Goal: Transaction & Acquisition: Purchase product/service

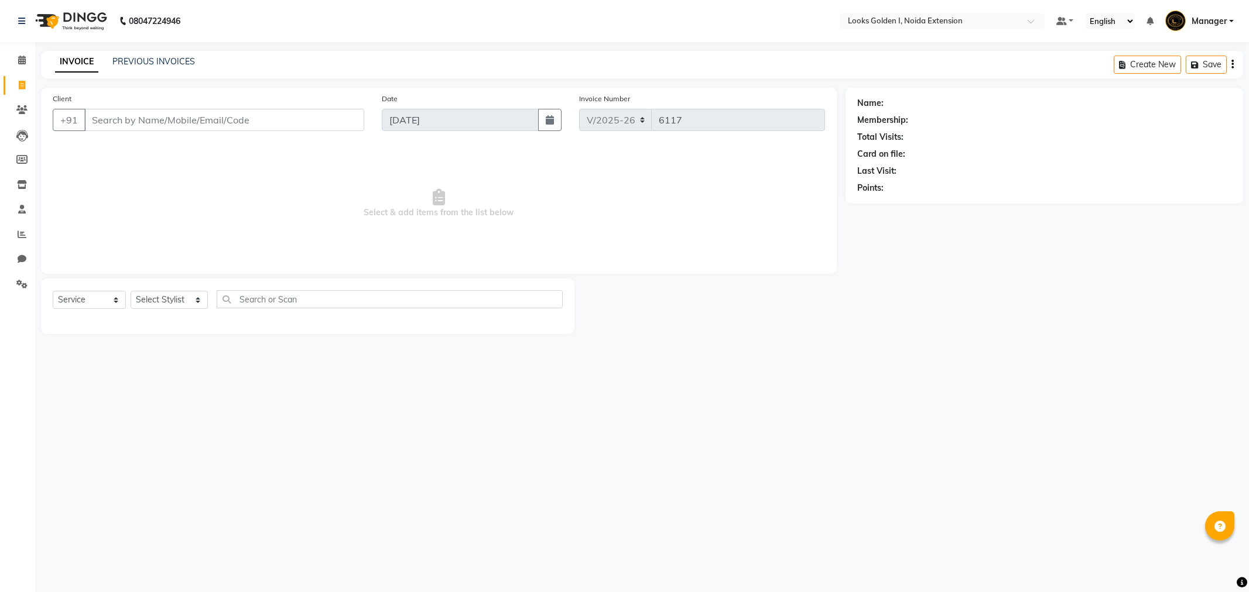
select select "5508"
select select "service"
click at [139, 294] on select "Select Stylist Ajay_pdct [PERSON_NAME] Counter_Sales [PERSON_NAME] [PERSON_NAME…" at bounding box center [169, 300] width 77 height 18
select select "89615"
click at [131, 292] on select "Select Stylist Ajay_pdct [PERSON_NAME] Counter_Sales [PERSON_NAME] [PERSON_NAME…" at bounding box center [169, 300] width 77 height 18
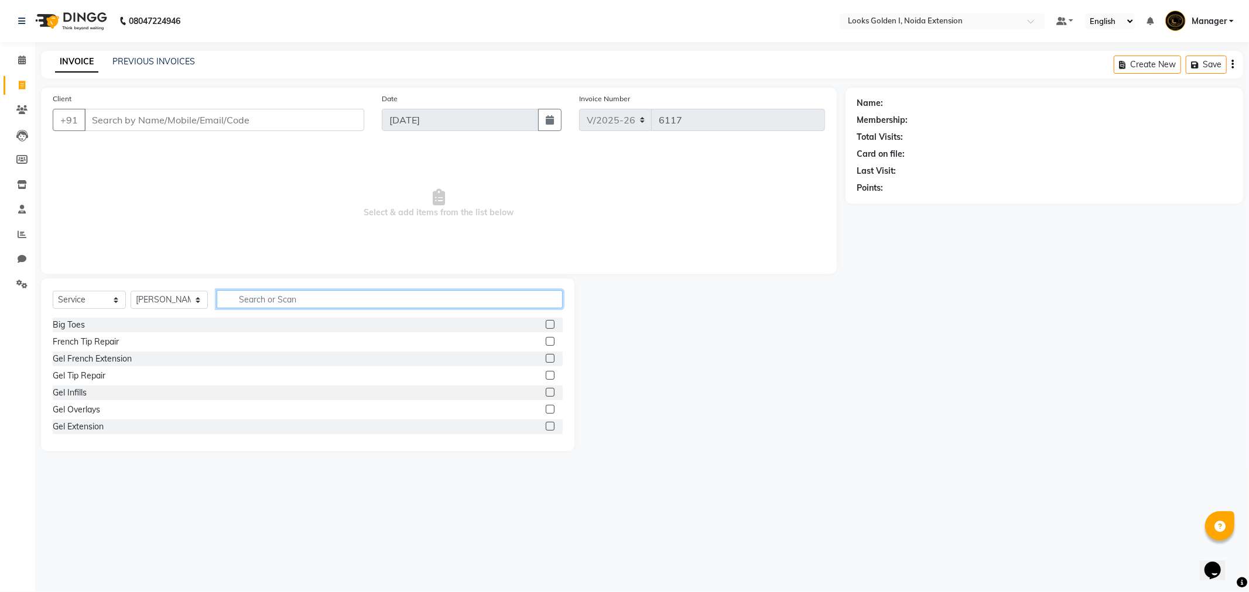
click at [265, 308] on input "text" at bounding box center [390, 299] width 346 height 18
type input "cut"
click at [546, 340] on label at bounding box center [550, 341] width 9 height 9
click at [546, 340] on input "checkbox" at bounding box center [550, 342] width 8 height 8
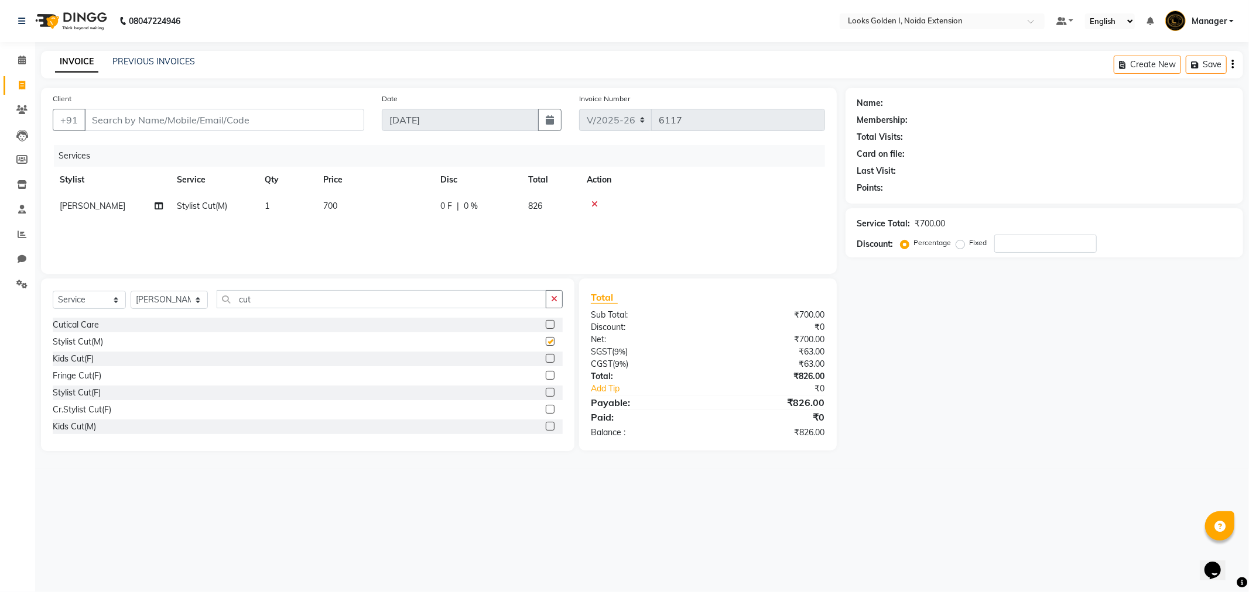
checkbox input "false"
click at [390, 212] on td "700" at bounding box center [374, 206] width 117 height 26
select select "89615"
click at [389, 211] on input "700" at bounding box center [429, 209] width 103 height 18
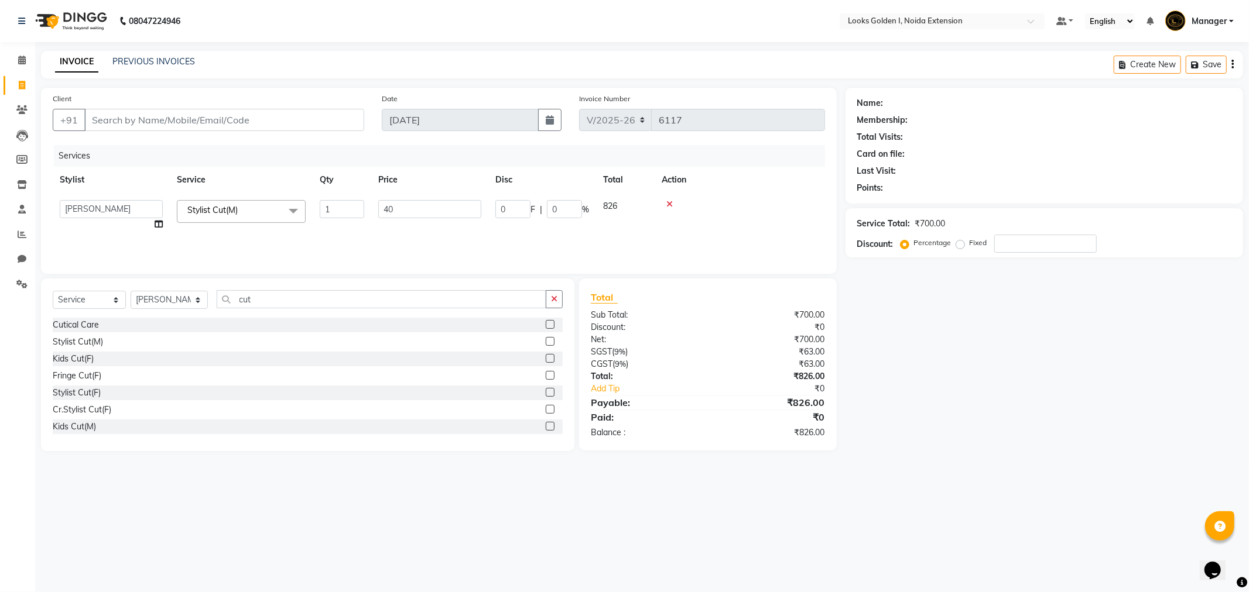
type input "400"
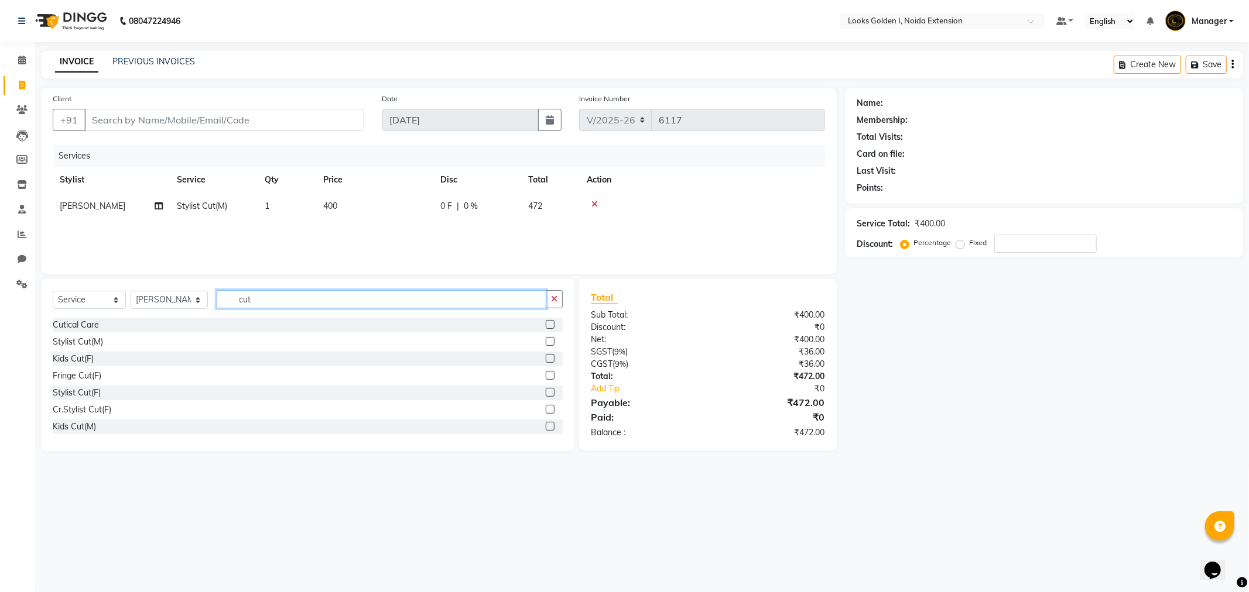
click at [289, 307] on input "cut" at bounding box center [382, 299] width 330 height 18
type input "beard"
click at [549, 343] on label at bounding box center [550, 341] width 9 height 9
click at [549, 343] on input "checkbox" at bounding box center [550, 342] width 8 height 8
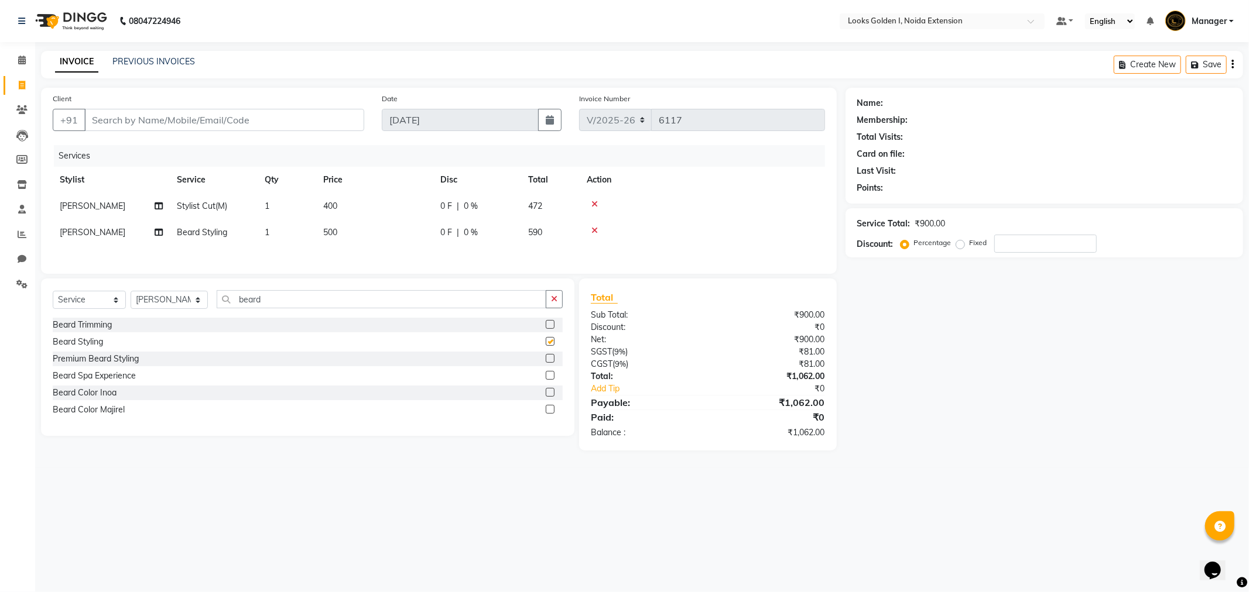
checkbox input "false"
click at [406, 236] on td "500" at bounding box center [374, 233] width 117 height 26
select select "89615"
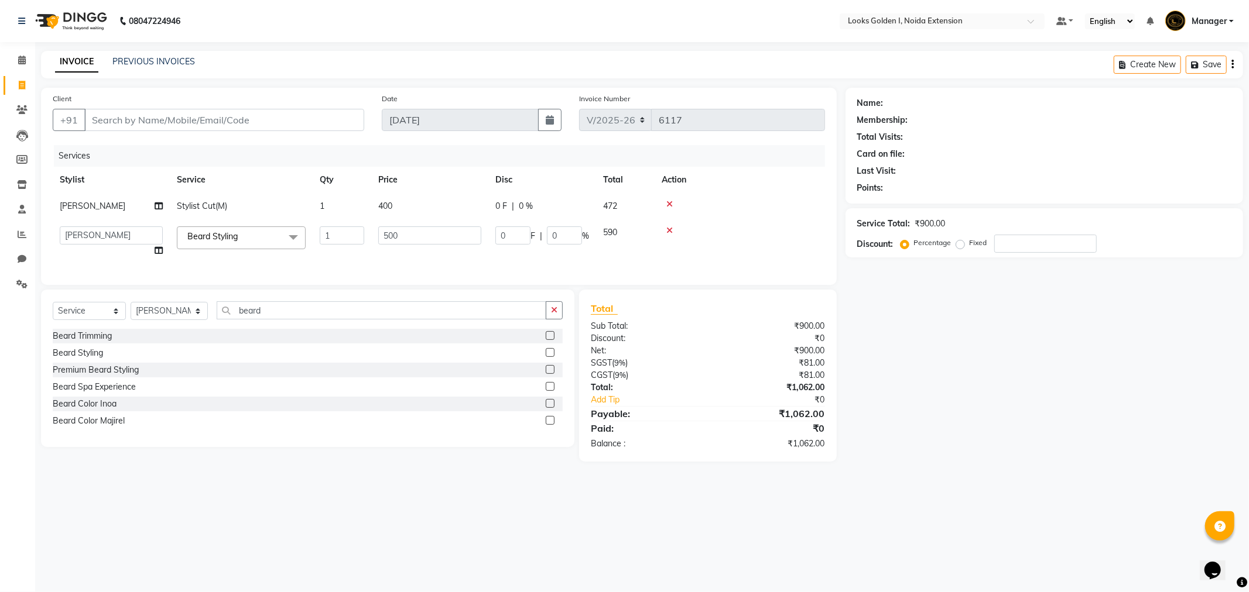
click at [406, 236] on input "500" at bounding box center [429, 236] width 103 height 18
type input "250"
click at [155, 321] on div "Select Service Product Membership Package Voucher Prepaid Gift Card Select Styl…" at bounding box center [307, 368] width 533 height 157
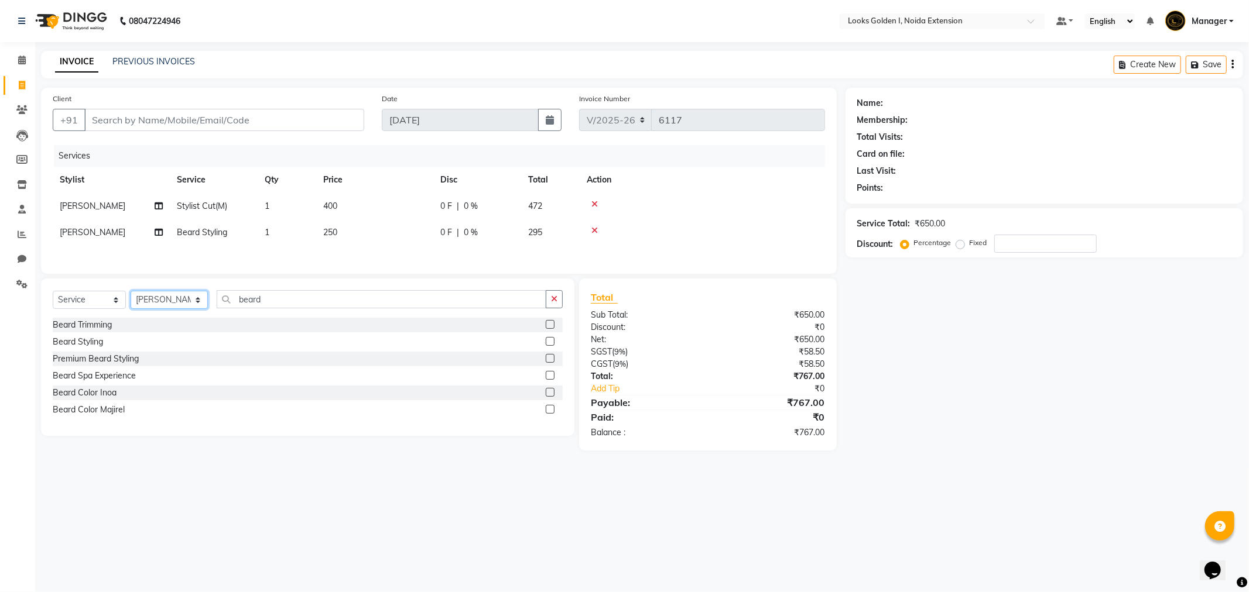
select select "52725"
click at [131, 294] on select "Select Stylist Ajay_pdct [PERSON_NAME] Counter_Sales [PERSON_NAME] [PERSON_NAME…" at bounding box center [169, 300] width 77 height 18
click at [285, 305] on input "beard" at bounding box center [382, 299] width 330 height 18
click at [284, 306] on input "beard" at bounding box center [382, 299] width 330 height 18
type input "b"
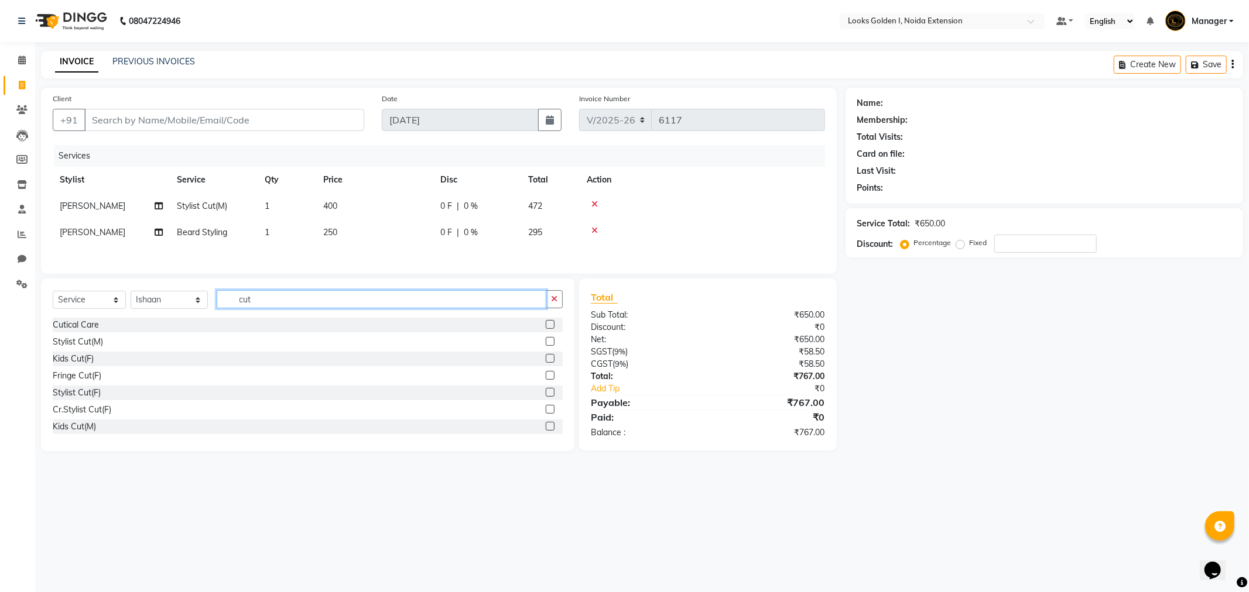
type input "cut"
click at [546, 342] on label at bounding box center [550, 341] width 9 height 9
click at [546, 342] on input "checkbox" at bounding box center [550, 342] width 8 height 8
checkbox input "true"
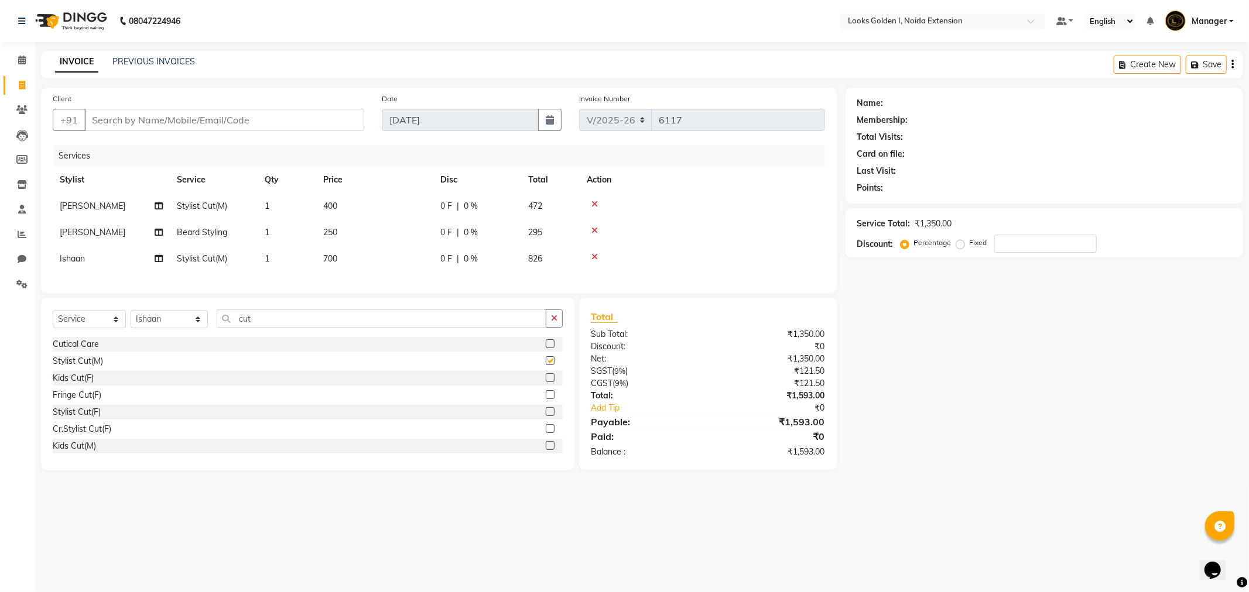
click at [387, 254] on td "700" at bounding box center [374, 259] width 117 height 26
select select "52725"
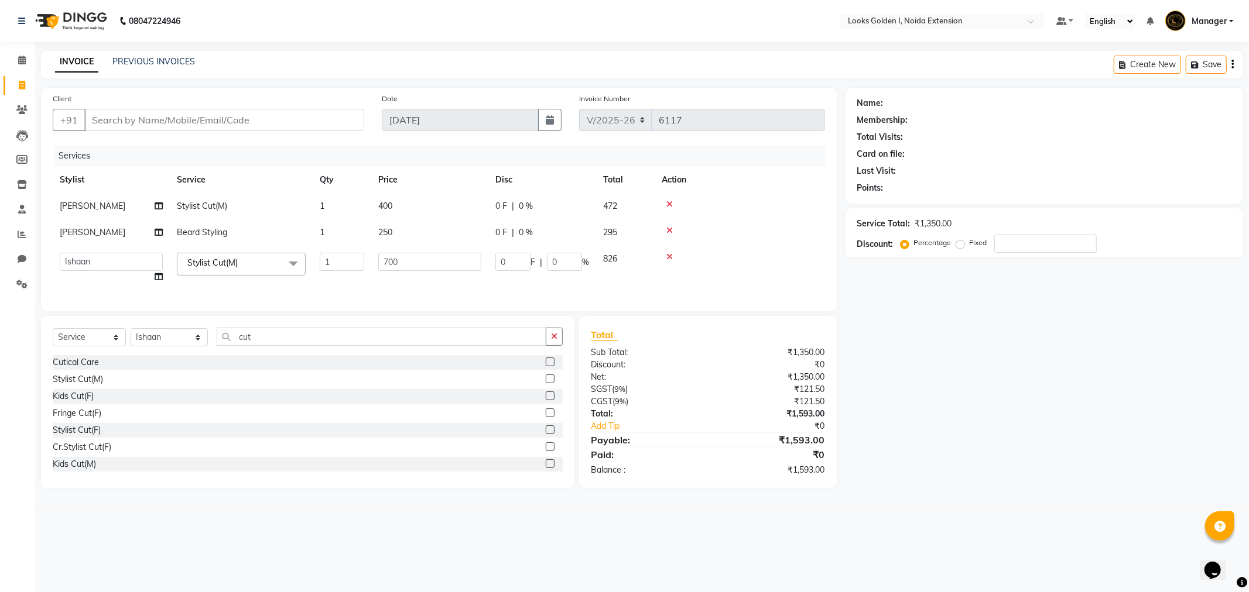
checkbox input "false"
click at [388, 254] on input "700" at bounding box center [429, 262] width 103 height 18
type input "400"
click at [280, 346] on div "Select Service Product Membership Package Voucher Prepaid Gift Card Select Styl…" at bounding box center [308, 342] width 510 height 28
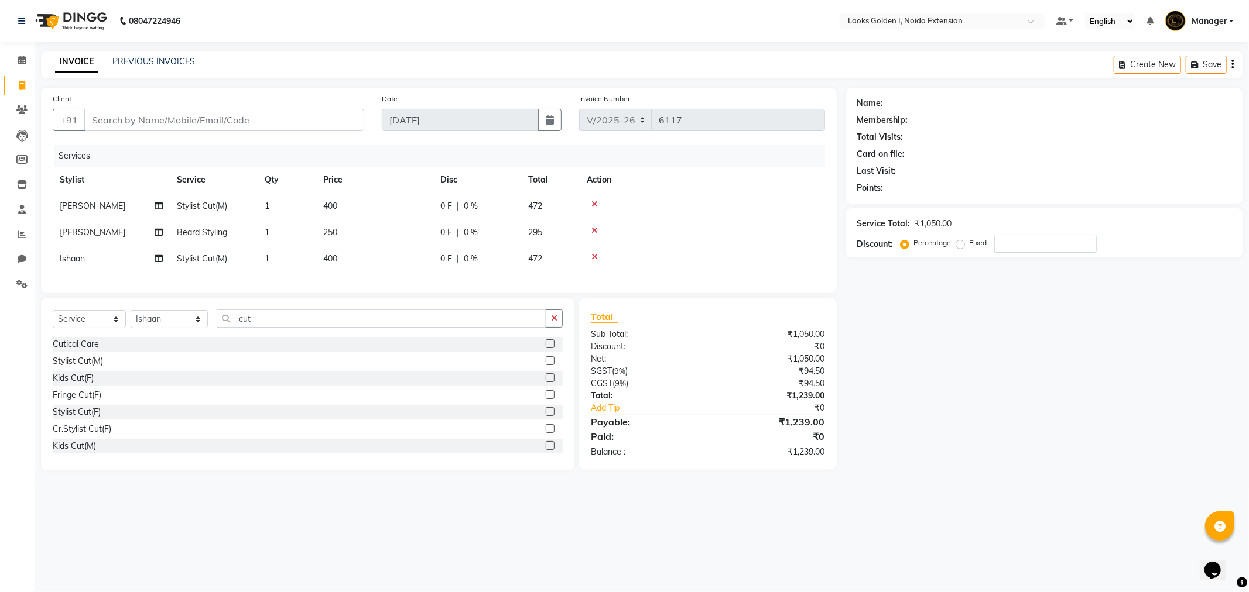
click at [280, 337] on div "Select Service Product Membership Package Voucher Prepaid Gift Card Select Styl…" at bounding box center [308, 324] width 510 height 28
click at [271, 325] on input "cut" at bounding box center [382, 319] width 330 height 18
type input "c"
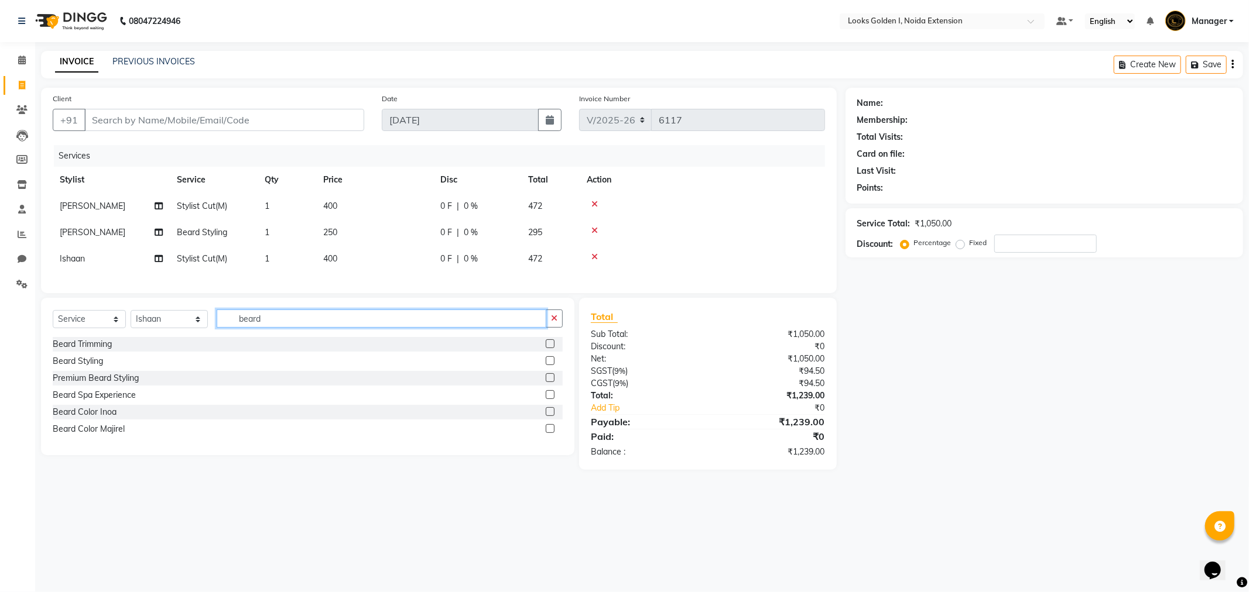
type input "beard"
click at [547, 365] on label at bounding box center [550, 361] width 9 height 9
click at [547, 365] on input "checkbox" at bounding box center [550, 362] width 8 height 8
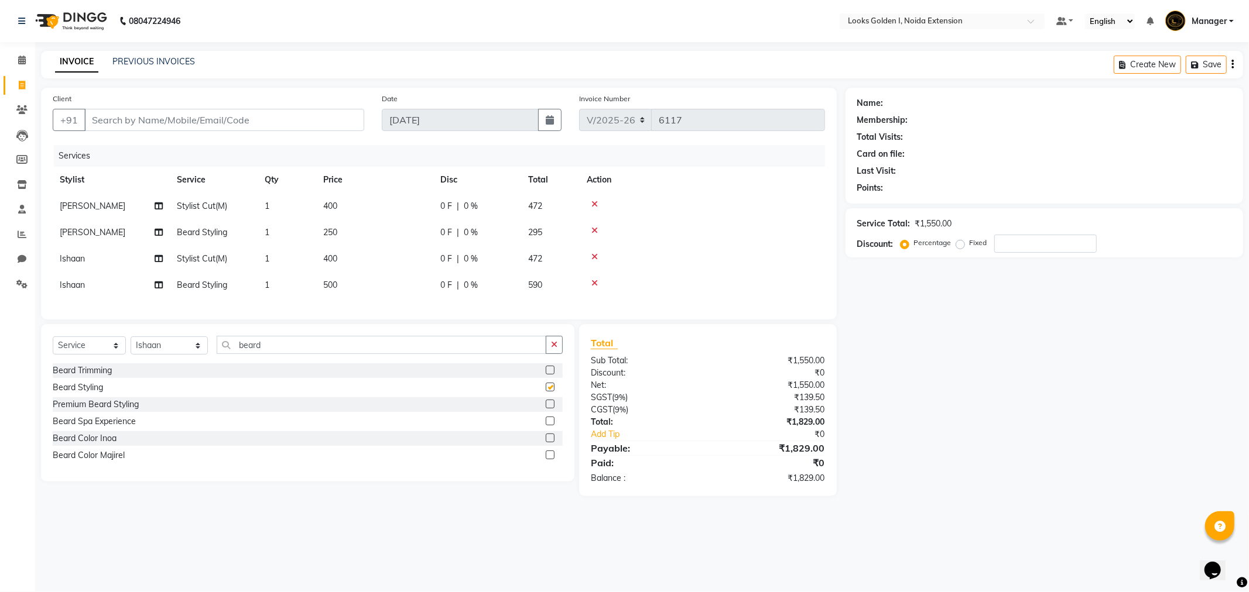
checkbox input "false"
click at [394, 294] on td "500" at bounding box center [374, 285] width 117 height 26
select select "52725"
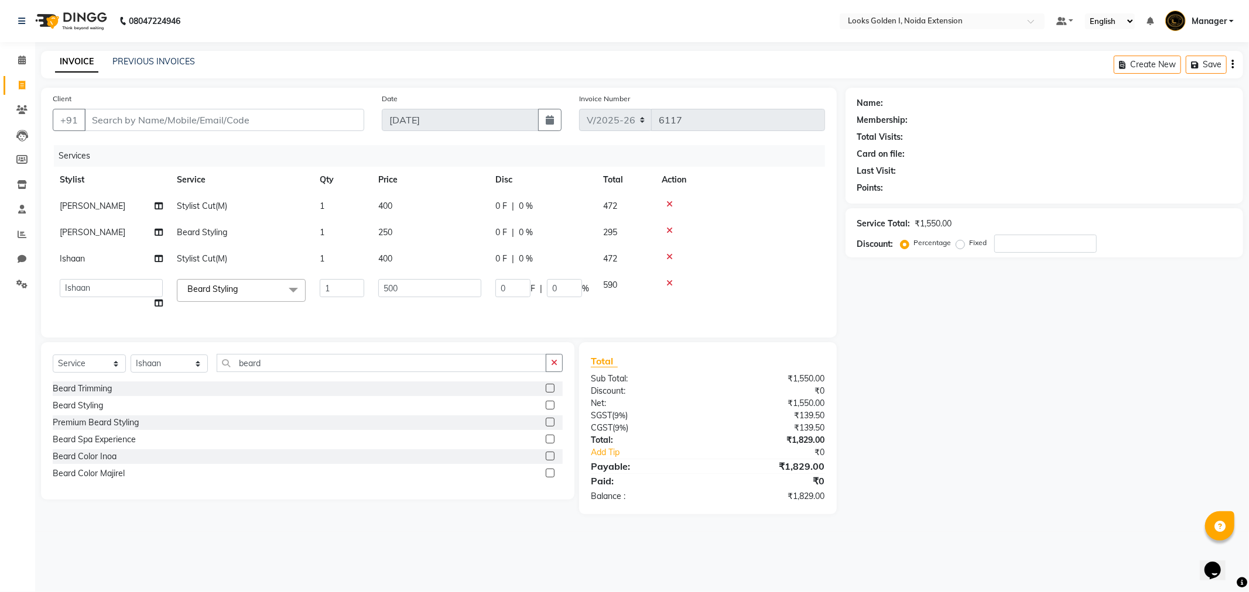
click at [390, 287] on input "500" at bounding box center [429, 288] width 103 height 18
click at [390, 285] on input "500" at bounding box center [429, 288] width 103 height 18
type input "250"
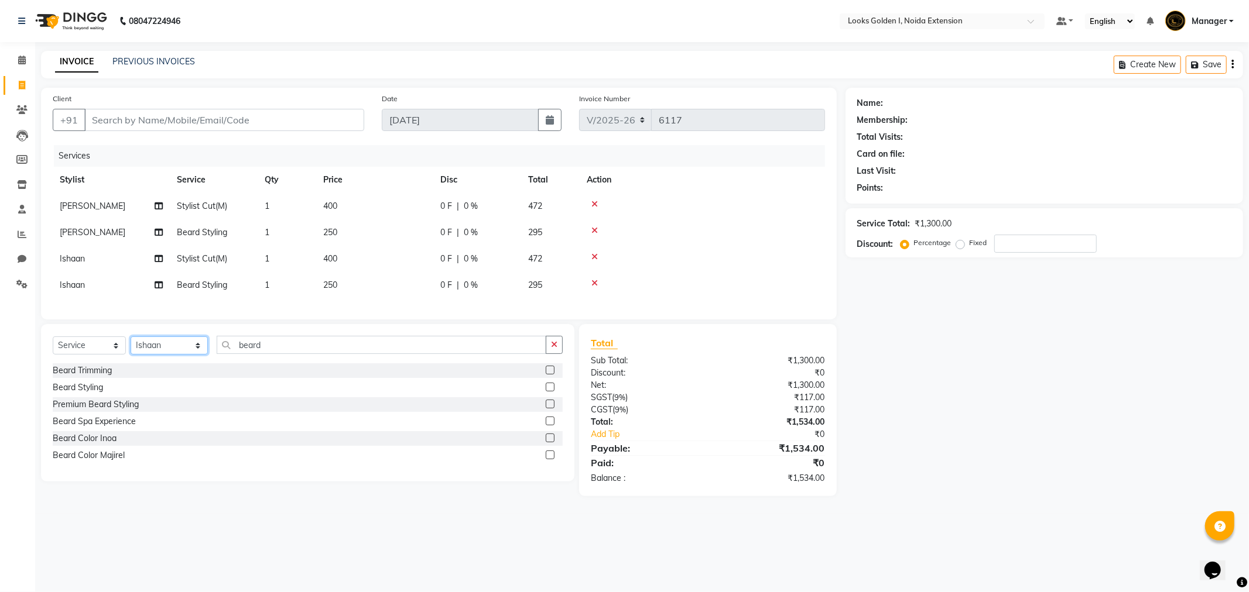
click at [154, 377] on div "Select Service Product Membership Package Voucher Prepaid Gift Card Select Styl…" at bounding box center [307, 402] width 533 height 157
select select "85709"
click at [131, 347] on select "Select Stylist Ajay_pdct [PERSON_NAME] Counter_Sales [PERSON_NAME] [PERSON_NAME…" at bounding box center [169, 346] width 77 height 18
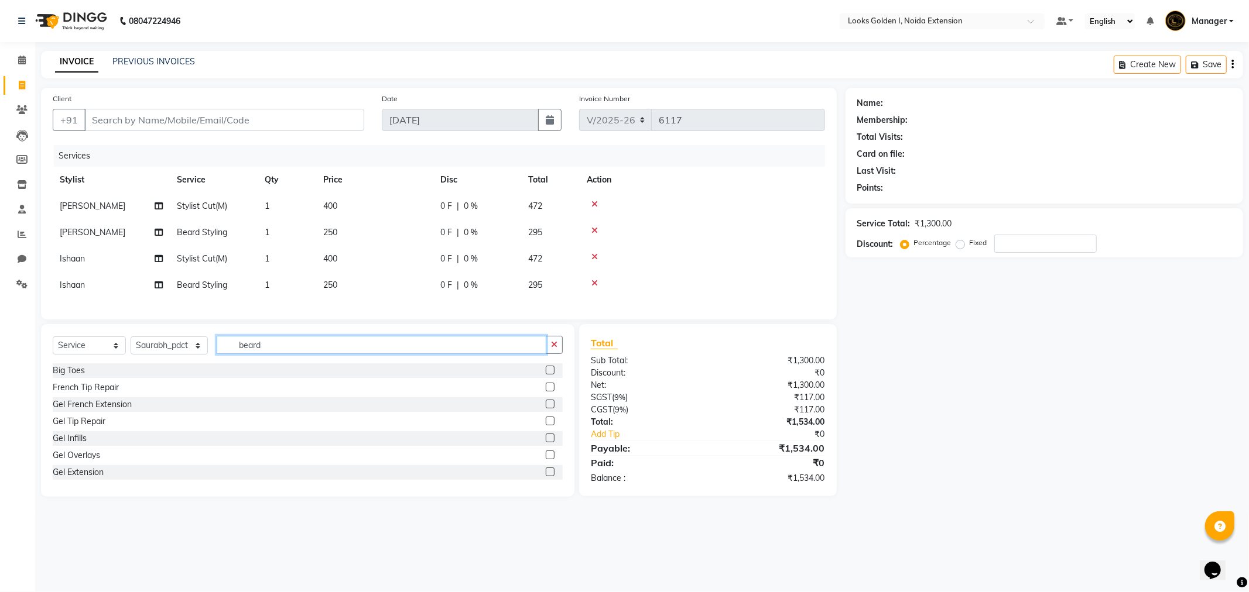
click at [272, 350] on input "beard" at bounding box center [382, 345] width 330 height 18
click at [272, 351] on input "beard" at bounding box center [382, 345] width 330 height 18
type input "ice"
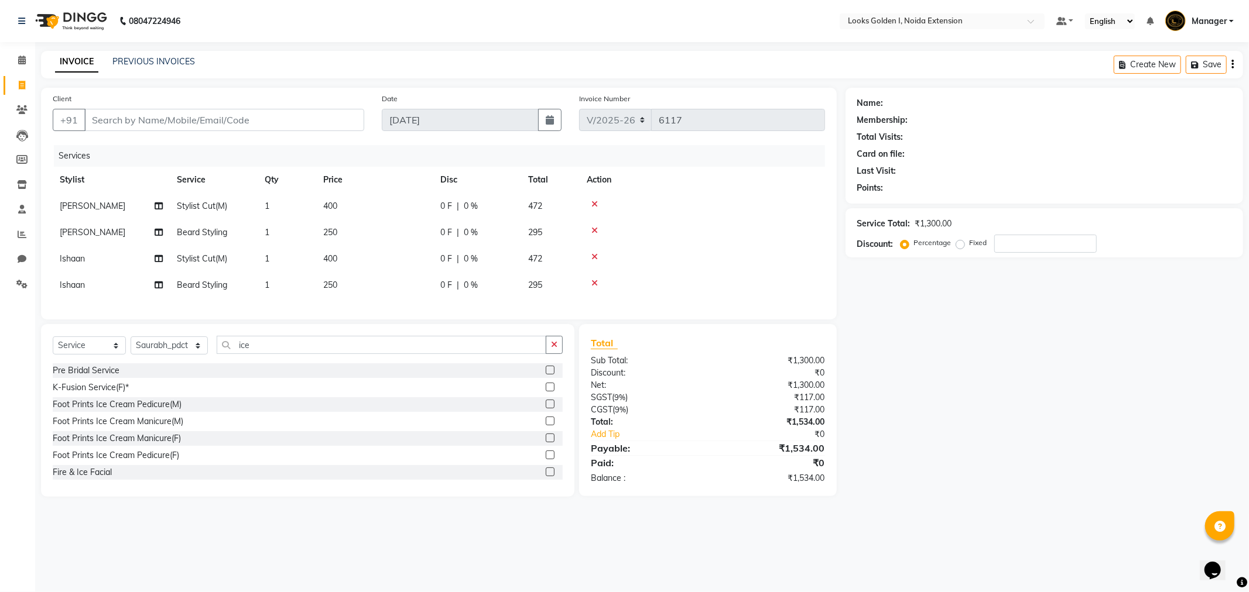
click at [546, 409] on label at bounding box center [550, 404] width 9 height 9
click at [546, 409] on input "checkbox" at bounding box center [550, 405] width 8 height 8
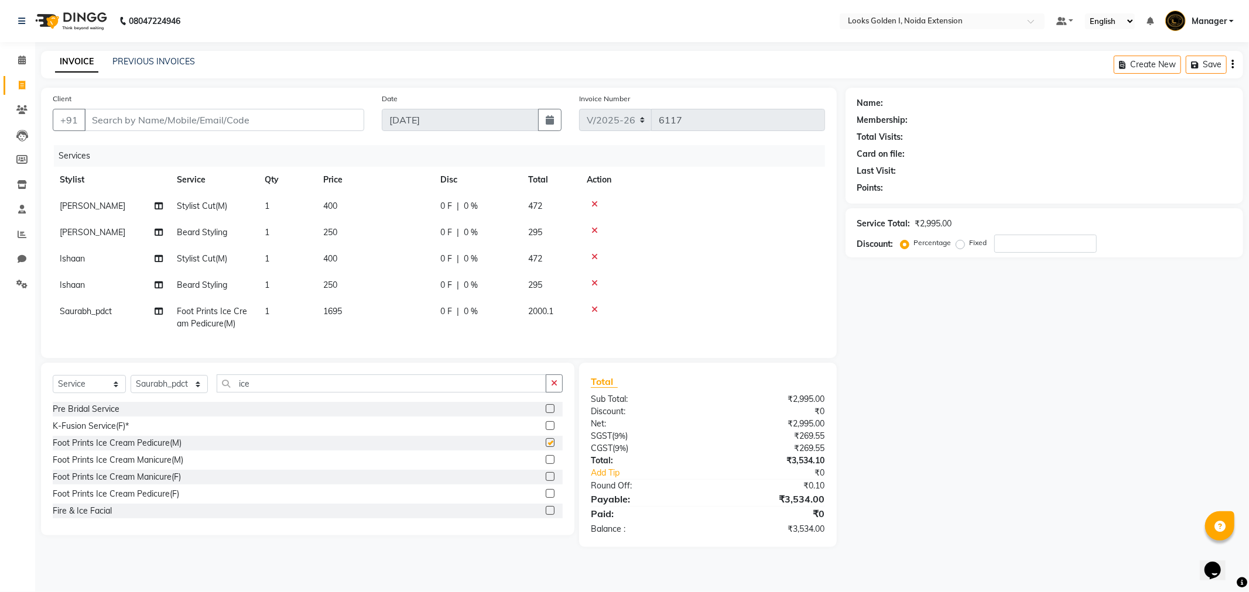
checkbox input "false"
click at [218, 122] on input "Client" at bounding box center [224, 120] width 280 height 22
type input "8"
type input "0"
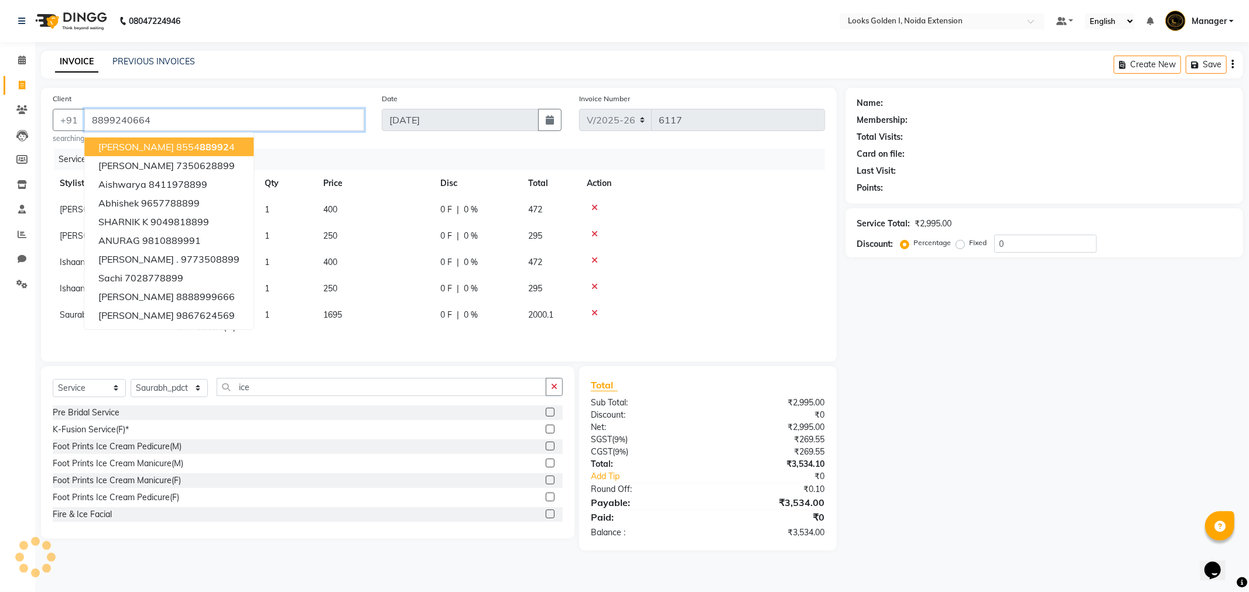
type input "8899240664"
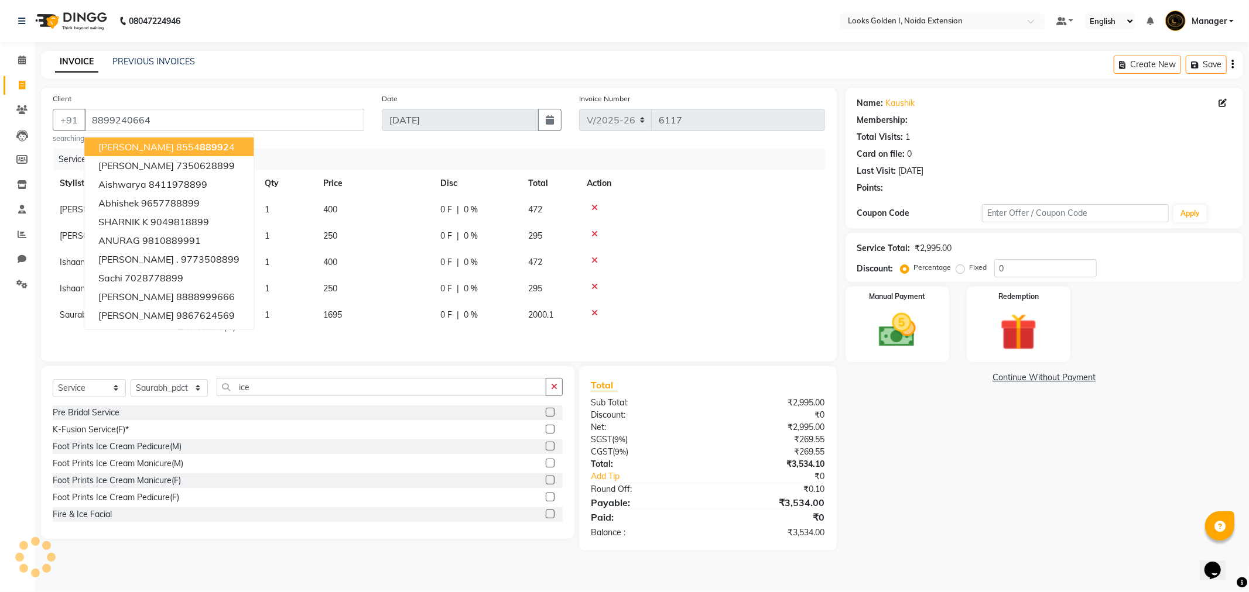
select select "1: Object"
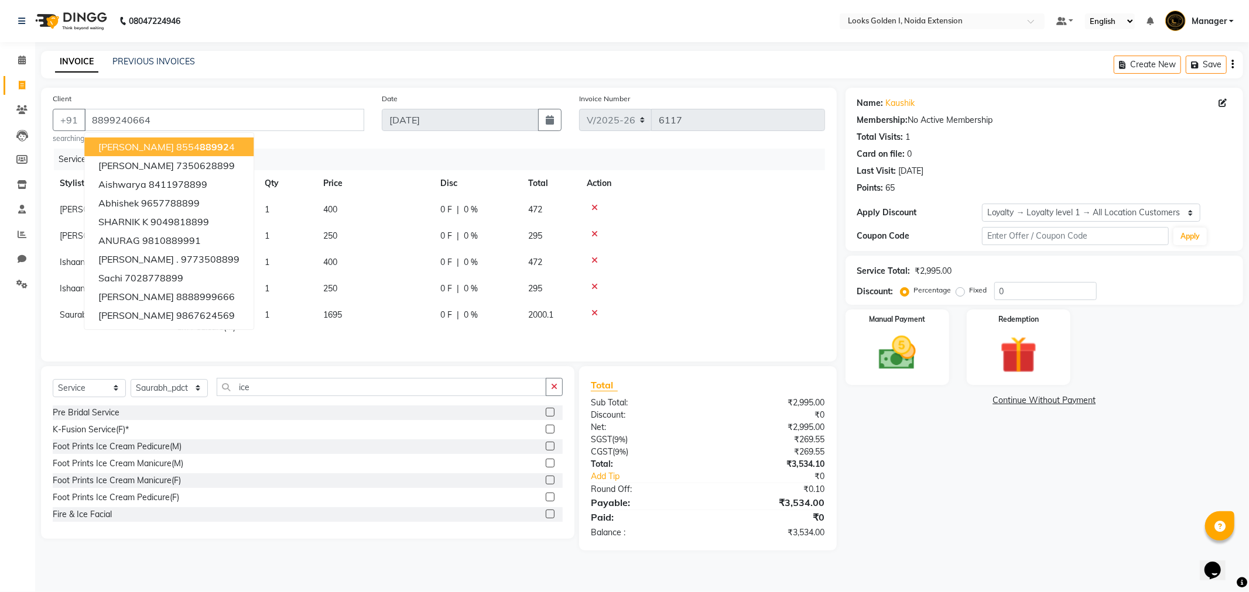
click at [519, 61] on div "INVOICE PREVIOUS INVOICES Create New Save" at bounding box center [642, 65] width 1202 height 28
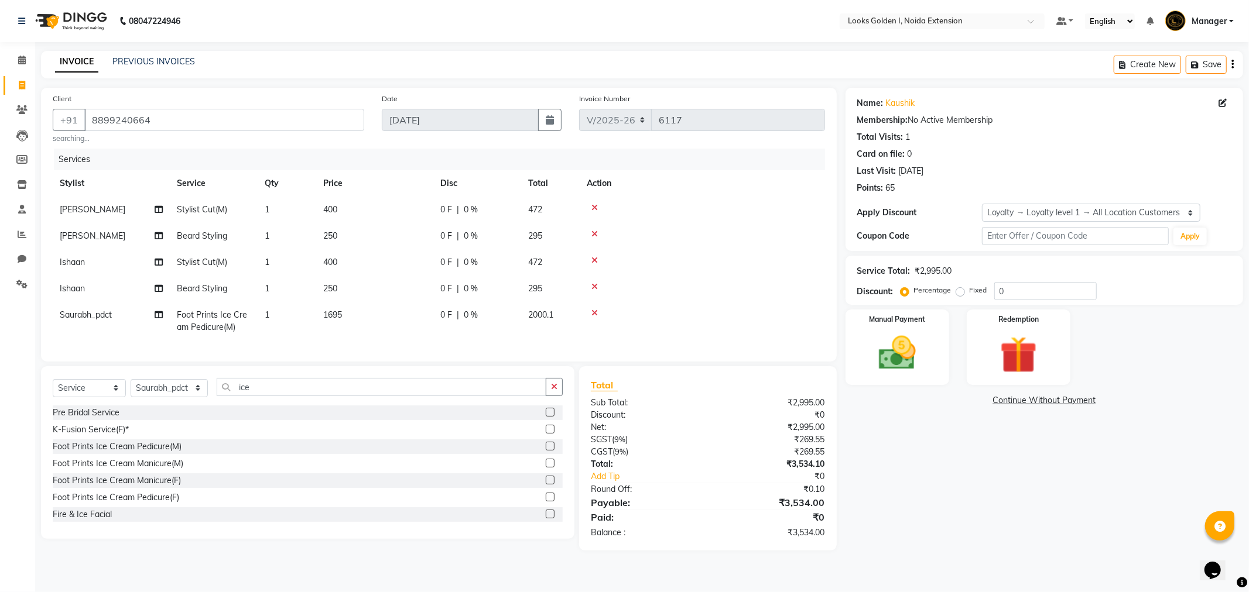
click at [367, 312] on td "1695" at bounding box center [374, 321] width 117 height 39
select select "85709"
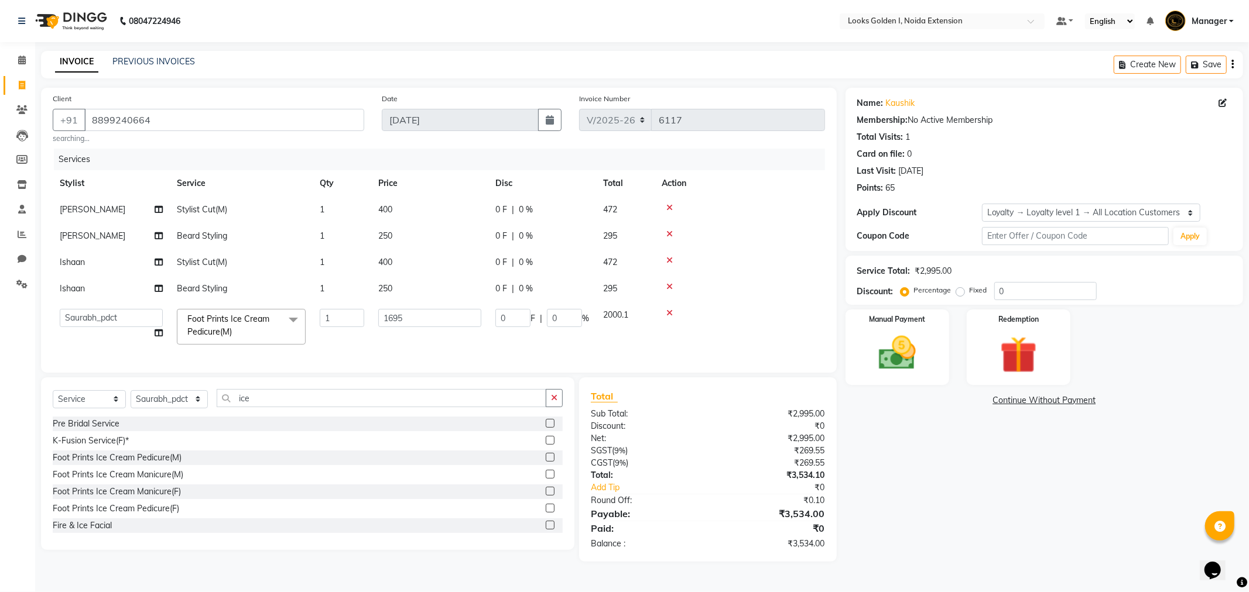
click at [367, 312] on td "1" at bounding box center [342, 327] width 59 height 50
click at [443, 320] on input "1695" at bounding box center [429, 318] width 103 height 18
type input "1700"
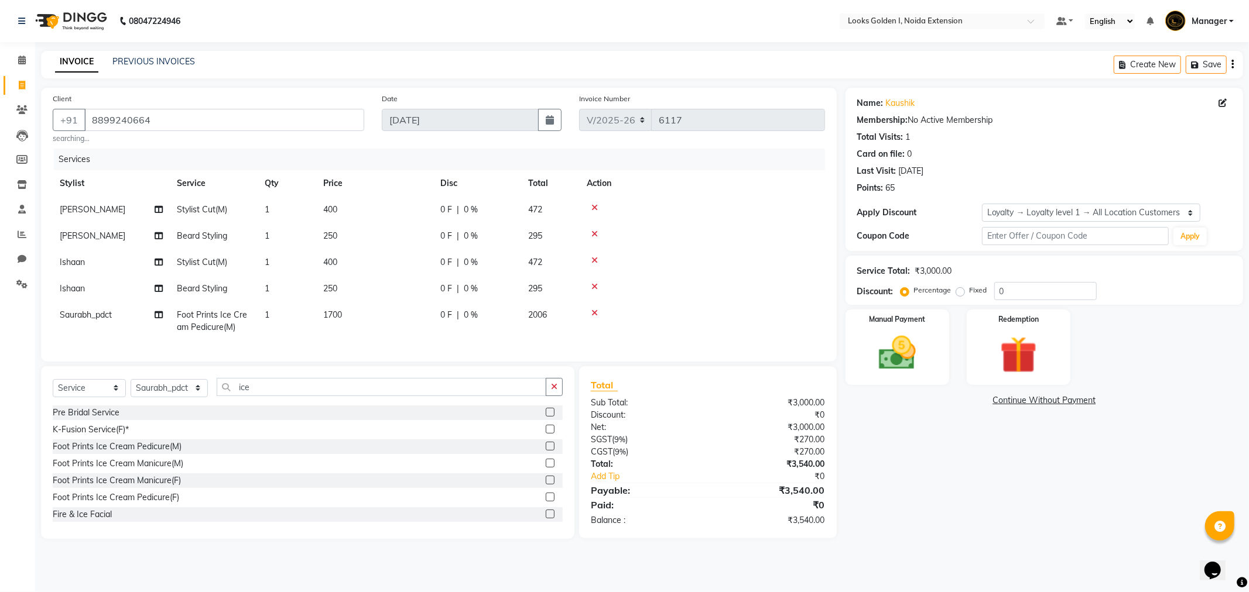
click at [447, 344] on div "Services Stylist Service Qty Price Disc Total Action [PERSON_NAME] Stylist Cut(…" at bounding box center [439, 249] width 772 height 201
click at [921, 343] on img at bounding box center [897, 353] width 63 height 44
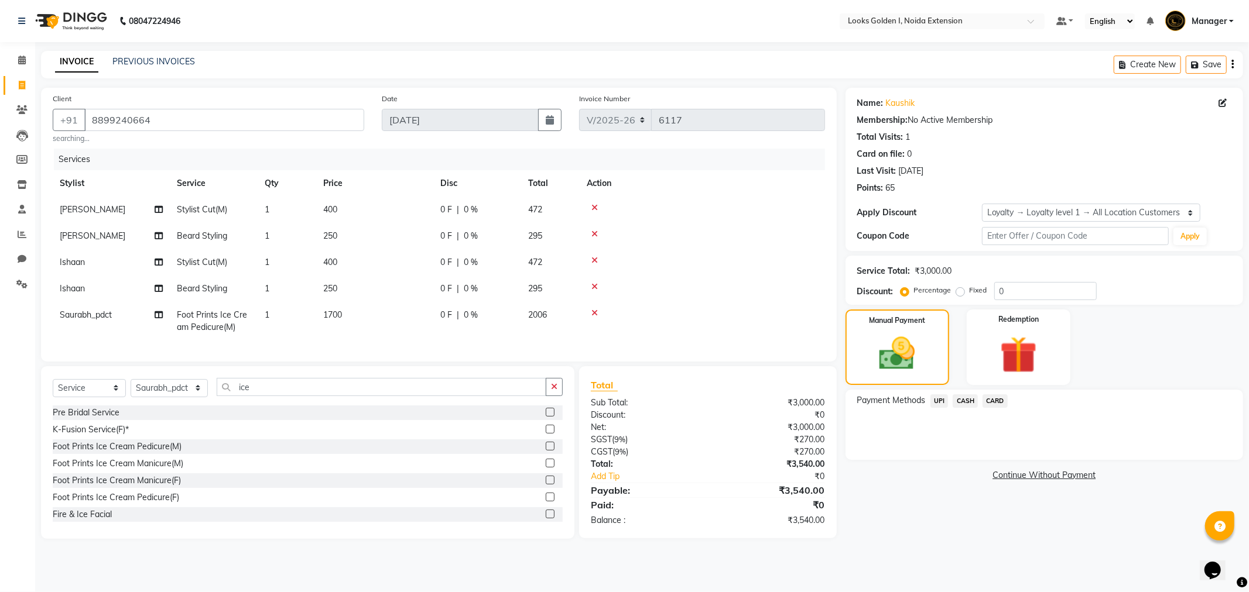
click at [938, 396] on span "UPI" at bounding box center [939, 401] width 18 height 13
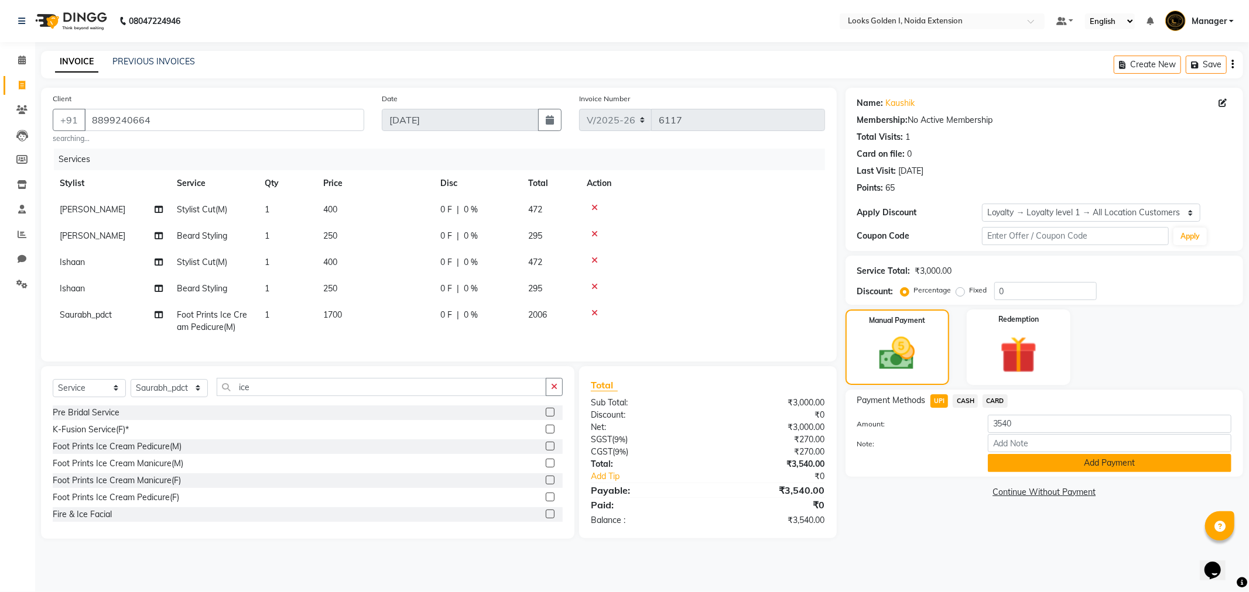
click at [1009, 464] on button "Add Payment" at bounding box center [1110, 463] width 244 height 18
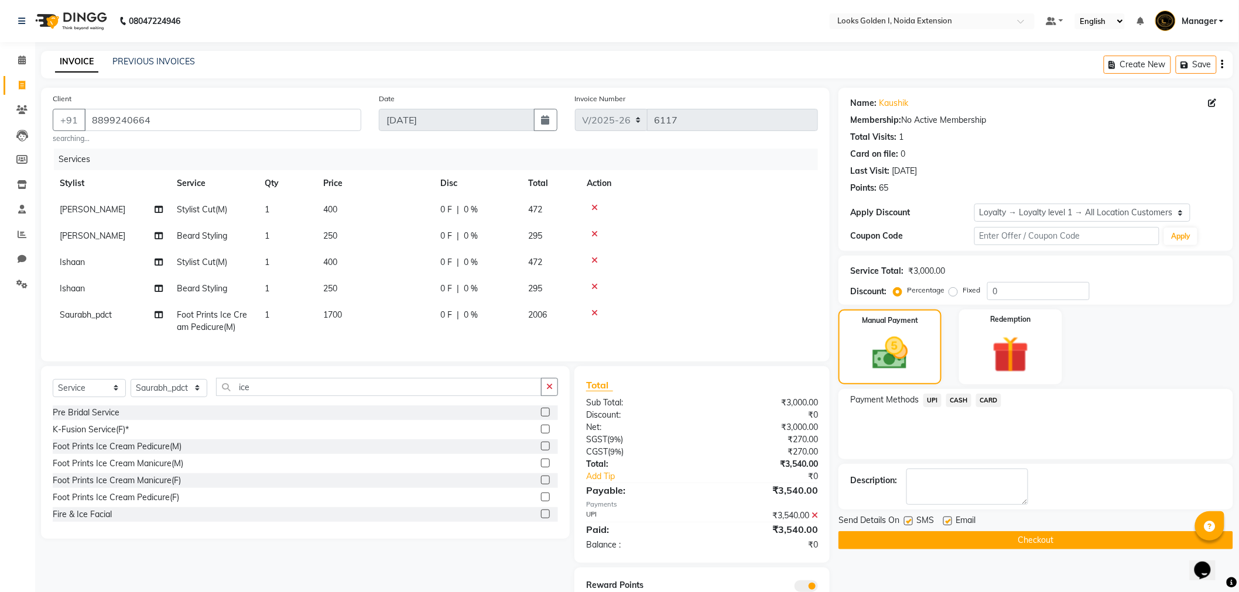
click at [947, 519] on label at bounding box center [947, 521] width 9 height 9
click at [947, 519] on input "checkbox" at bounding box center [947, 522] width 8 height 8
checkbox input "false"
click at [936, 544] on button "Checkout" at bounding box center [1035, 541] width 395 height 18
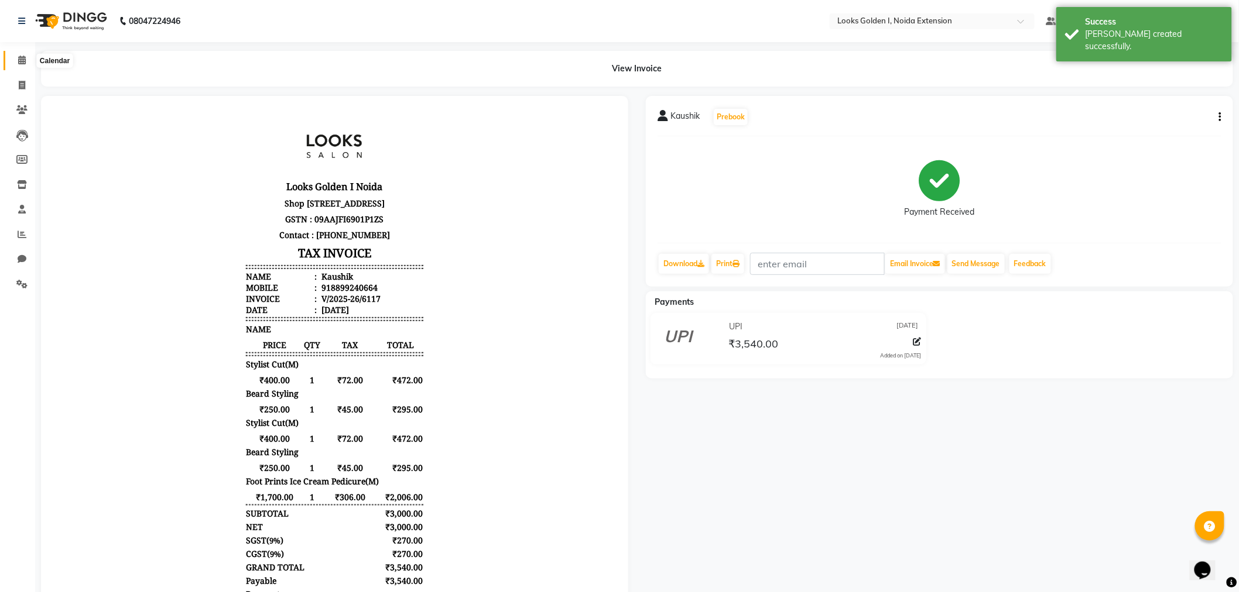
click at [19, 56] on icon at bounding box center [22, 60] width 8 height 9
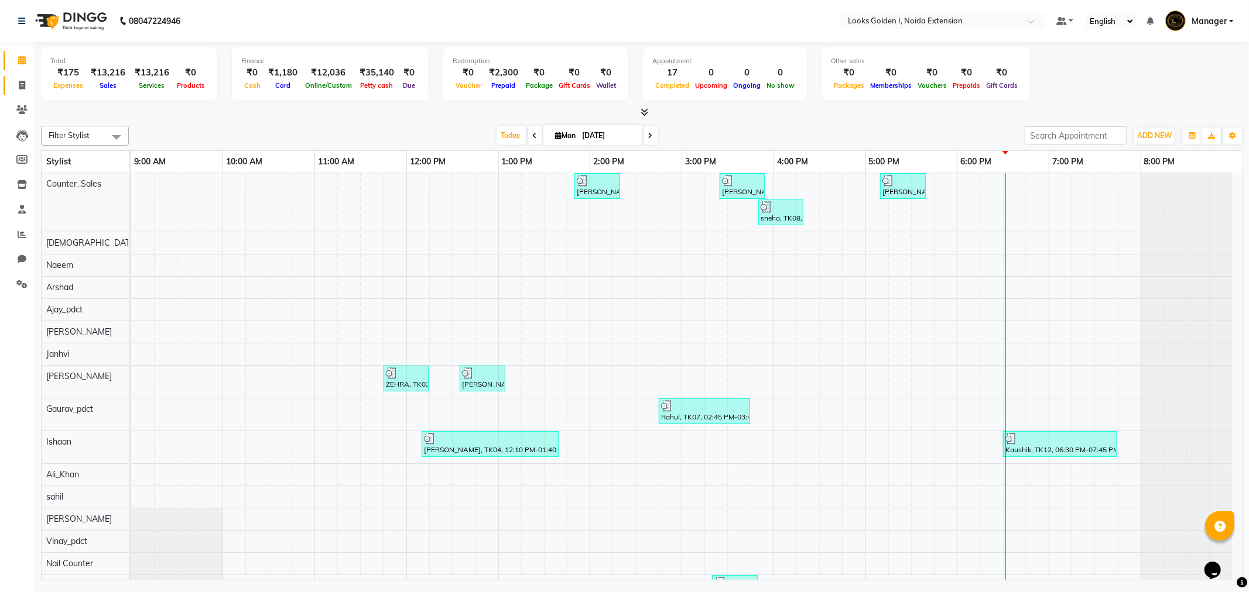
click at [10, 87] on link "Invoice" at bounding box center [18, 85] width 28 height 19
select select "service"
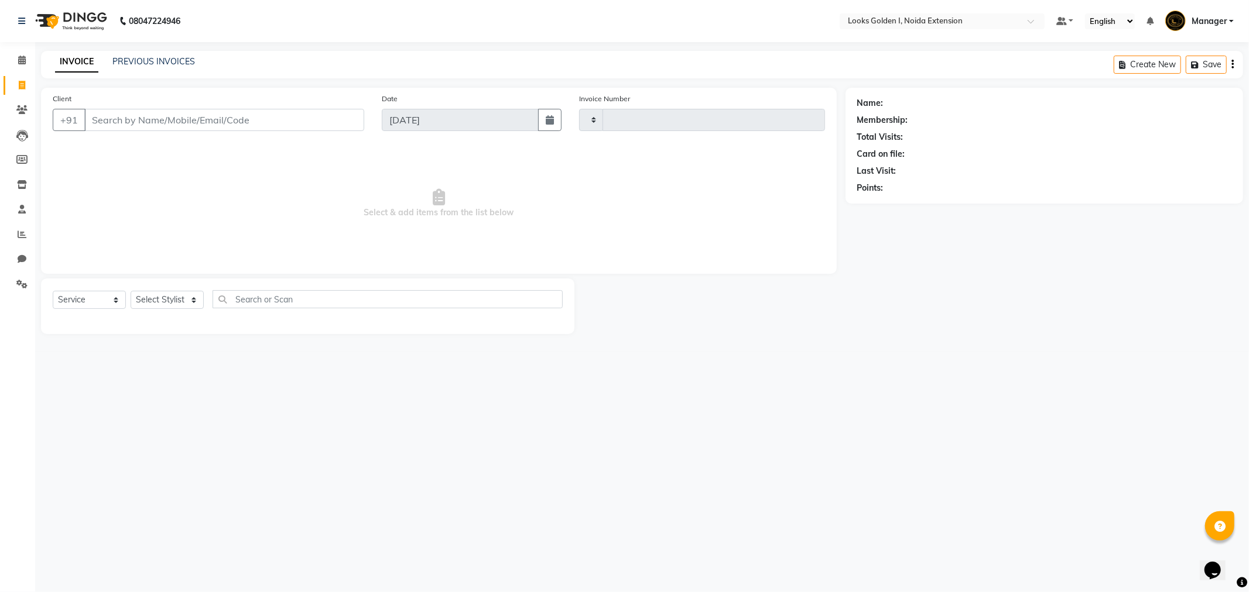
type input "6118"
select select "5508"
click at [15, 73] on li "Invoice" at bounding box center [17, 85] width 35 height 25
click at [177, 122] on input "Client" at bounding box center [224, 120] width 280 height 22
click at [177, 121] on input "Client" at bounding box center [224, 120] width 280 height 22
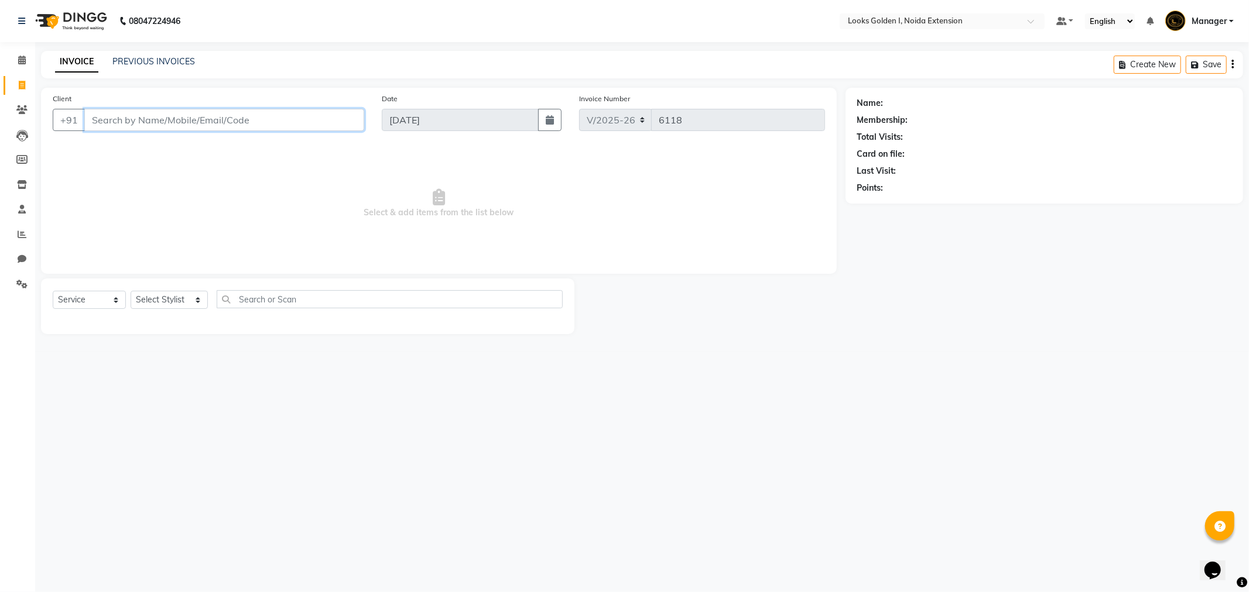
click at [177, 121] on input "Client" at bounding box center [224, 120] width 280 height 22
type input "9990711163"
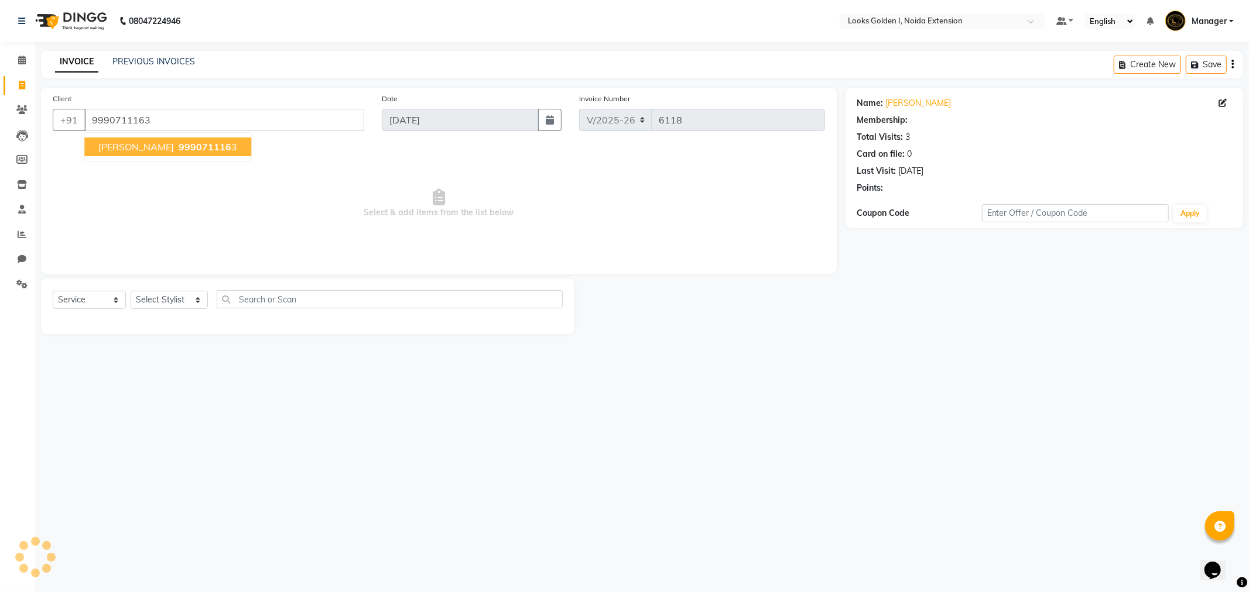
select select "1: Object"
click at [179, 143] on span "999071116" at bounding box center [205, 147] width 53 height 12
select select "1: Object"
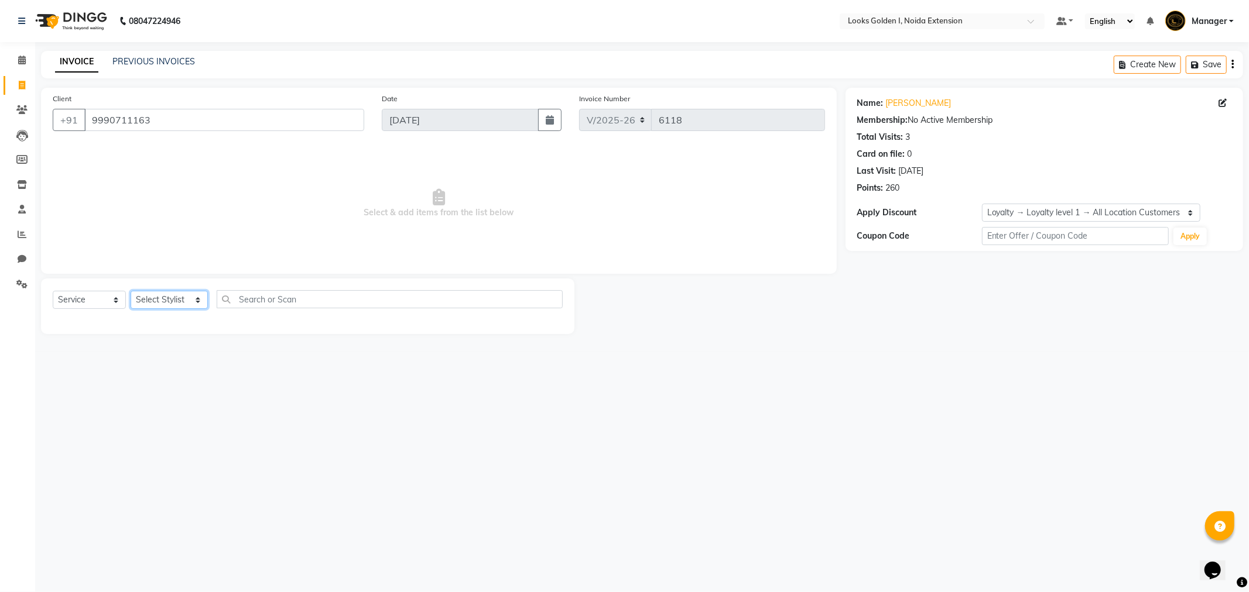
click at [164, 300] on select "Select Stylist Ajay_pdct [PERSON_NAME] Counter_Sales [PERSON_NAME] [PERSON_NAME…" at bounding box center [169, 300] width 77 height 18
select select "52725"
click at [131, 292] on select "Select Stylist Ajay_pdct [PERSON_NAME] Counter_Sales [PERSON_NAME] [PERSON_NAME…" at bounding box center [169, 300] width 77 height 18
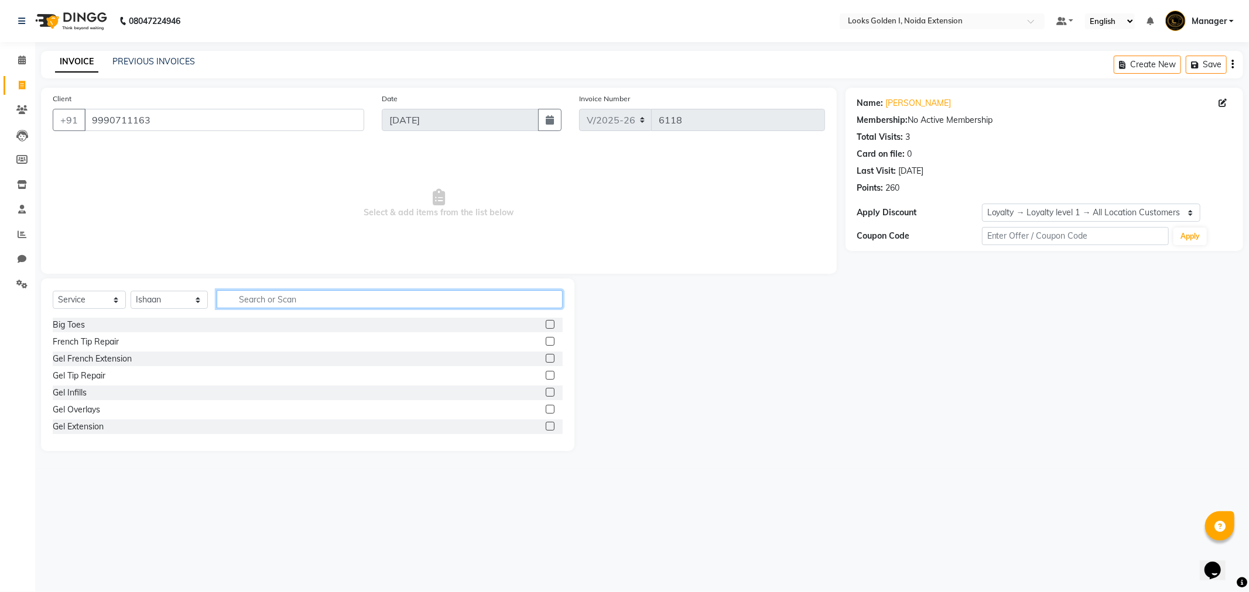
drag, startPoint x: 240, startPoint y: 296, endPoint x: 219, endPoint y: 406, distance: 112.1
click at [240, 297] on input "text" at bounding box center [390, 299] width 346 height 18
type input "cut"
click at [546, 341] on label at bounding box center [550, 341] width 9 height 9
click at [546, 341] on input "checkbox" at bounding box center [550, 342] width 8 height 8
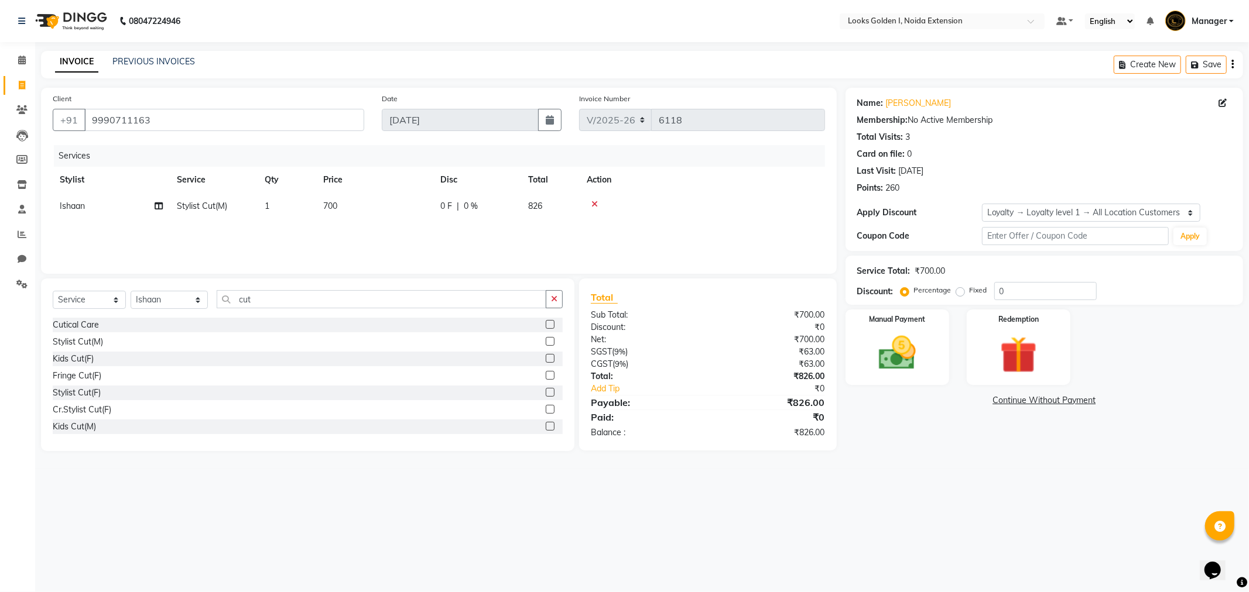
checkbox input "false"
click at [394, 208] on td "700" at bounding box center [374, 206] width 117 height 26
select select "52725"
click at [394, 208] on input "700" at bounding box center [429, 209] width 103 height 18
type input "400"
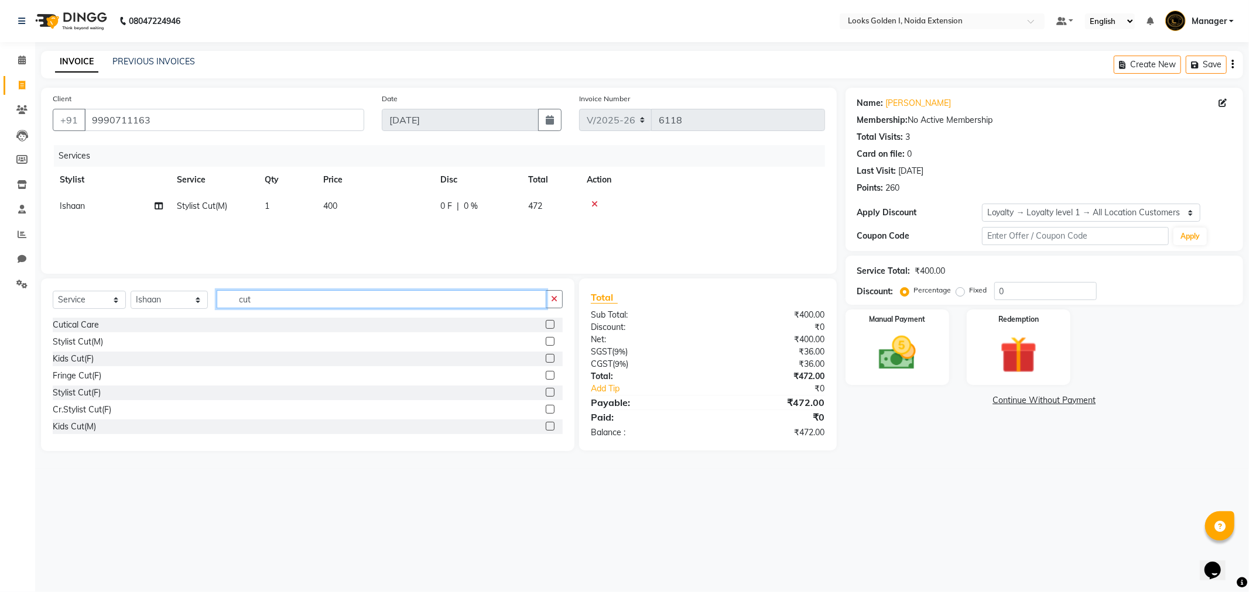
click at [295, 293] on input "cut" at bounding box center [382, 299] width 330 height 18
click at [295, 294] on input "cut" at bounding box center [382, 299] width 330 height 18
type input "e"
type input "beard"
drag, startPoint x: 548, startPoint y: 340, endPoint x: 423, endPoint y: 265, distance: 145.7
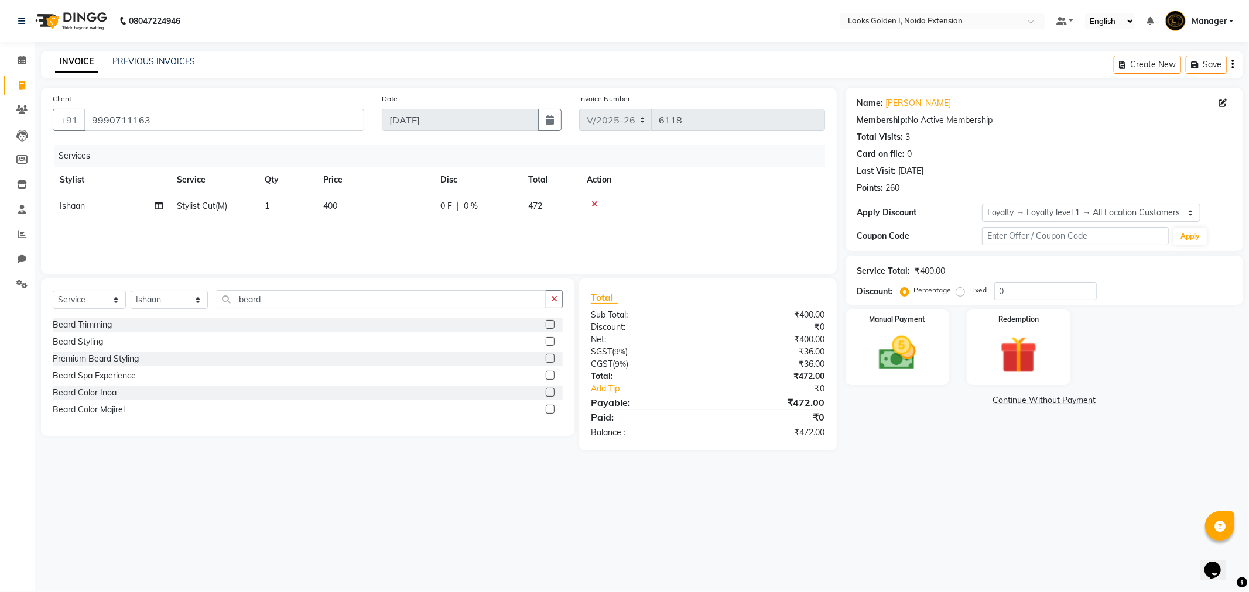
click at [543, 335] on div "Beard Styling" at bounding box center [308, 342] width 510 height 15
drag, startPoint x: 550, startPoint y: 340, endPoint x: 400, endPoint y: 282, distance: 160.9
click at [542, 334] on div "[PERSON_NAME] Trimming [PERSON_NAME] Styling Premium [PERSON_NAME] Styling [PER…" at bounding box center [308, 369] width 510 height 102
click at [548, 338] on label at bounding box center [550, 341] width 9 height 9
click at [548, 338] on input "checkbox" at bounding box center [550, 342] width 8 height 8
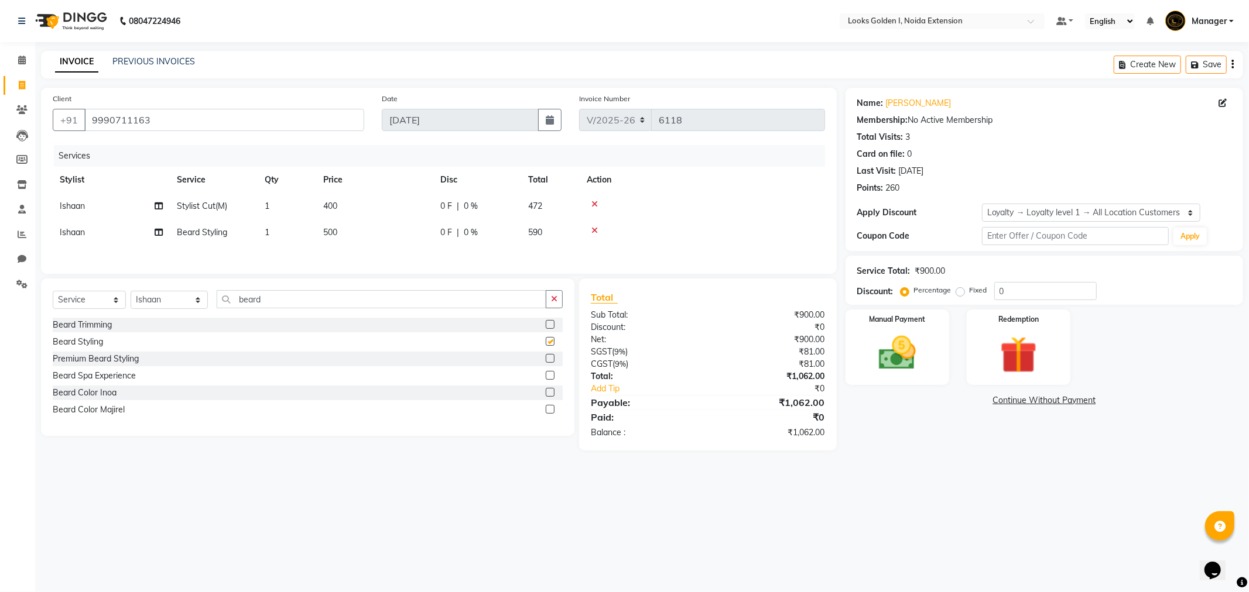
checkbox input "false"
click at [393, 239] on td "500" at bounding box center [374, 233] width 117 height 26
select select "52725"
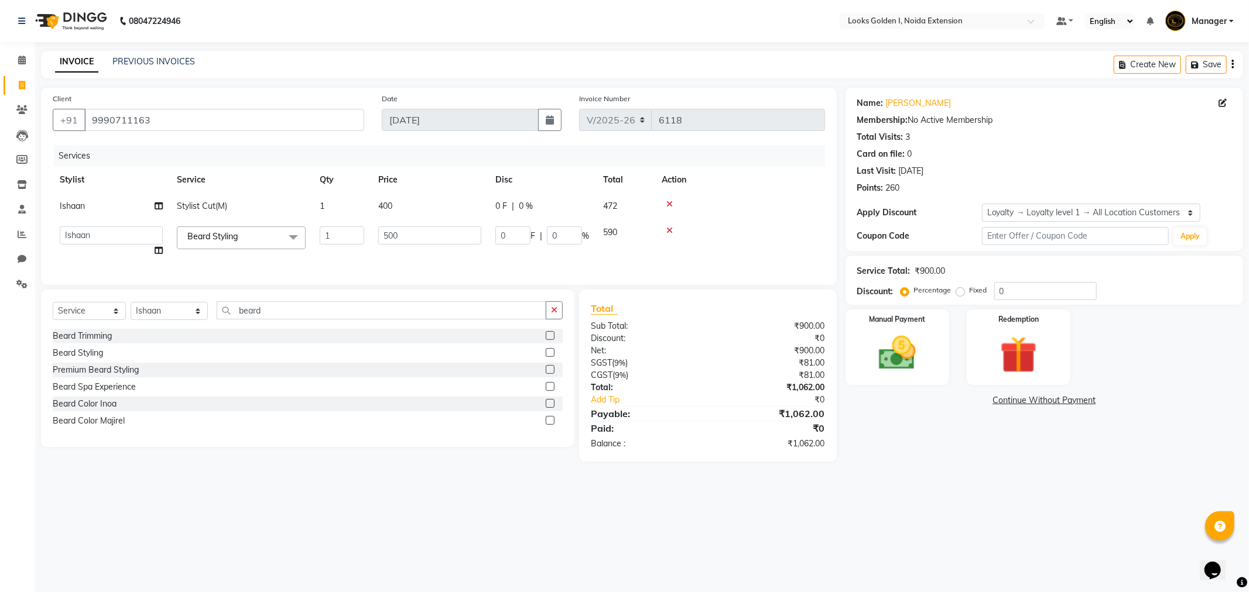
click at [393, 239] on input "500" at bounding box center [429, 236] width 103 height 18
type input "250"
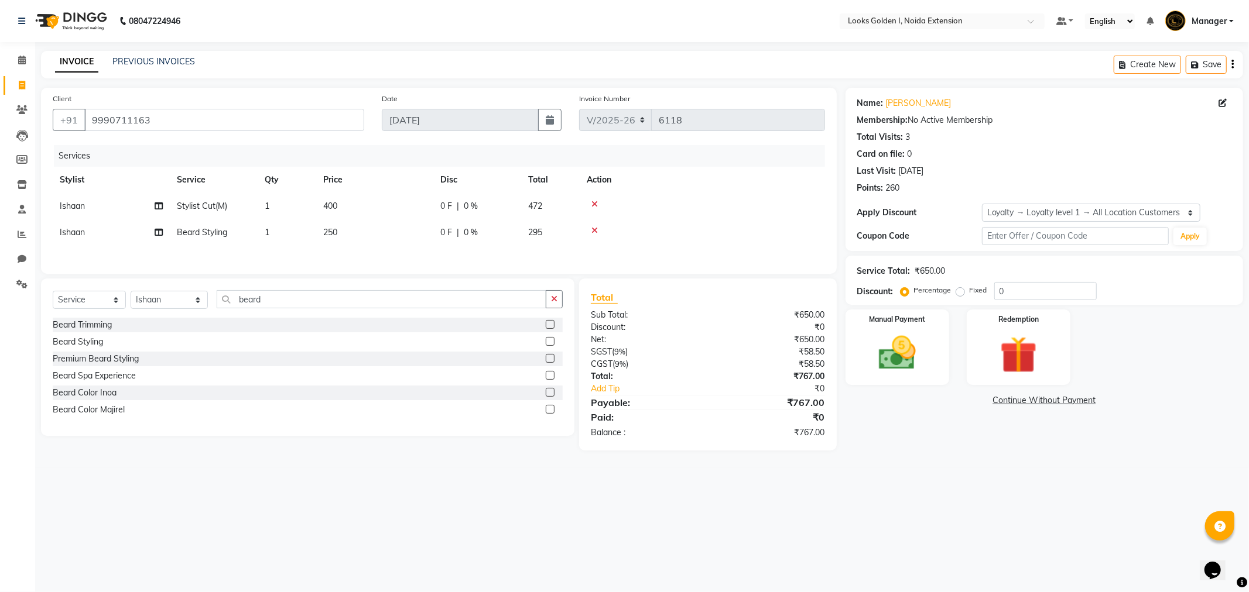
click at [390, 255] on div "Services Stylist Service Qty Price Disc Total Action Ishaan Stylist Cut(M) 1 40…" at bounding box center [439, 203] width 772 height 117
click at [890, 340] on img at bounding box center [897, 353] width 63 height 44
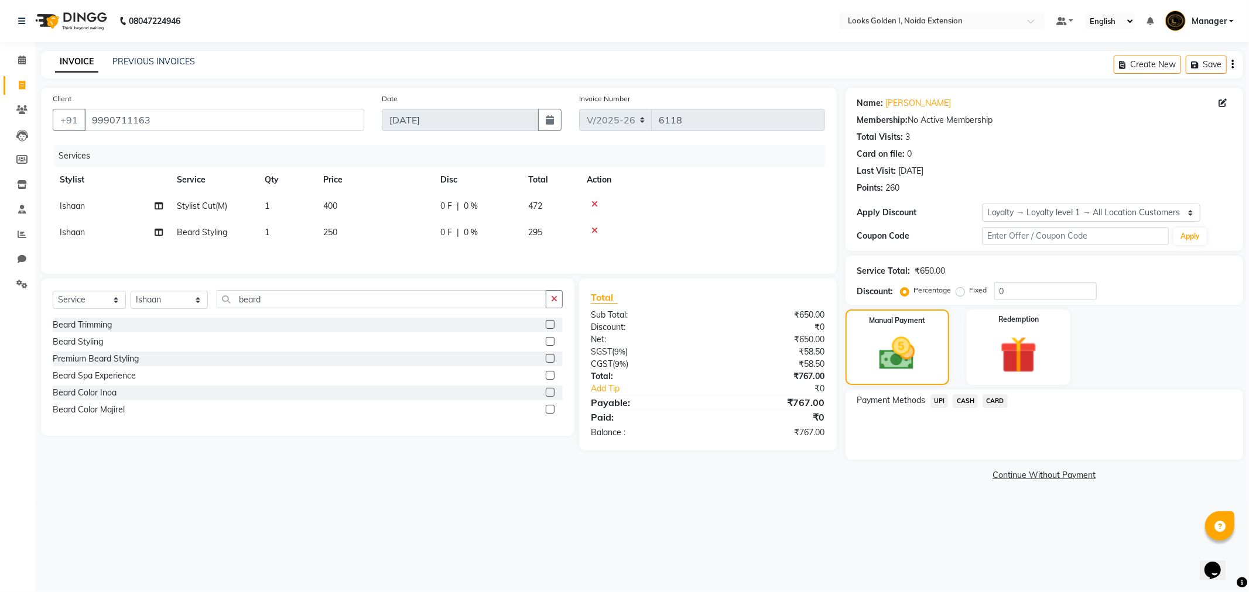
click at [939, 402] on span "UPI" at bounding box center [939, 401] width 18 height 13
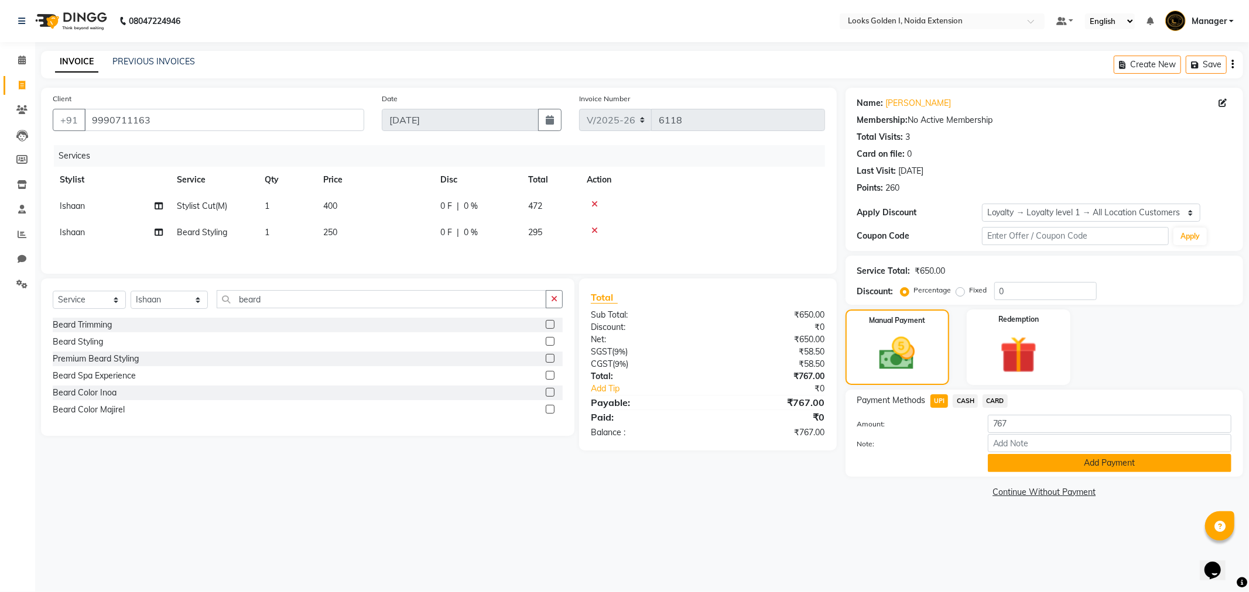
click at [1010, 458] on button "Add Payment" at bounding box center [1110, 463] width 244 height 18
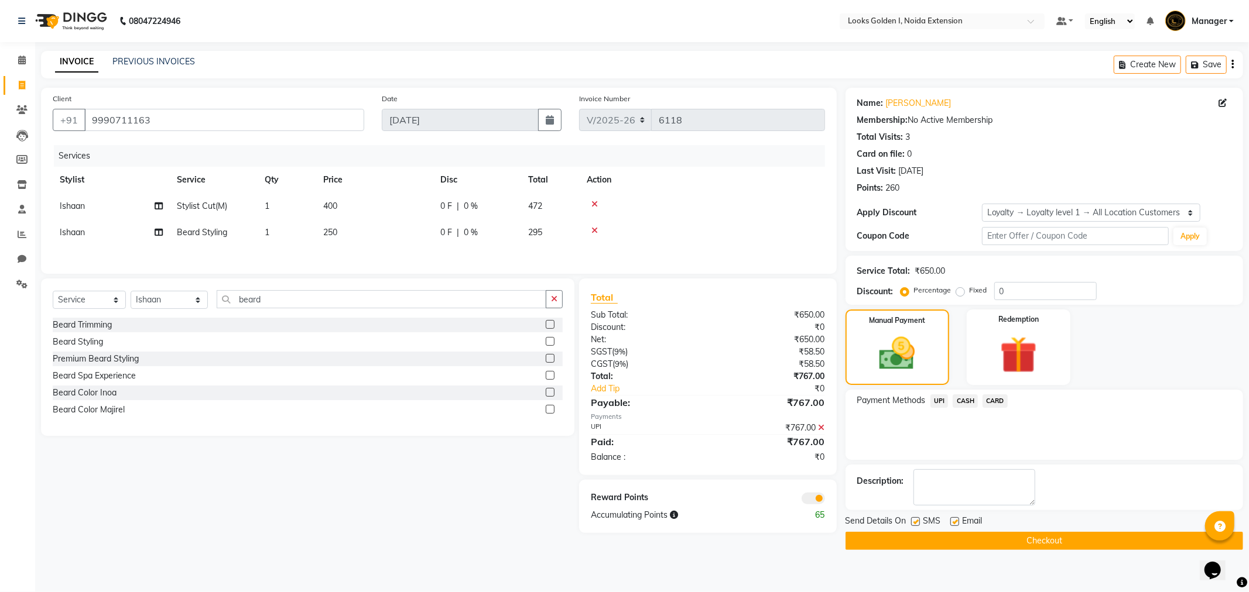
click at [954, 519] on label at bounding box center [954, 522] width 9 height 9
click at [954, 519] on input "checkbox" at bounding box center [954, 523] width 8 height 8
checkbox input "false"
click at [916, 533] on button "Checkout" at bounding box center [1044, 541] width 398 height 18
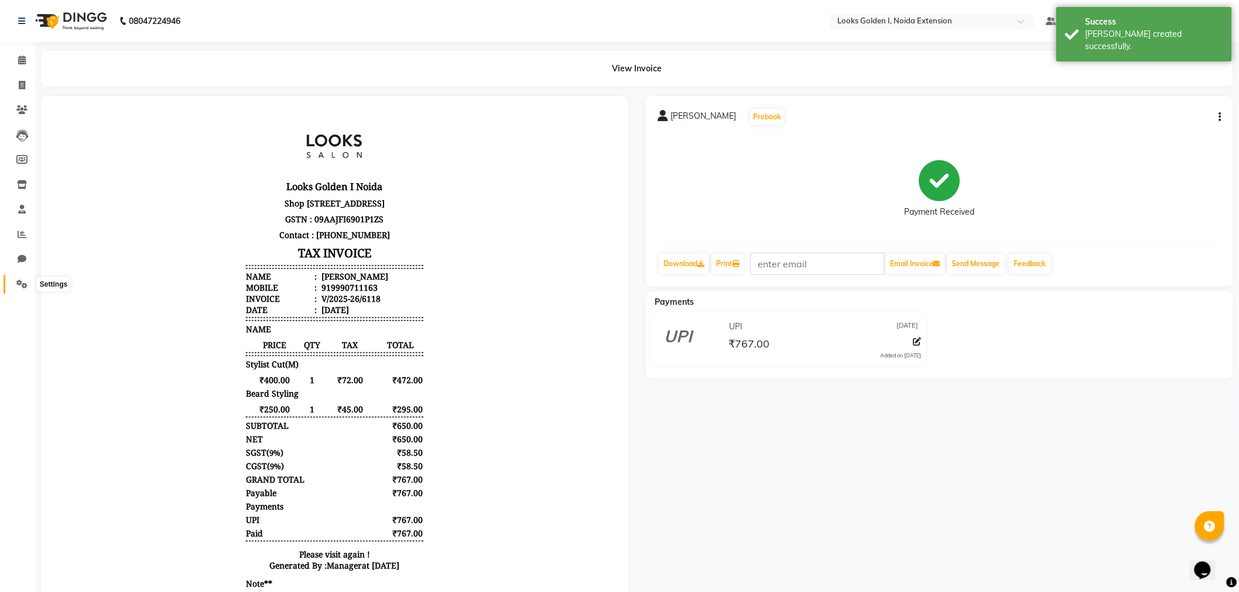
click at [13, 283] on span at bounding box center [22, 284] width 20 height 13
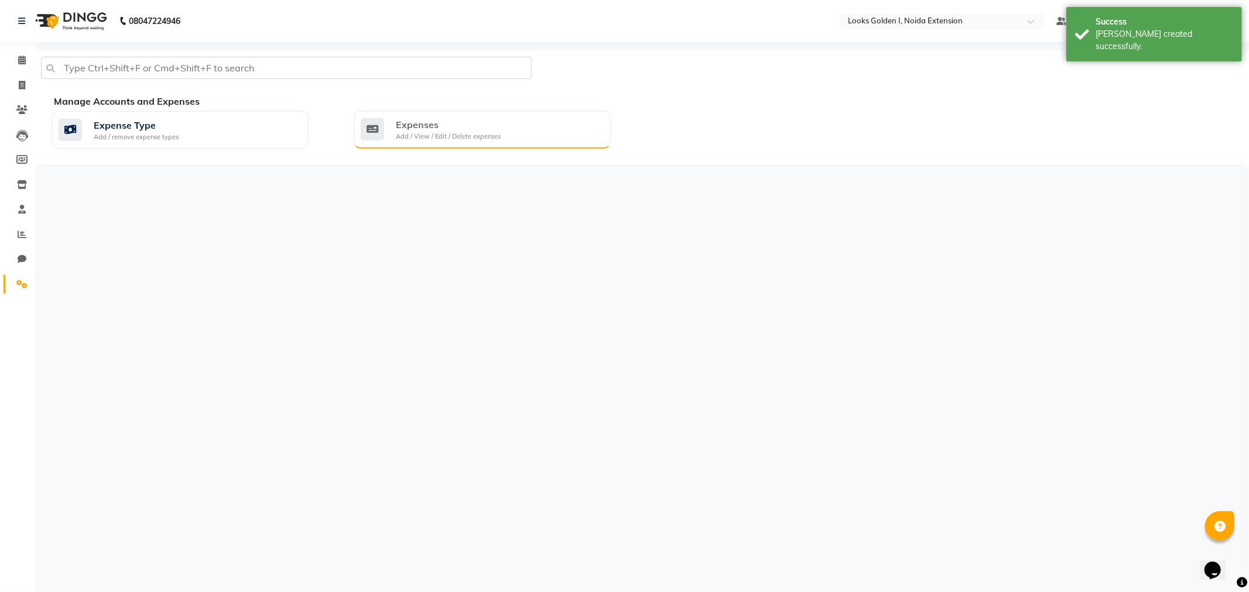
click at [496, 138] on div "Add / View / Edit / Delete expenses" at bounding box center [448, 137] width 105 height 10
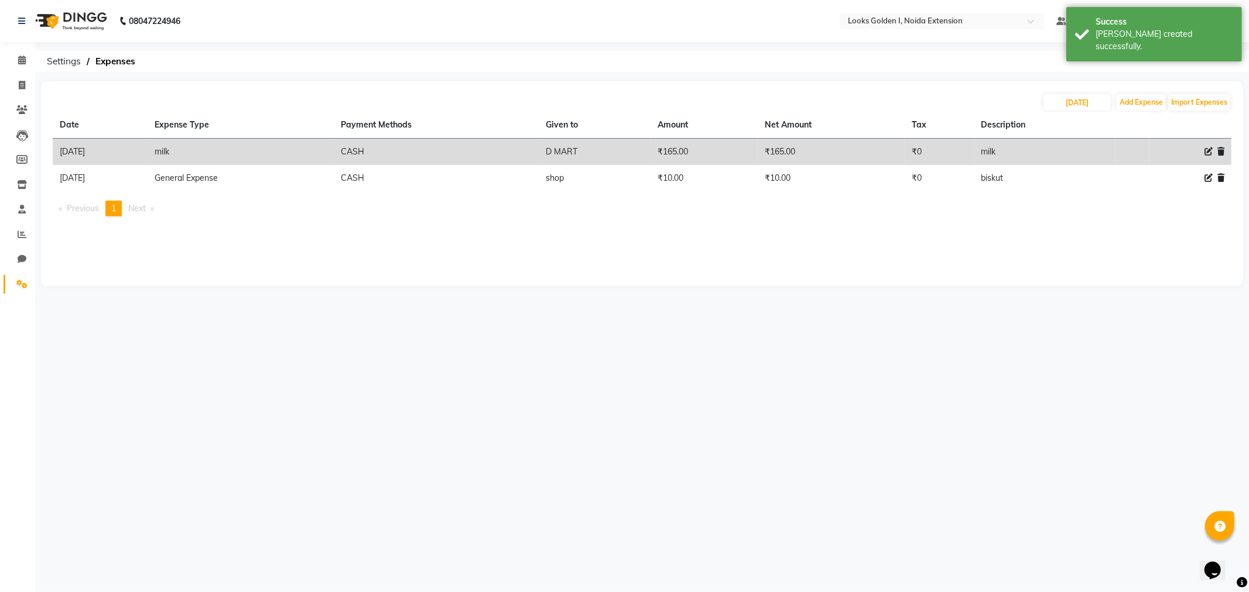
click at [1142, 89] on div "[DATE] Add Expense Import Expenses Date Expense Type Payment Methods Given to A…" at bounding box center [642, 183] width 1202 height 205
click at [1139, 98] on button "Add Expense" at bounding box center [1140, 102] width 49 height 16
select select "1"
select select "4442"
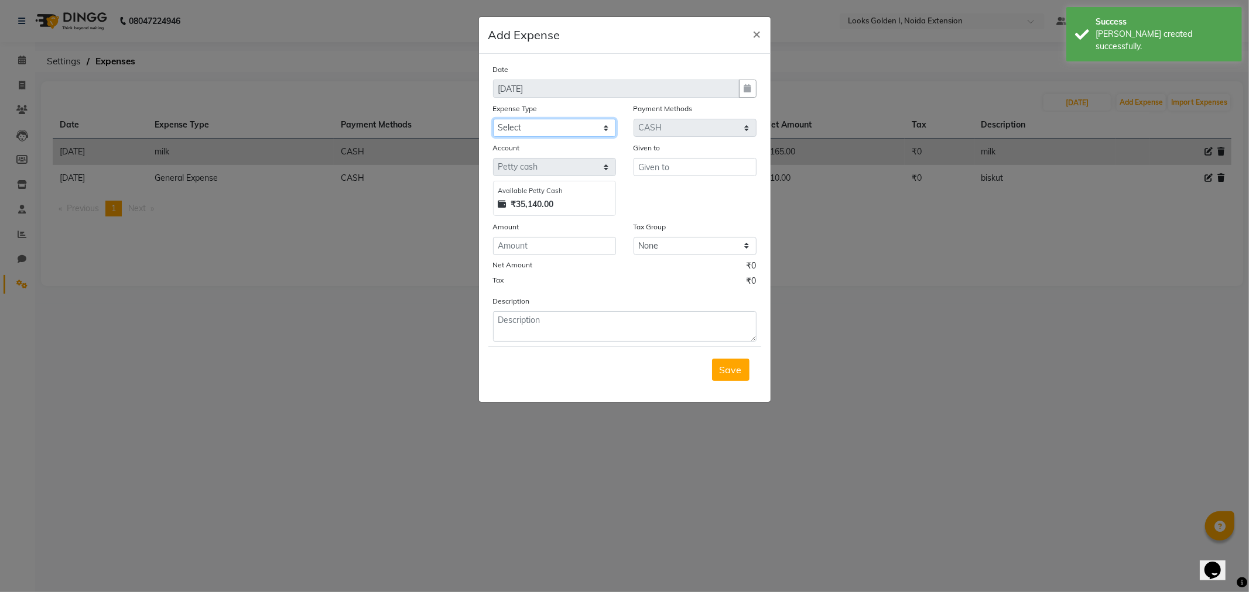
click at [559, 125] on select "Select Bank Deposit Blinkit Cash Handover CLIENT Client ordered food Client Ref…" at bounding box center [554, 128] width 123 height 18
select select "22746"
click at [493, 119] on select "Select Bank Deposit Blinkit Cash Handover CLIENT Client ordered food Client Ref…" at bounding box center [554, 128] width 123 height 18
click at [713, 172] on input "c" at bounding box center [694, 167] width 123 height 18
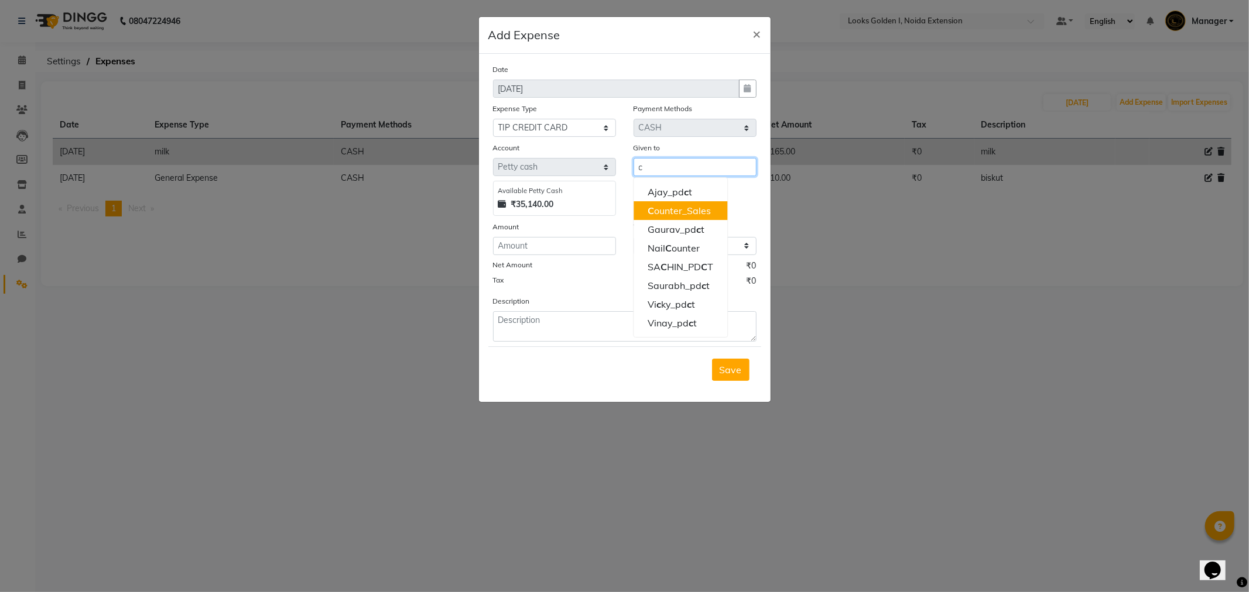
click at [680, 213] on ngb-highlight "C ounter_Sales" at bounding box center [678, 211] width 63 height 12
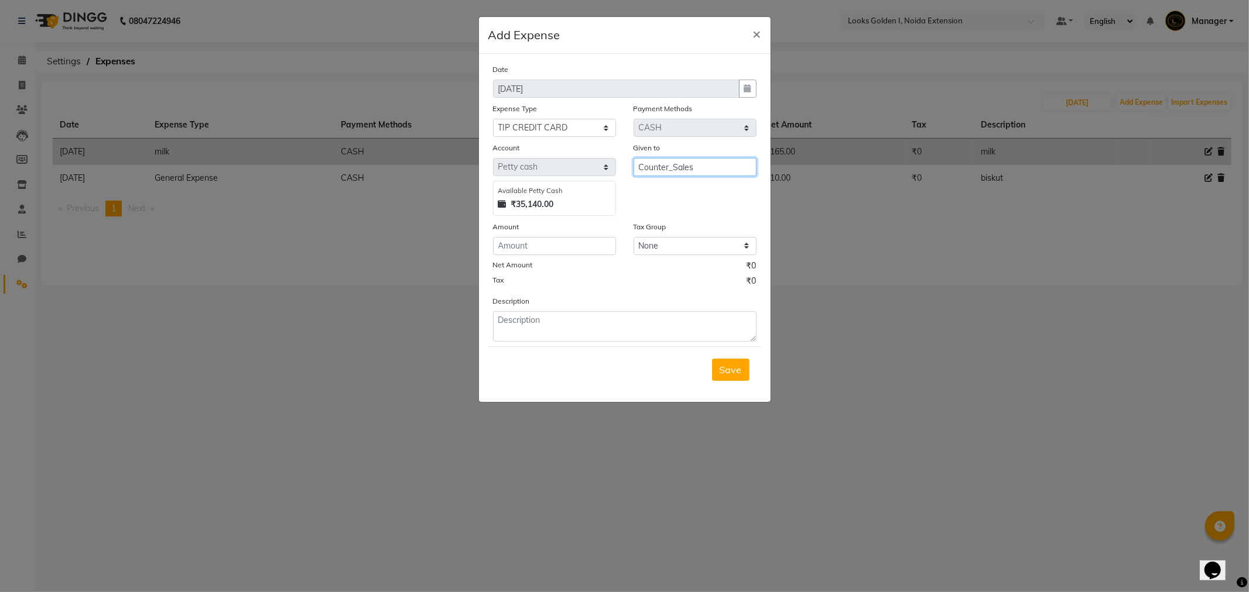
type input "Counter_Sales"
click at [559, 252] on input "number" at bounding box center [554, 246] width 123 height 18
type input "100"
click at [540, 349] on div "Save" at bounding box center [624, 370] width 273 height 46
click at [543, 330] on textarea at bounding box center [624, 326] width 263 height 30
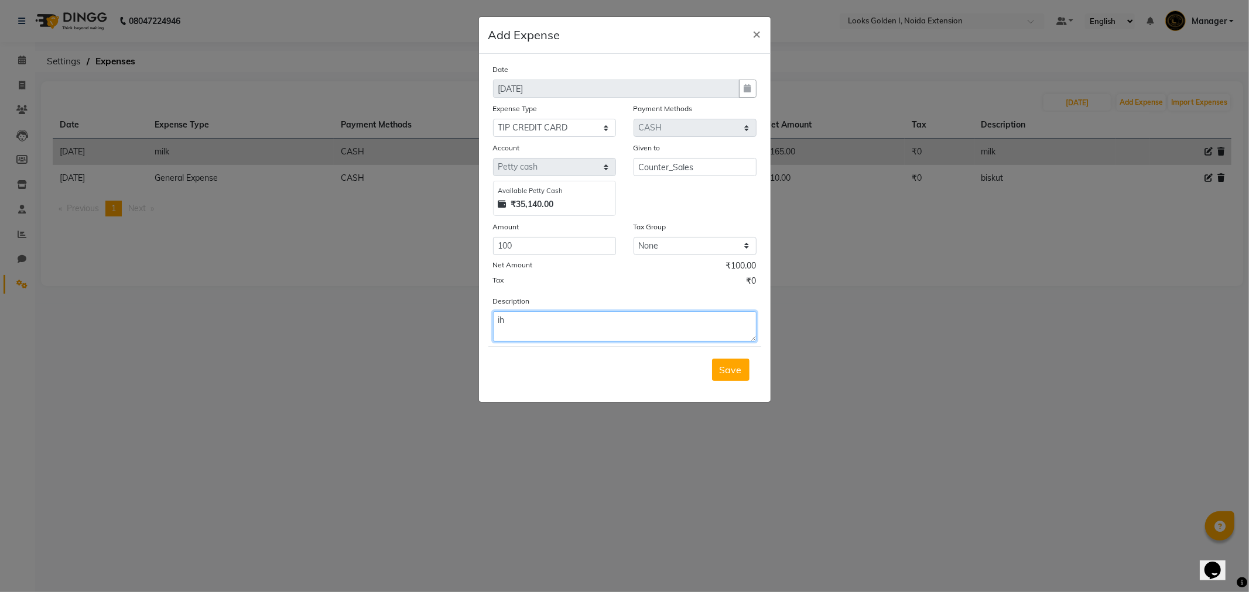
type textarea "i"
type textarea "[PERSON_NAME] CREDIT CARD TIP"
click at [719, 383] on div "Save" at bounding box center [624, 370] width 273 height 46
click at [725, 362] on button "Save" at bounding box center [730, 370] width 37 height 22
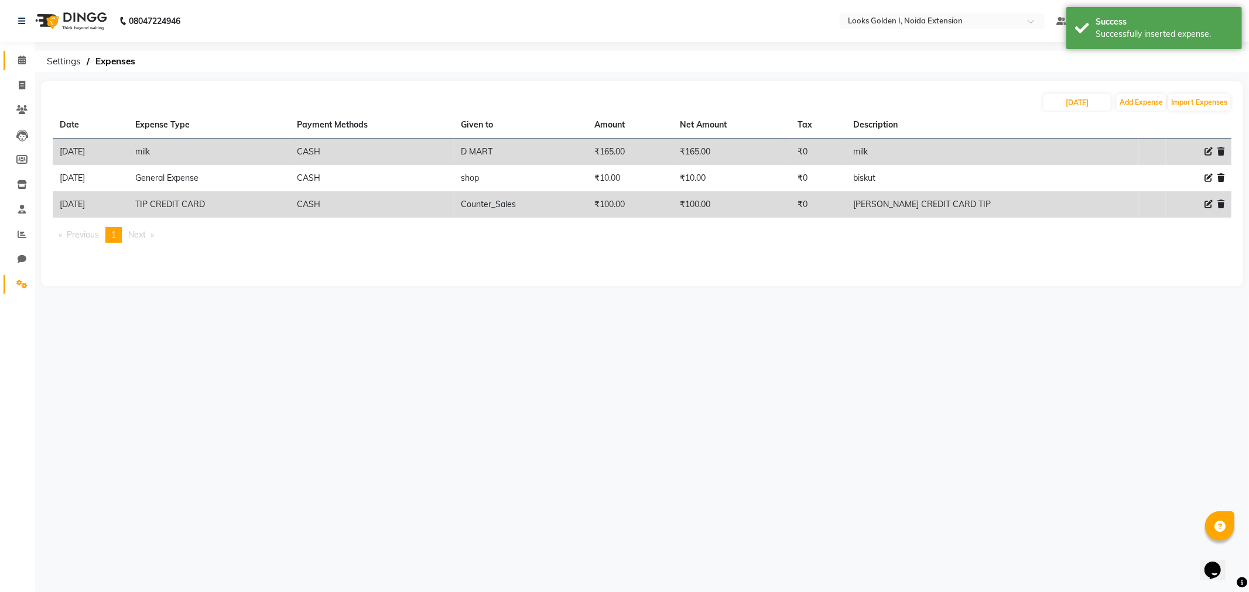
click at [9, 63] on link "Calendar" at bounding box center [18, 60] width 28 height 19
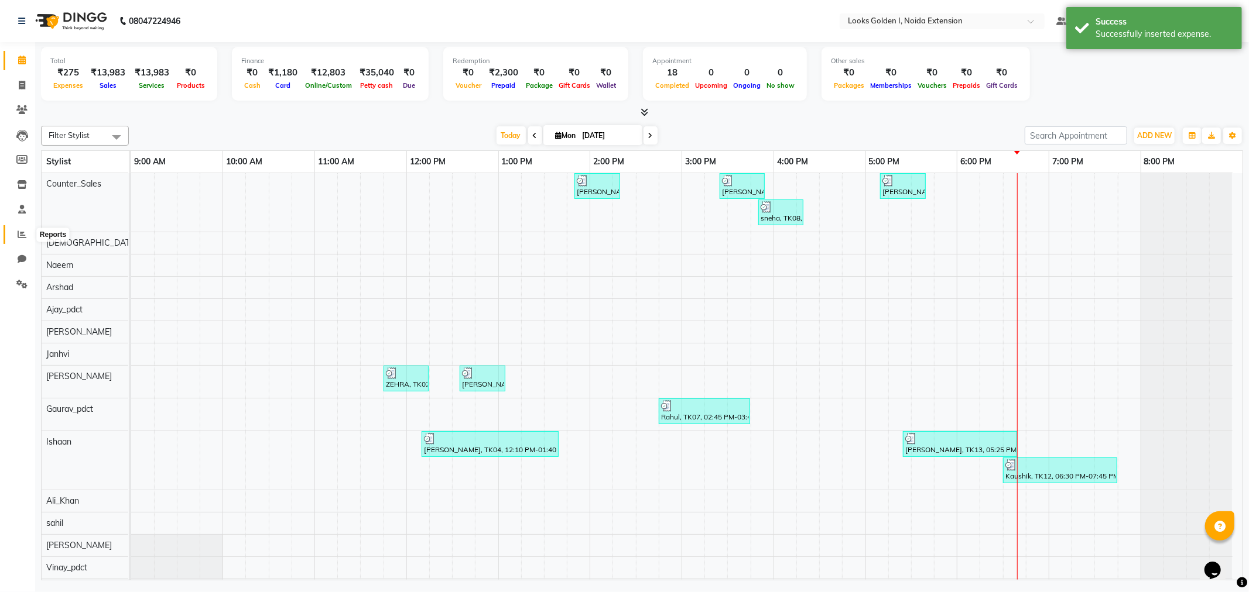
click at [19, 239] on icon at bounding box center [22, 234] width 9 height 9
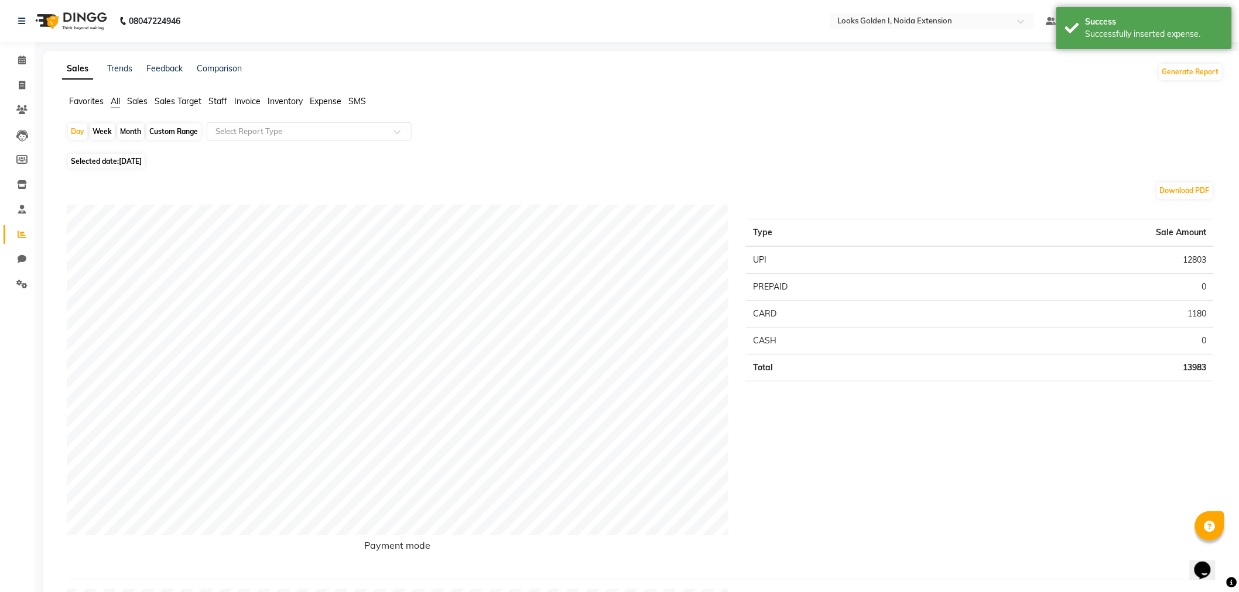
click at [141, 98] on span "Sales" at bounding box center [137, 101] width 20 height 11
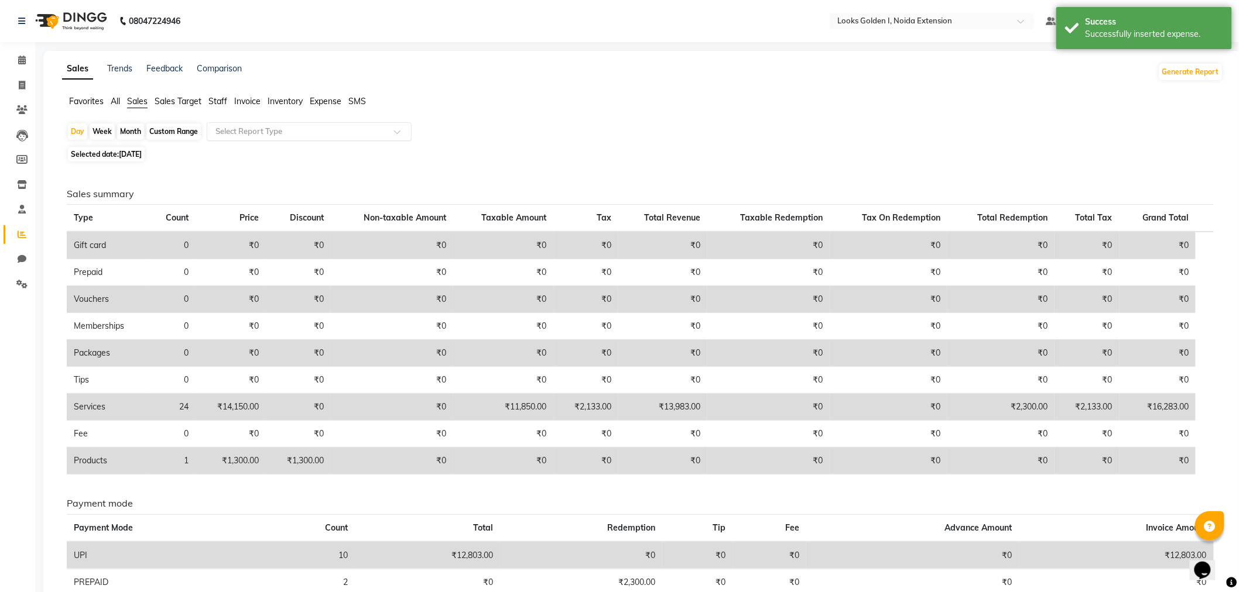
drag, startPoint x: 294, startPoint y: 120, endPoint x: 294, endPoint y: 126, distance: 6.4
click at [294, 121] on app-reports "Favorites All Sales Sales Target Staff Invoice Inventory Expense SMS Day Week M…" at bounding box center [642, 389] width 1175 height 588
click at [293, 131] on input "text" at bounding box center [297, 132] width 169 height 12
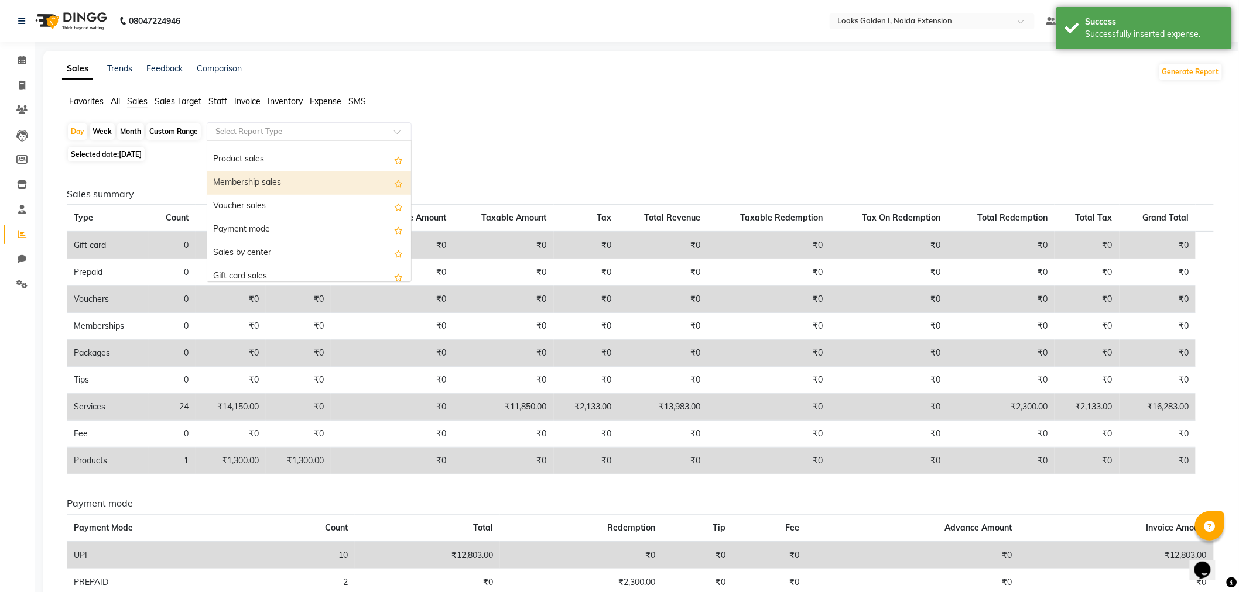
scroll to position [94, 0]
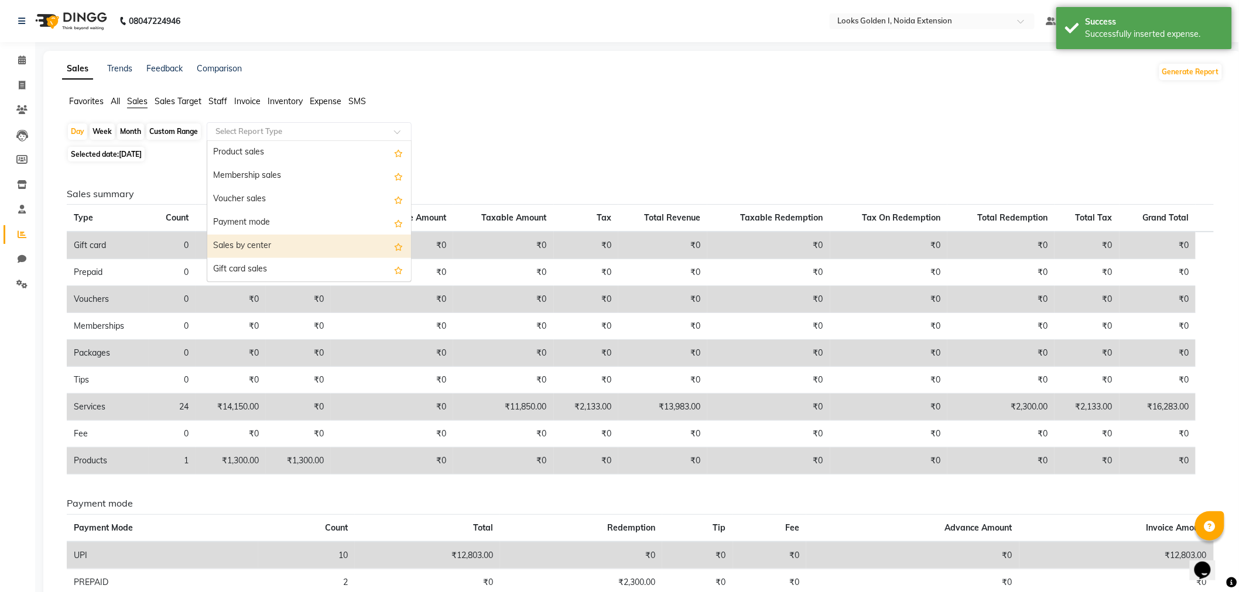
click at [268, 242] on div "Sales by center" at bounding box center [309, 246] width 204 height 23
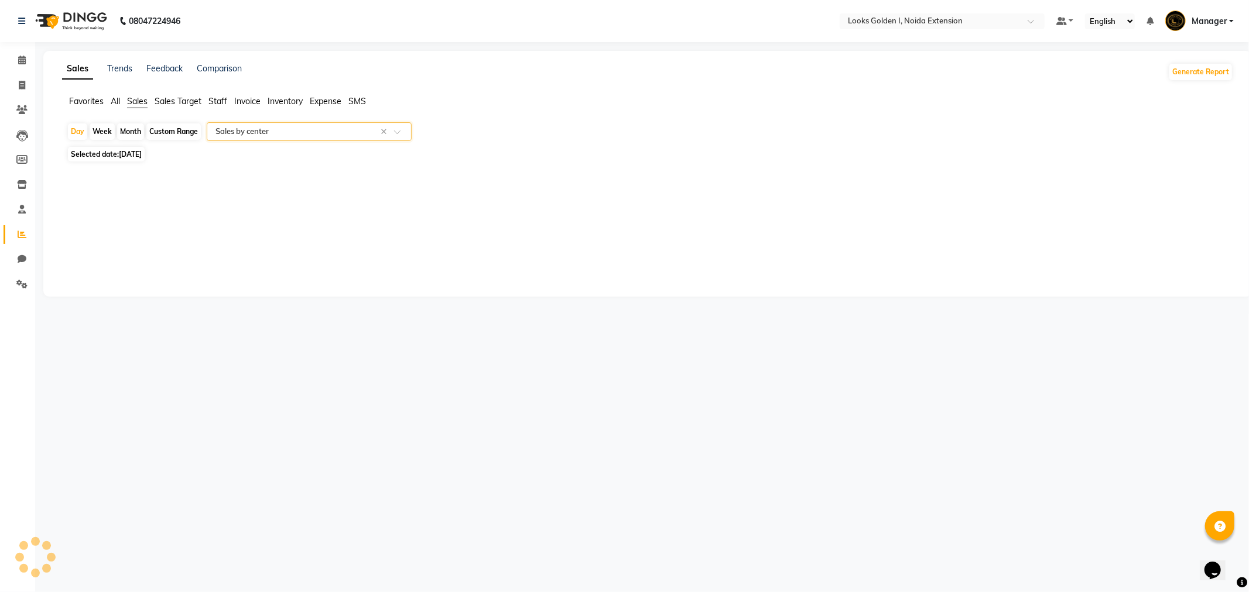
select select "filtered_report"
select select "csv"
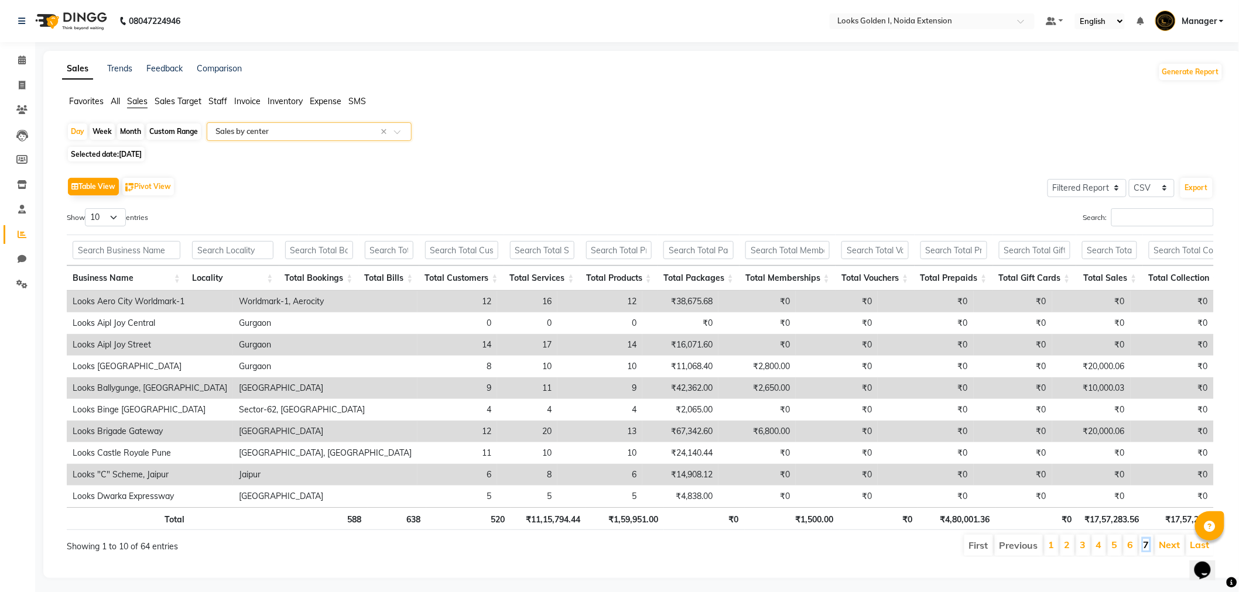
click at [1143, 551] on link "7" at bounding box center [1146, 545] width 6 height 12
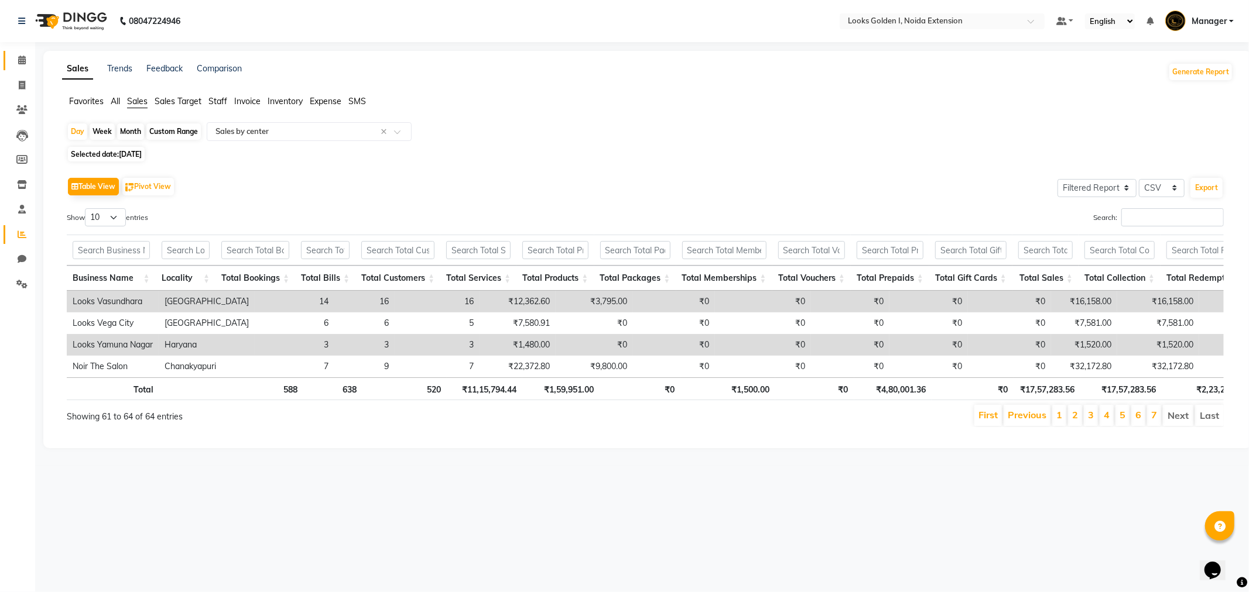
click at [8, 54] on link "Calendar" at bounding box center [18, 60] width 28 height 19
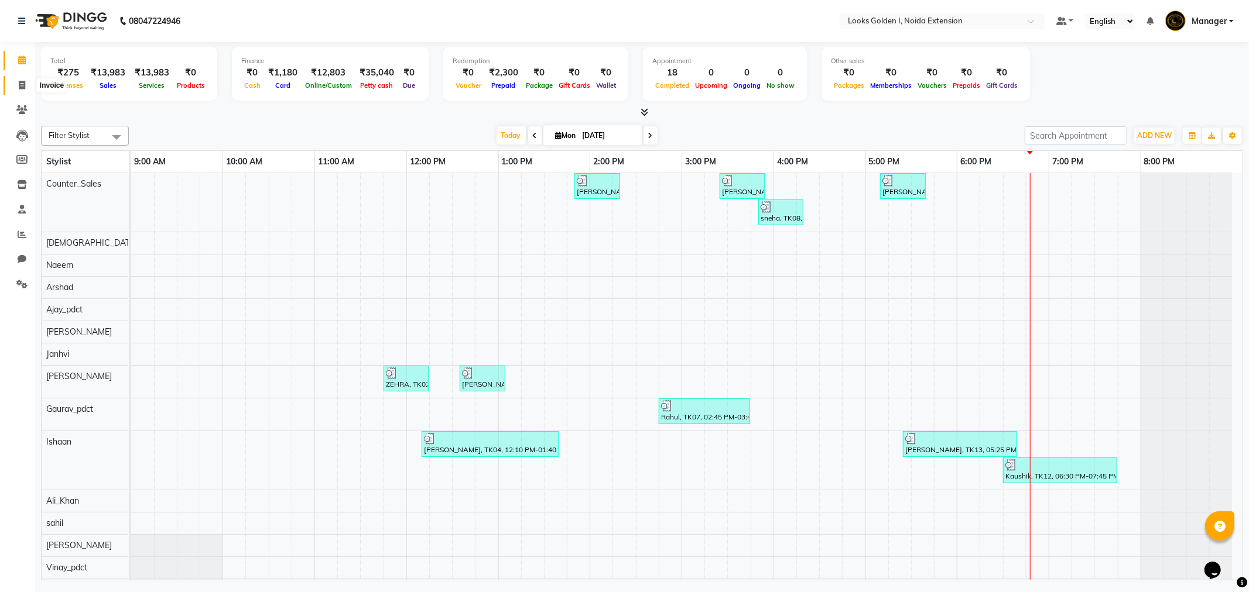
click at [25, 80] on span at bounding box center [22, 85] width 20 height 13
select select "service"
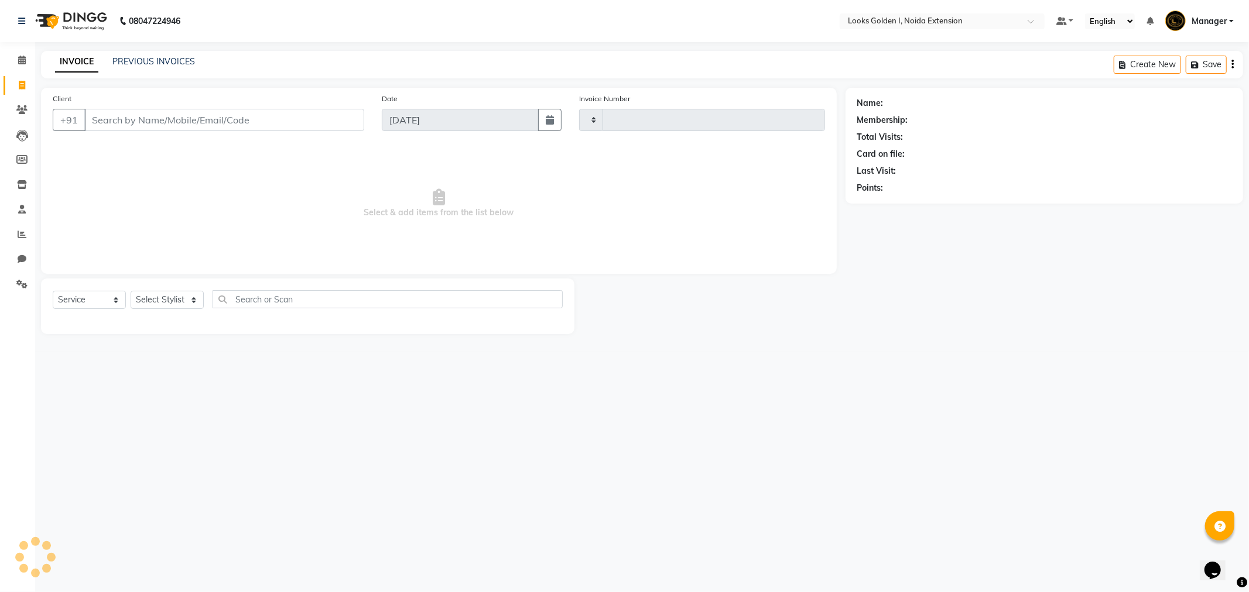
type input "6119"
select select "5508"
click at [160, 296] on select "Select Stylist" at bounding box center [167, 300] width 73 height 18
click at [167, 304] on select "Select Stylist" at bounding box center [167, 300] width 73 height 18
click at [167, 303] on select "Select Stylist" at bounding box center [167, 300] width 73 height 18
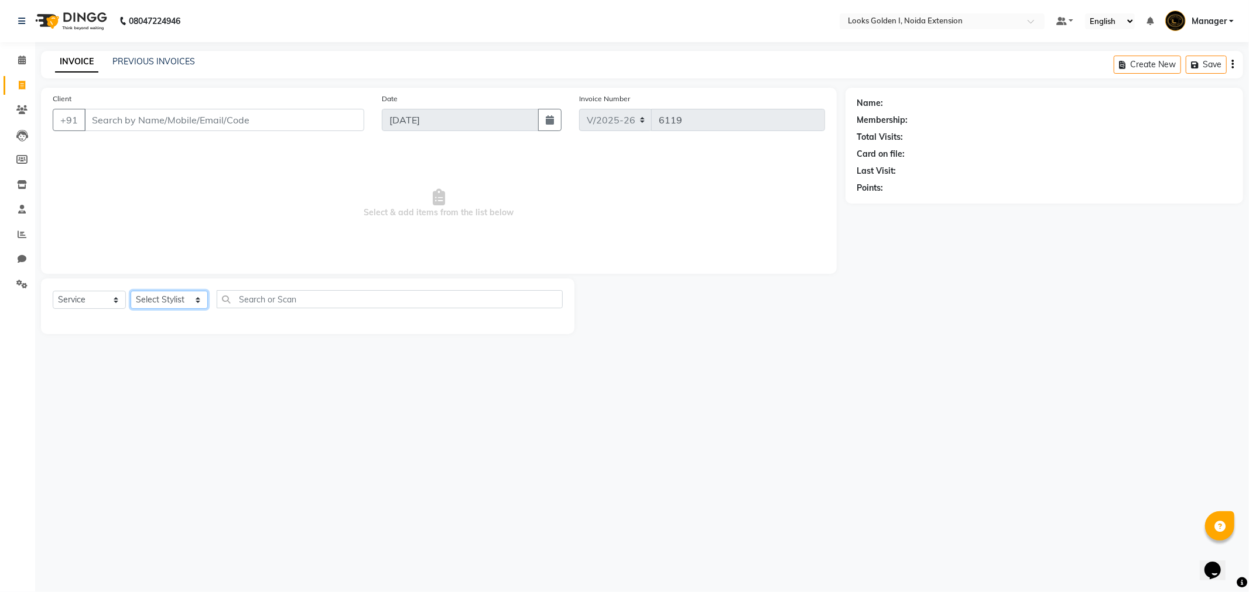
click at [179, 299] on select "Select Stylist Ajay_pdct [PERSON_NAME] Counter_Sales [PERSON_NAME] [PERSON_NAME…" at bounding box center [169, 300] width 77 height 18
select select "45908"
click at [131, 292] on select "Select Stylist Ajay_pdct [PERSON_NAME] Counter_Sales [PERSON_NAME] [PERSON_NAME…" at bounding box center [169, 300] width 77 height 18
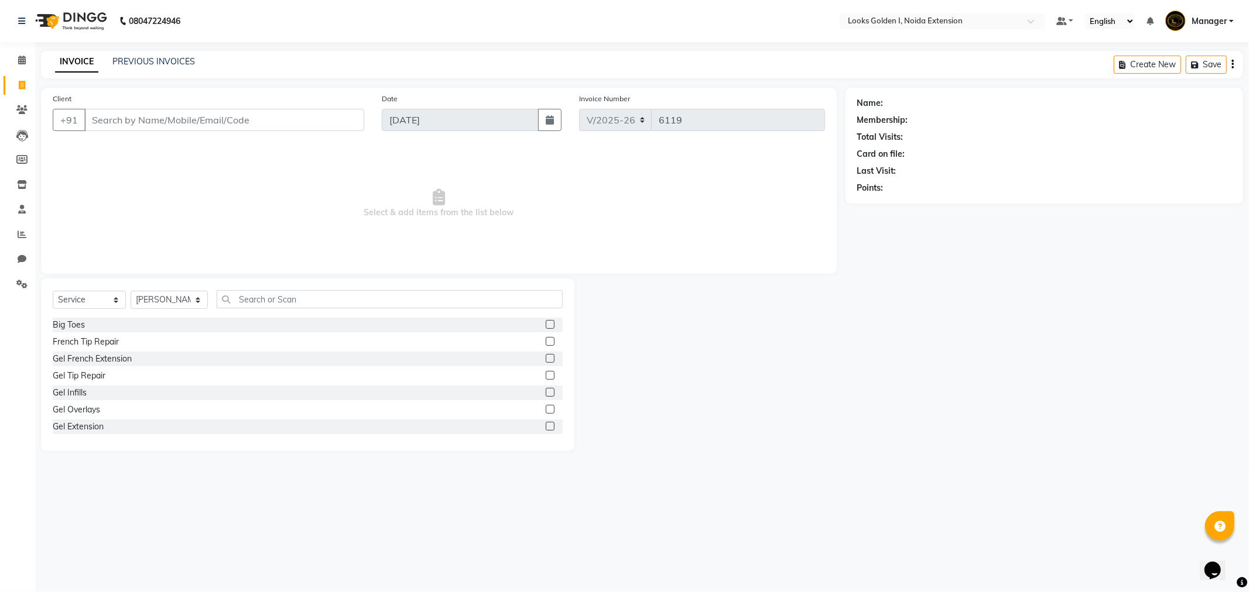
drag, startPoint x: 268, startPoint y: 283, endPoint x: 270, endPoint y: 293, distance: 10.8
click at [268, 283] on div "Select Service Product Membership Package Voucher Prepaid Gift Card Select Styl…" at bounding box center [307, 365] width 533 height 173
click at [270, 293] on input "text" at bounding box center [390, 299] width 346 height 18
type input "EYE"
click at [546, 340] on label at bounding box center [550, 341] width 9 height 9
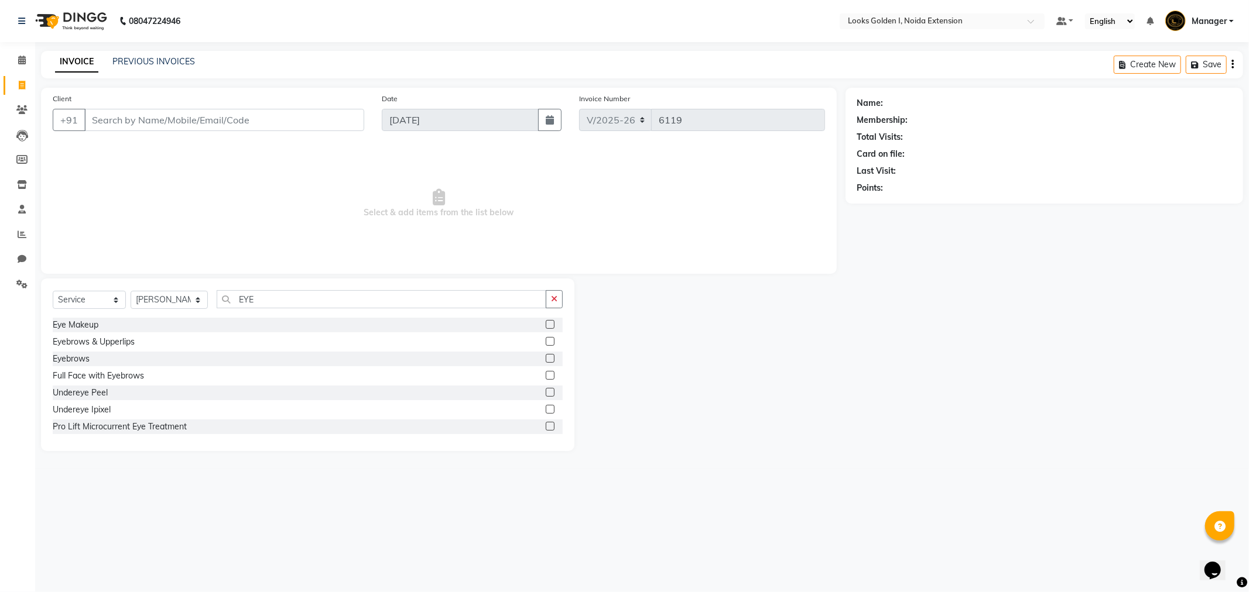
click at [546, 340] on input "checkbox" at bounding box center [550, 342] width 8 height 8
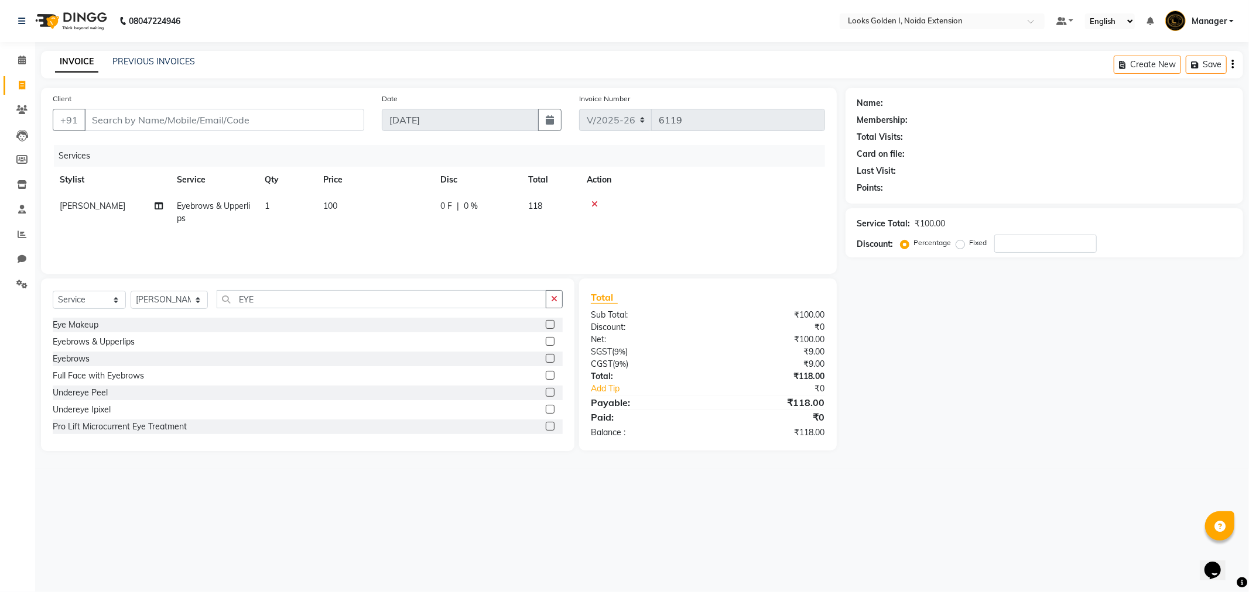
checkbox input "false"
click at [393, 197] on td "100" at bounding box center [374, 212] width 117 height 39
select select "45908"
click at [403, 219] on td "100" at bounding box center [429, 215] width 117 height 44
click at [402, 215] on input "100" at bounding box center [429, 209] width 103 height 18
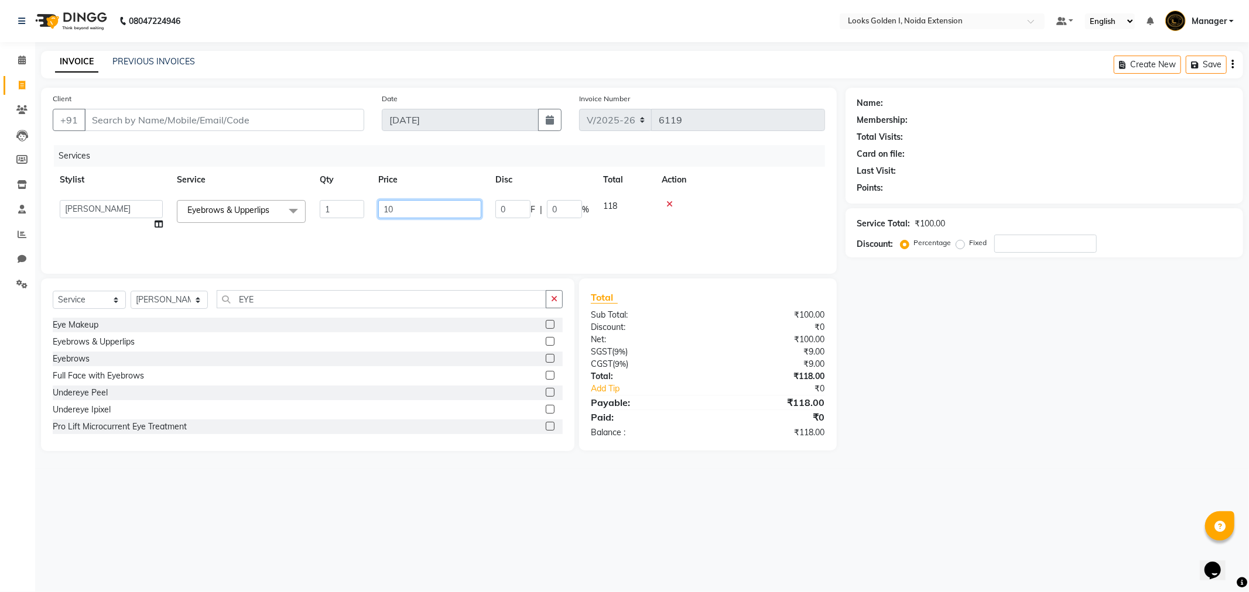
type input "1"
type input "200"
click at [167, 306] on select "Select Stylist Ajay_pdct [PERSON_NAME] Counter_Sales [PERSON_NAME] [PERSON_NAME…" at bounding box center [169, 300] width 77 height 18
select select "37653"
click at [131, 292] on select "Select Stylist Ajay_pdct [PERSON_NAME] Counter_Sales [PERSON_NAME] [PERSON_NAME…" at bounding box center [169, 300] width 77 height 18
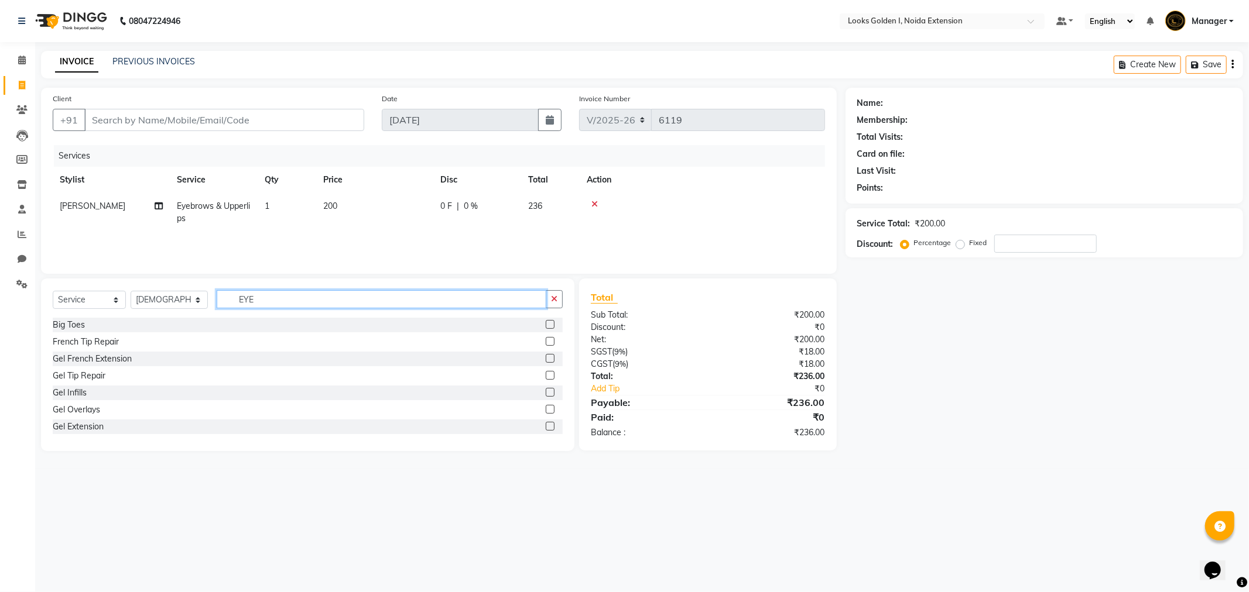
click at [256, 301] on input "EYE" at bounding box center [382, 299] width 330 height 18
type input "A"
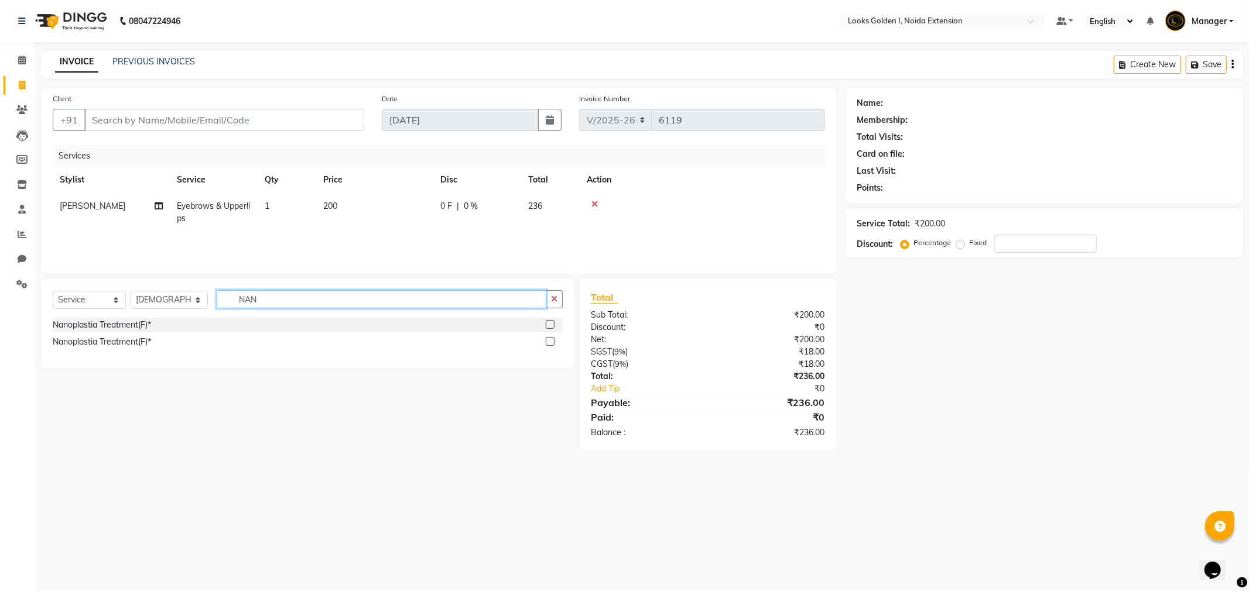
type input "NAN"
click at [549, 323] on label at bounding box center [550, 324] width 9 height 9
click at [549, 323] on input "checkbox" at bounding box center [550, 325] width 8 height 8
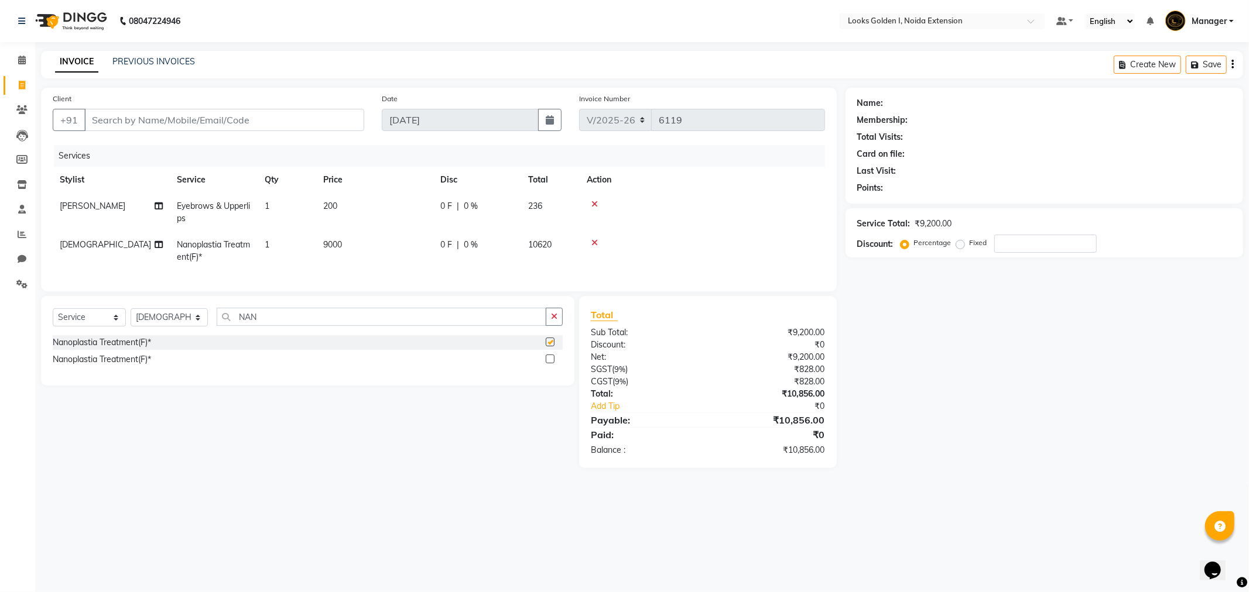
checkbox input "false"
click at [398, 241] on td "9000" at bounding box center [374, 251] width 117 height 39
select select "37653"
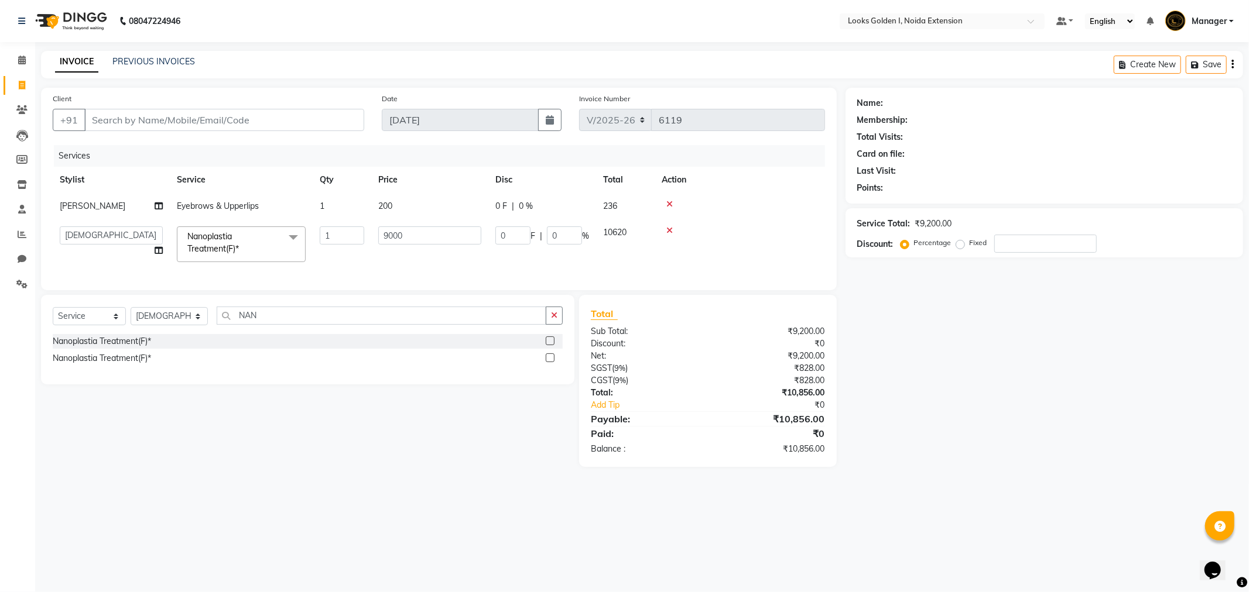
click at [398, 241] on input "9000" at bounding box center [429, 236] width 103 height 18
type input "10000"
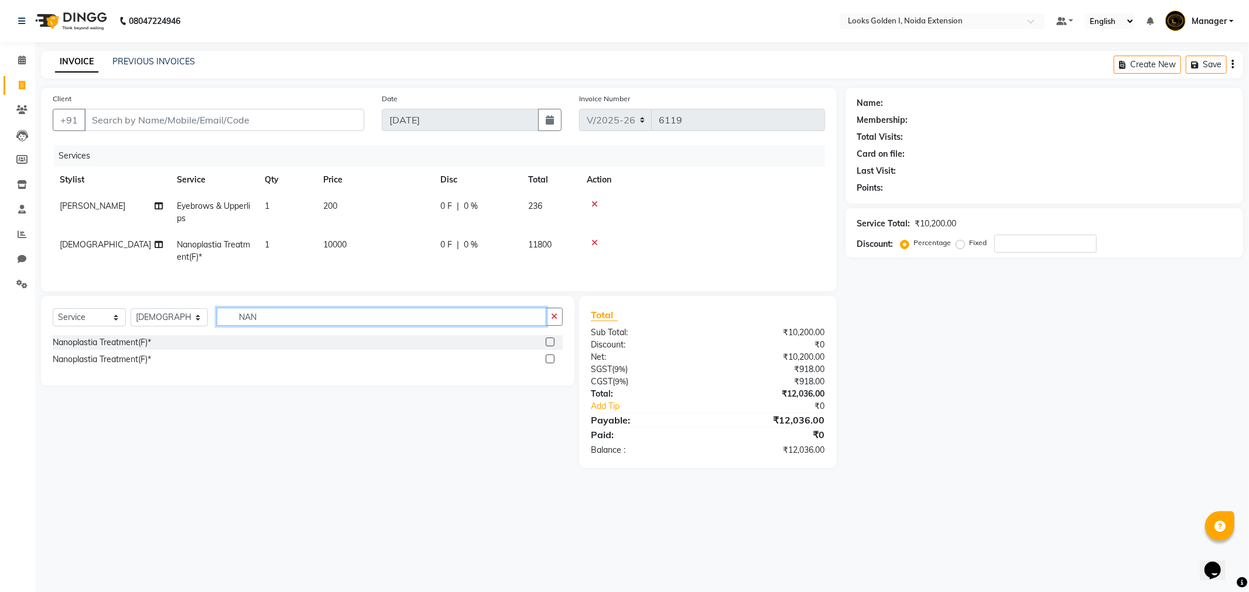
click at [328, 326] on input "NAN" at bounding box center [382, 317] width 330 height 18
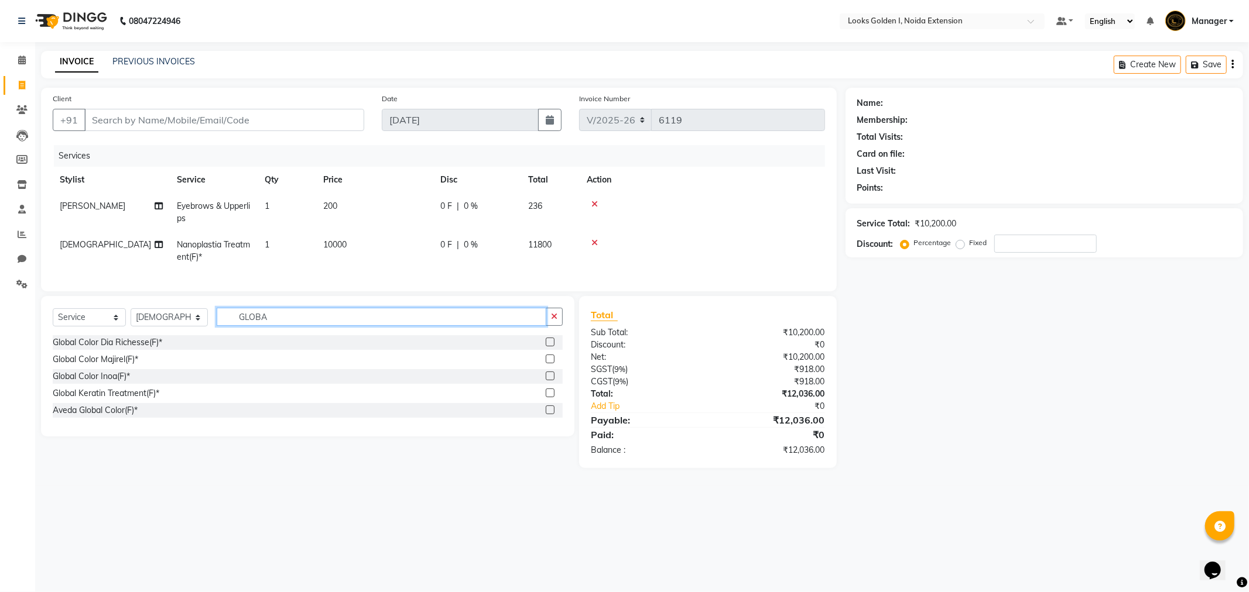
type input "GLOBA"
click at [549, 381] on label at bounding box center [550, 376] width 9 height 9
click at [549, 381] on input "checkbox" at bounding box center [550, 377] width 8 height 8
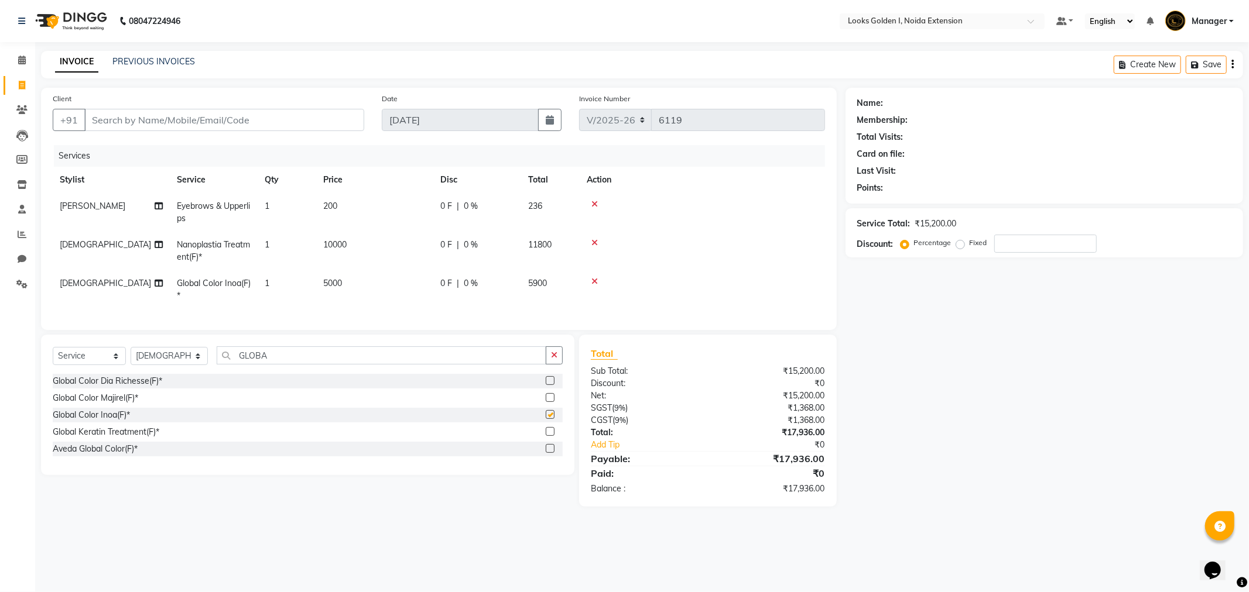
checkbox input "false"
click at [223, 124] on input "Client" at bounding box center [224, 120] width 280 height 22
click at [222, 124] on input "Client" at bounding box center [224, 120] width 280 height 22
type input "8"
type input "0"
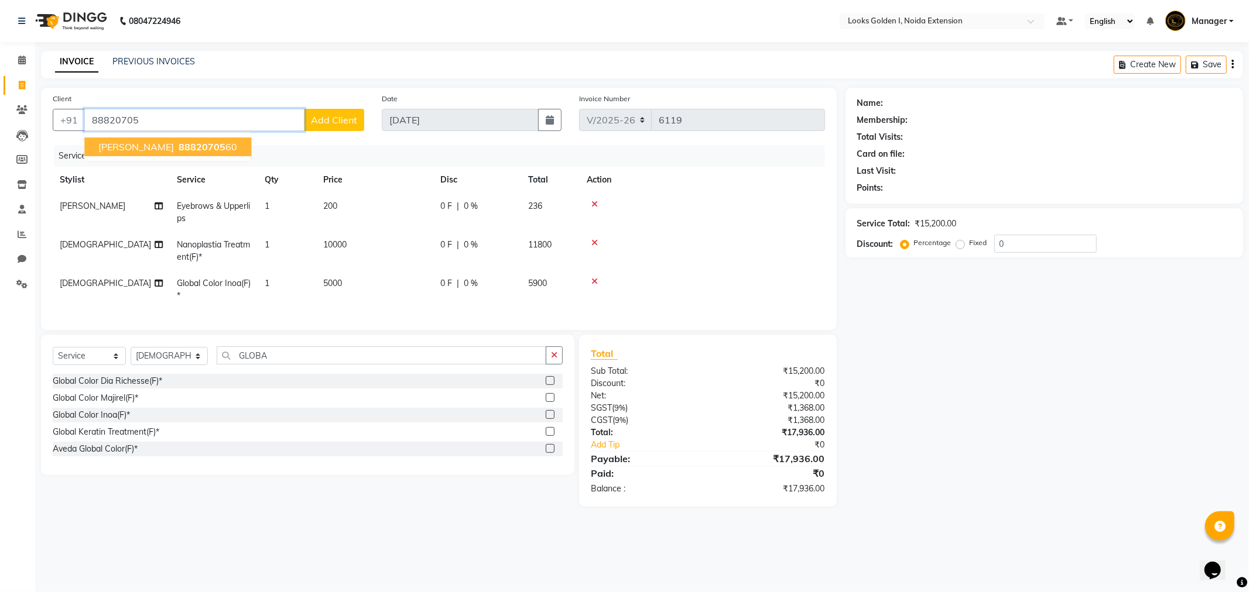
click at [169, 138] on button "[PERSON_NAME] 88820705 60" at bounding box center [167, 147] width 167 height 19
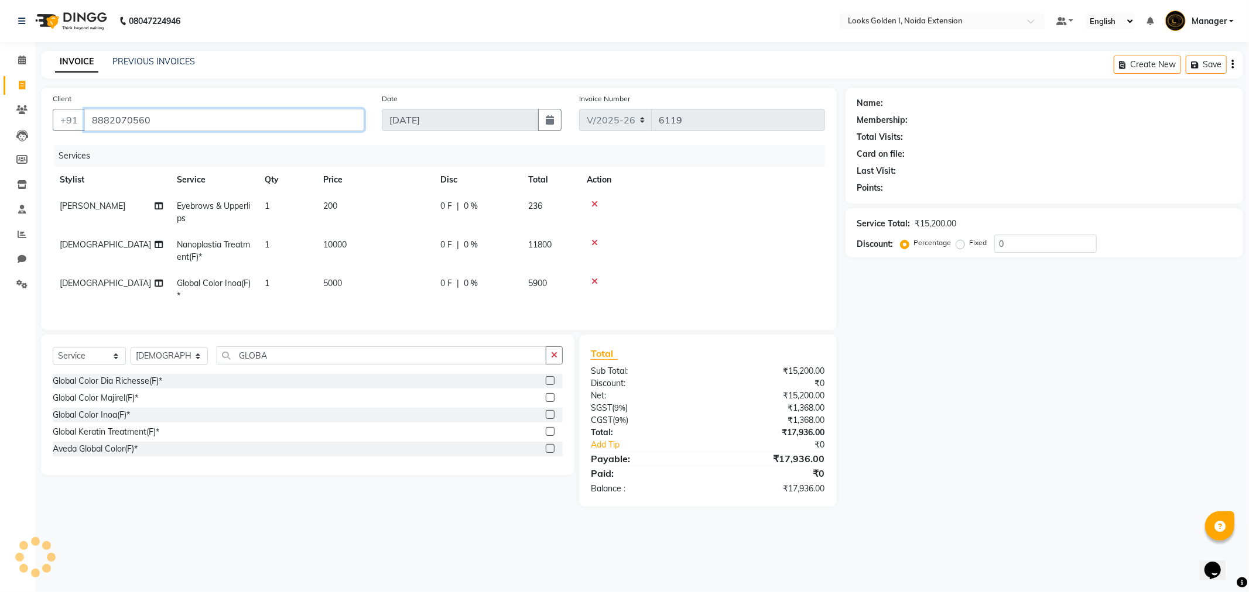
type input "8882070560"
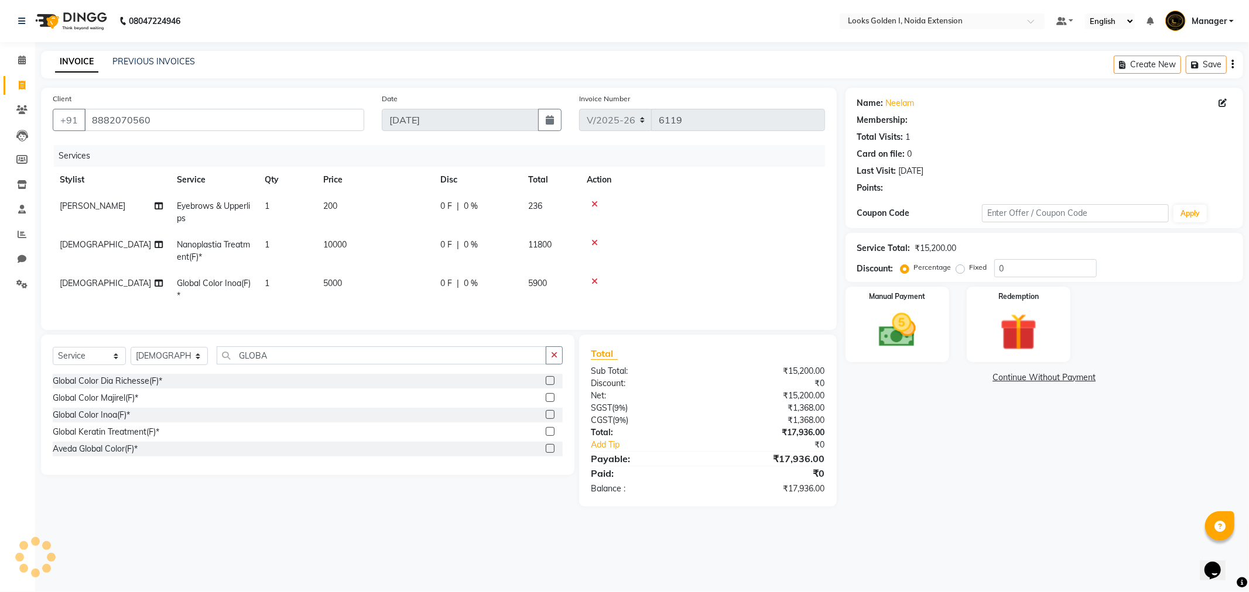
select select "1: Object"
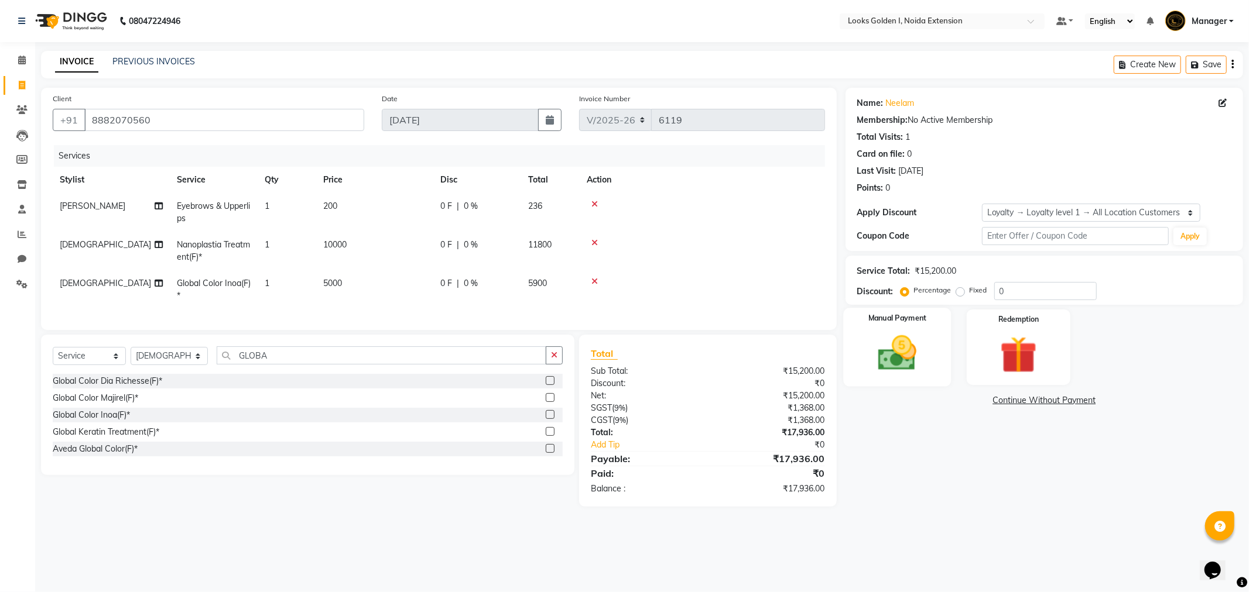
click at [905, 355] on img at bounding box center [897, 353] width 63 height 44
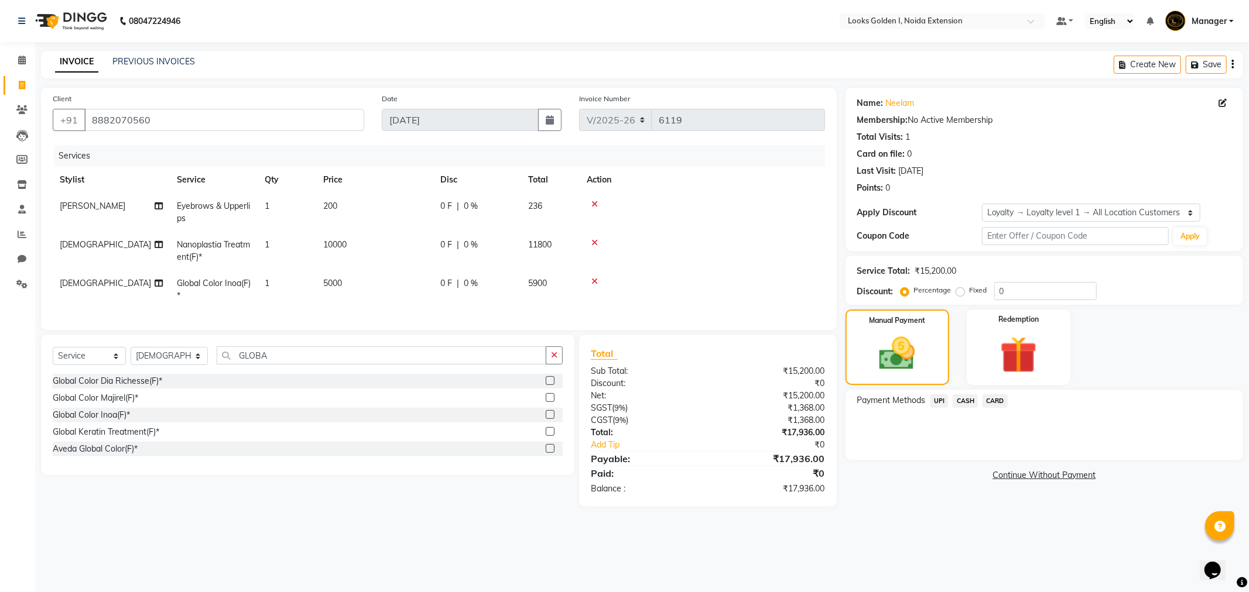
click at [984, 397] on span "CARD" at bounding box center [994, 401] width 25 height 13
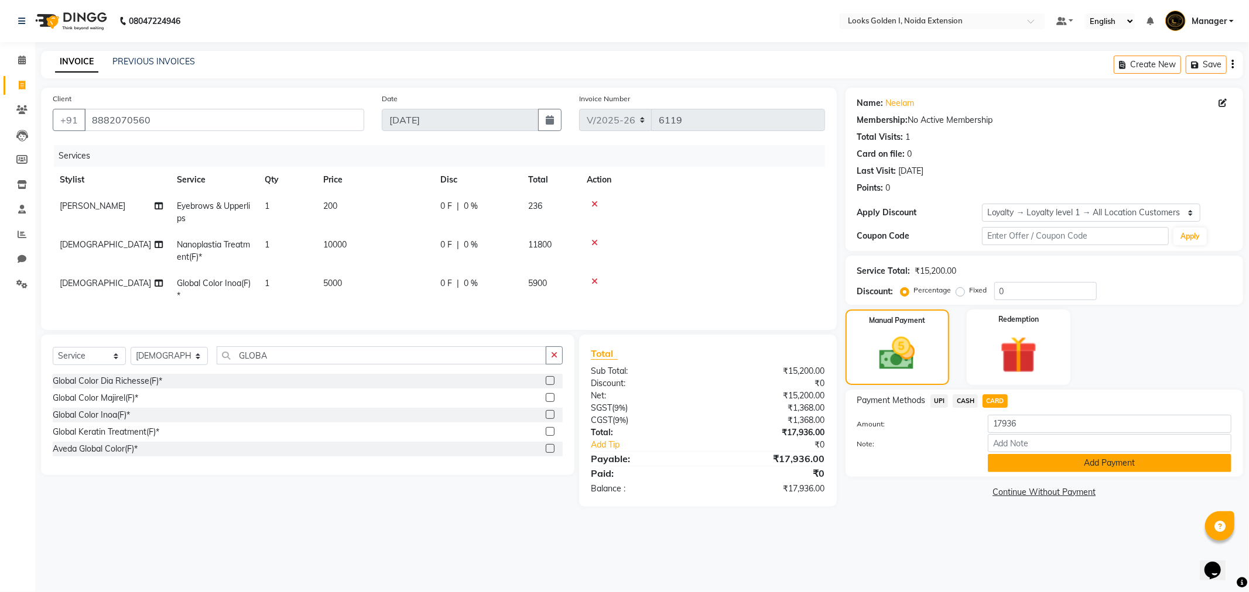
click at [1002, 460] on button "Add Payment" at bounding box center [1110, 463] width 244 height 18
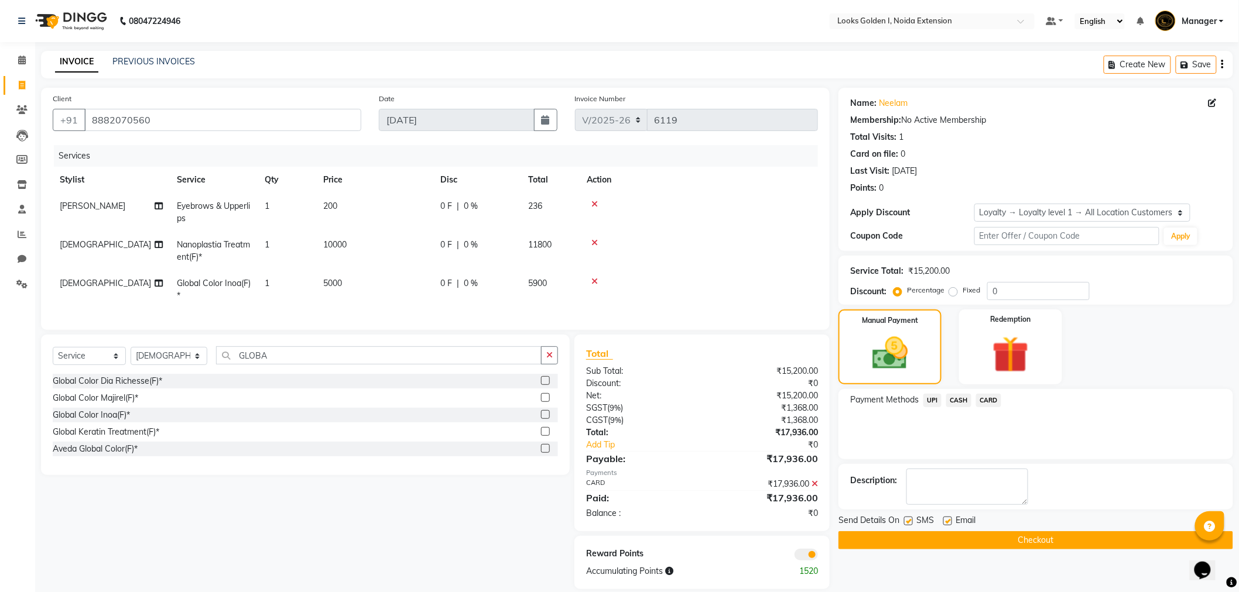
click at [945, 523] on label at bounding box center [947, 521] width 9 height 9
click at [945, 523] on input "checkbox" at bounding box center [947, 522] width 8 height 8
checkbox input "false"
click at [815, 488] on icon at bounding box center [814, 484] width 6 height 8
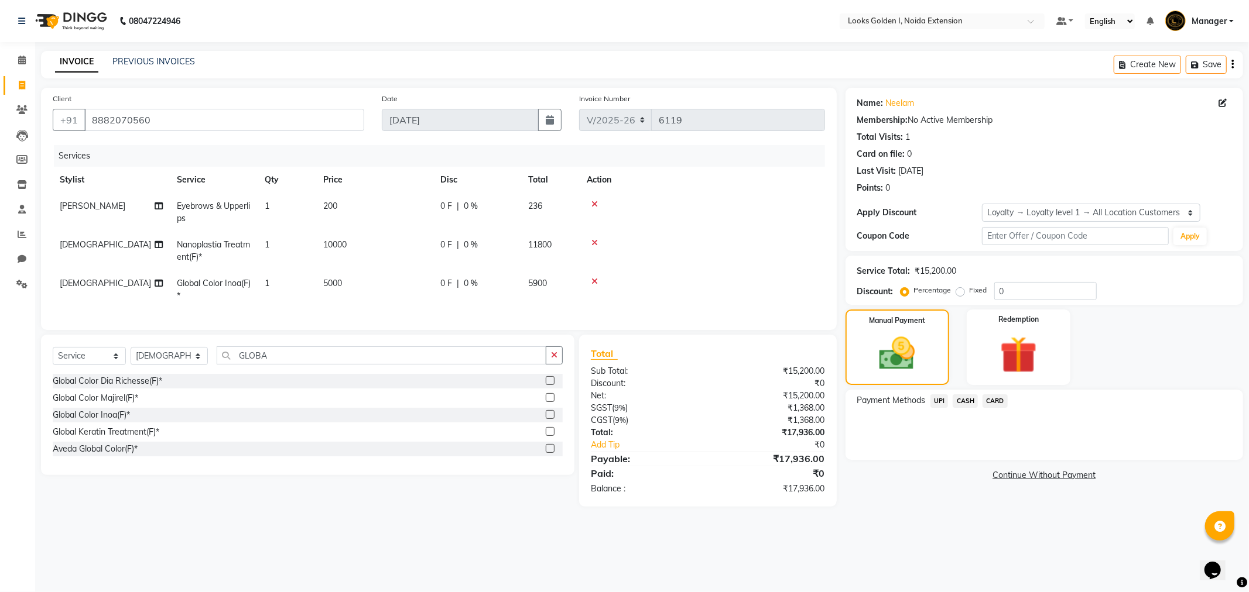
click at [998, 395] on span "CARD" at bounding box center [994, 401] width 25 height 13
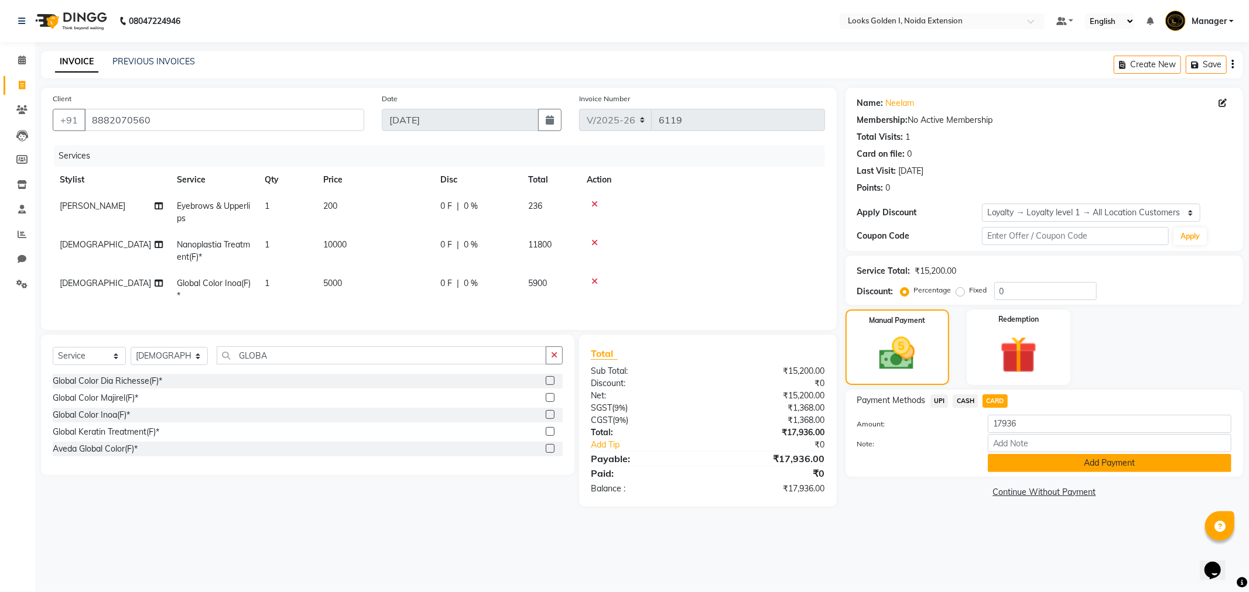
click at [1006, 455] on button "Add Payment" at bounding box center [1110, 463] width 244 height 18
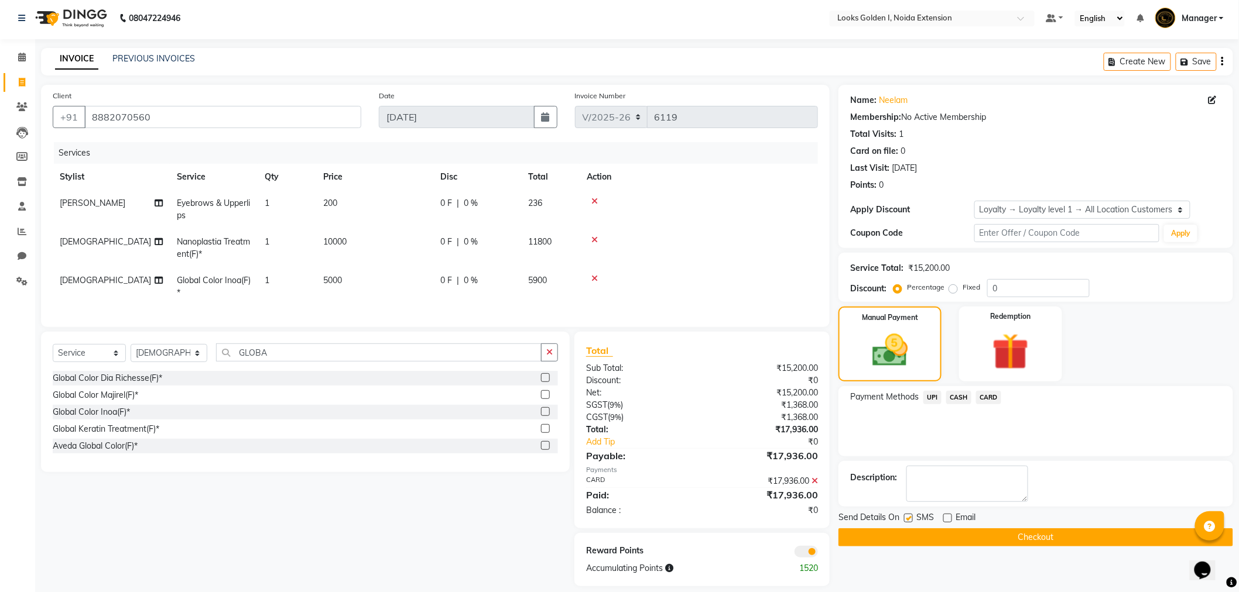
scroll to position [24, 0]
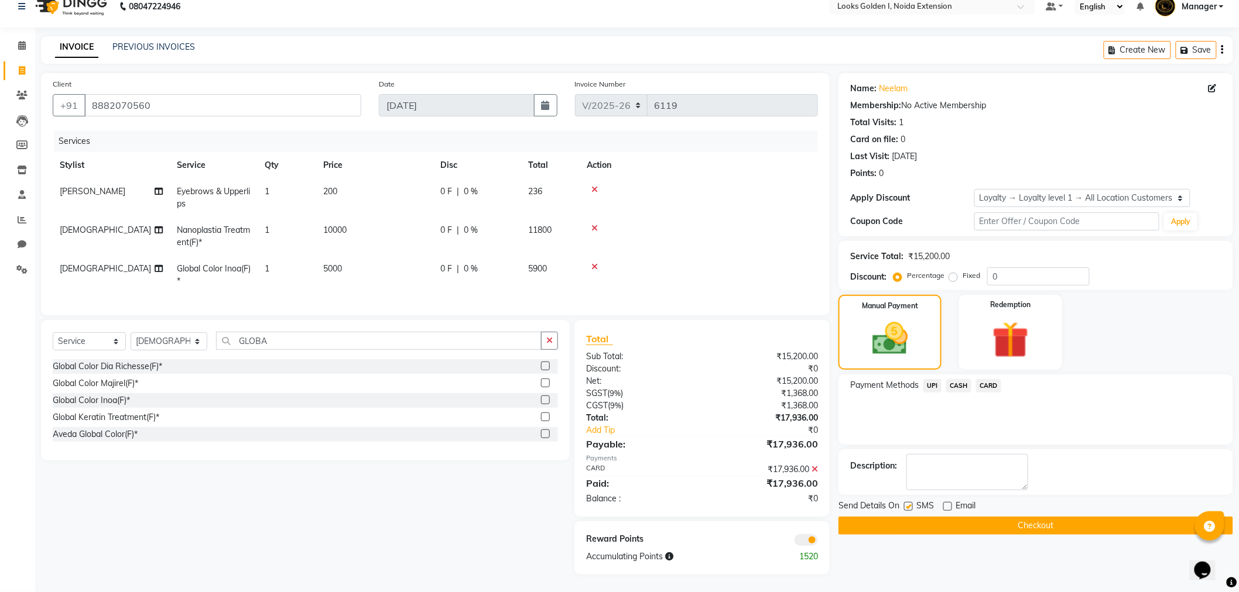
click at [943, 517] on button "Checkout" at bounding box center [1035, 526] width 395 height 18
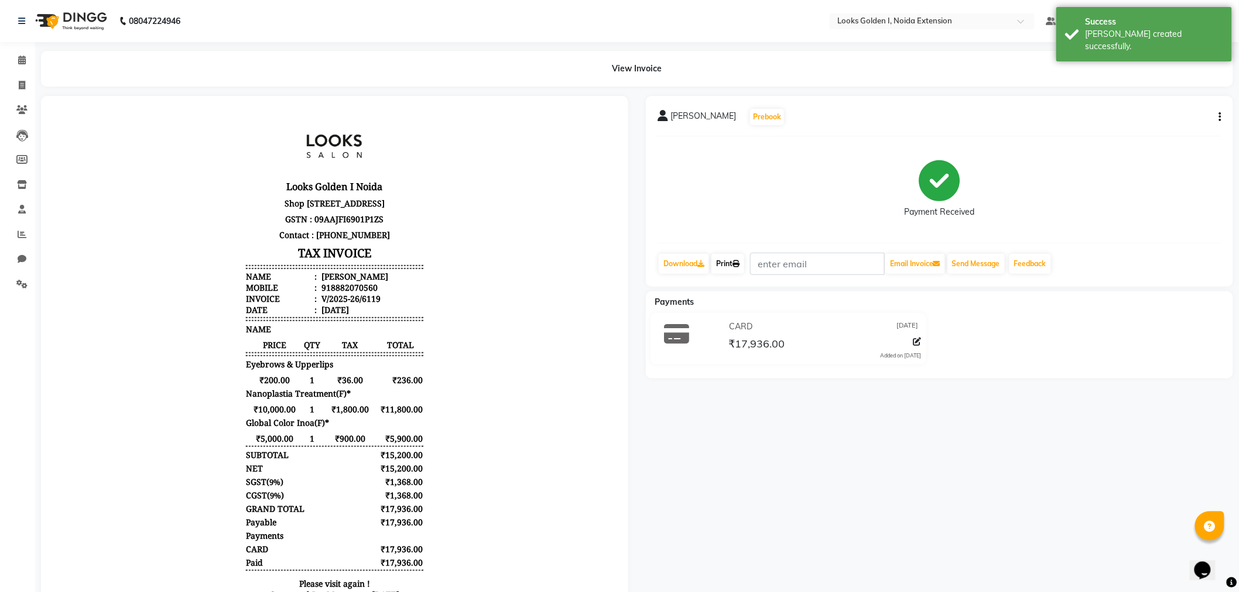
click at [721, 265] on link "Print" at bounding box center [727, 264] width 33 height 20
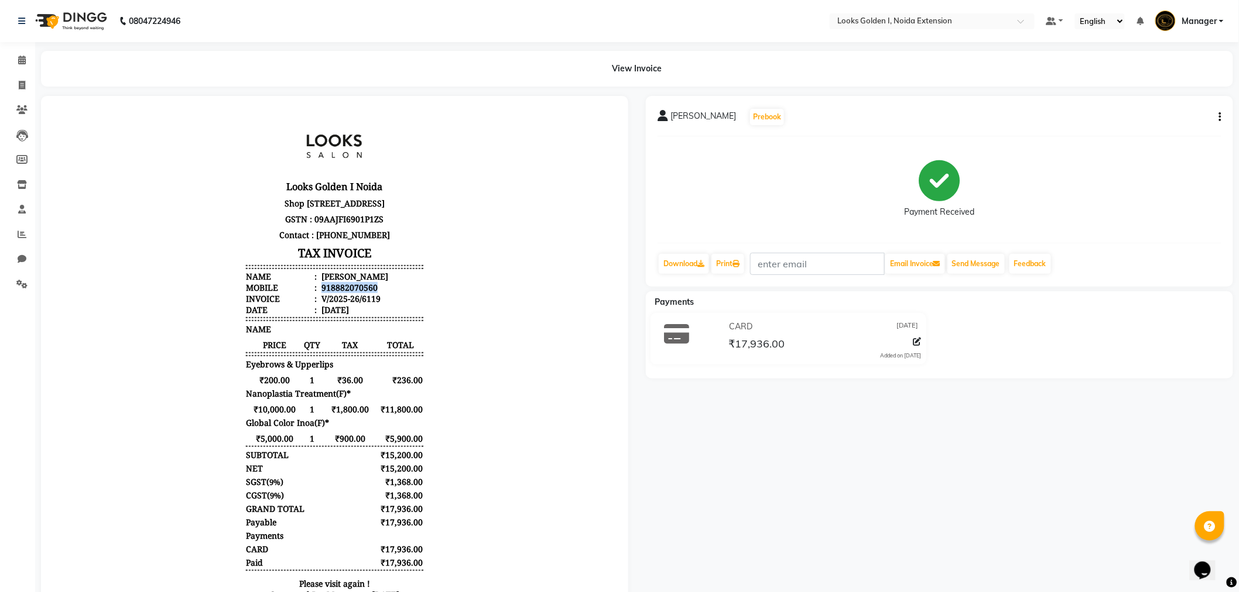
drag, startPoint x: 369, startPoint y: 309, endPoint x: 364, endPoint y: 303, distance: 8.3
click at [364, 293] on li "Mobile : 918882070560" at bounding box center [333, 287] width 177 height 11
click at [392, 293] on li "Mobile : 918882070560" at bounding box center [333, 287] width 177 height 11
drag, startPoint x: 366, startPoint y: 306, endPoint x: 321, endPoint y: 311, distance: 45.4
click at [321, 293] on li "Mobile : 918882070560" at bounding box center [333, 287] width 177 height 11
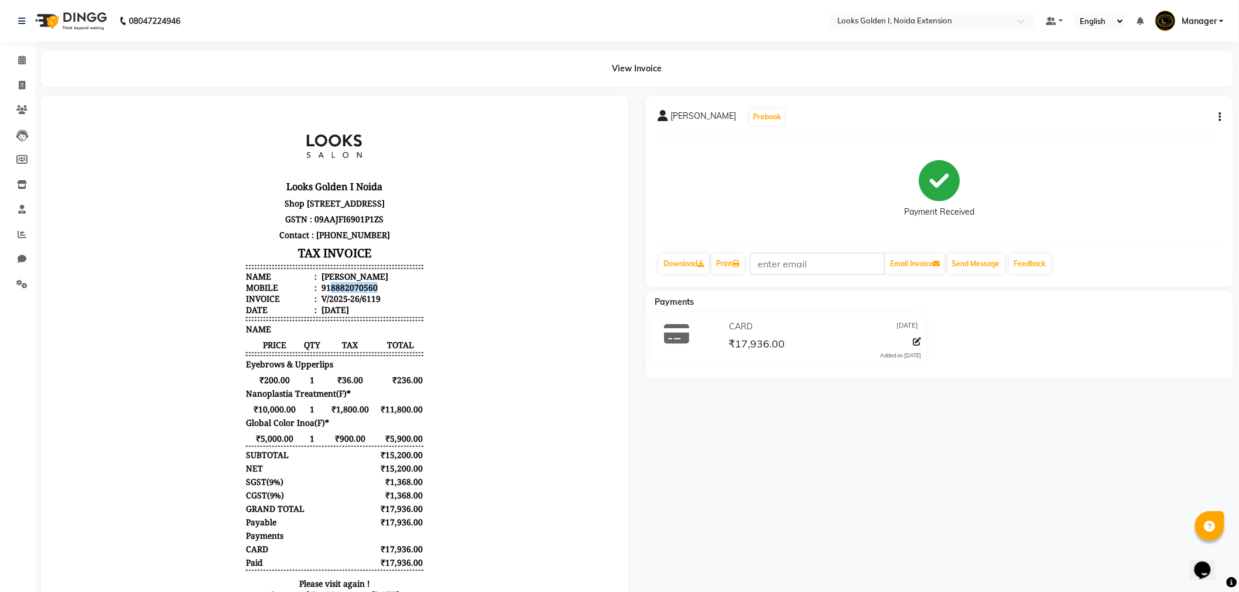
copy div "8882070560"
click at [16, 59] on span at bounding box center [22, 60] width 20 height 13
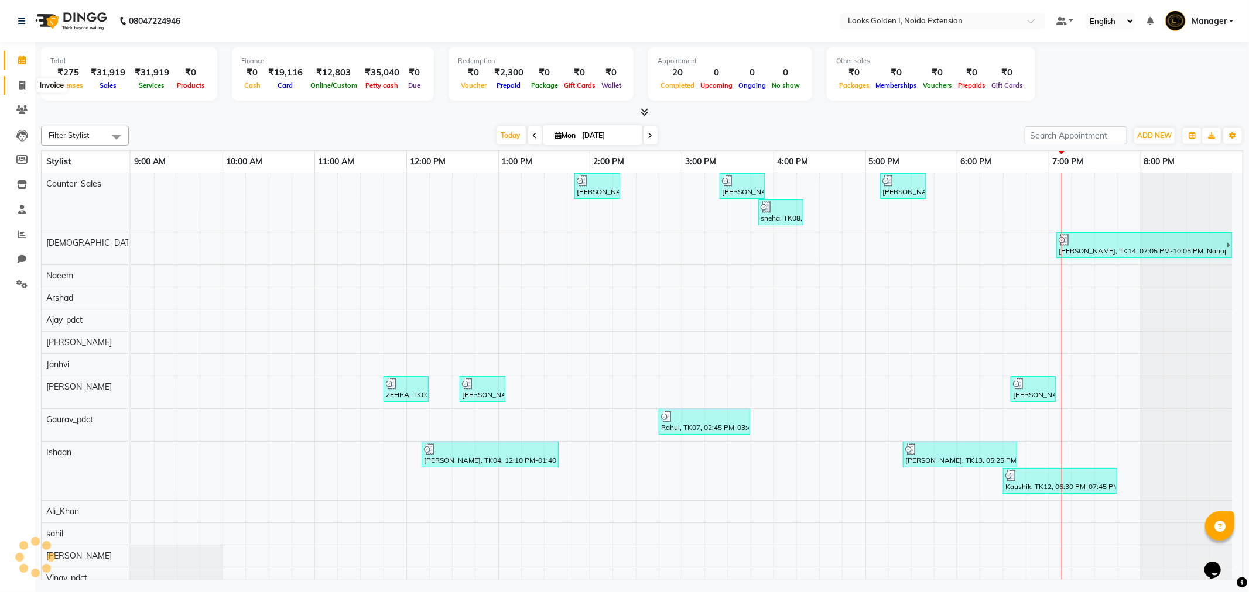
click at [22, 84] on icon at bounding box center [22, 85] width 6 height 9
select select "service"
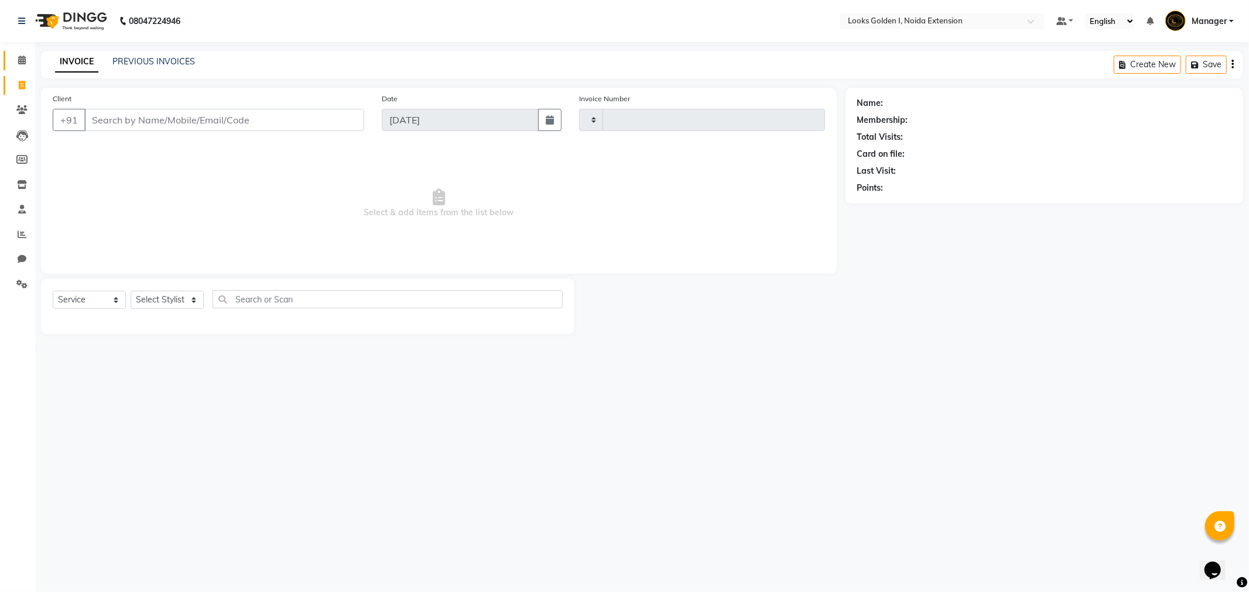
type input "6120"
select select "5508"
click at [22, 60] on icon at bounding box center [22, 60] width 8 height 9
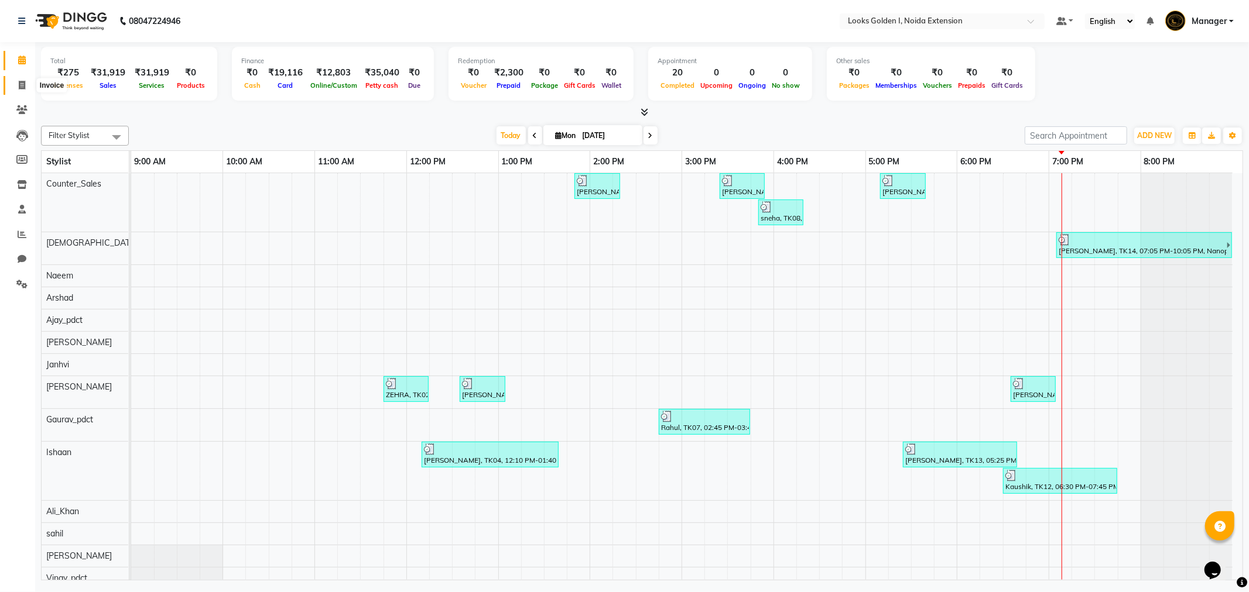
click at [15, 83] on span at bounding box center [22, 85] width 20 height 13
select select "service"
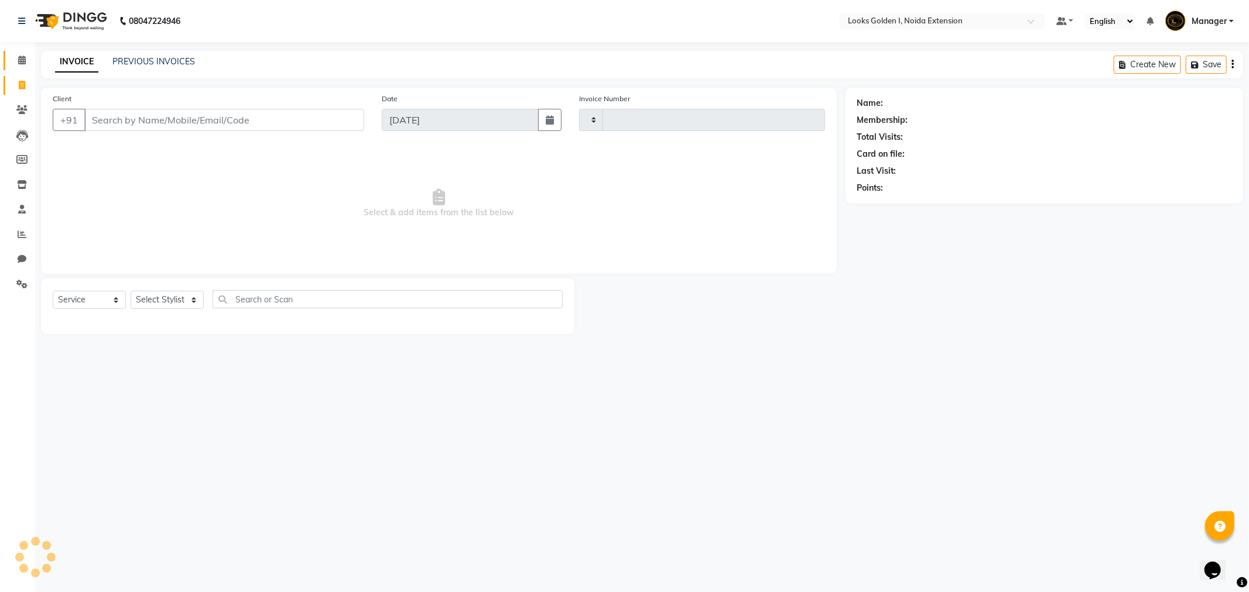
type input "6120"
select select "5508"
click at [16, 60] on span at bounding box center [22, 60] width 20 height 13
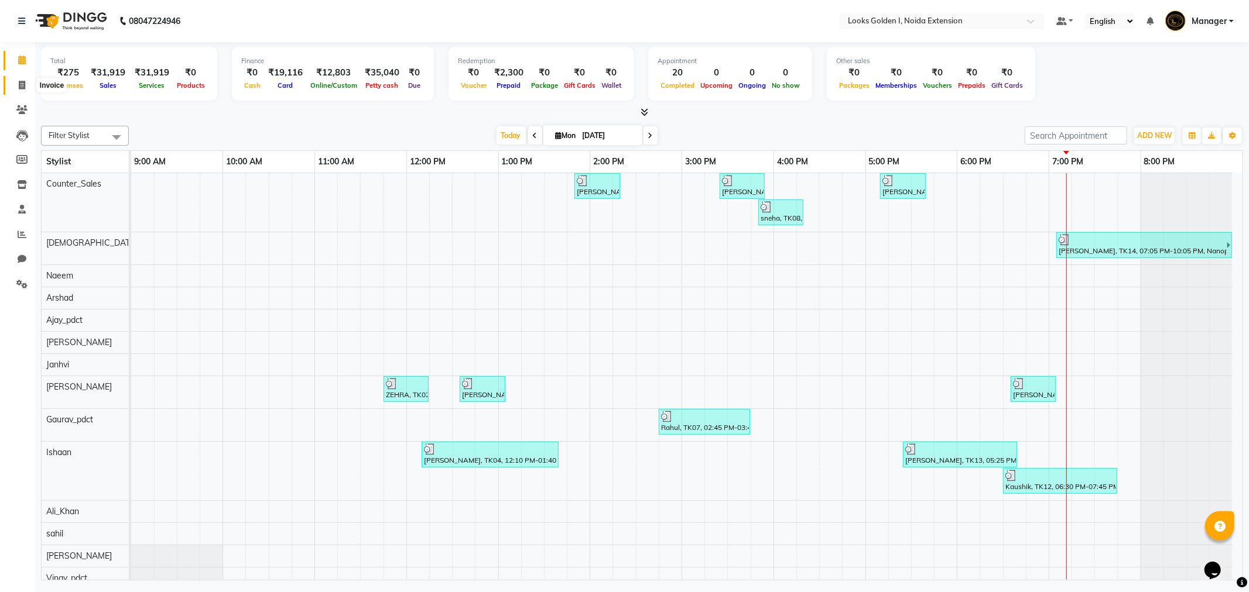
click at [20, 85] on icon at bounding box center [22, 85] width 6 height 9
select select "service"
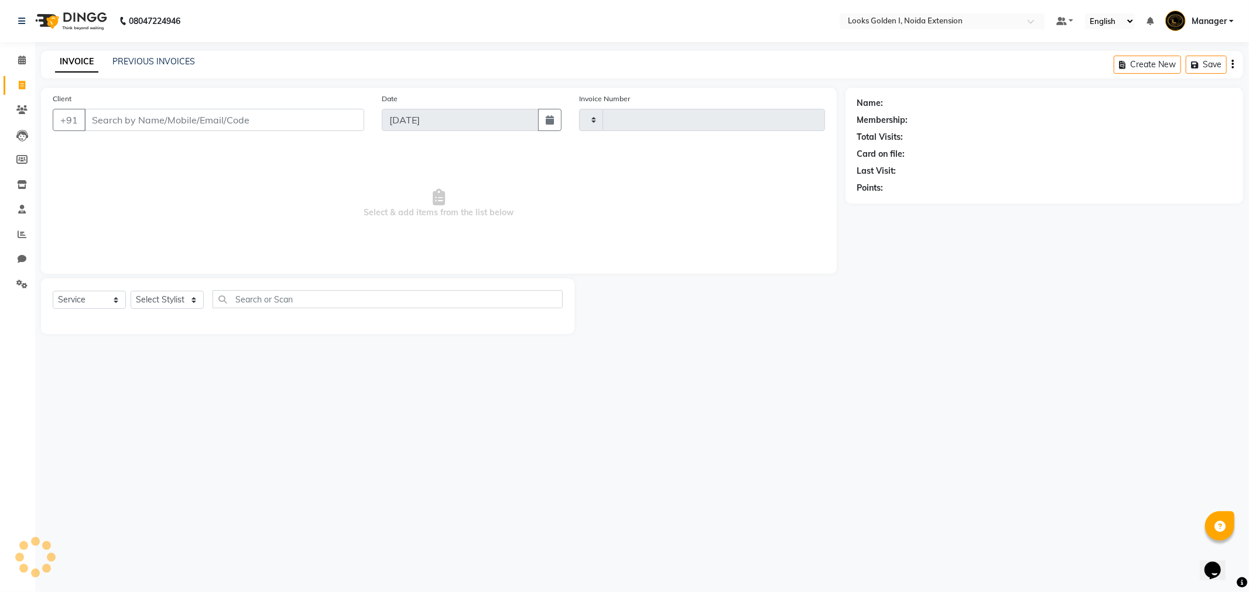
type input "6120"
select select "5508"
click at [156, 314] on div "Select Service Product Membership Package Voucher Prepaid Gift Card Select Styl…" at bounding box center [308, 304] width 510 height 28
click at [158, 303] on select "Select Stylist Ajay_pdct [PERSON_NAME] Counter_Sales [PERSON_NAME] [PERSON_NAME…" at bounding box center [169, 300] width 77 height 18
click at [176, 300] on select "Select Stylist Ajay_pdct [PERSON_NAME] Counter_Sales [PERSON_NAME] [PERSON_NAME…" at bounding box center [169, 300] width 77 height 18
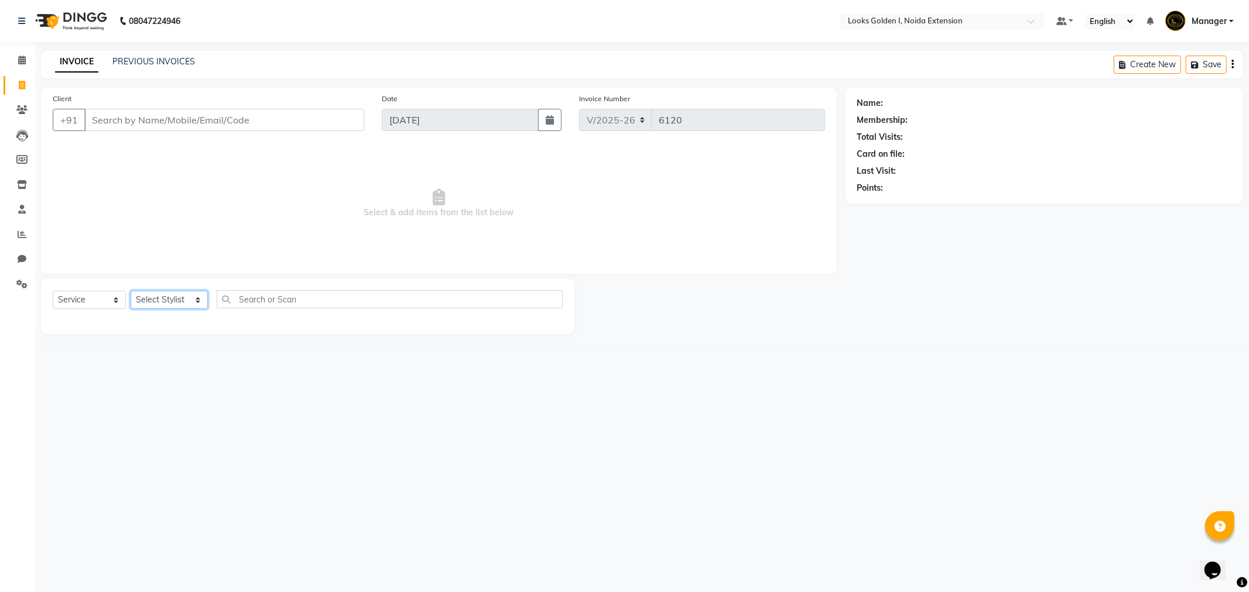
select select "37647"
click at [131, 292] on select "Select Stylist Ajay_pdct [PERSON_NAME] Counter_Sales [PERSON_NAME] [PERSON_NAME…" at bounding box center [169, 300] width 77 height 18
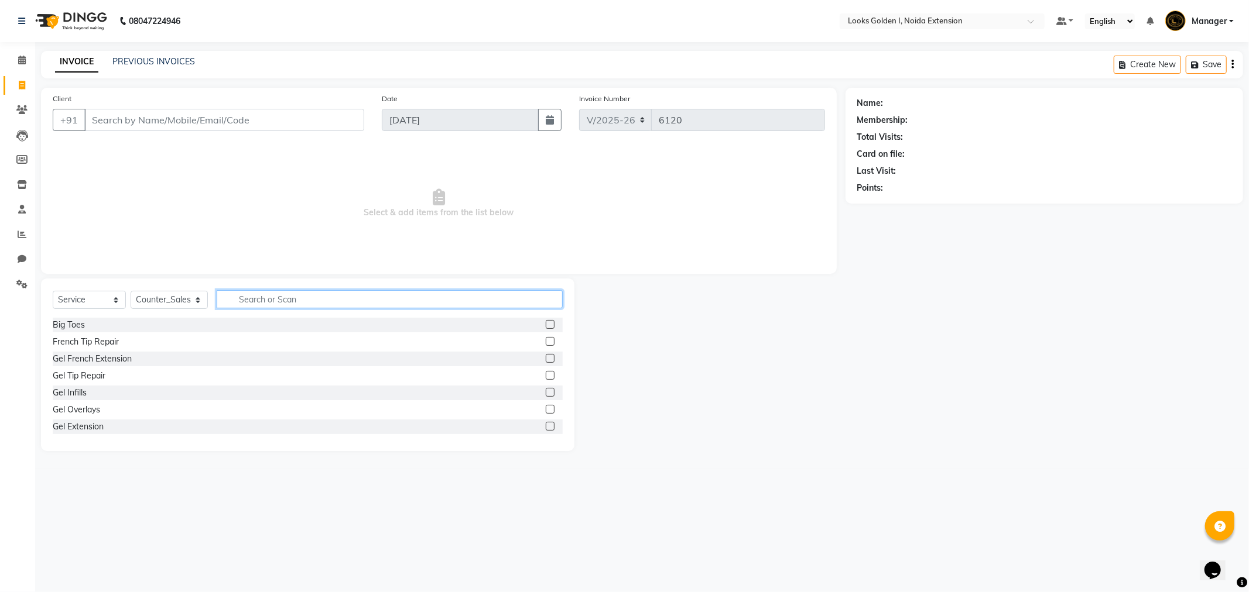
click at [263, 305] on input "text" at bounding box center [390, 299] width 346 height 18
click at [255, 297] on input "CUT" at bounding box center [382, 299] width 330 height 18
type input "C"
type input "CUT"
click at [94, 342] on div "Stylist Cut(M)" at bounding box center [78, 342] width 50 height 12
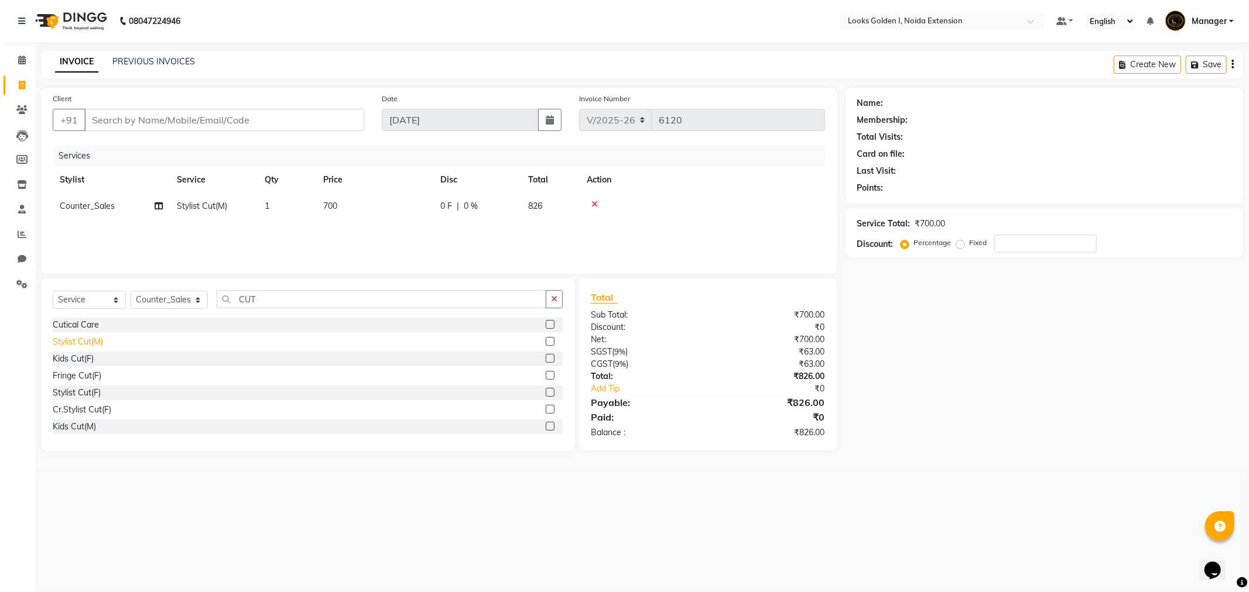
click at [74, 343] on div "Stylist Cut(M)" at bounding box center [78, 342] width 50 height 12
checkbox input "false"
click at [549, 300] on button "button" at bounding box center [554, 299] width 17 height 18
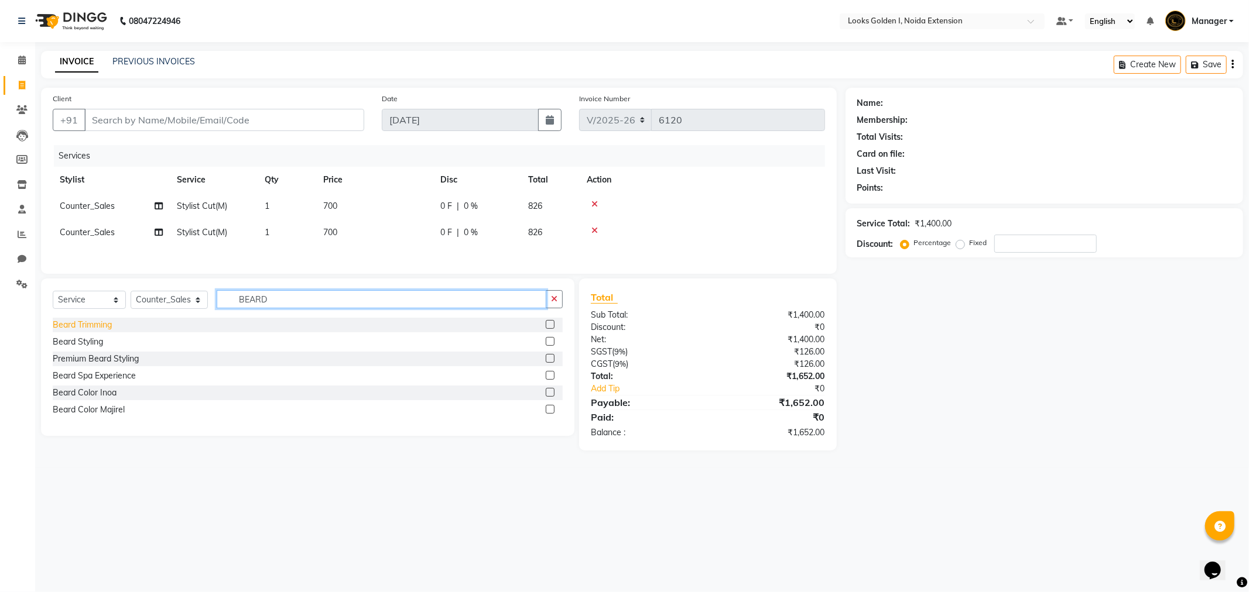
type input "BEARD"
click at [106, 325] on div "Beard Trimming" at bounding box center [82, 325] width 59 height 12
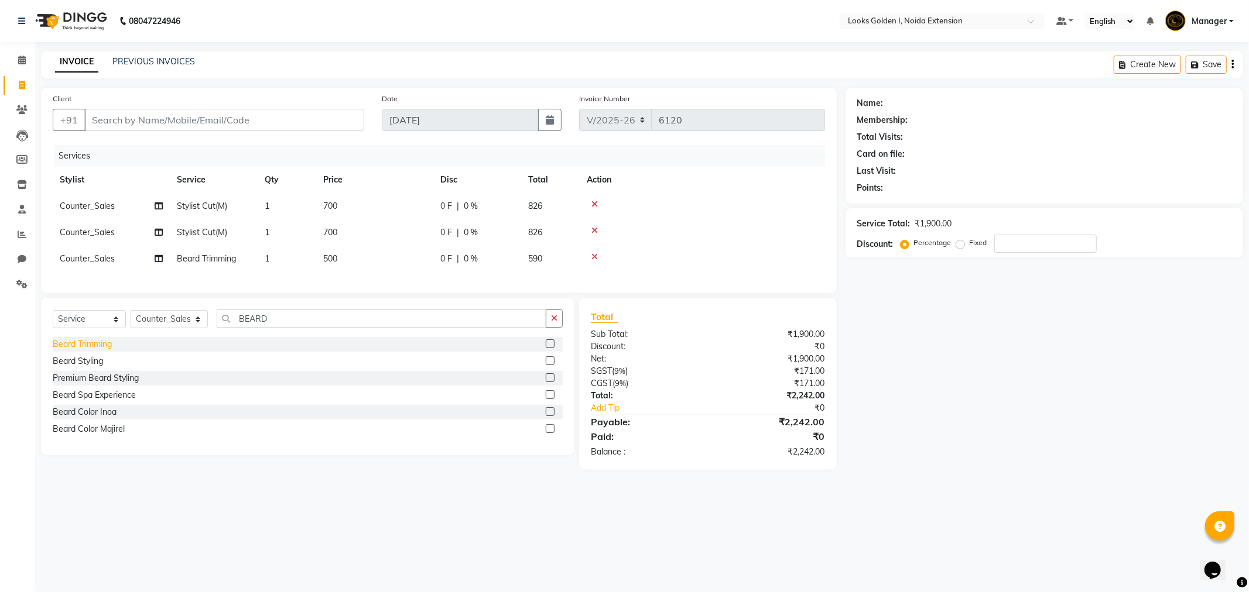
click at [109, 351] on div "Beard Trimming" at bounding box center [82, 344] width 59 height 12
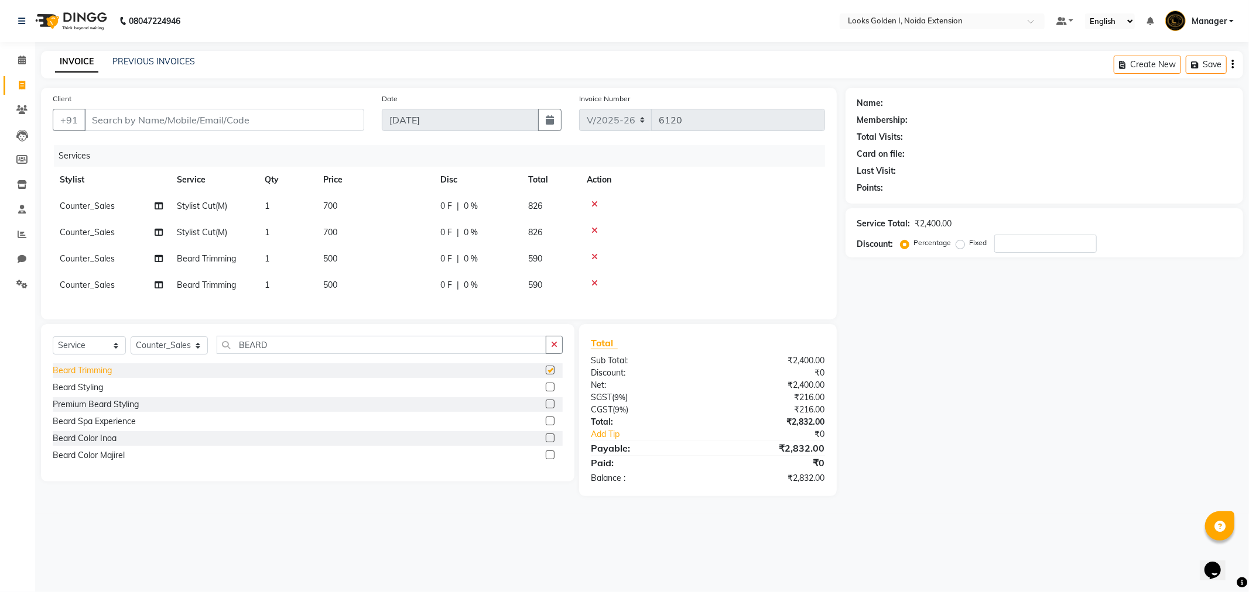
checkbox input "false"
click at [332, 203] on span "700" at bounding box center [330, 206] width 14 height 11
select select "37647"
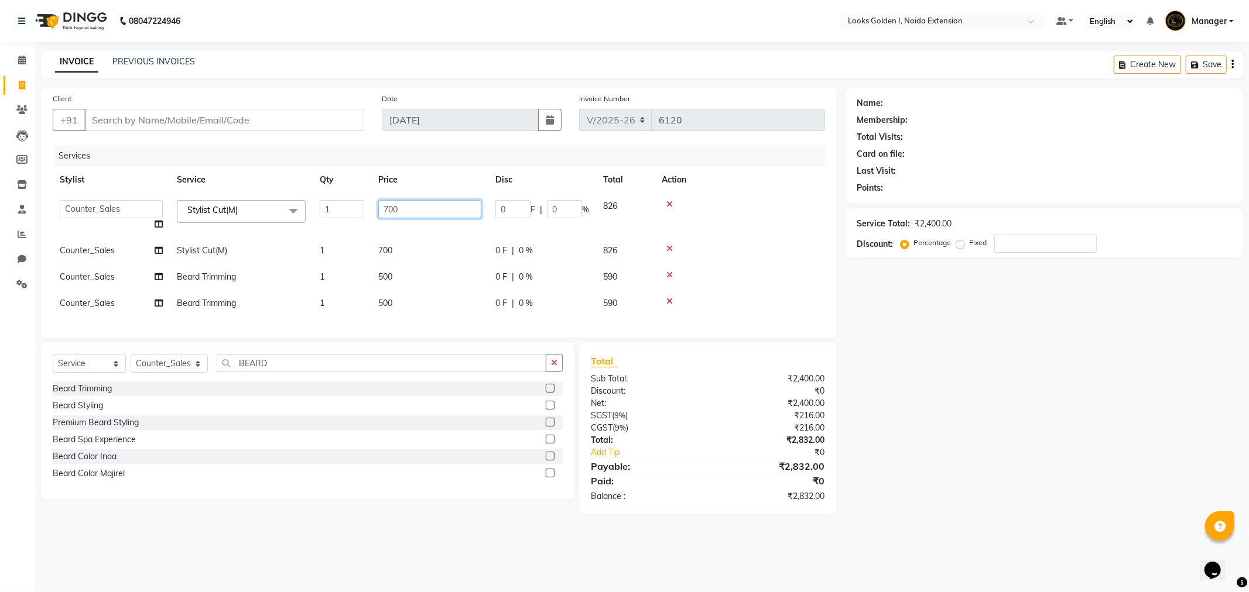
drag, startPoint x: 439, startPoint y: 207, endPoint x: 316, endPoint y: 217, distance: 123.3
click at [316, 217] on tr "Ajay_pdct [PERSON_NAME] Counter_Sales [PERSON_NAME] [PERSON_NAME] Gaurav_pdct […" at bounding box center [439, 215] width 772 height 44
type input "500"
click at [376, 243] on td "700" at bounding box center [429, 251] width 117 height 26
select select "37647"
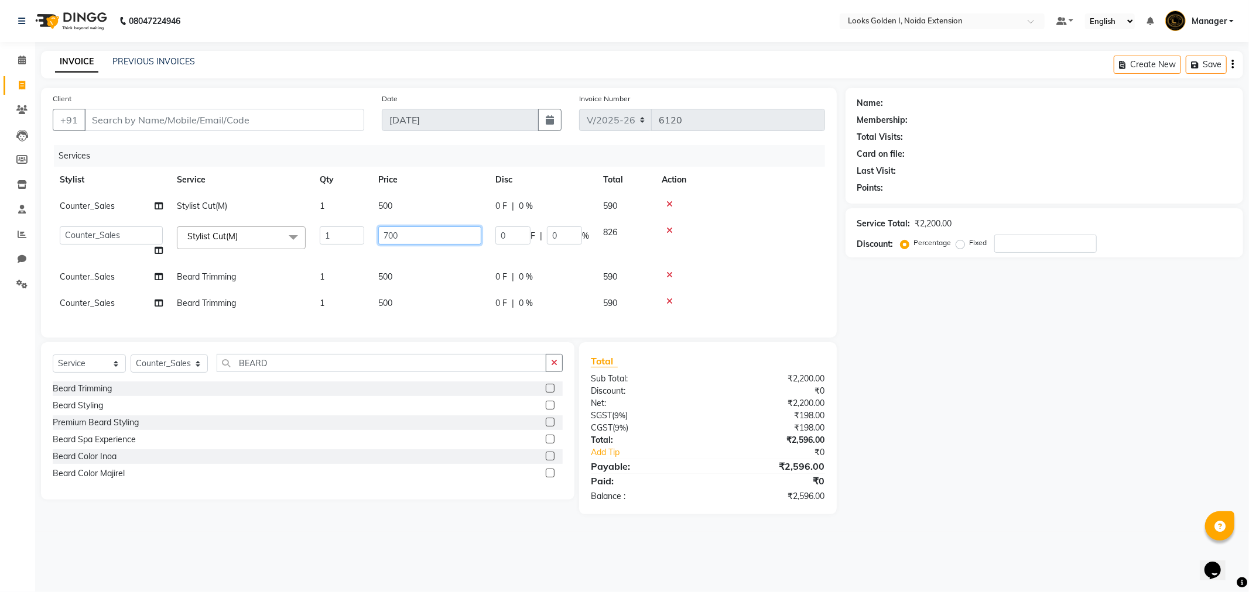
drag, startPoint x: 270, startPoint y: 231, endPoint x: 213, endPoint y: 225, distance: 57.7
click at [177, 221] on tr "Ajay_pdct [PERSON_NAME] Counter_Sales [PERSON_NAME] [PERSON_NAME] Gaurav_pdct […" at bounding box center [439, 242] width 772 height 44
type input "500"
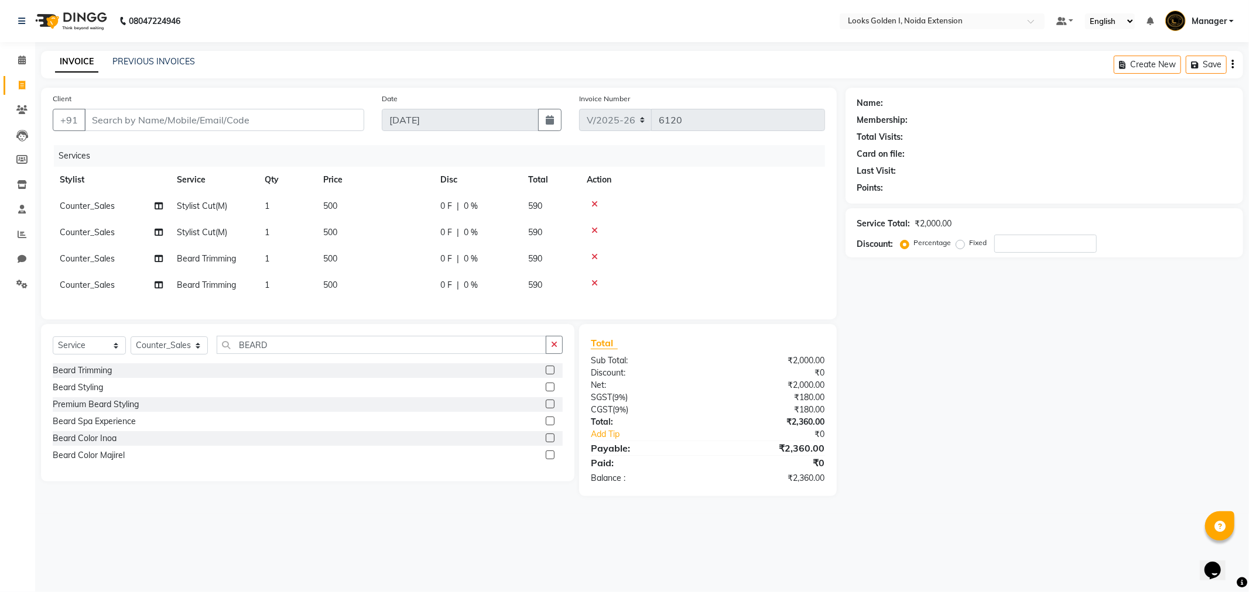
click at [382, 282] on tbody "Counter_Sales Stylist Cut(M) 1 500 0 F | 0 % 590 Counter_Sales Stylist Cut(M) 1…" at bounding box center [439, 245] width 772 height 105
click at [334, 261] on span "500" at bounding box center [330, 258] width 14 height 11
select select "37647"
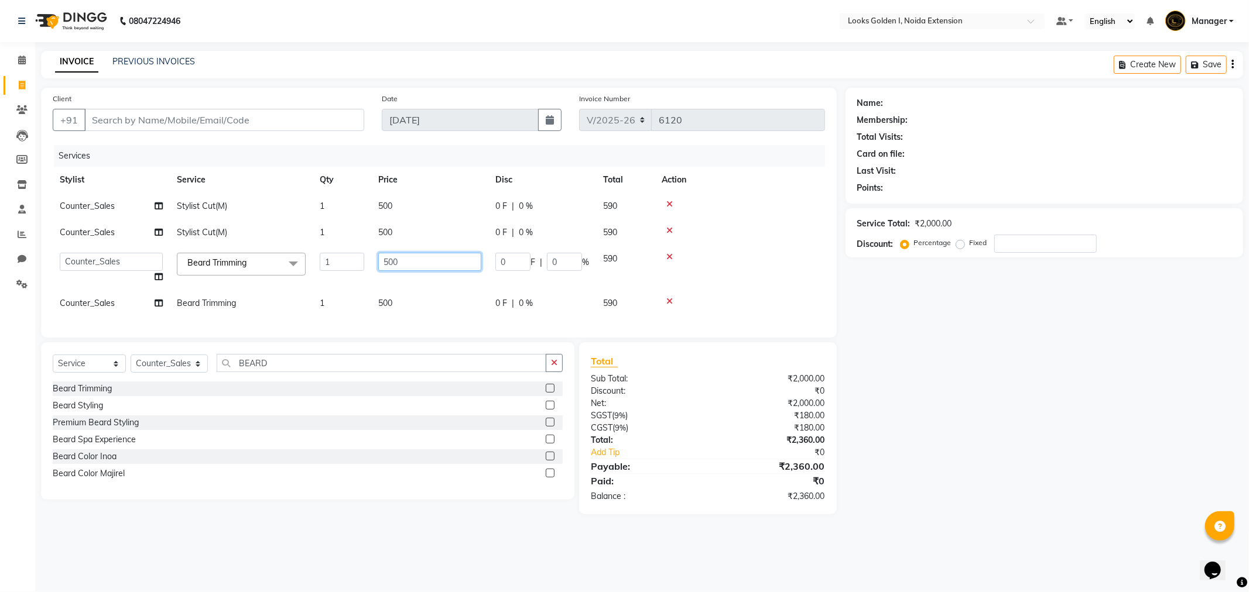
drag, startPoint x: 416, startPoint y: 265, endPoint x: 400, endPoint y: 273, distance: 17.8
click at [366, 277] on tr "Ajay_pdct [PERSON_NAME] Counter_Sales [PERSON_NAME] [PERSON_NAME] Gaurav_pdct […" at bounding box center [439, 268] width 772 height 44
type input "350"
click at [387, 300] on div "Services Stylist Service Qty Price Disc Total Action Counter_Sales Stylist Cut(…" at bounding box center [439, 235] width 772 height 181
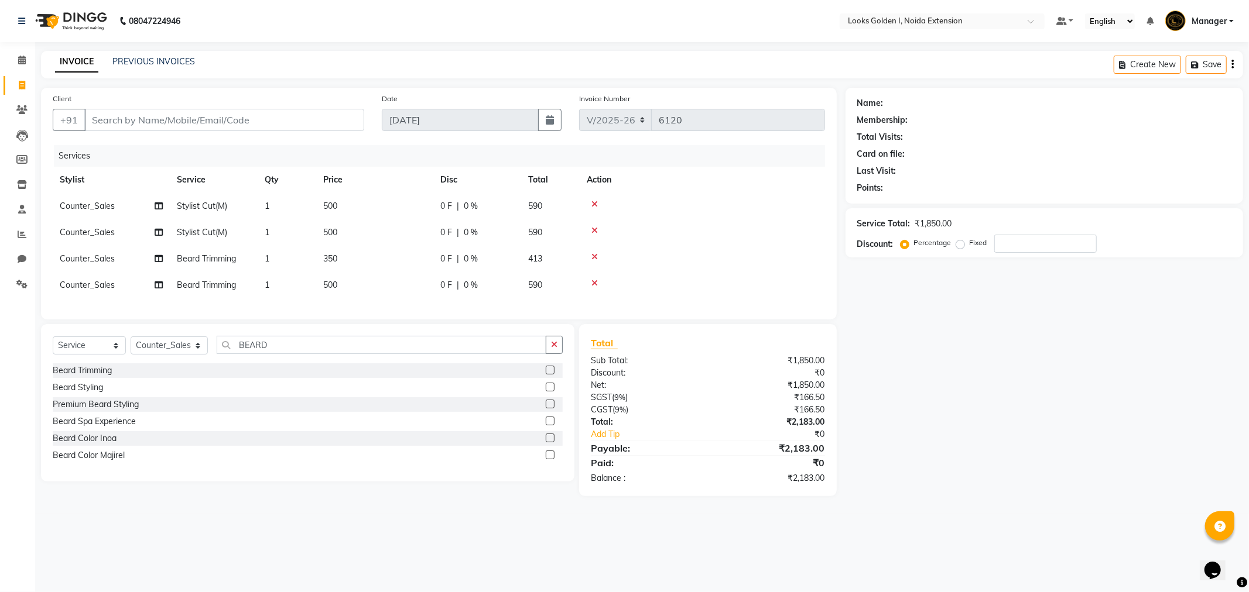
click at [346, 288] on td "500" at bounding box center [374, 285] width 117 height 26
select select "37647"
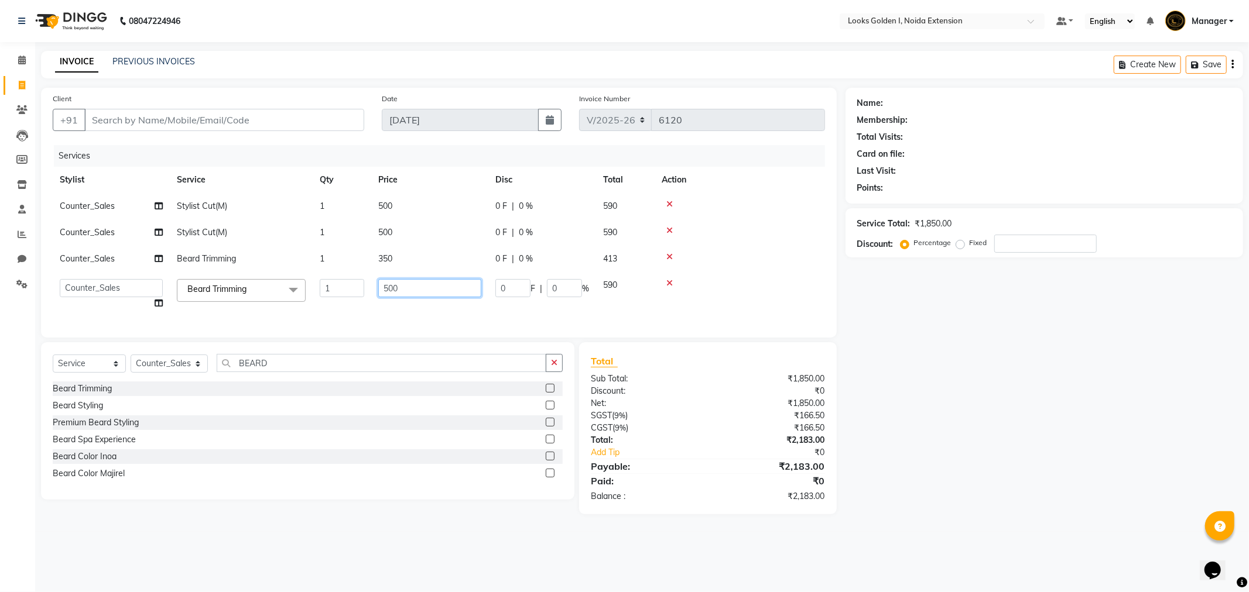
drag, startPoint x: 411, startPoint y: 289, endPoint x: 349, endPoint y: 290, distance: 62.1
click at [335, 292] on tr "Ajay_pdct [PERSON_NAME] Counter_Sales [PERSON_NAME] [PERSON_NAME] Gaurav_pdct […" at bounding box center [439, 294] width 772 height 44
type input "350"
click at [410, 306] on div "Services Stylist Service Qty Price Disc Total Action Counter_Sales Stylist Cut(…" at bounding box center [439, 235] width 772 height 181
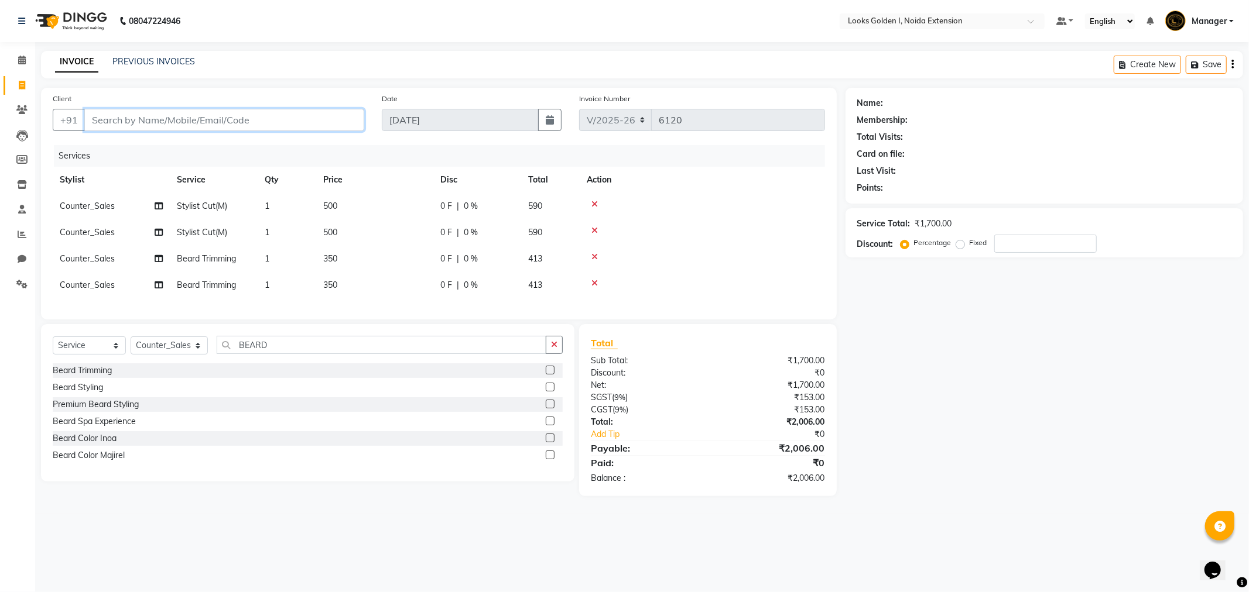
click at [251, 121] on input "Client" at bounding box center [224, 120] width 280 height 22
type input "8"
type input "0"
click at [180, 163] on span "800578124" at bounding box center [160, 166] width 53 height 12
type input "8005781245"
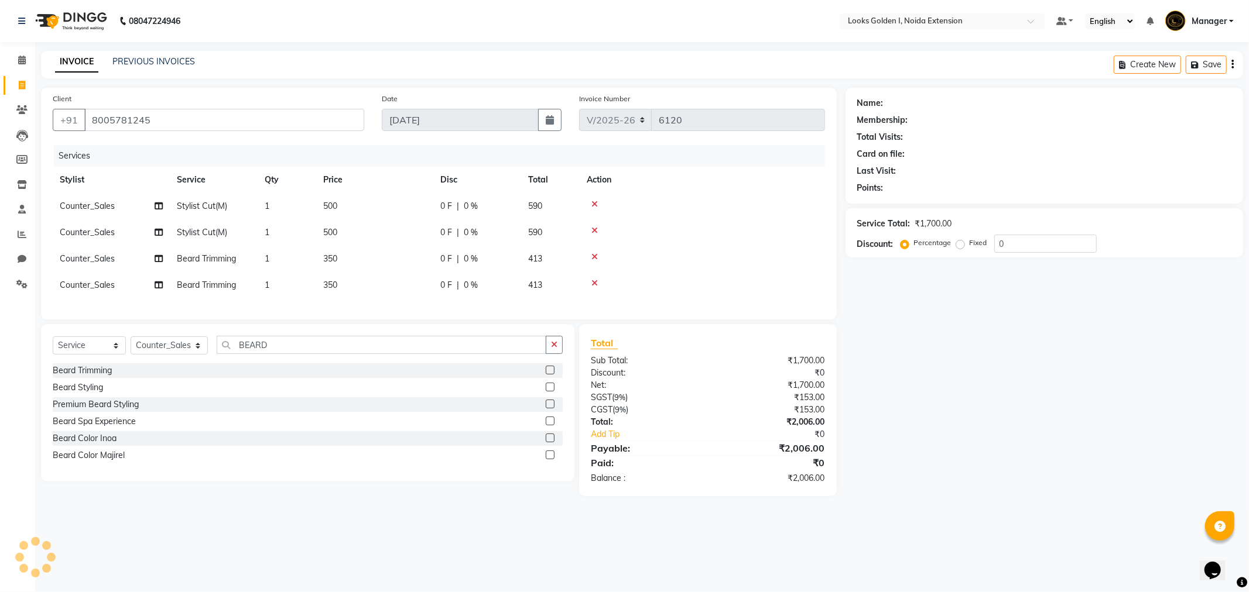
select select "1: Object"
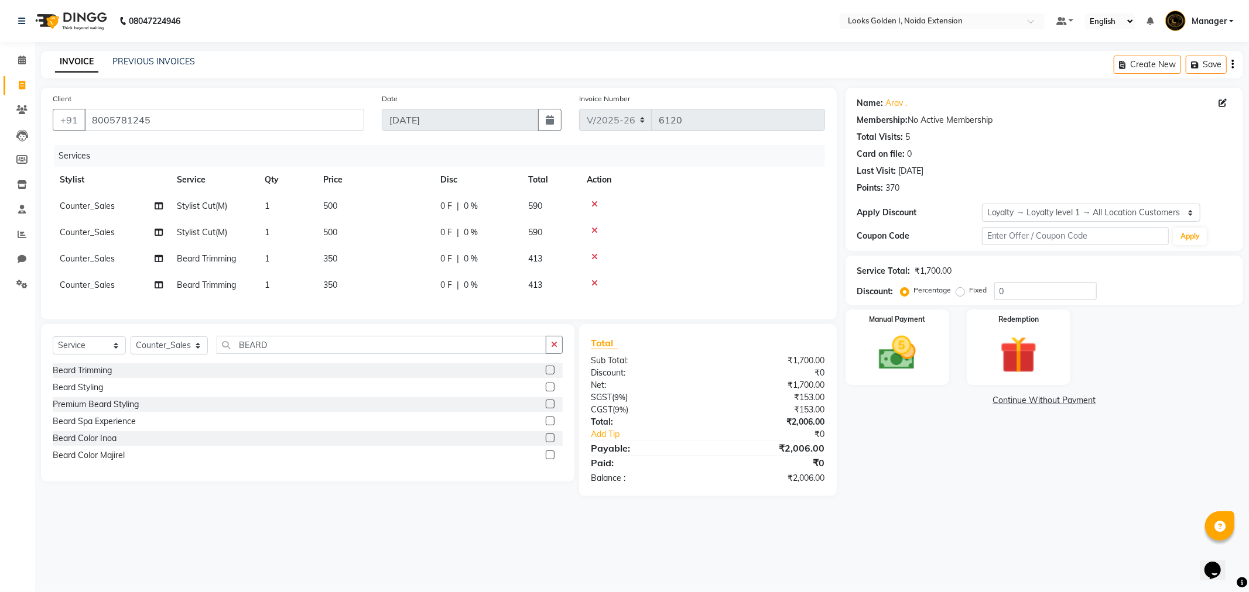
click at [592, 283] on icon at bounding box center [594, 283] width 6 height 8
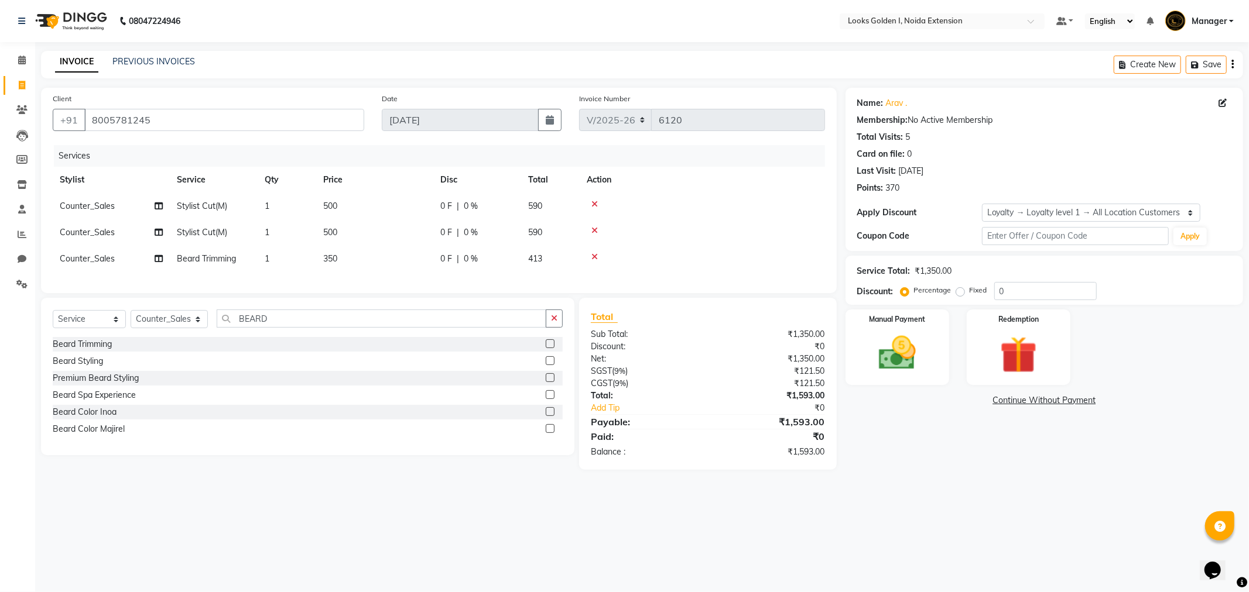
click at [116, 208] on td "Counter_Sales" at bounding box center [111, 206] width 117 height 26
select select "37647"
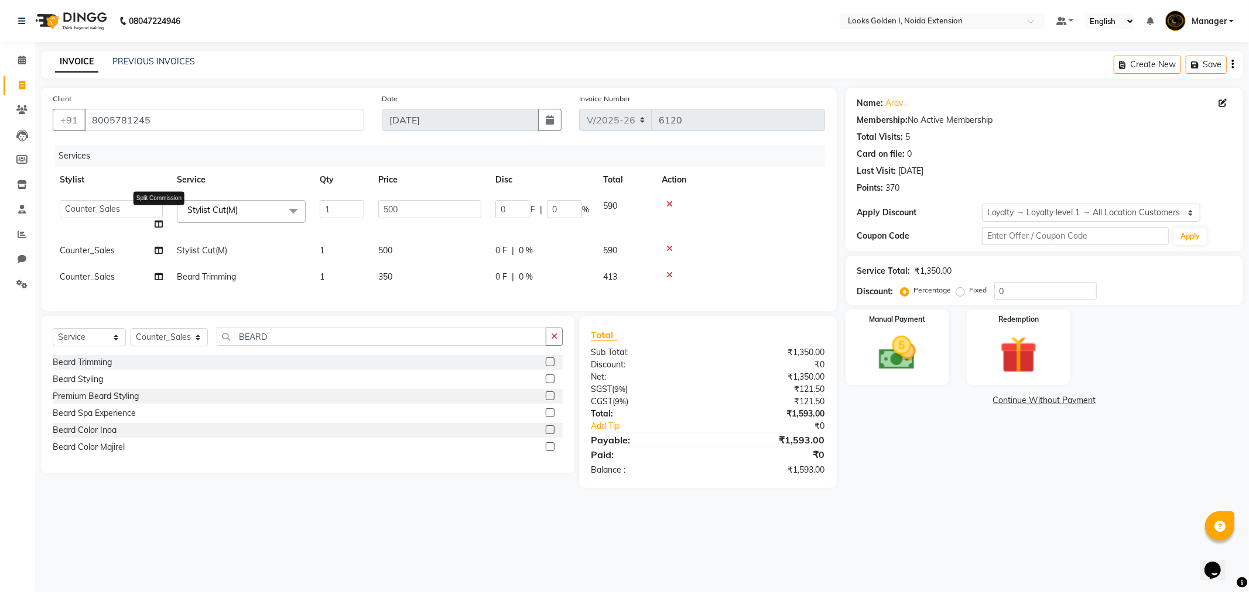
click at [155, 221] on icon at bounding box center [159, 224] width 8 height 8
select select "37647"
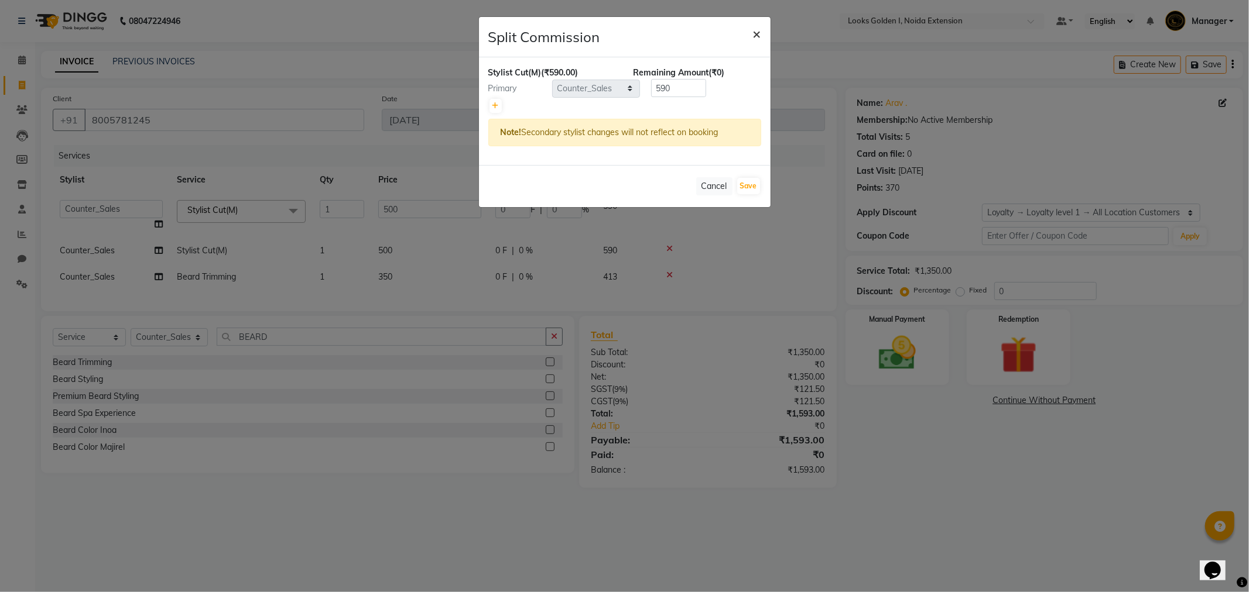
click at [758, 28] on span "×" at bounding box center [757, 34] width 8 height 18
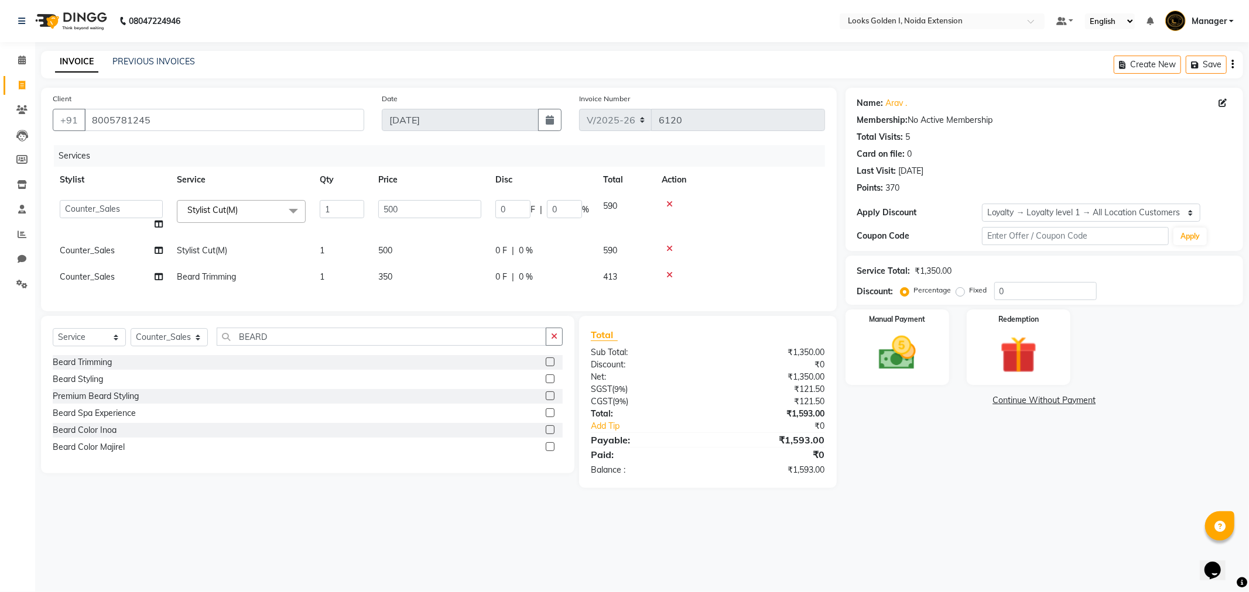
click at [671, 201] on icon at bounding box center [669, 204] width 6 height 8
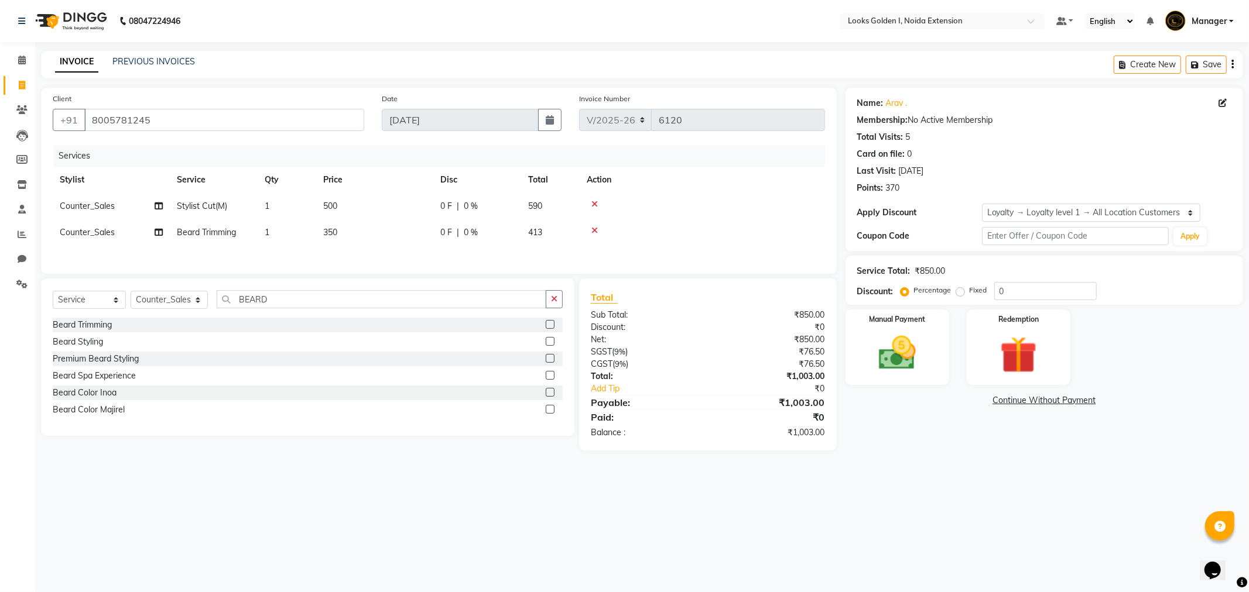
click at [671, 201] on div at bounding box center [702, 204] width 231 height 8
click at [592, 208] on icon at bounding box center [594, 204] width 6 height 8
click at [593, 207] on icon at bounding box center [594, 204] width 6 height 8
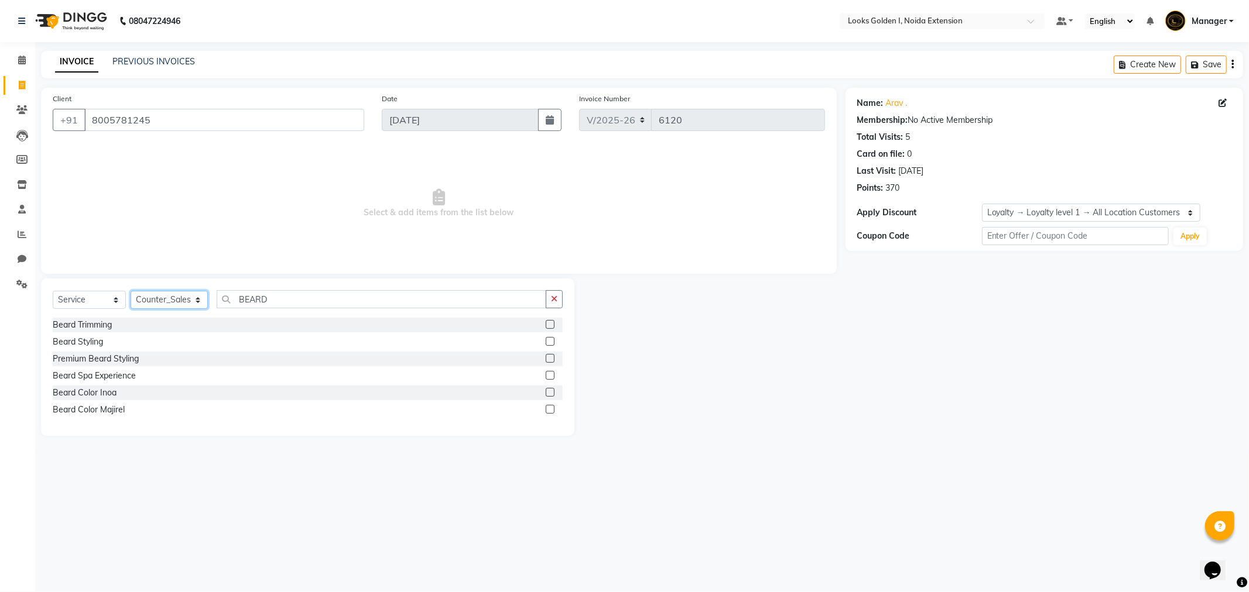
click at [154, 293] on select "Select Stylist Ajay_pdct [PERSON_NAME] Counter_Sales [PERSON_NAME] [PERSON_NAME…" at bounding box center [169, 300] width 77 height 18
select select "84909"
click at [131, 292] on select "Select Stylist Ajay_pdct [PERSON_NAME] Counter_Sales [PERSON_NAME] [PERSON_NAME…" at bounding box center [169, 300] width 77 height 18
click at [258, 293] on input "BEARD" at bounding box center [382, 299] width 330 height 18
click at [551, 300] on icon "button" at bounding box center [554, 299] width 6 height 8
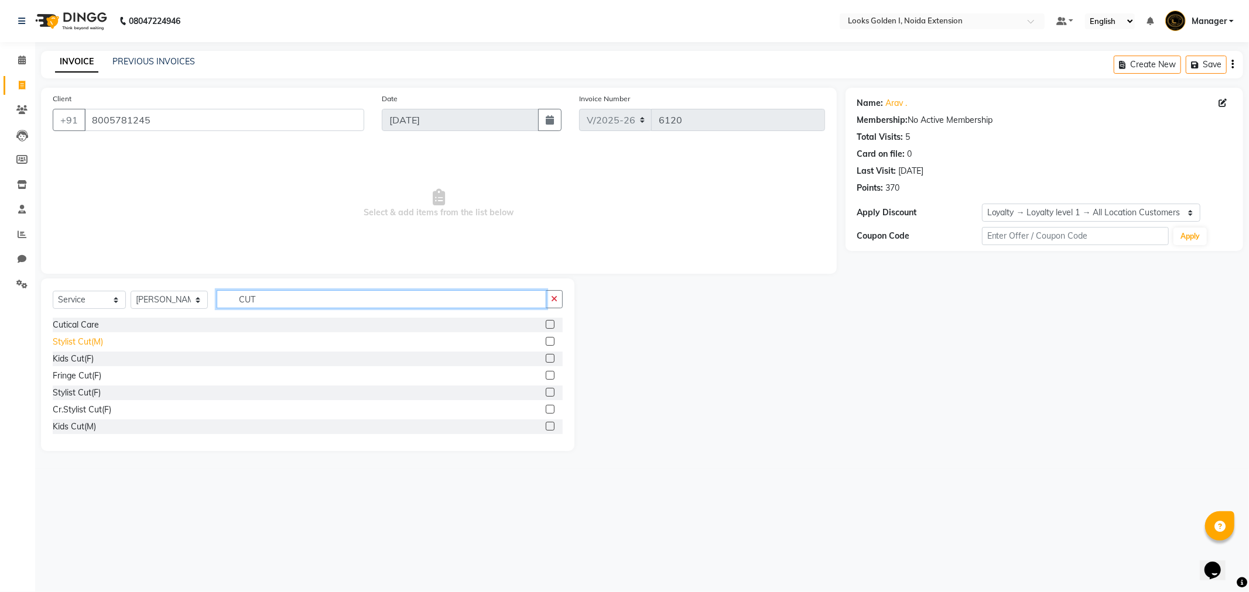
type input "CUT"
click at [95, 338] on div "Stylist Cut(M)" at bounding box center [78, 342] width 50 height 12
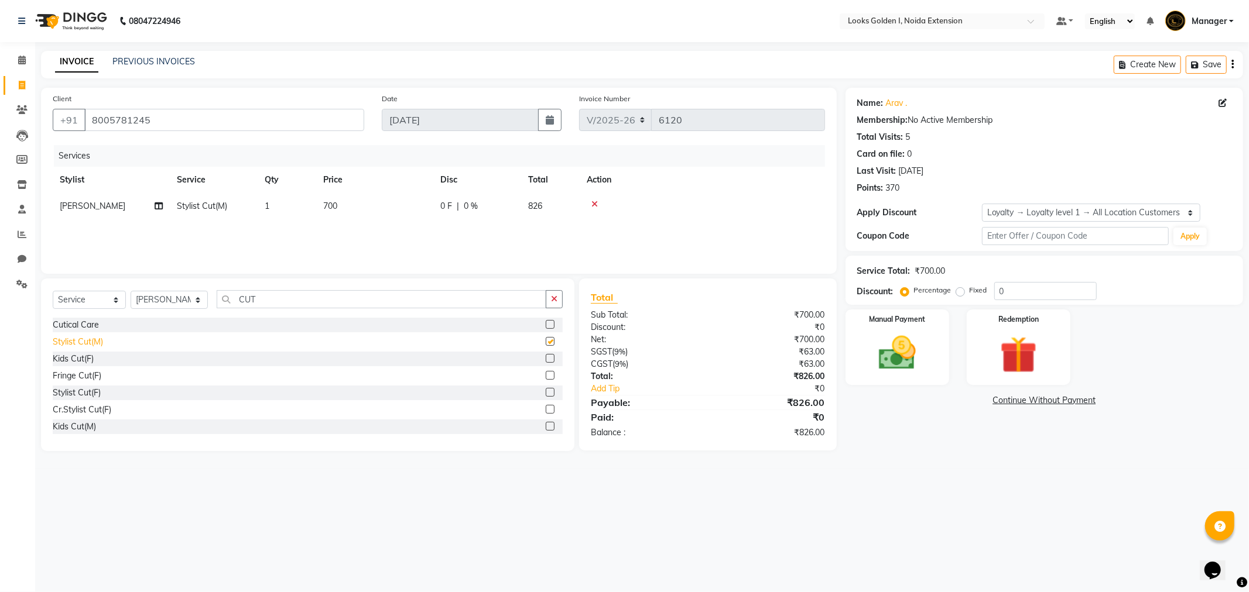
checkbox input "false"
click at [550, 294] on button "button" at bounding box center [554, 299] width 17 height 18
type input "BEARD"
click at [91, 324] on div "Beard Trimming" at bounding box center [82, 325] width 59 height 12
checkbox input "false"
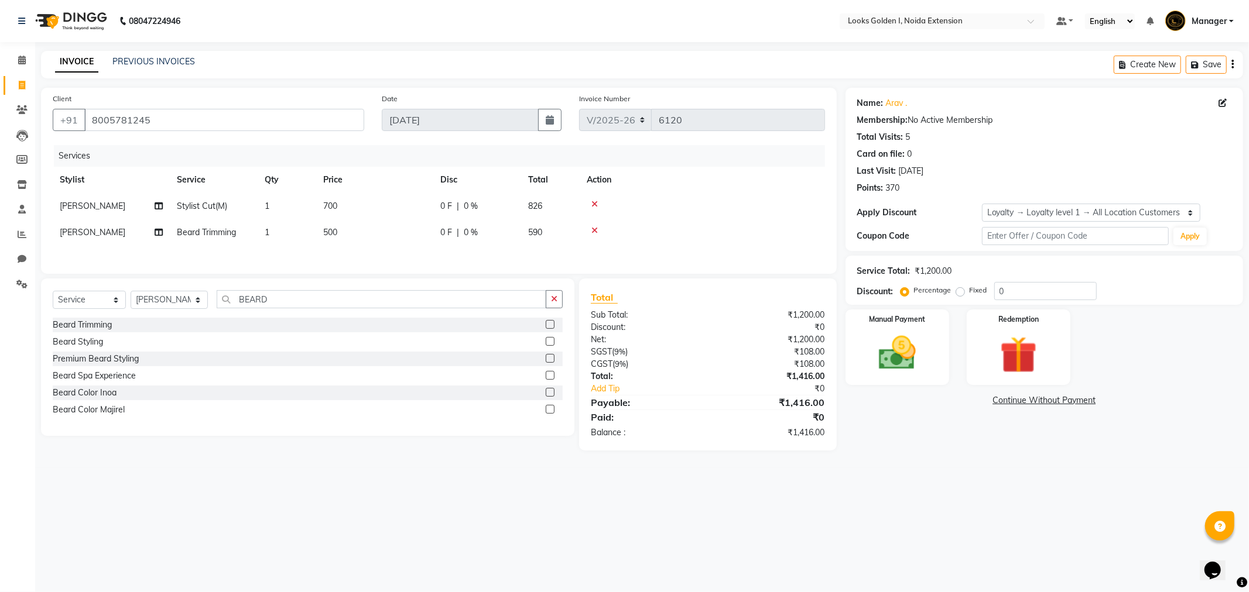
click at [328, 208] on span "700" at bounding box center [330, 206] width 14 height 11
select select "84909"
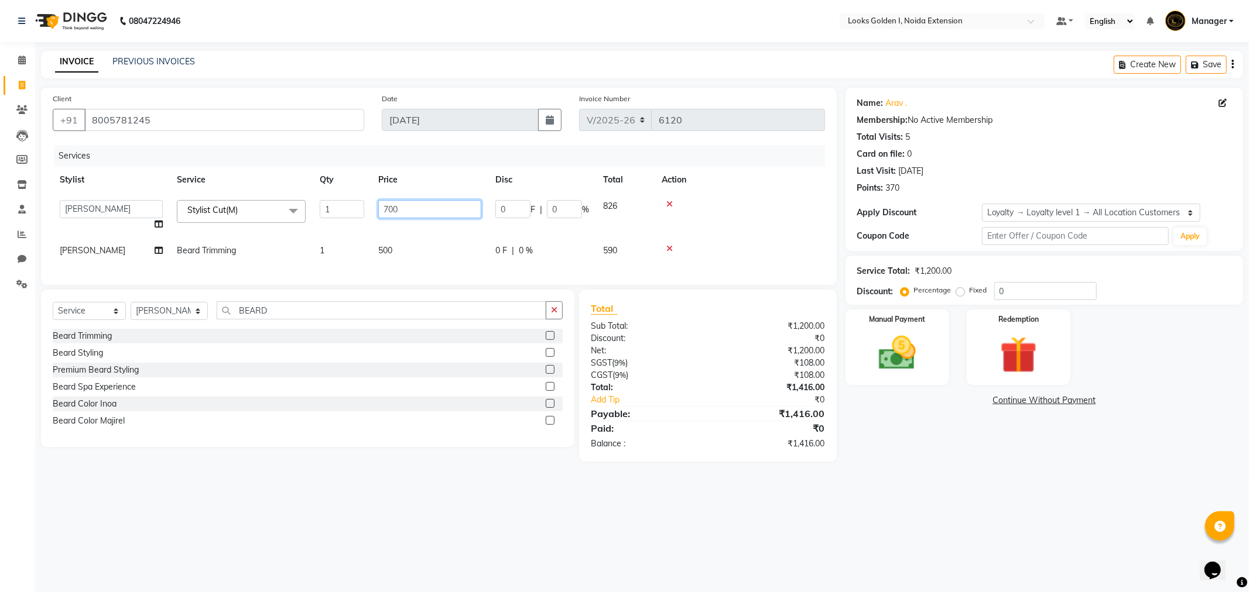
drag, startPoint x: 405, startPoint y: 212, endPoint x: 324, endPoint y: 226, distance: 82.6
click at [324, 226] on tr "Ajay_pdct [PERSON_NAME] Counter_Sales [PERSON_NAME] [PERSON_NAME] Gaurav_pdct […" at bounding box center [439, 215] width 772 height 44
type input "500"
click at [379, 246] on td "500" at bounding box center [429, 251] width 117 height 26
select select "84909"
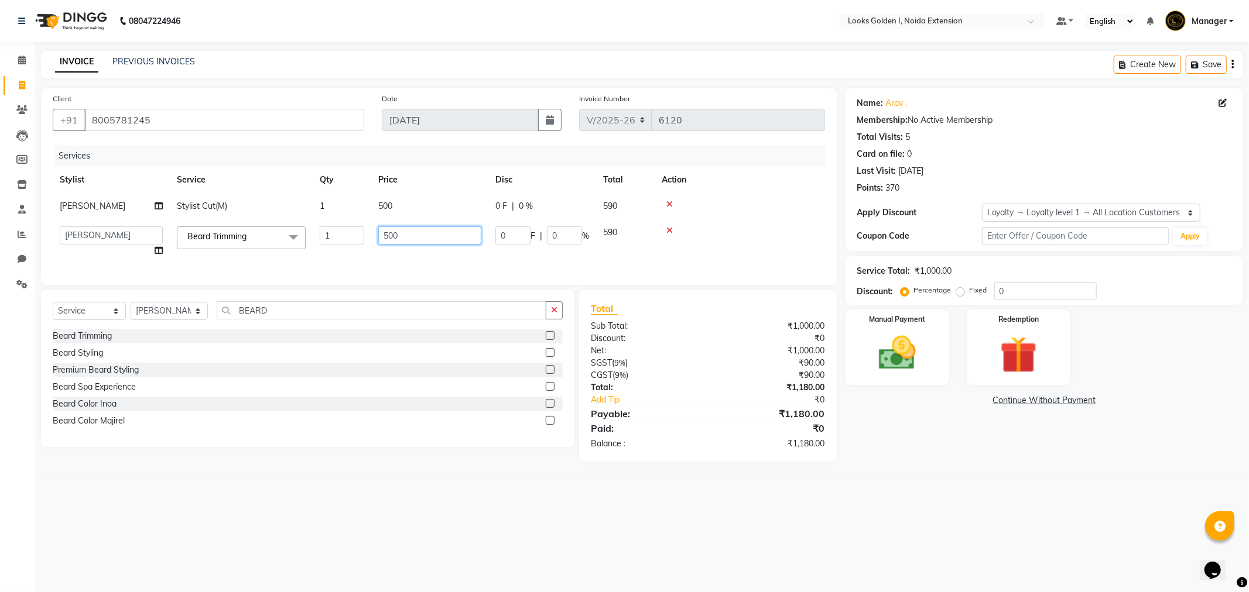
drag, startPoint x: 340, startPoint y: 259, endPoint x: 231, endPoint y: 262, distance: 108.3
click at [159, 273] on div "Services Stylist Service Qty Price Disc Total Action Anwar Stylist Cut(M) 1 500…" at bounding box center [439, 209] width 772 height 128
type input "350"
click at [182, 320] on div "Select Service Product Membership Package Voucher Prepaid Gift Card Select Styl…" at bounding box center [308, 315] width 510 height 28
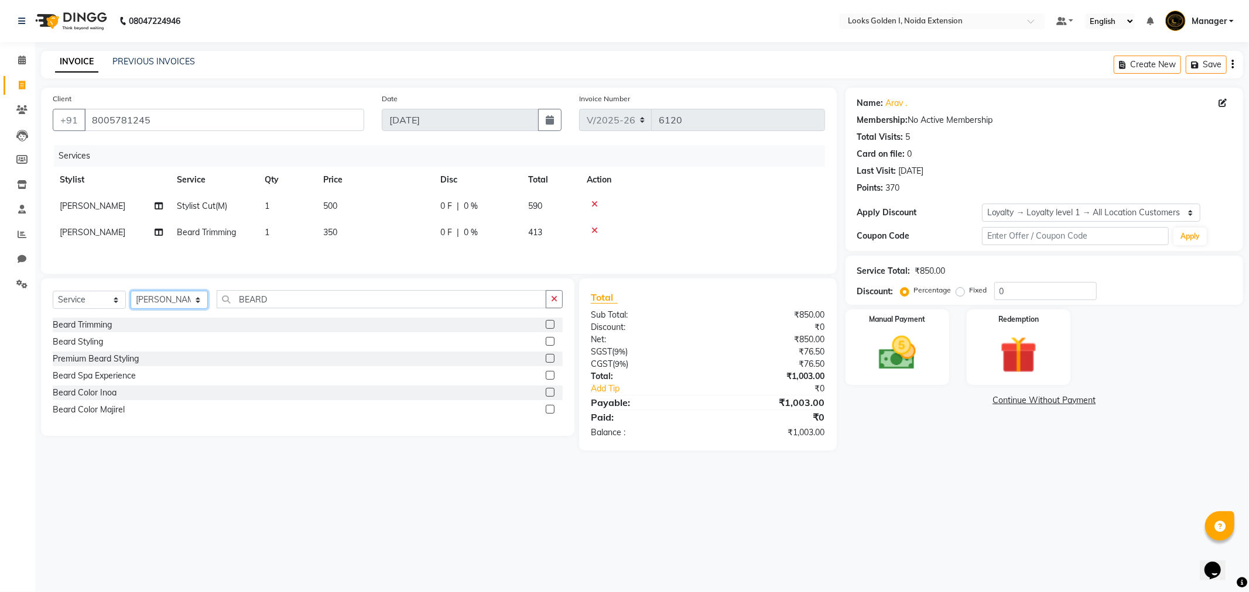
select select "52725"
click at [131, 294] on select "Select Stylist Ajay_pdct [PERSON_NAME] Counter_Sales [PERSON_NAME] [PERSON_NAME…" at bounding box center [169, 300] width 77 height 18
click at [560, 299] on button "button" at bounding box center [554, 299] width 17 height 18
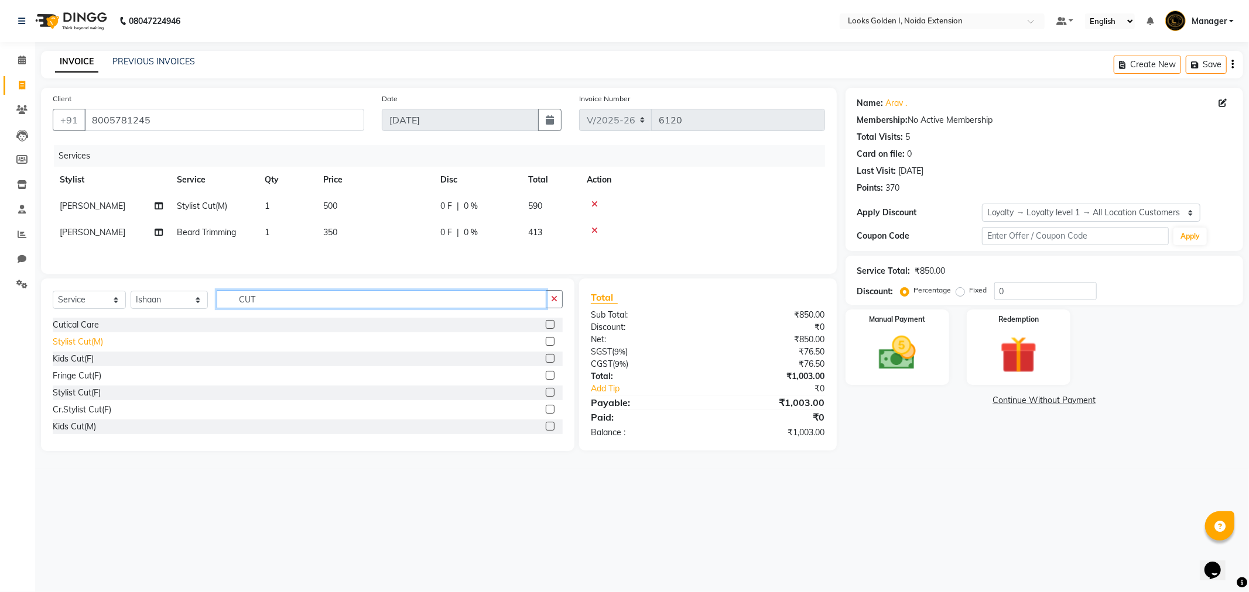
type input "CUT"
click at [79, 347] on div "Stylist Cut(M)" at bounding box center [78, 342] width 50 height 12
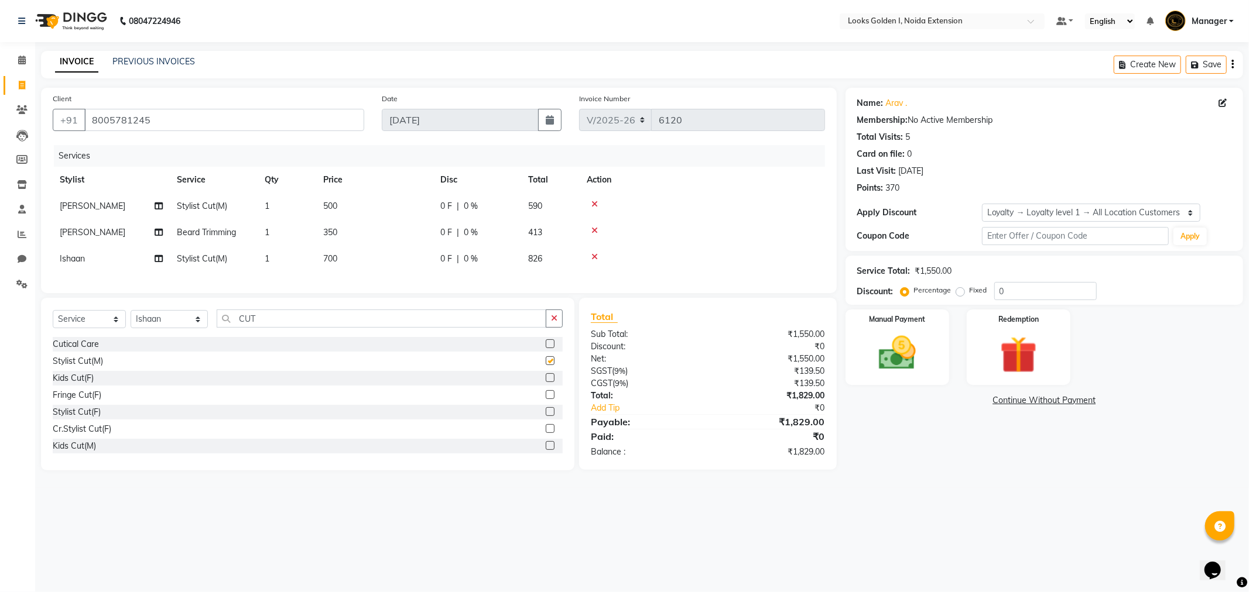
checkbox input "false"
click at [327, 263] on span "700" at bounding box center [330, 258] width 14 height 11
select select "52725"
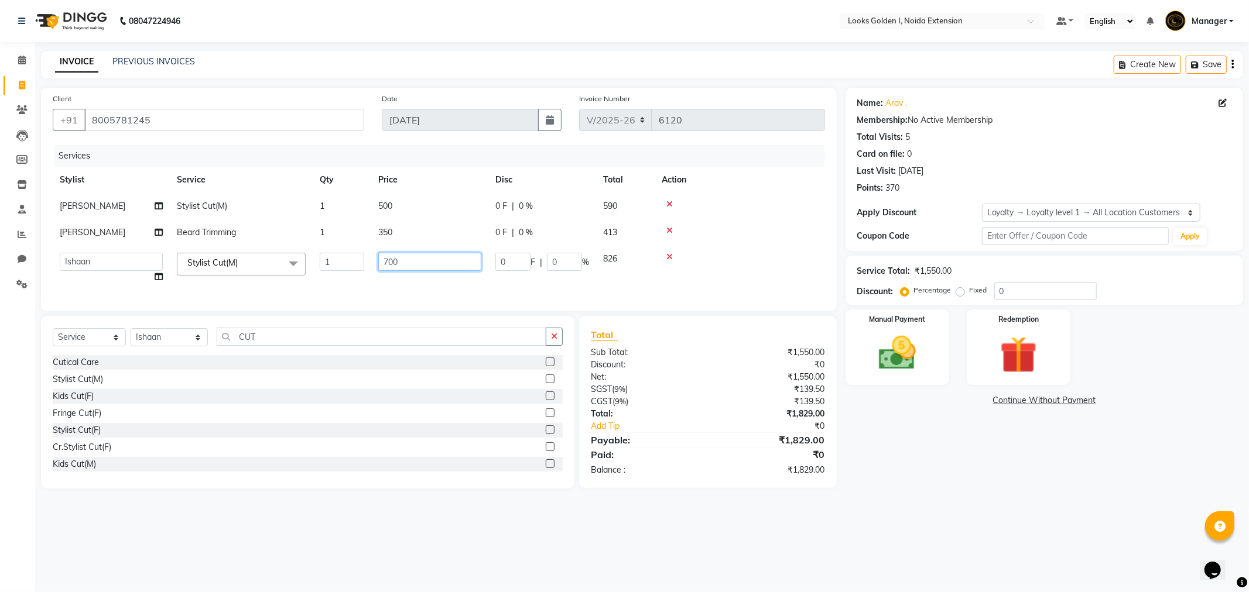
drag, startPoint x: 406, startPoint y: 259, endPoint x: 371, endPoint y: 262, distance: 35.2
click at [371, 262] on td "700" at bounding box center [429, 268] width 117 height 44
type input "500"
click at [381, 282] on div "Services Stylist Service Qty Price Disc Total Action Anwar Stylist Cut(M) 1 500…" at bounding box center [439, 222] width 772 height 155
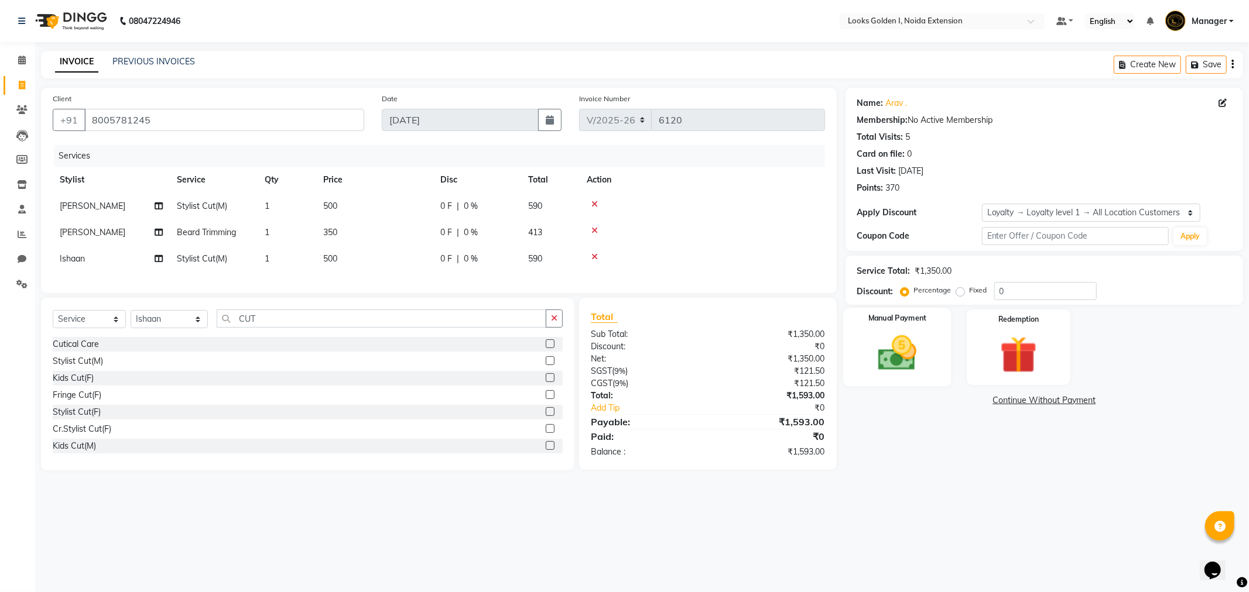
click at [916, 340] on img at bounding box center [897, 353] width 63 height 44
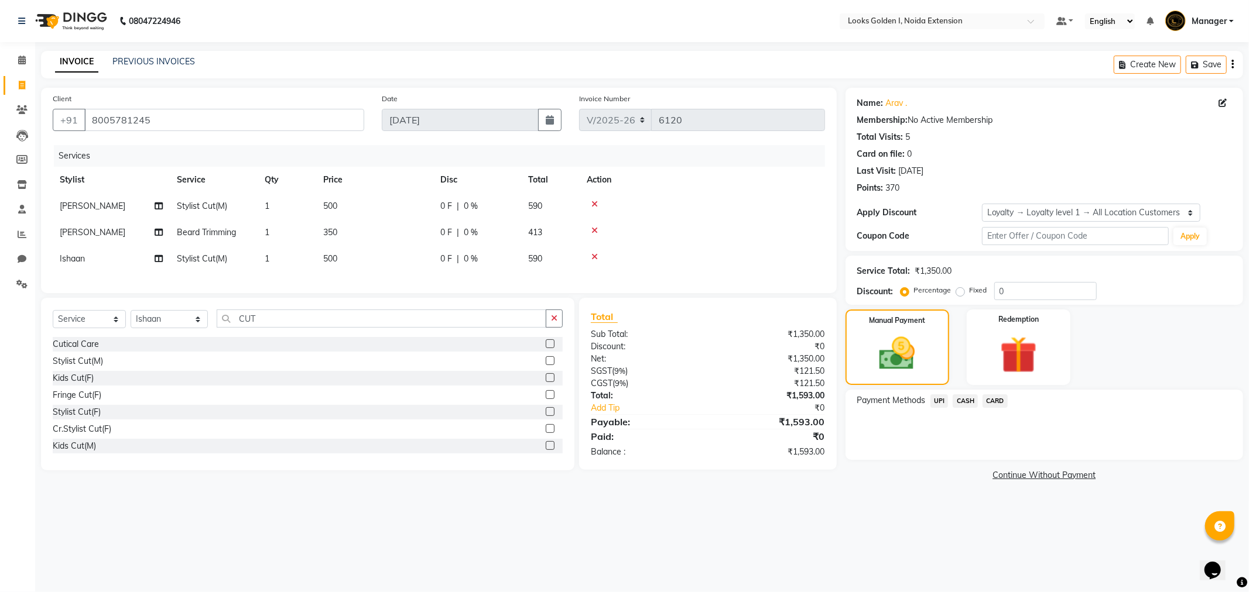
click at [940, 400] on span "UPI" at bounding box center [939, 401] width 18 height 13
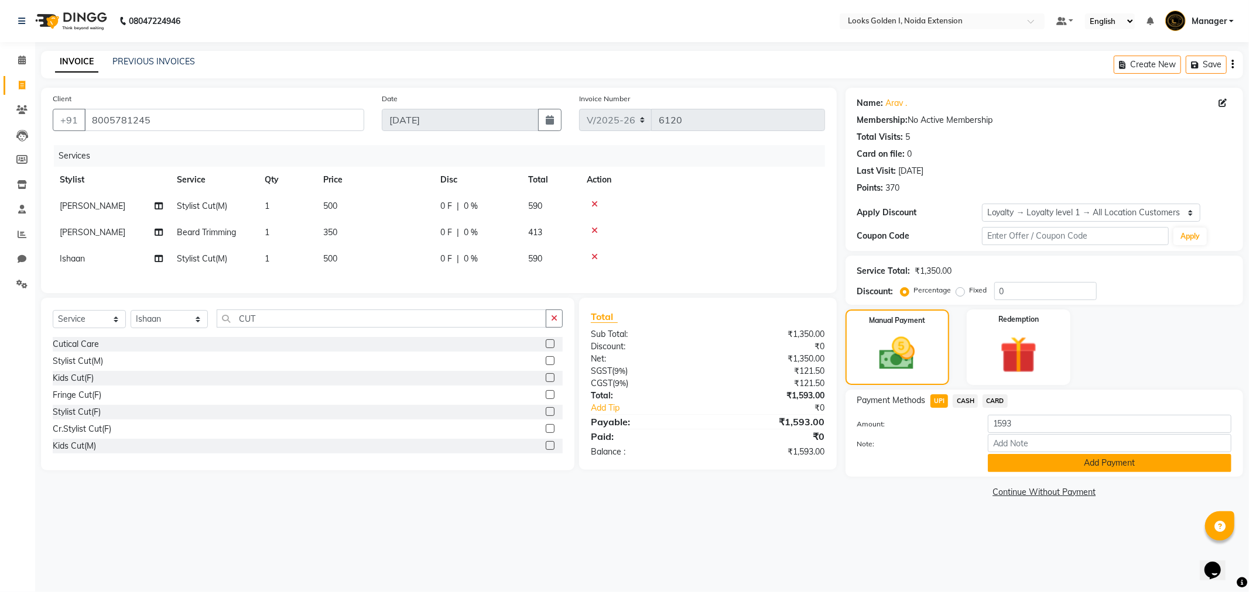
click at [1043, 462] on button "Add Payment" at bounding box center [1110, 463] width 244 height 18
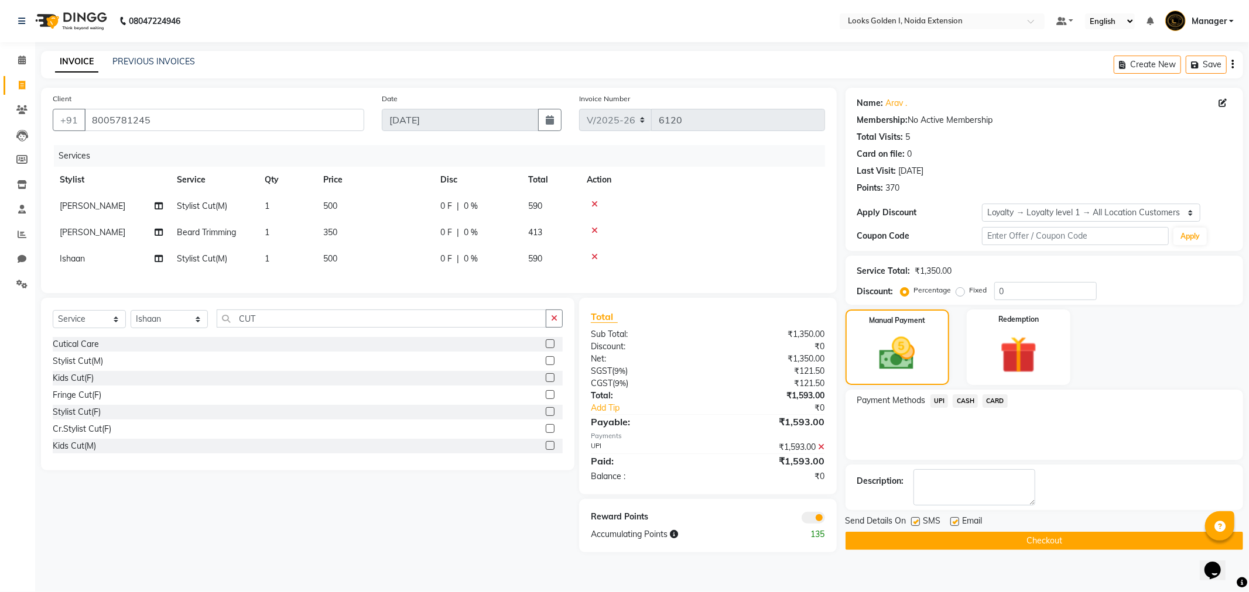
click at [1082, 532] on button "Checkout" at bounding box center [1044, 541] width 398 height 18
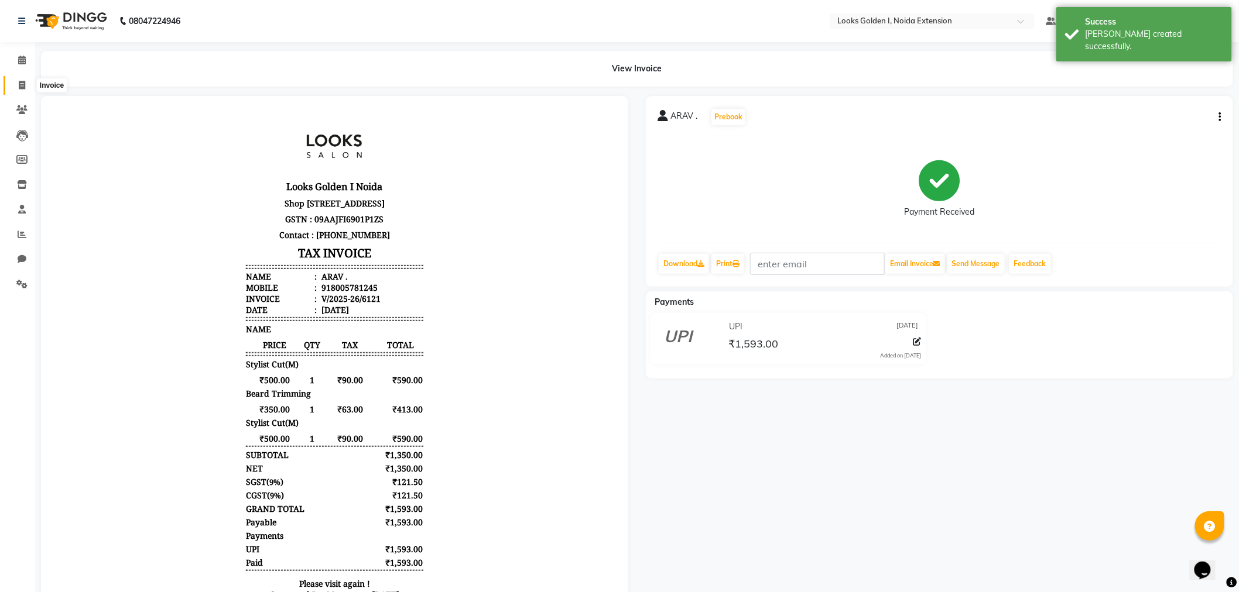
click at [27, 85] on span at bounding box center [22, 85] width 20 height 13
select select "5508"
select select "service"
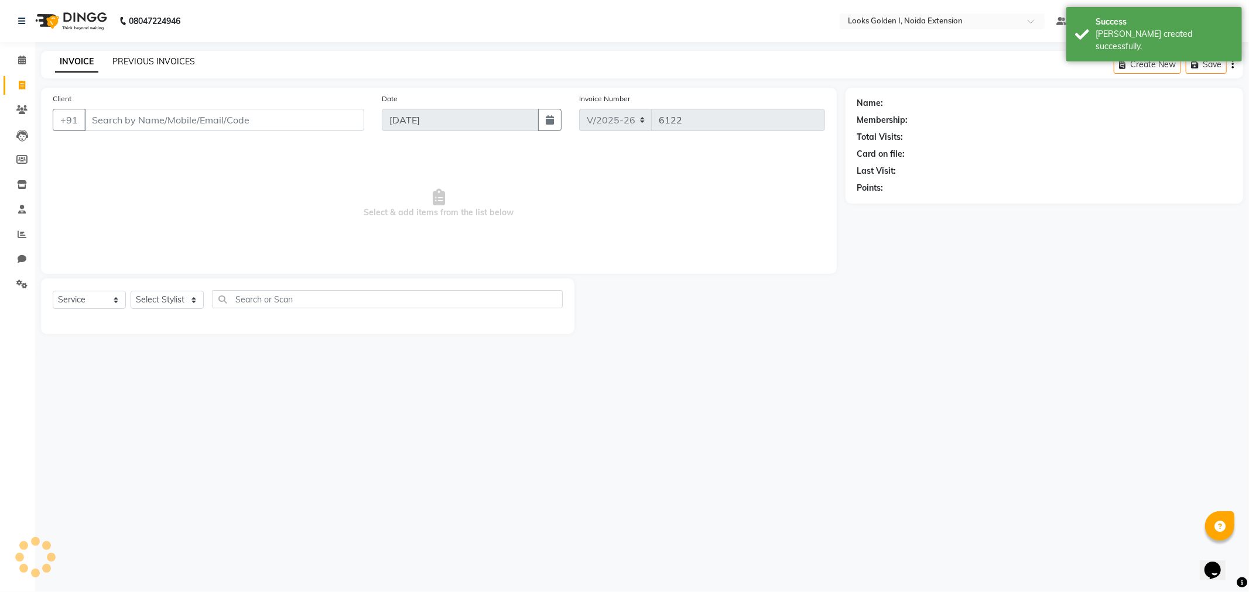
click at [146, 61] on link "PREVIOUS INVOICES" at bounding box center [153, 61] width 83 height 11
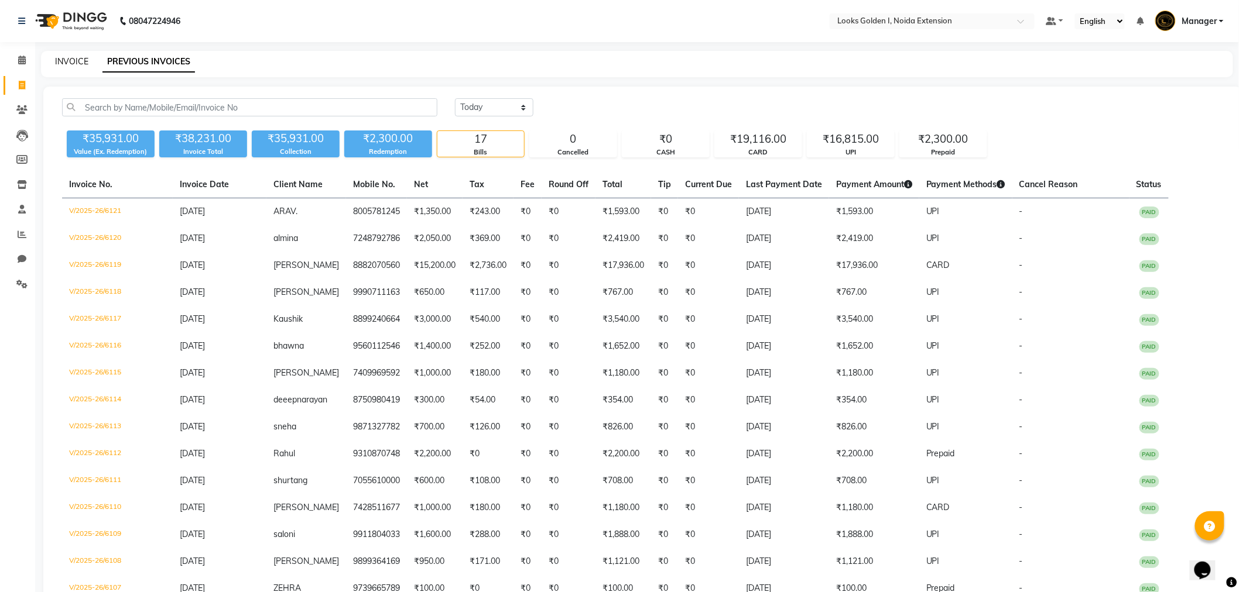
click at [67, 56] on link "INVOICE" at bounding box center [71, 61] width 33 height 11
select select "service"
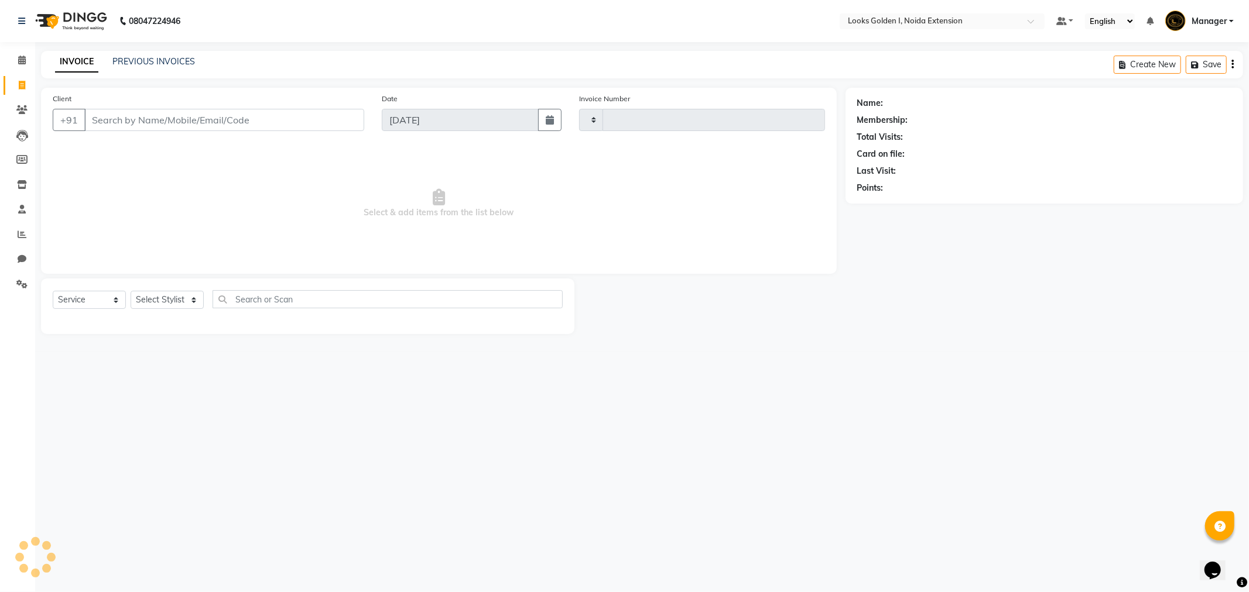
type input "6122"
select select "5508"
click at [24, 235] on icon at bounding box center [22, 234] width 9 height 9
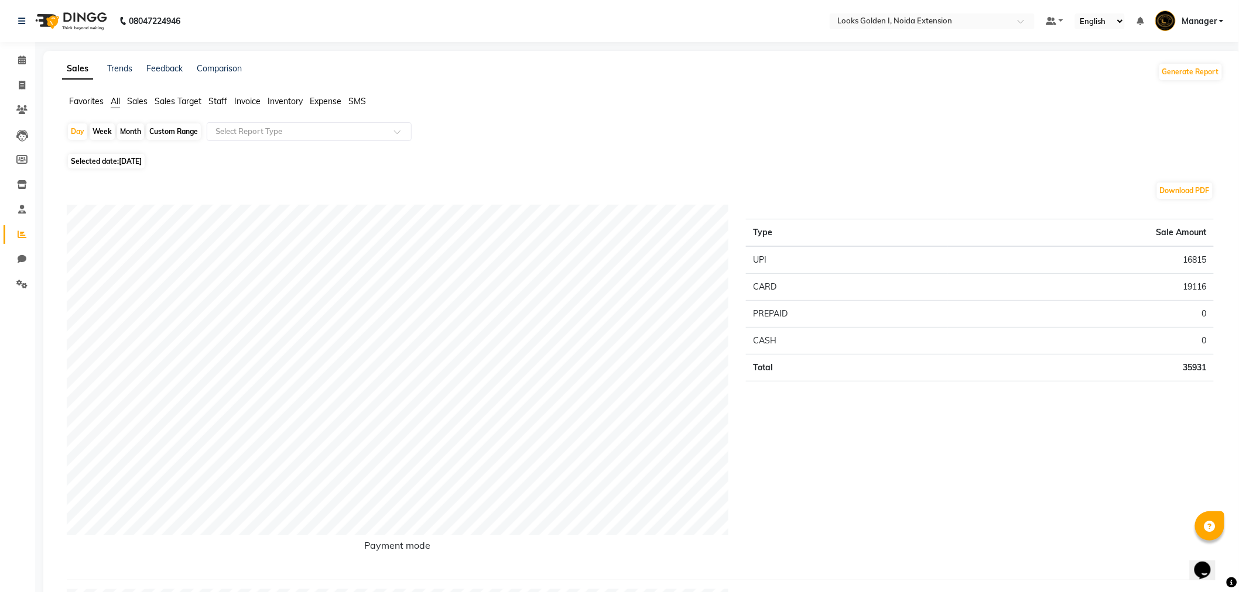
click at [214, 104] on span "Staff" at bounding box center [217, 101] width 19 height 11
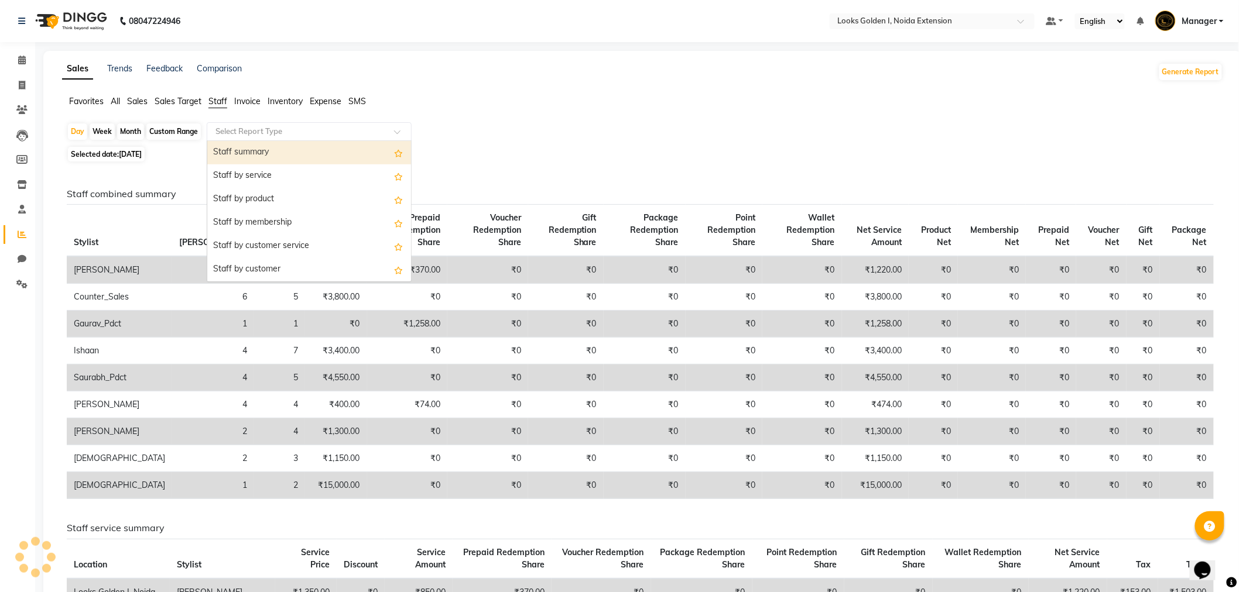
click at [230, 131] on input "text" at bounding box center [297, 132] width 169 height 12
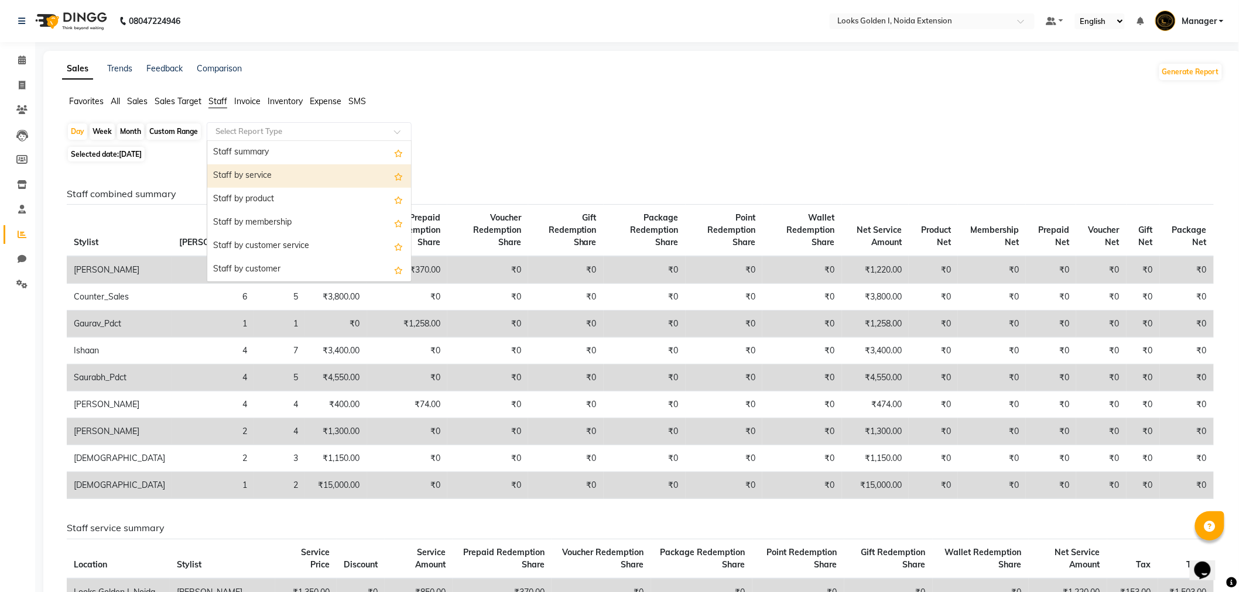
drag, startPoint x: 247, startPoint y: 176, endPoint x: 927, endPoint y: 290, distance: 689.2
click at [270, 177] on div "Staff by service" at bounding box center [309, 176] width 204 height 23
select select "filtered_report"
select select "csv"
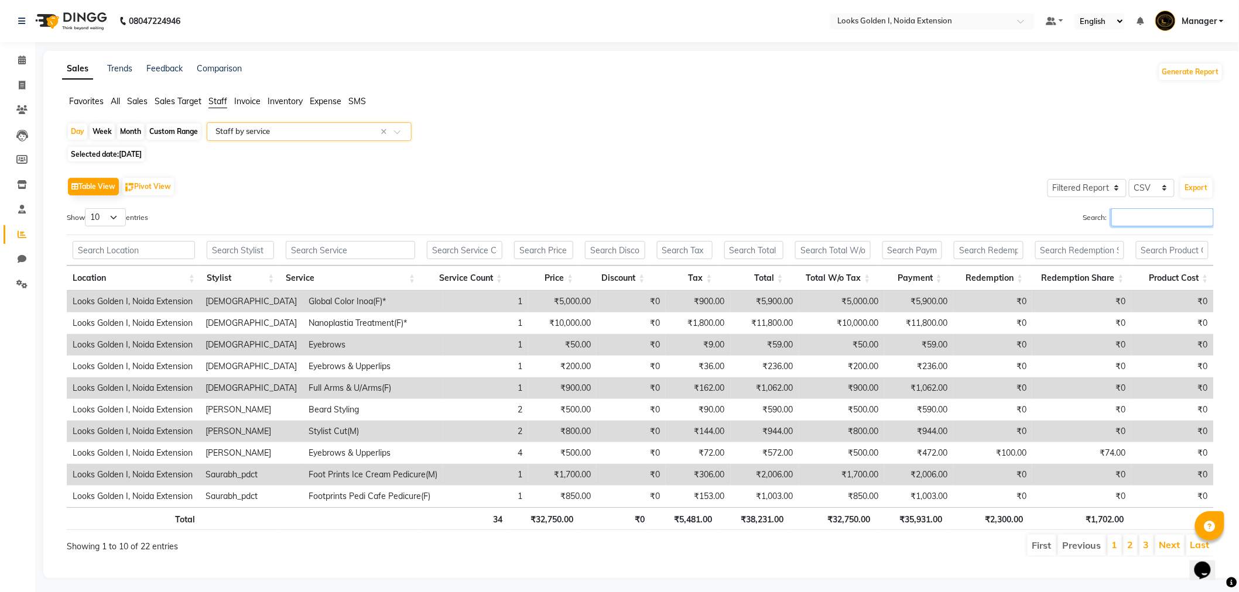
click at [1111, 217] on input "Search:" at bounding box center [1162, 217] width 102 height 18
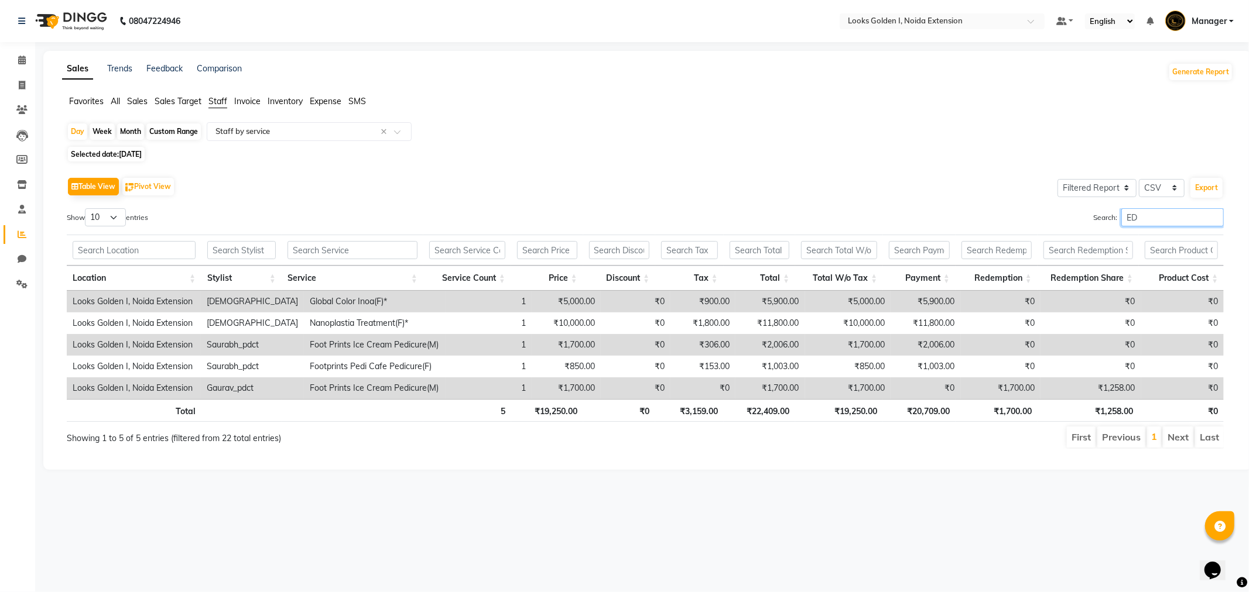
type input "E"
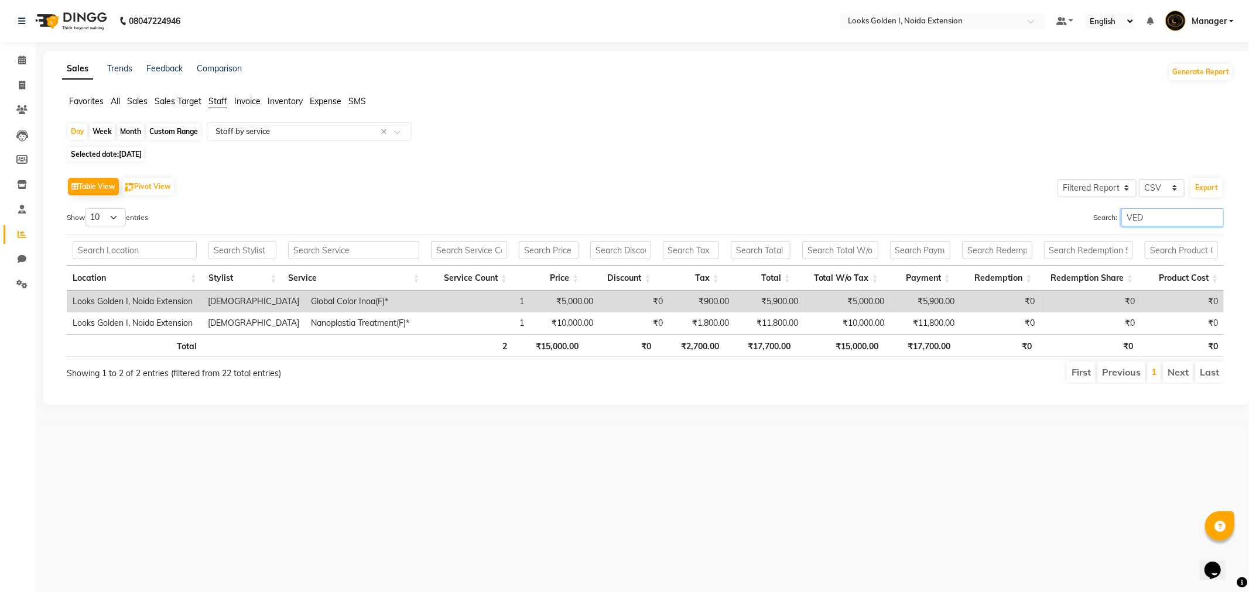
type input "VED"
drag, startPoint x: 833, startPoint y: 341, endPoint x: 880, endPoint y: 357, distance: 49.6
click at [880, 357] on th "₹15,000.00" at bounding box center [840, 345] width 88 height 23
click at [22, 88] on icon at bounding box center [22, 85] width 6 height 9
select select "5508"
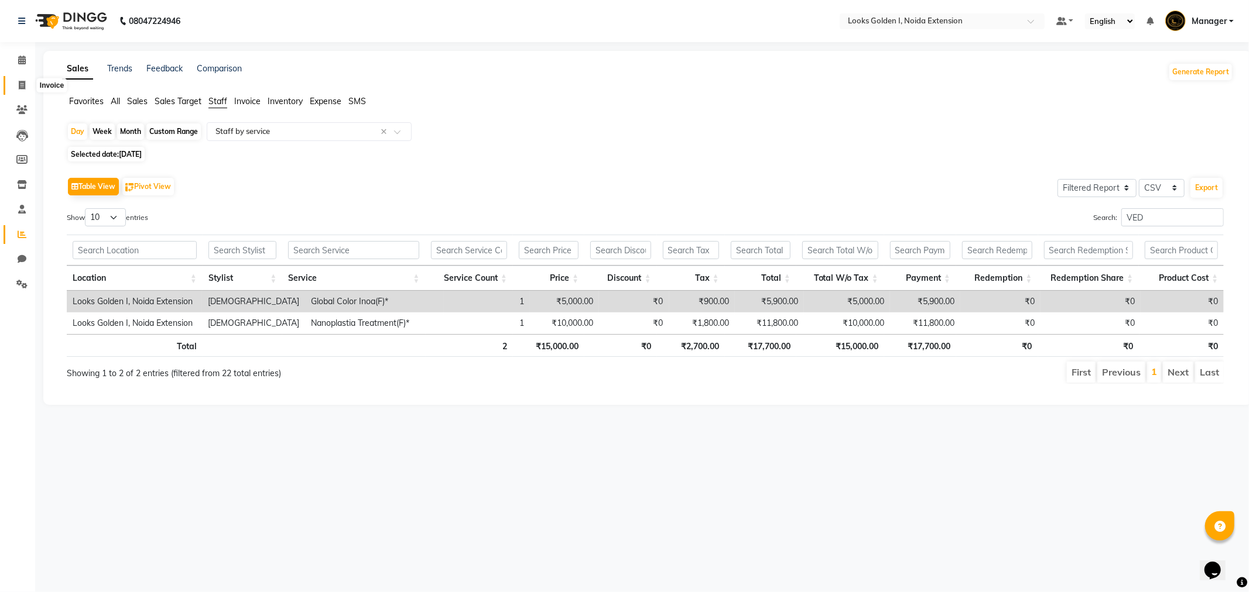
select select "service"
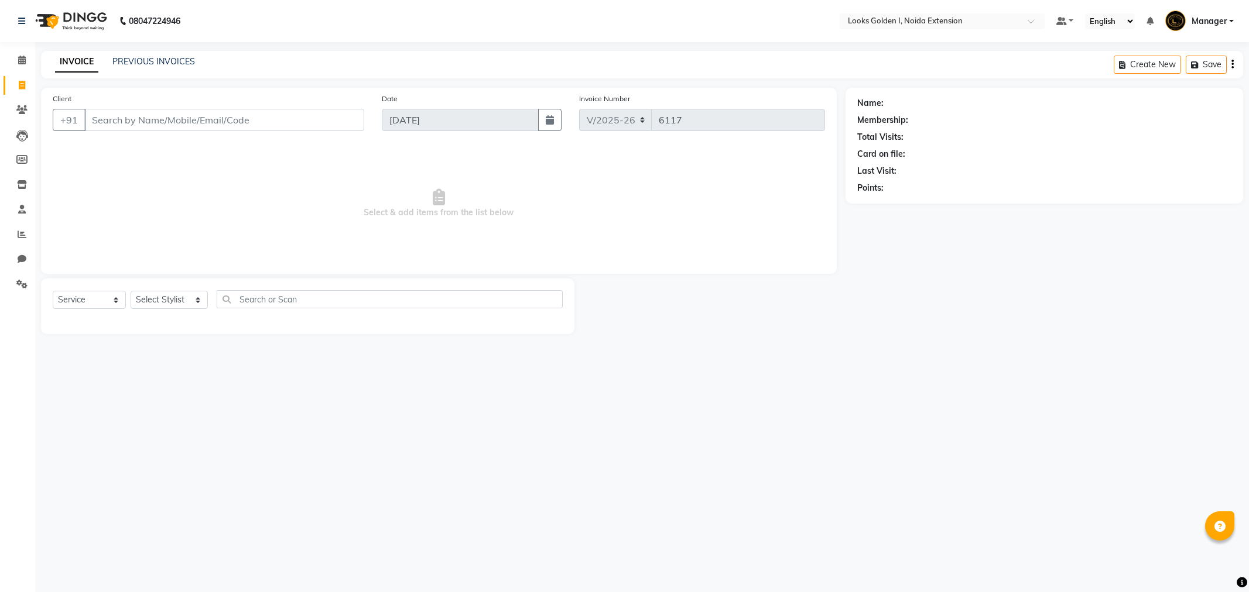
select select "5508"
select select "service"
click at [193, 301] on select "Select Stylist Ajay_pdct [PERSON_NAME] Counter_Sales [PERSON_NAME] [PERSON_NAME…" at bounding box center [169, 300] width 77 height 18
select select "45908"
click at [131, 292] on select "Select Stylist Ajay_pdct [PERSON_NAME] Counter_Sales [PERSON_NAME] [PERSON_NAME…" at bounding box center [169, 300] width 77 height 18
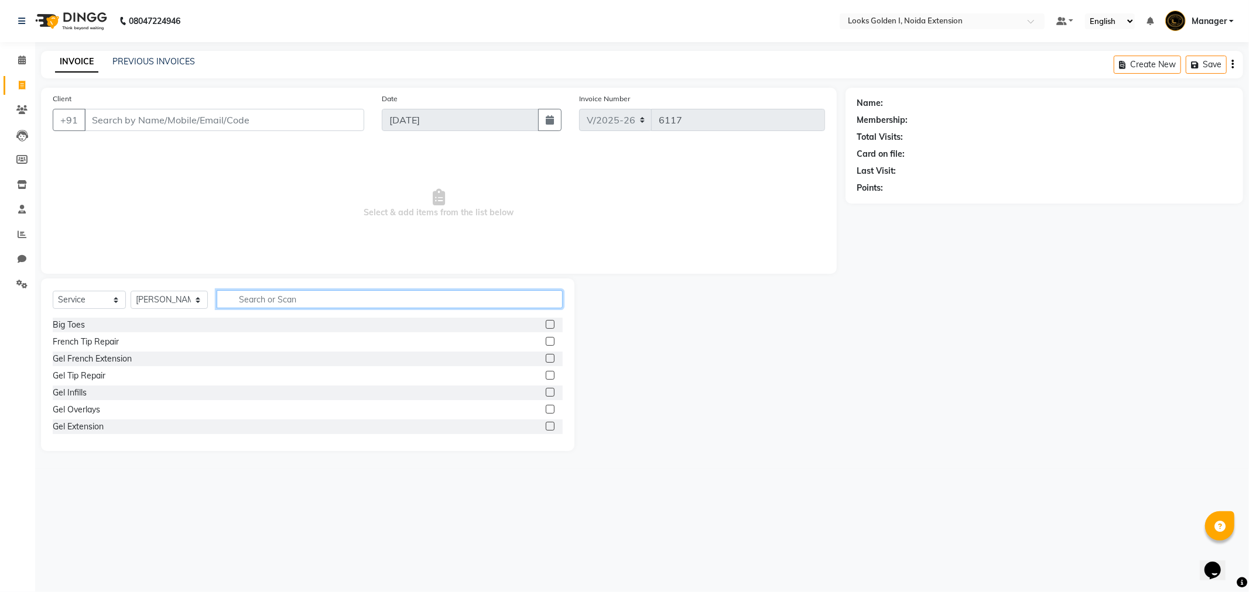
click at [241, 300] on input "text" at bounding box center [390, 299] width 346 height 18
type input "EY"
click at [80, 359] on div "Eyebrows" at bounding box center [71, 359] width 37 height 12
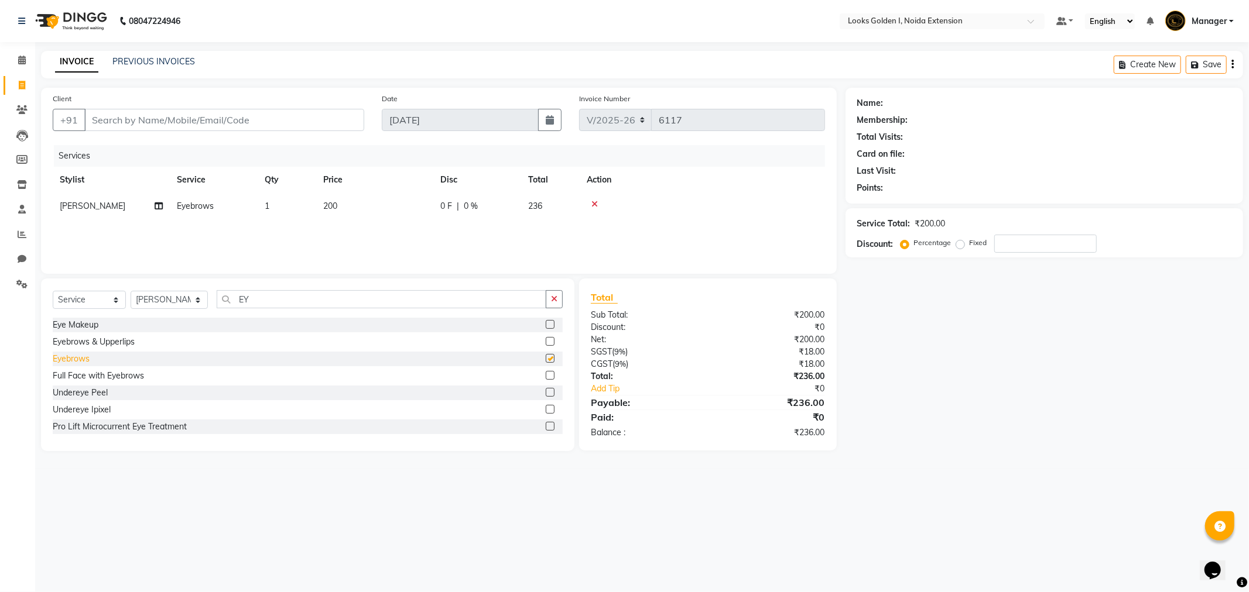
checkbox input "false"
click at [594, 200] on icon at bounding box center [594, 204] width 6 height 8
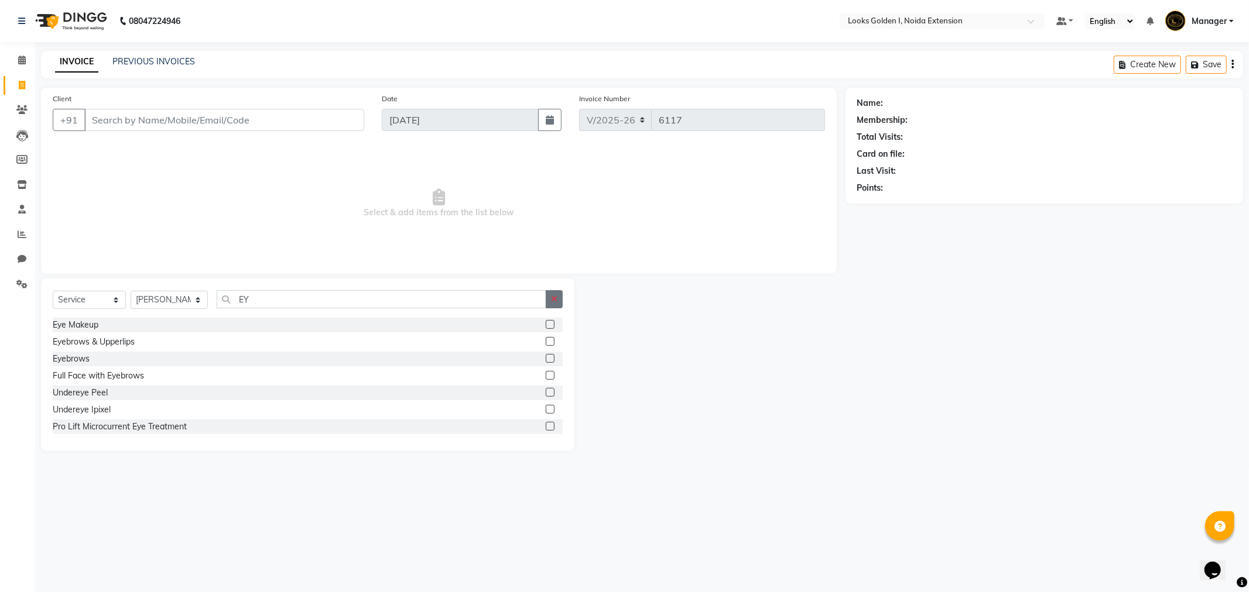
click at [551, 300] on icon "button" at bounding box center [554, 299] width 6 height 8
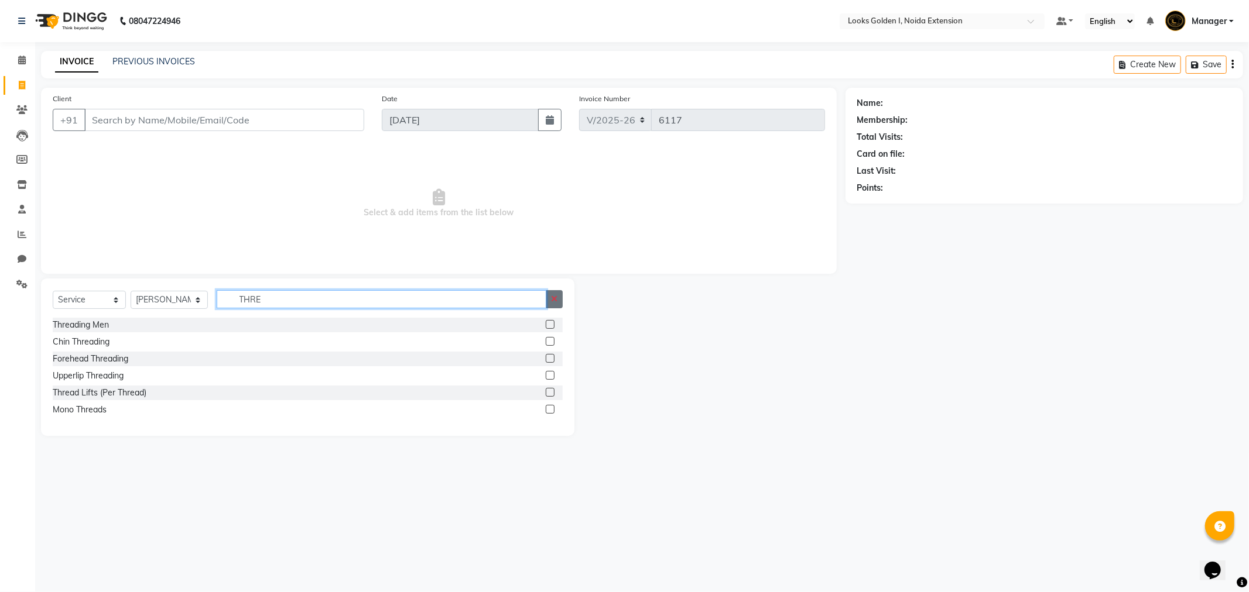
type input "THRE"
click at [551, 297] on icon "button" at bounding box center [554, 299] width 6 height 8
type input "EYE"
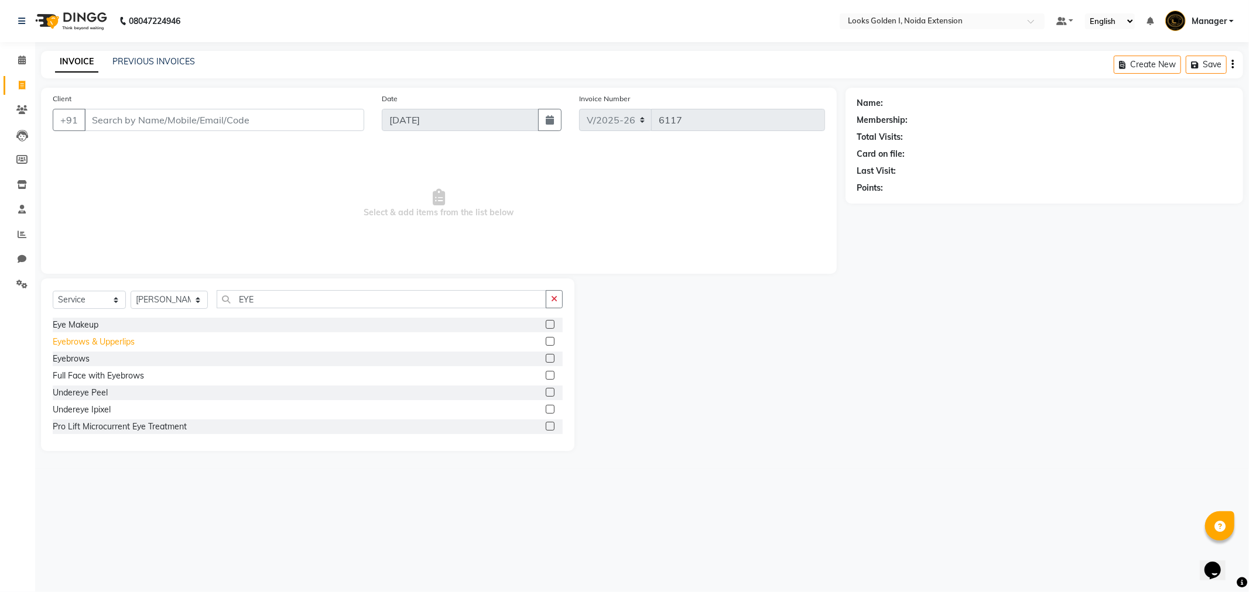
click at [123, 344] on div "Eyebrows & Upperlips" at bounding box center [94, 342] width 82 height 12
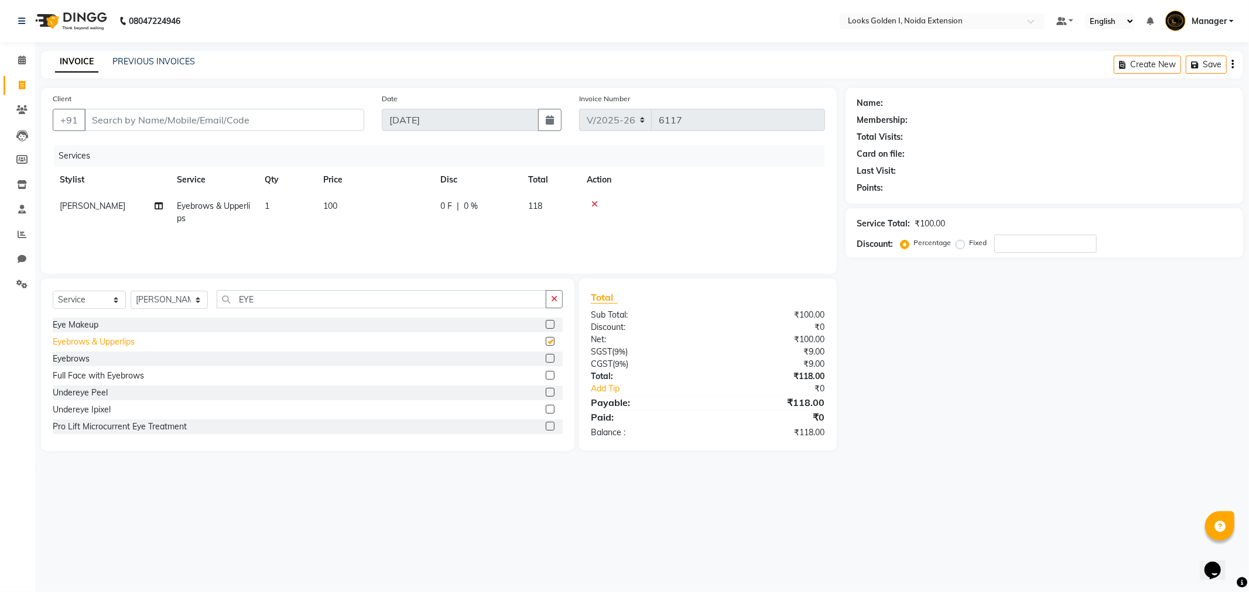
checkbox input "false"
click at [189, 296] on select "Select Stylist Ajay_pdct [PERSON_NAME] Counter_Sales [PERSON_NAME] [PERSON_NAME…" at bounding box center [169, 300] width 77 height 18
select select "78855"
click at [131, 292] on select "Select Stylist Ajay_pdct [PERSON_NAME] Counter_Sales [PERSON_NAME] [PERSON_NAME…" at bounding box center [169, 300] width 77 height 18
click at [528, 297] on input "EYE" at bounding box center [382, 299] width 330 height 18
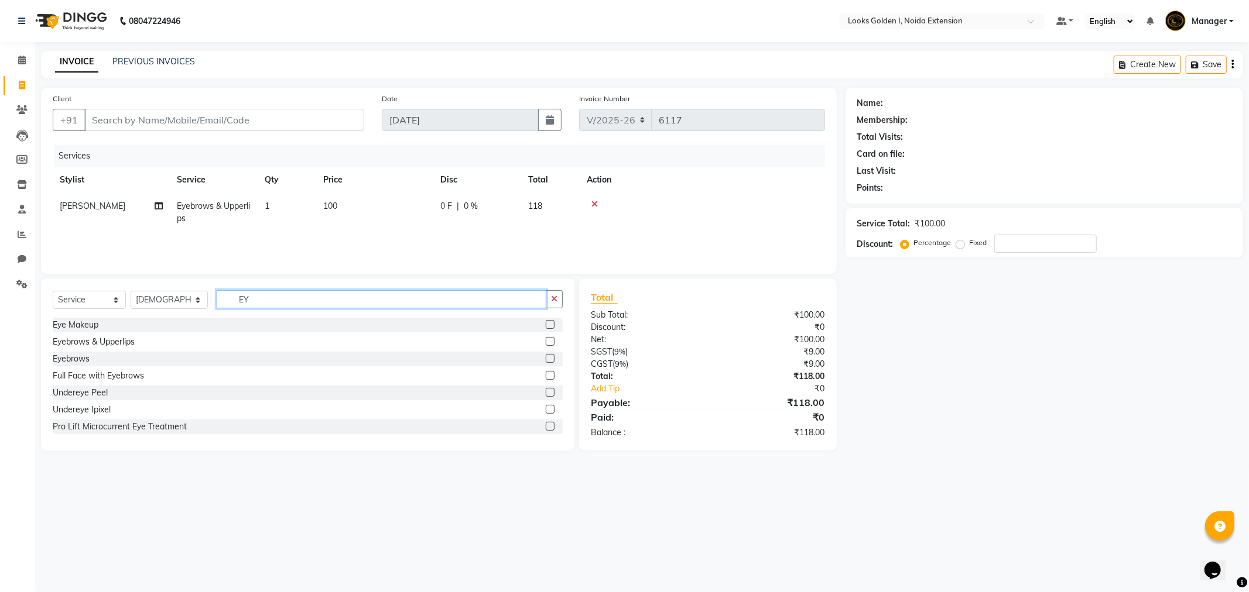
type input "EYE"
click at [78, 360] on div "Eyebrows" at bounding box center [71, 359] width 37 height 12
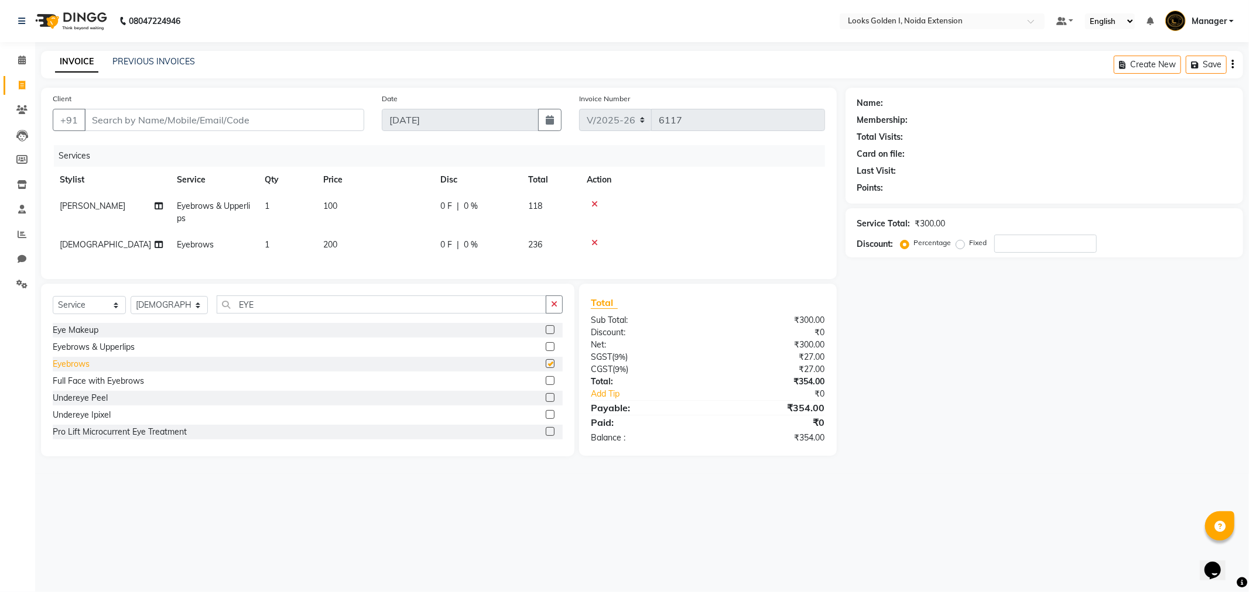
checkbox input "false"
click at [334, 240] on span "200" at bounding box center [330, 244] width 14 height 11
select select "78855"
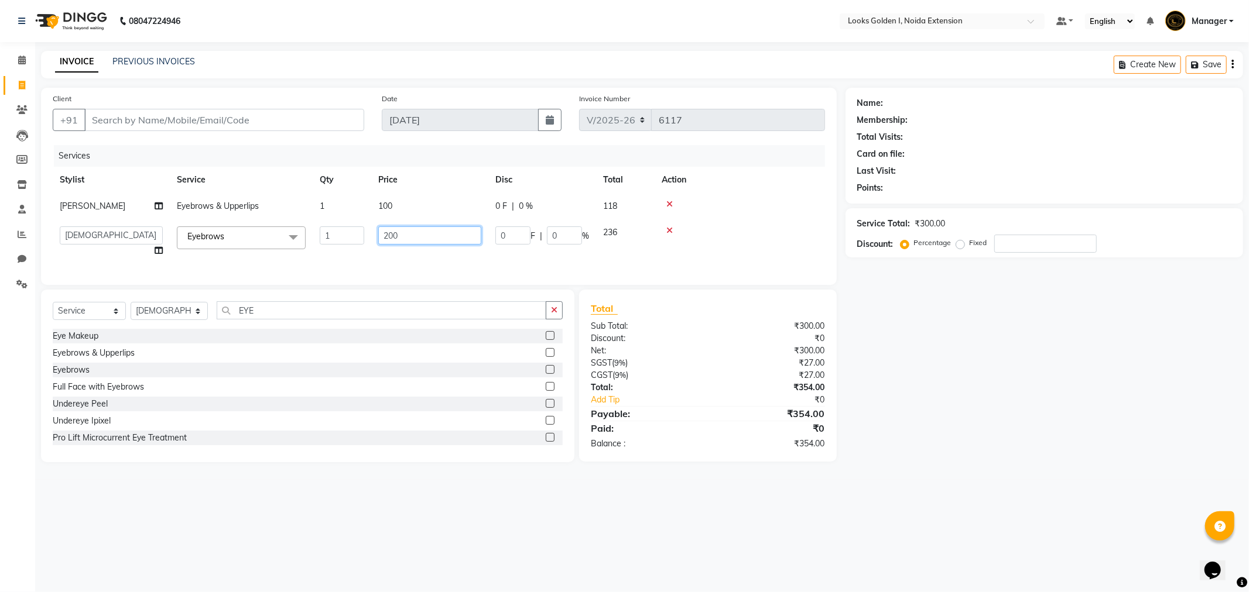
drag, startPoint x: 423, startPoint y: 242, endPoint x: 311, endPoint y: 253, distance: 111.8
click at [311, 253] on tr "Ajay_pdct Ali_Khan Anwar Arshad Asad Counter_Sales Faheem Gagan Gupta Gaurav_pd…" at bounding box center [439, 242] width 772 height 44
type input "0"
type input "50"
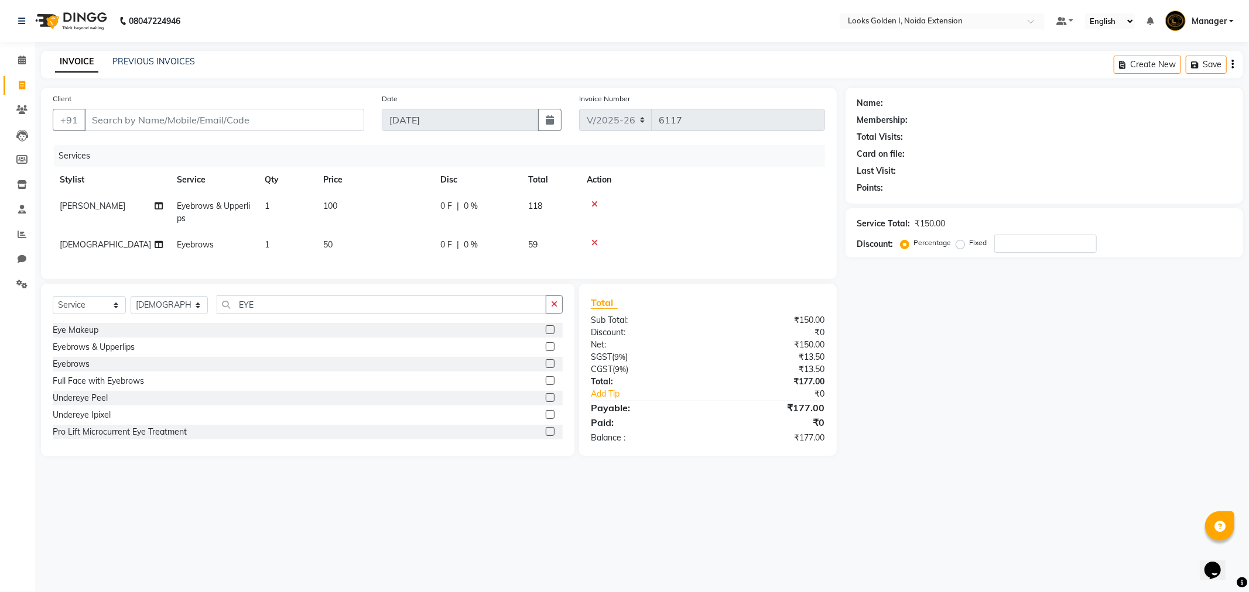
click at [311, 253] on tr "Shivanya Eyebrows 1 50 0 F | 0 % 59" at bounding box center [439, 245] width 772 height 26
click at [268, 121] on input "Client" at bounding box center [224, 120] width 280 height 22
click at [375, 203] on td "100" at bounding box center [374, 212] width 117 height 39
select select "45908"
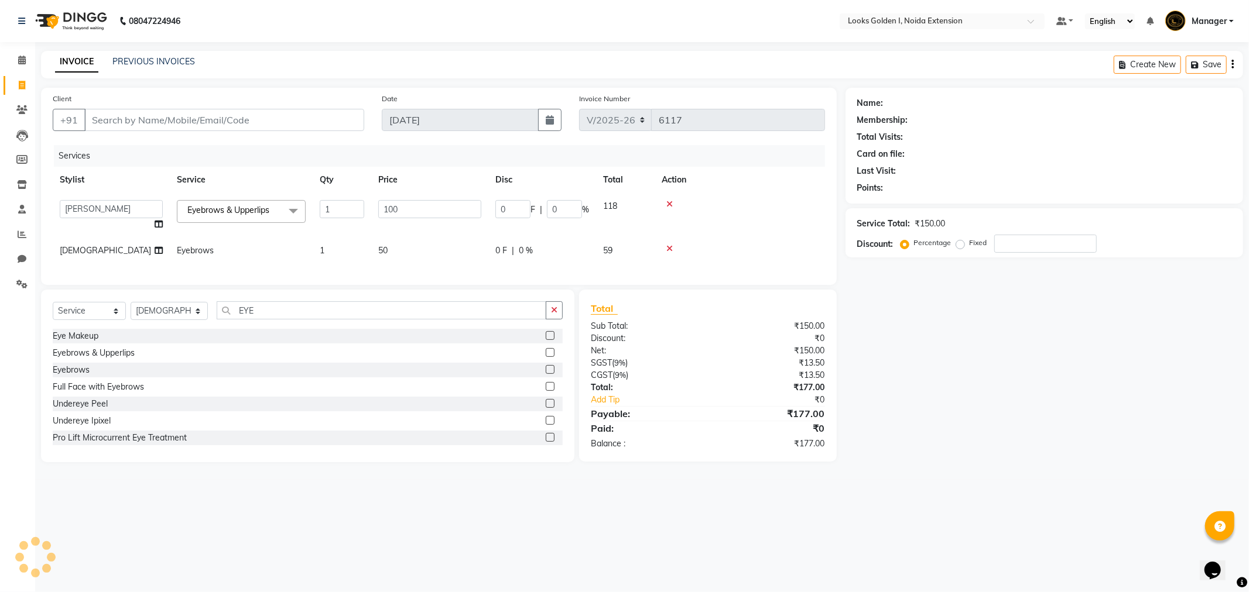
click at [405, 241] on td "50" at bounding box center [429, 251] width 117 height 26
select select "78855"
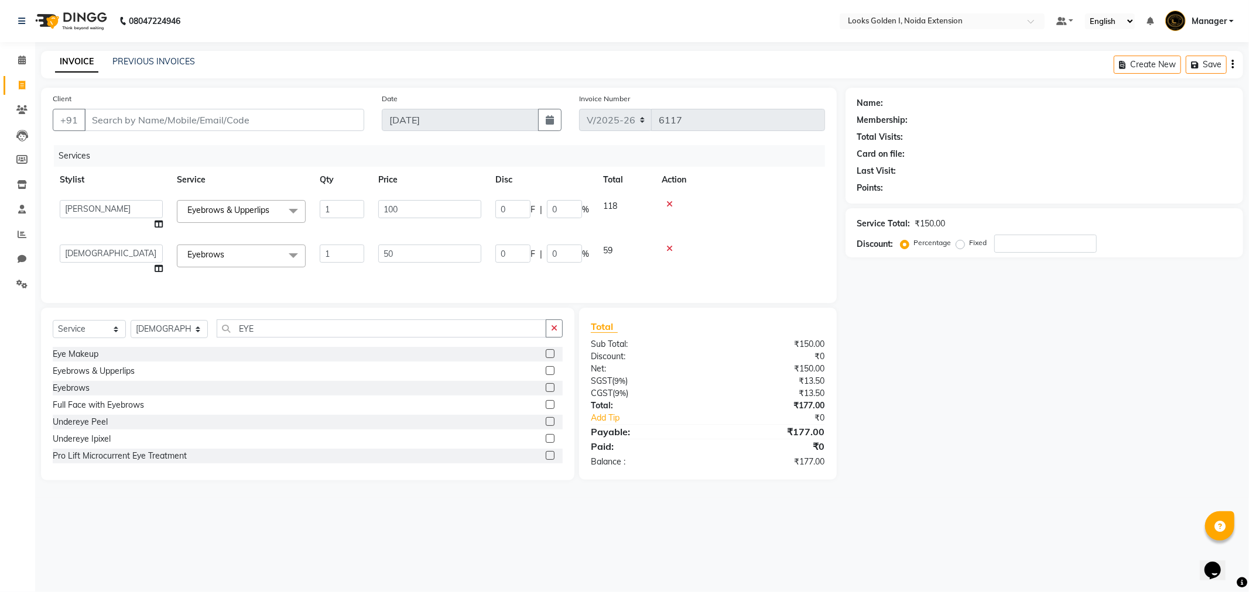
click at [756, 256] on td at bounding box center [740, 260] width 170 height 44
click at [181, 336] on select "Select Stylist Ajay_pdct [PERSON_NAME] Counter_Sales [PERSON_NAME] [PERSON_NAME…" at bounding box center [169, 329] width 77 height 18
select select "37647"
click at [131, 330] on select "Select Stylist Ajay_pdct [PERSON_NAME] Counter_Sales [PERSON_NAME] [PERSON_NAME…" at bounding box center [169, 329] width 77 height 18
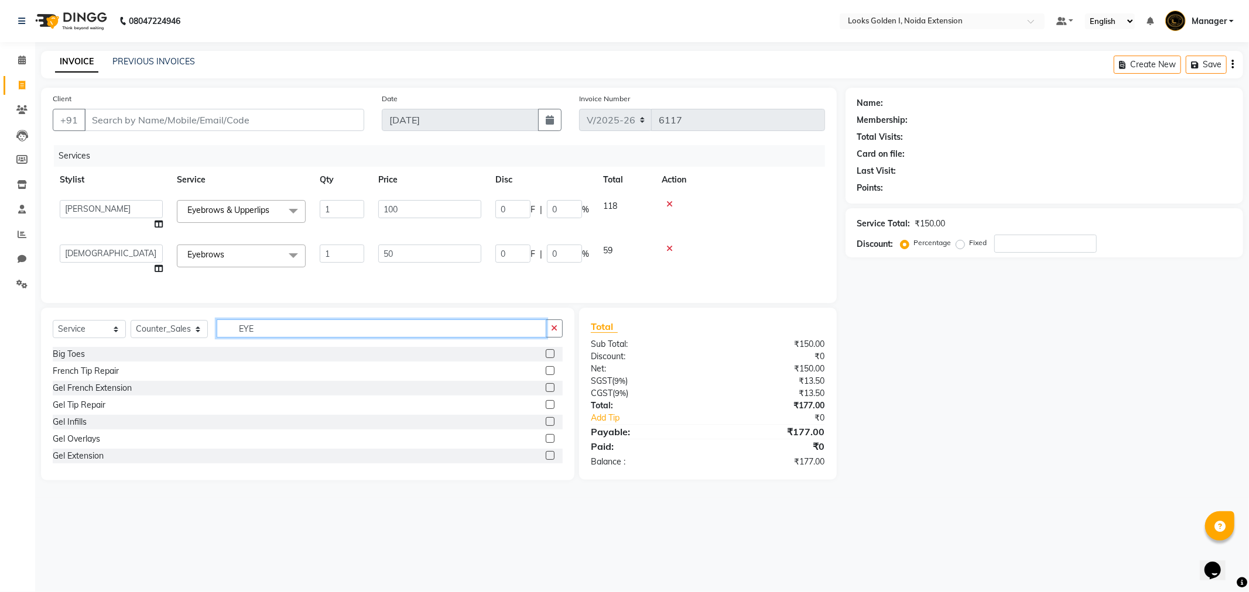
click at [265, 338] on input "EYE" at bounding box center [382, 329] width 330 height 18
click at [154, 335] on select "Select Stylist Ajay_pdct [PERSON_NAME] Counter_Sales [PERSON_NAME] [PERSON_NAME…" at bounding box center [169, 329] width 77 height 18
select select "78855"
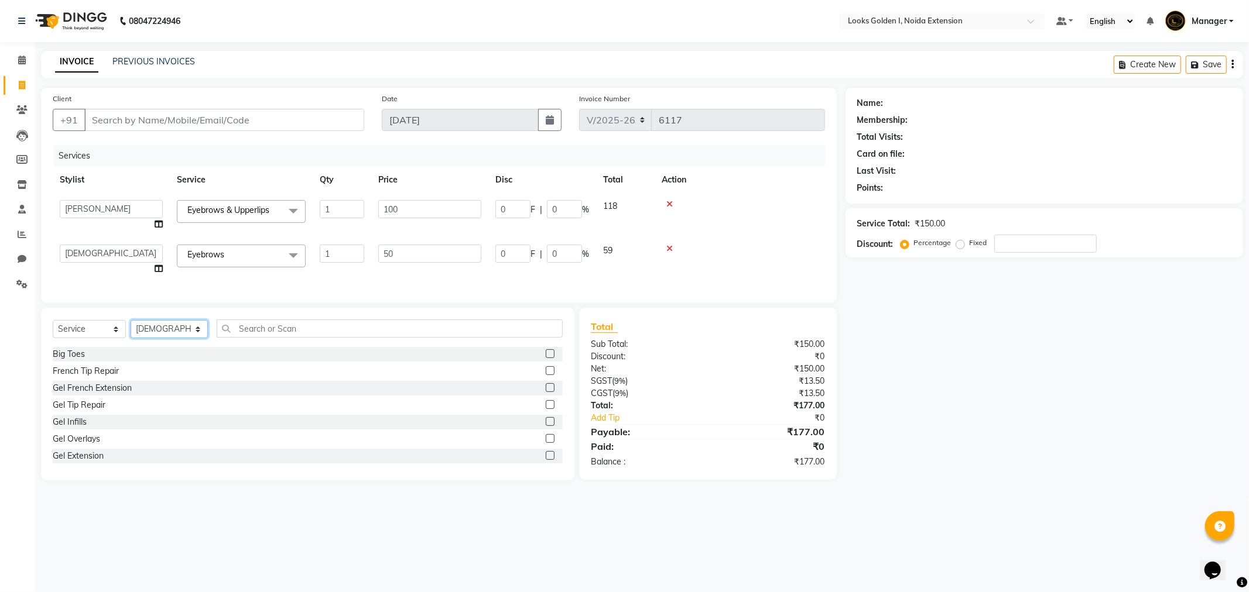
click at [131, 330] on select "Select Stylist Ajay_pdct [PERSON_NAME] Counter_Sales [PERSON_NAME] [PERSON_NAME…" at bounding box center [169, 329] width 77 height 18
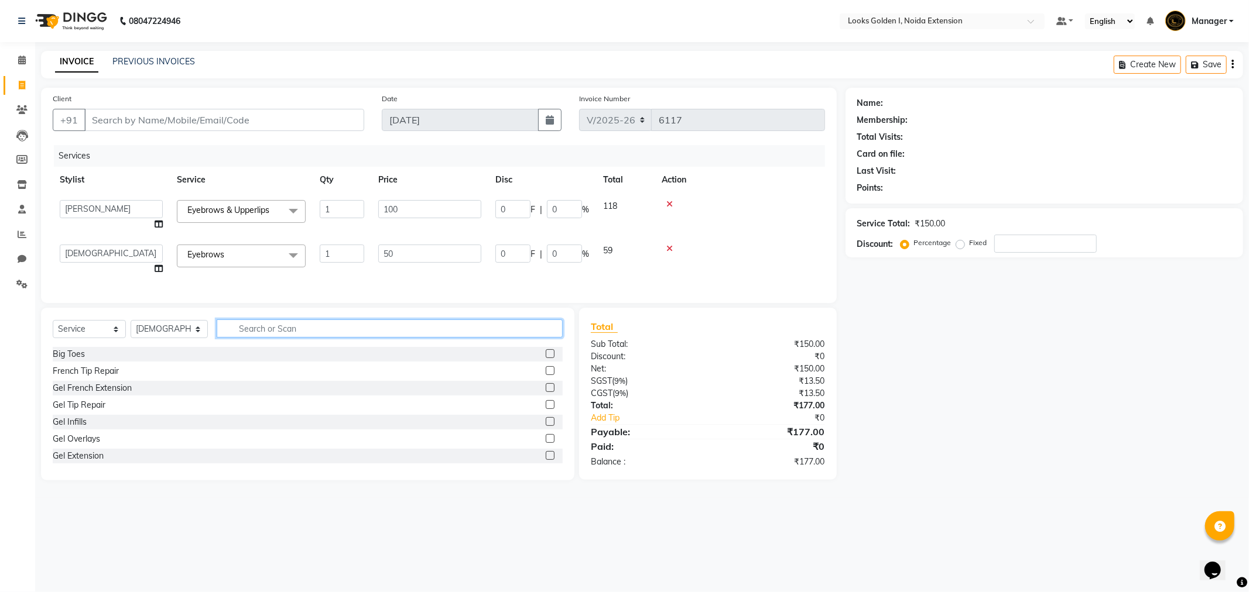
click at [361, 338] on input "text" at bounding box center [390, 329] width 346 height 18
type input "ARMS"
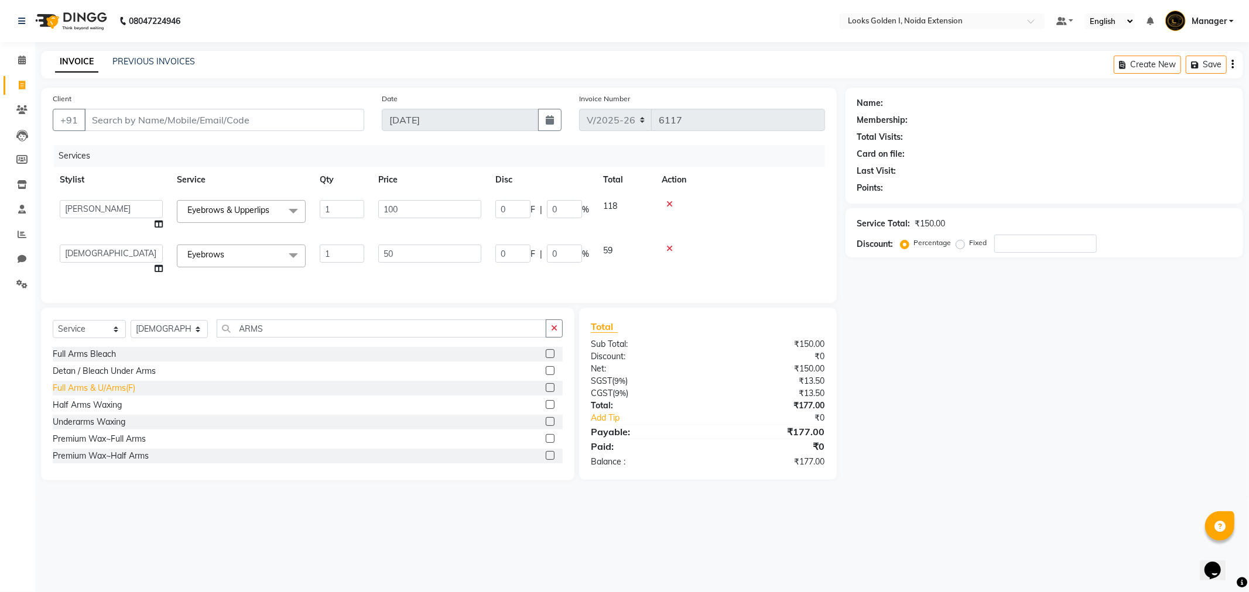
click at [104, 395] on div "Full Arms & U/Arms(F)" at bounding box center [94, 388] width 83 height 12
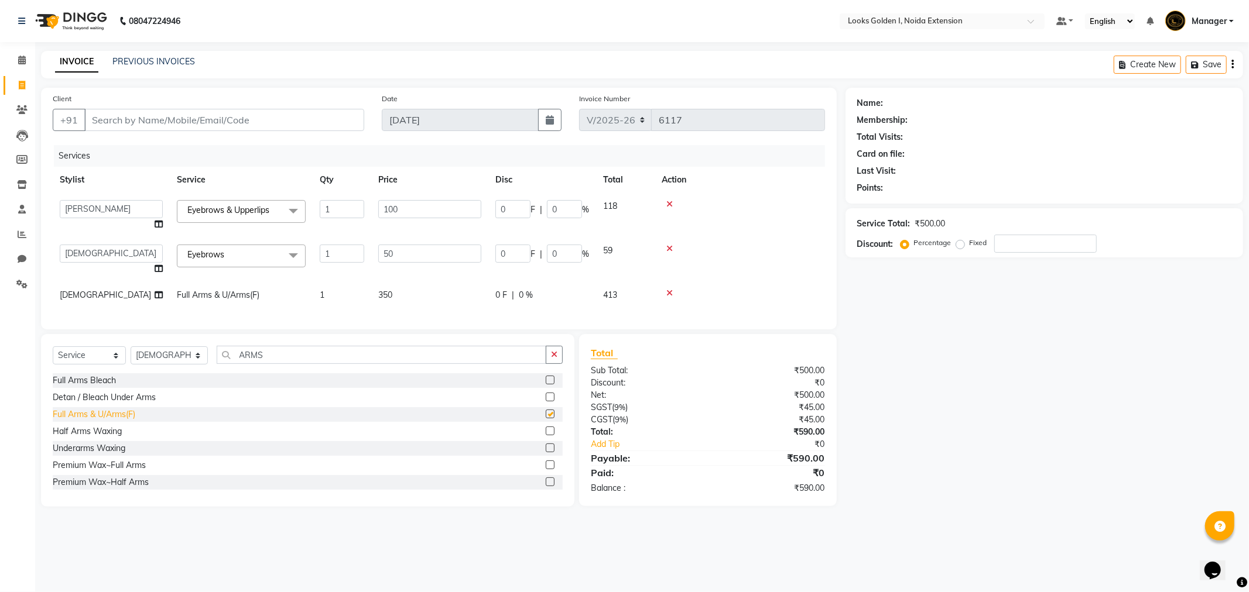
checkbox input "false"
click at [395, 301] on td "350" at bounding box center [429, 295] width 117 height 26
select select "78855"
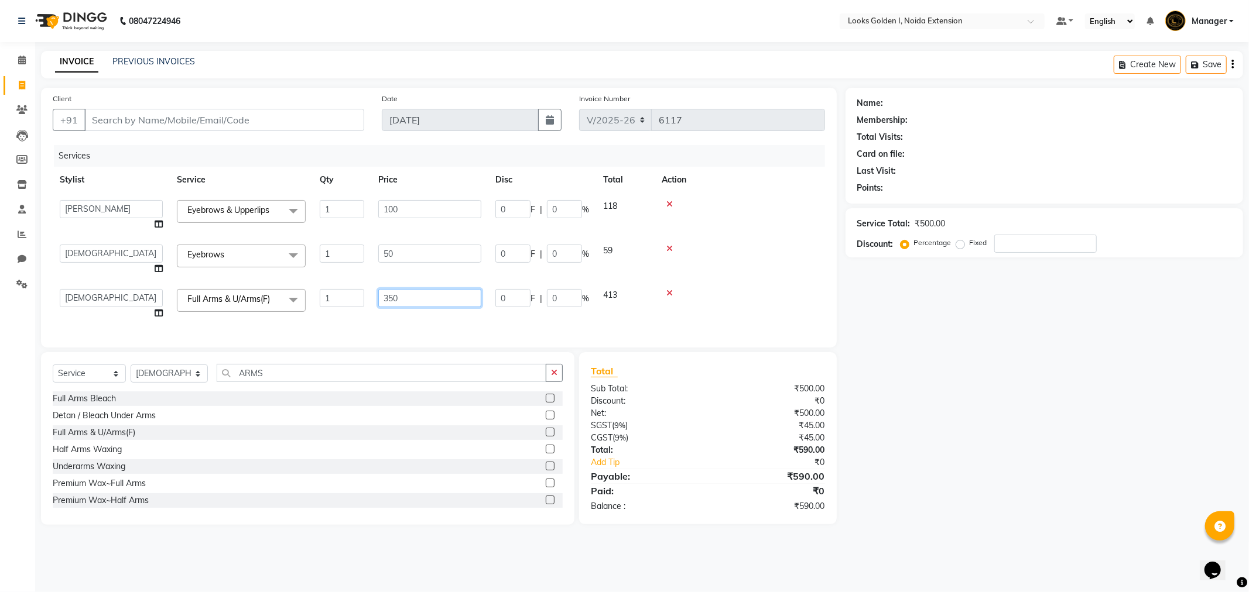
drag, startPoint x: 424, startPoint y: 293, endPoint x: 348, endPoint y: 295, distance: 76.7
click at [348, 295] on tr "Ajay_pdct Ali_Khan Anwar Arshad Asad Counter_Sales Faheem Gagan Gupta Gaurav_pd…" at bounding box center [439, 304] width 772 height 44
type input "800"
click at [394, 318] on div "Services Stylist Service Qty Price Disc Total Action Ajay_pdct Ali_Khan Anwar A…" at bounding box center [439, 240] width 772 height 191
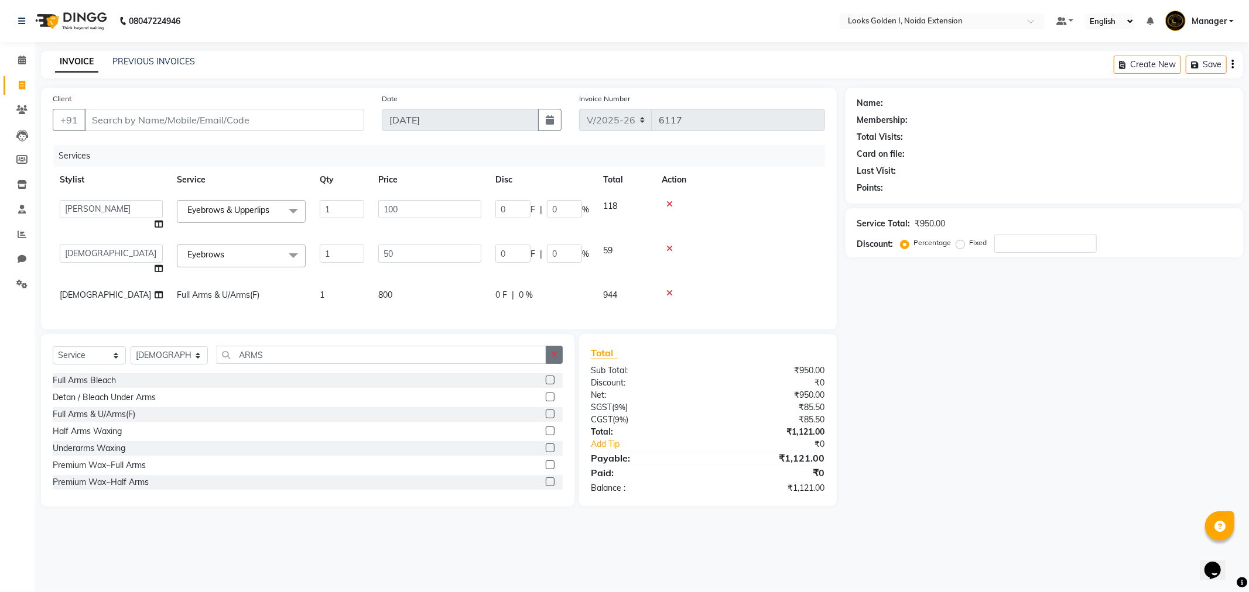
click at [546, 364] on button "button" at bounding box center [554, 355] width 17 height 18
click at [148, 365] on select "Select Stylist Ajay_pdct [PERSON_NAME] Counter_Sales [PERSON_NAME] [PERSON_NAME…" at bounding box center [169, 356] width 77 height 18
select select "37647"
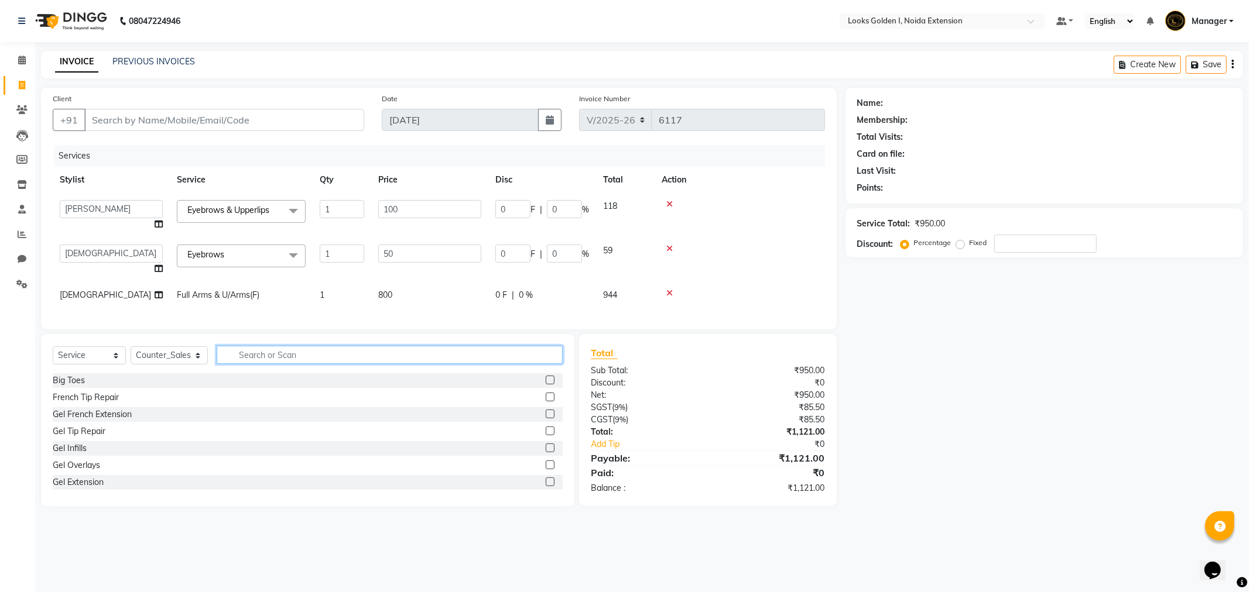
click at [354, 364] on input "text" at bounding box center [390, 355] width 346 height 18
type input "H"
type input "T"
type input "CUT"
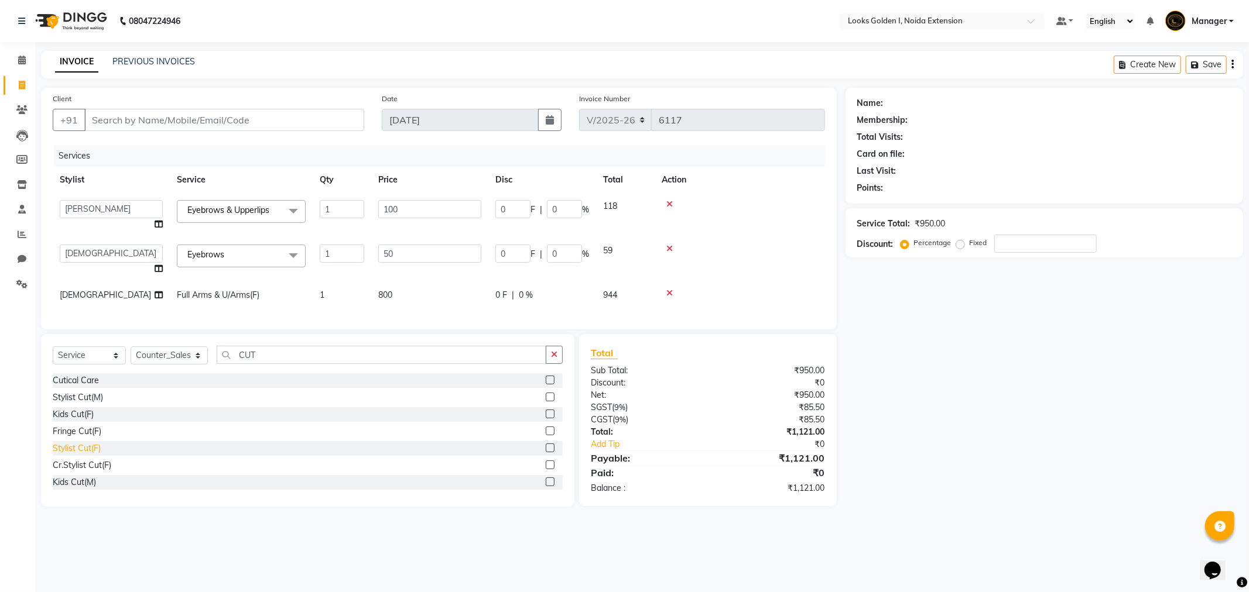
click at [97, 455] on div "Stylist Cut(F)" at bounding box center [77, 449] width 48 height 12
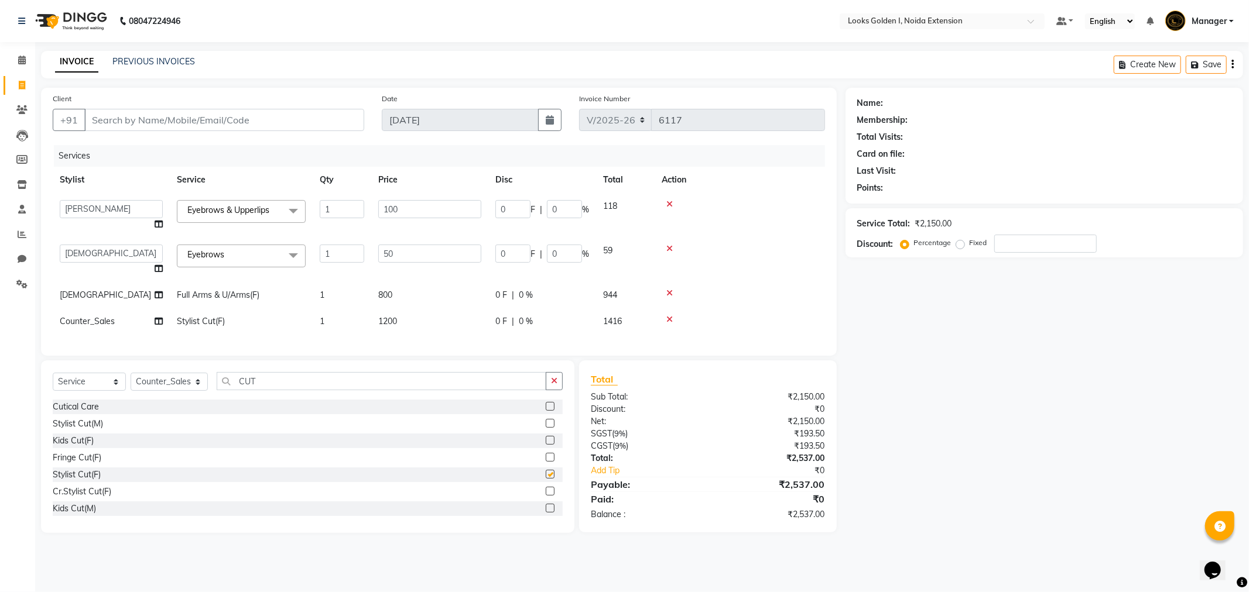
checkbox input "false"
click at [402, 294] on td "800" at bounding box center [429, 295] width 117 height 26
select select "78855"
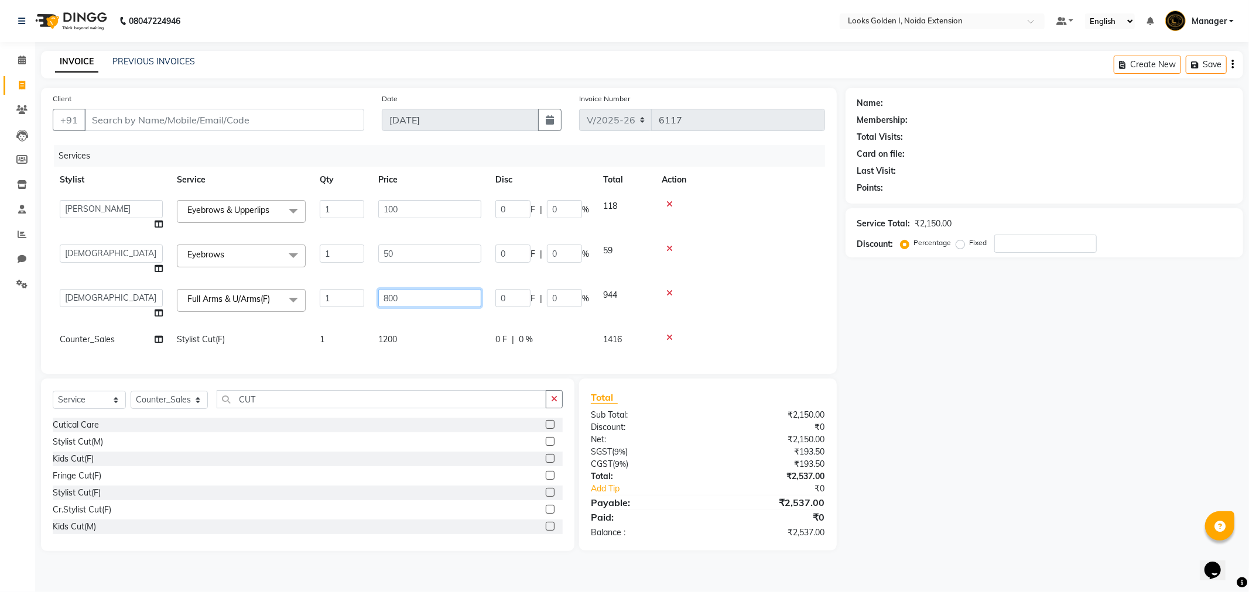
drag, startPoint x: 442, startPoint y: 296, endPoint x: 366, endPoint y: 323, distance: 80.4
click at [358, 327] on tbody "Ajay_pdct Ali_Khan Anwar Arshad Asad Counter_Sales Faheem Gagan Gupta Gaurav_pd…" at bounding box center [439, 273] width 772 height 160
type input "900"
click at [393, 345] on div "Services Stylist Service Qty Price Disc Total Action Ajay_pdct Ali_Khan Anwar A…" at bounding box center [439, 253] width 772 height 217
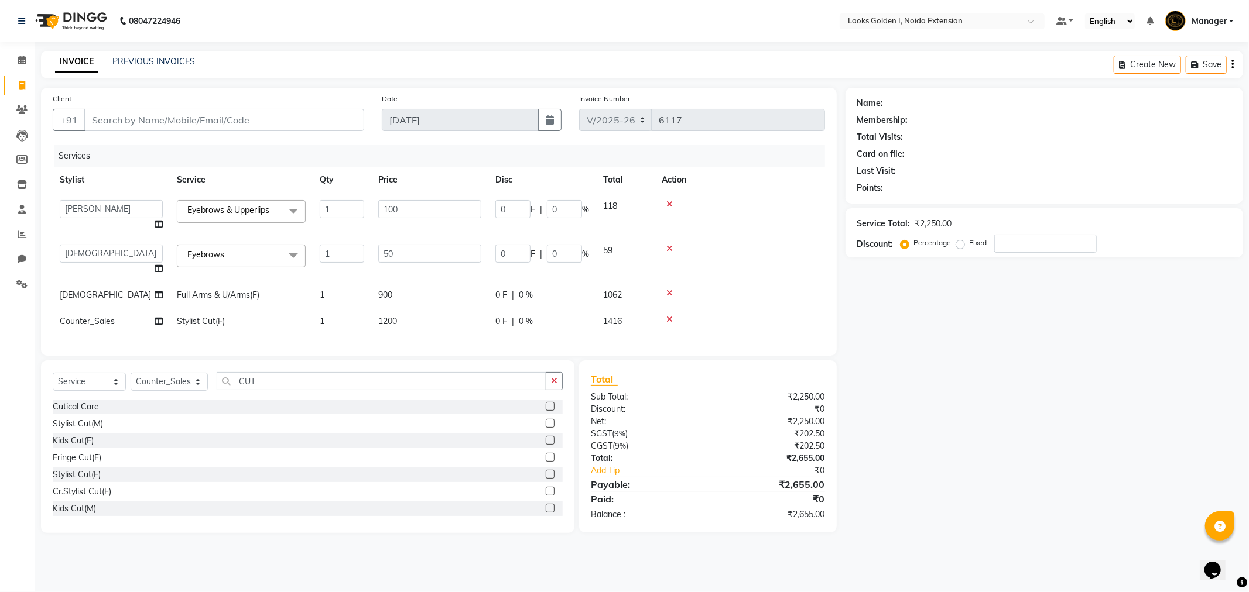
click at [385, 314] on td "1200" at bounding box center [429, 322] width 117 height 26
select select "37647"
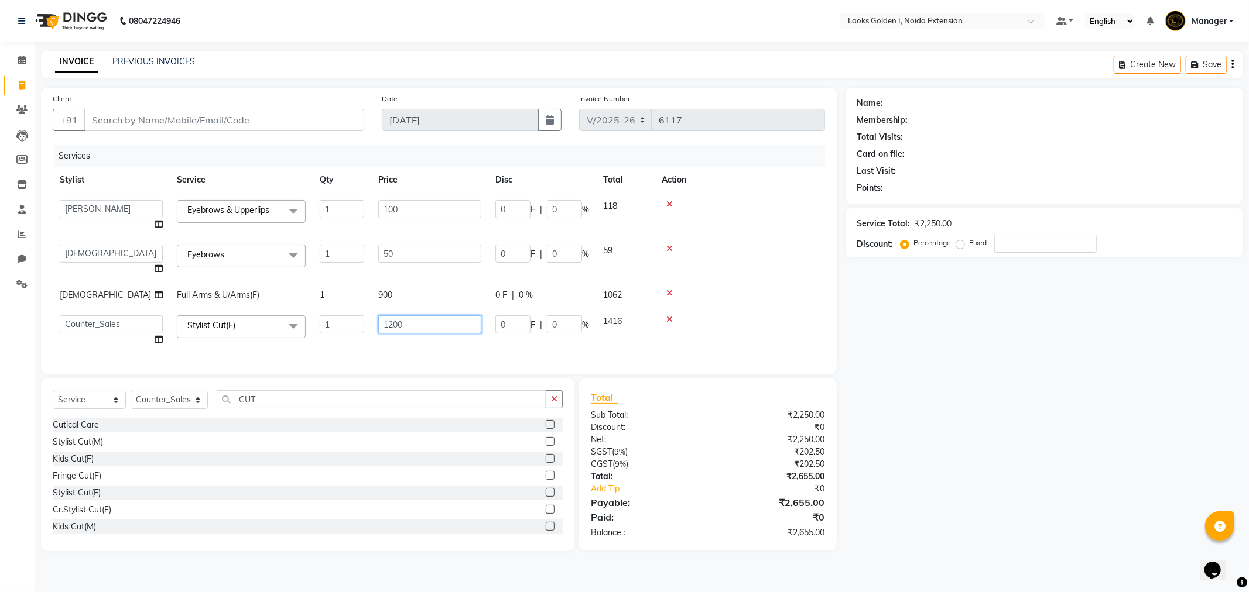
drag, startPoint x: 431, startPoint y: 319, endPoint x: 361, endPoint y: 340, distance: 73.9
click at [361, 340] on tr "Ajay_pdct Ali_Khan Anwar Arshad Asad Counter_Sales Faheem Gagan Gupta Gaurav_pd…" at bounding box center [439, 331] width 772 height 44
type input "1100"
click at [370, 336] on div "Services Stylist Service Qty Price Disc Total Action Ajay_pdct Ali_Khan Anwar A…" at bounding box center [439, 253] width 772 height 217
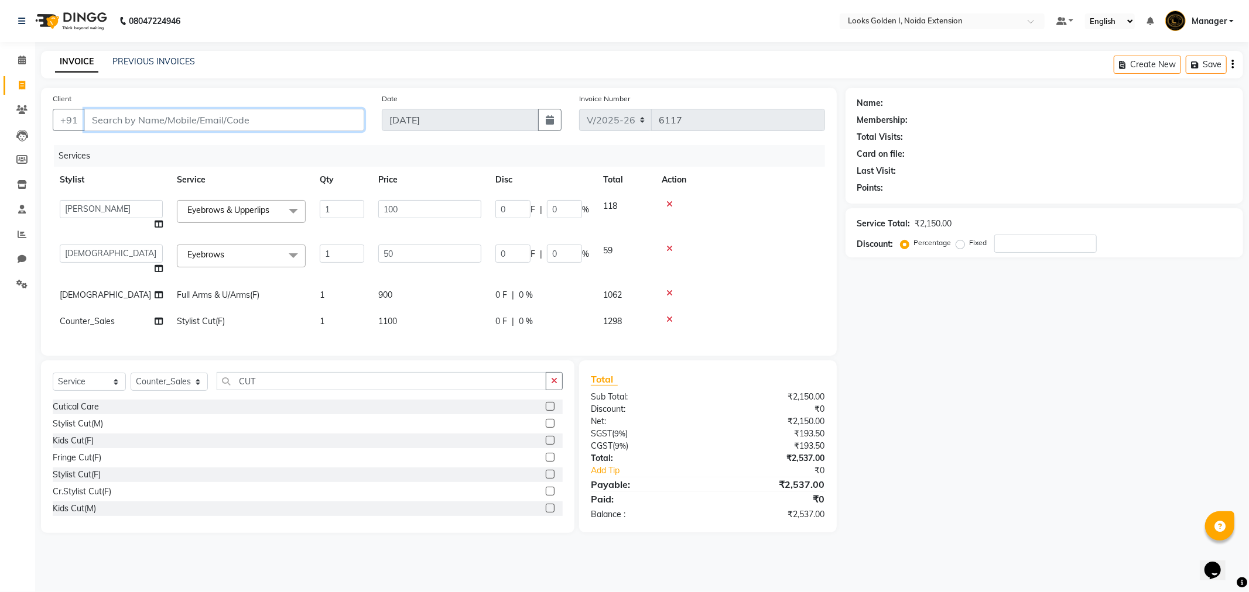
click at [301, 124] on input "Client" at bounding box center [224, 120] width 280 height 22
type input "7"
type input "0"
type input "7248792786"
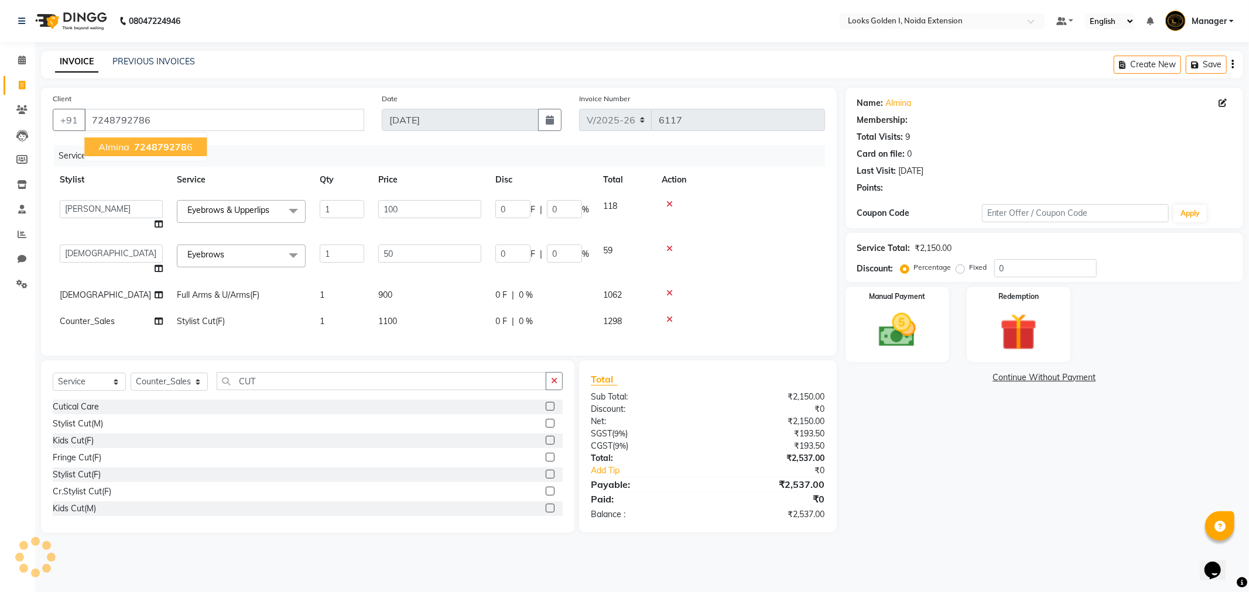
select select "1: Object"
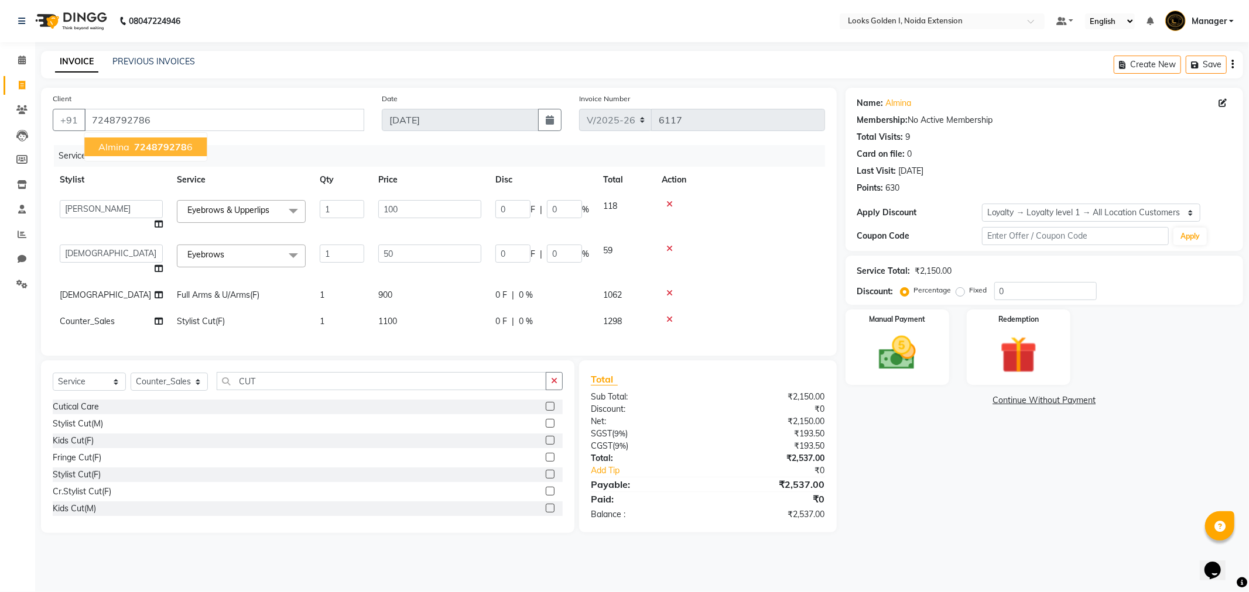
click at [164, 144] on span "724879278" at bounding box center [160, 147] width 53 height 12
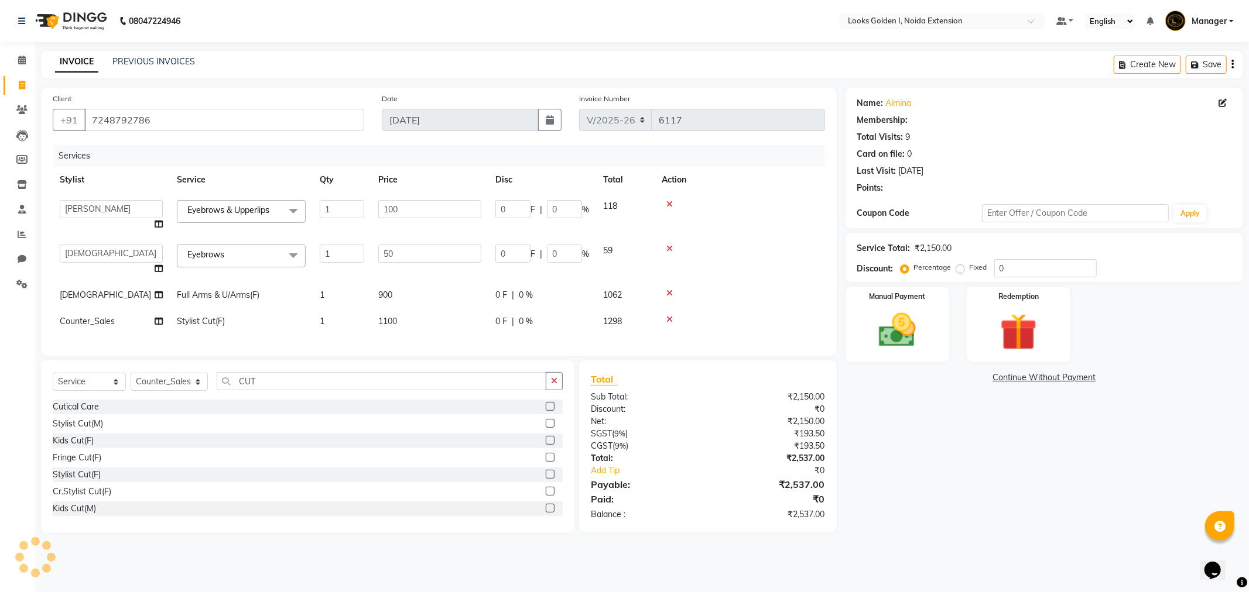
select select "1: Object"
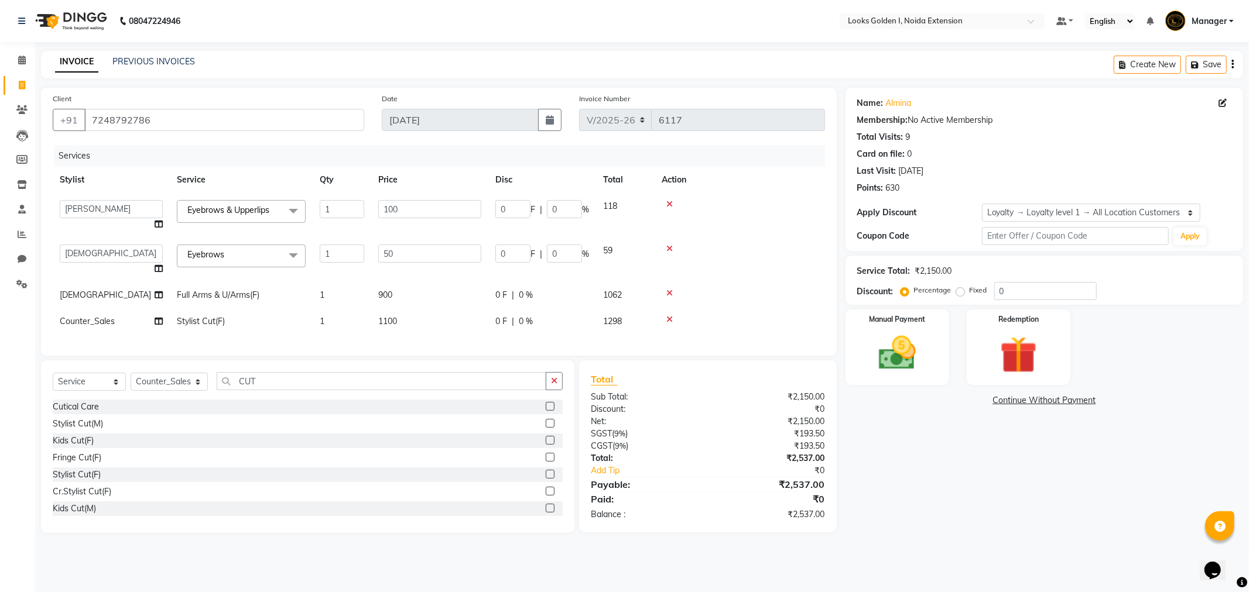
click at [395, 323] on span "1100" at bounding box center [387, 321] width 19 height 11
select select "37647"
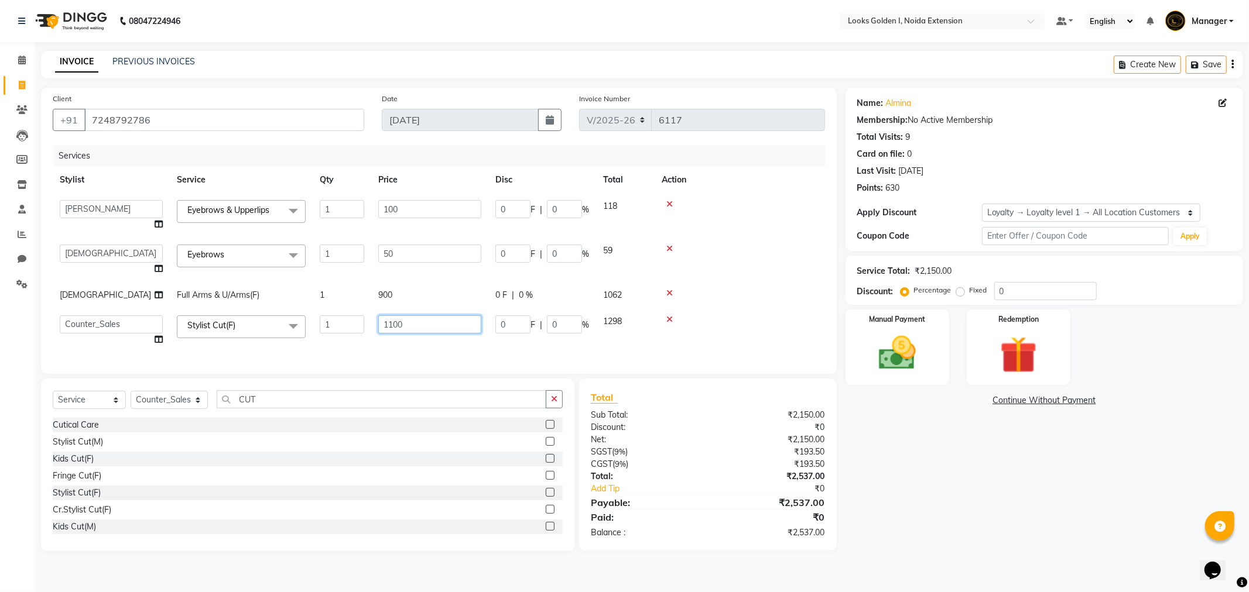
drag, startPoint x: 447, startPoint y: 317, endPoint x: 320, endPoint y: 352, distance: 131.8
click at [289, 341] on tr "Ajay_pdct Ali_Khan Anwar Arshad Asad Counter_Sales Faheem Gagan Gupta Gaurav_pd…" at bounding box center [439, 331] width 772 height 44
type input "1000"
click at [441, 346] on div "Services Stylist Service Qty Price Disc Total Action Ajay_pdct Ali_Khan Anwar A…" at bounding box center [439, 253] width 772 height 217
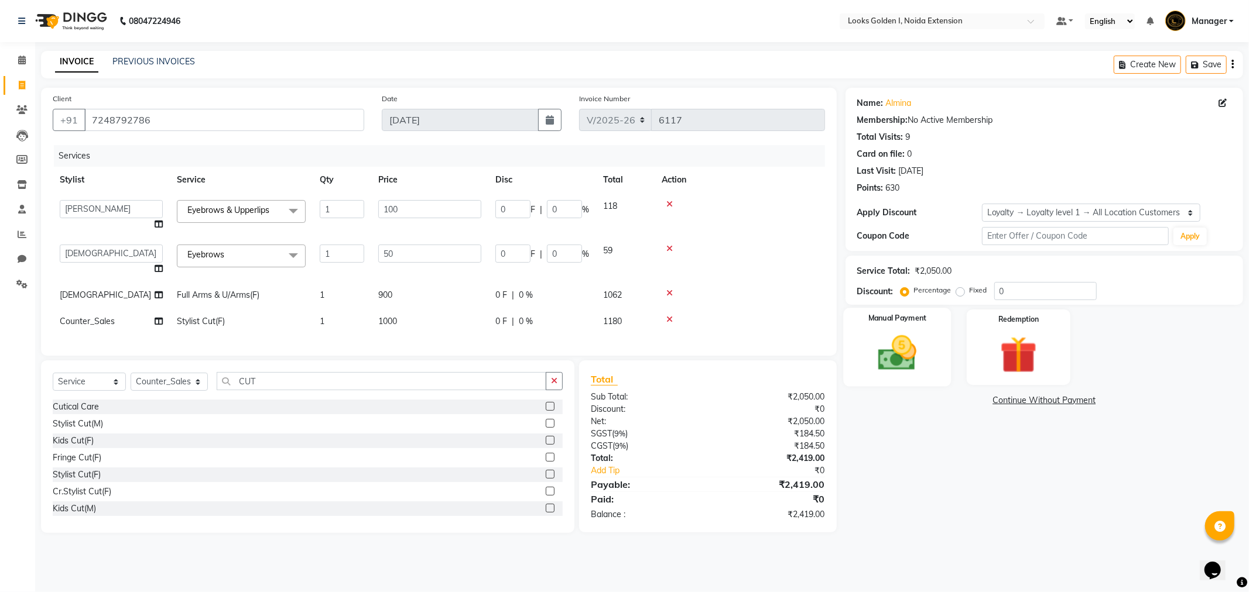
click at [921, 325] on div "Manual Payment" at bounding box center [897, 347] width 108 height 78
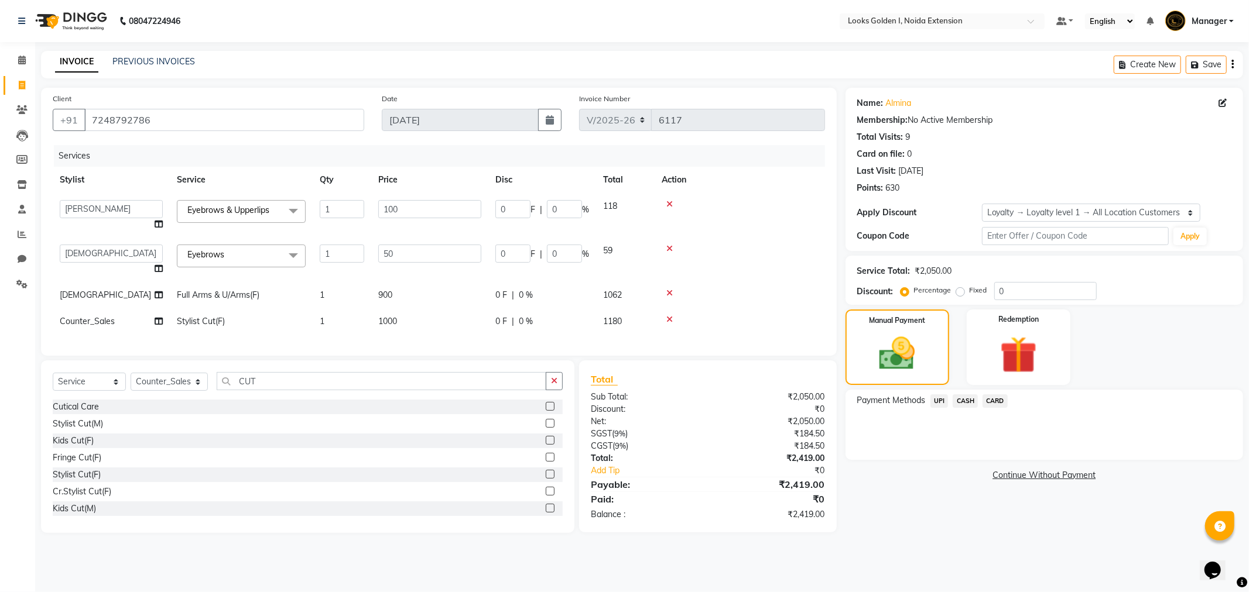
click at [937, 402] on span "UPI" at bounding box center [939, 401] width 18 height 13
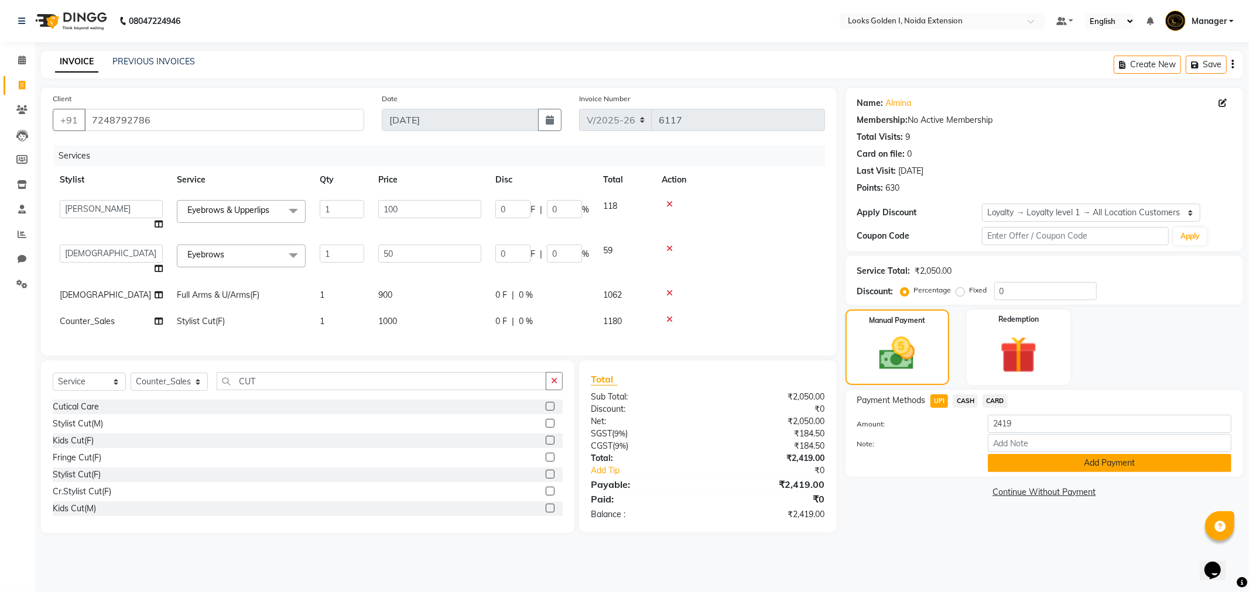
click at [1036, 463] on button "Add Payment" at bounding box center [1110, 463] width 244 height 18
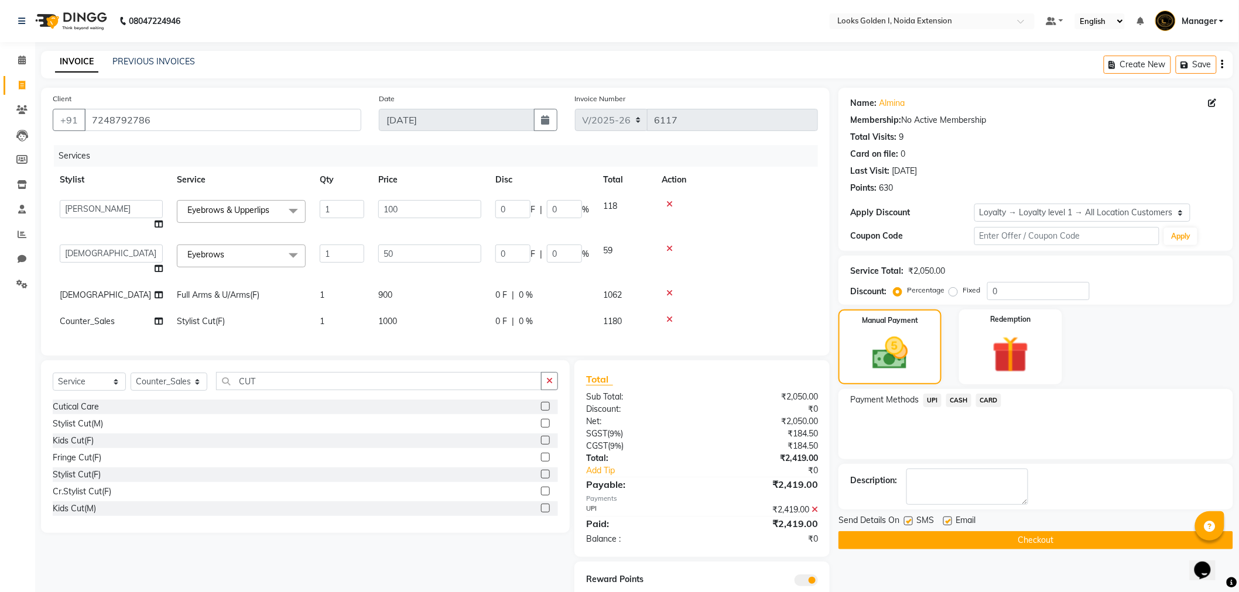
click at [1048, 533] on button "Checkout" at bounding box center [1035, 541] width 395 height 18
